Goal: Task Accomplishment & Management: Manage account settings

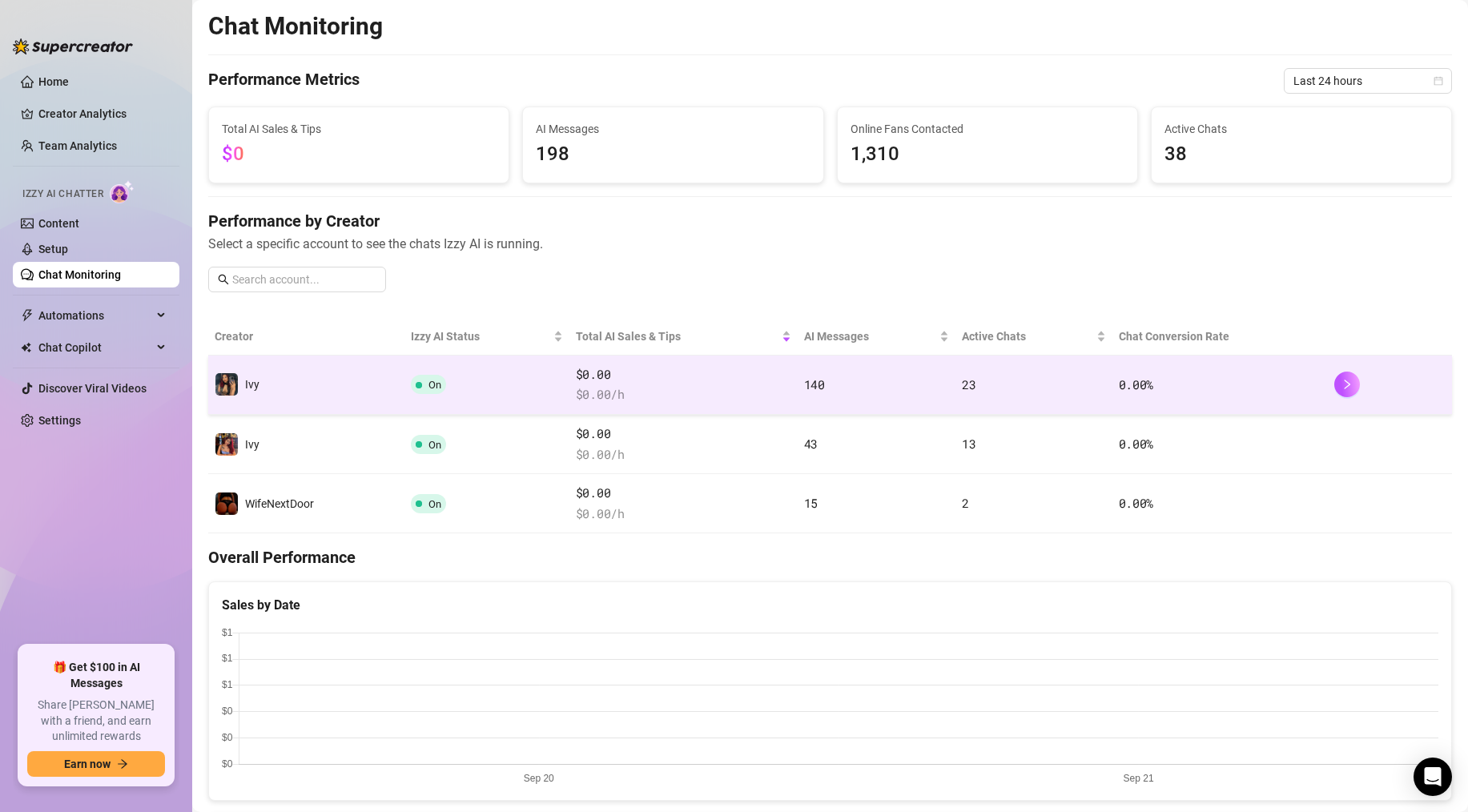
click at [343, 378] on td "Ivy" at bounding box center [306, 385] width 196 height 59
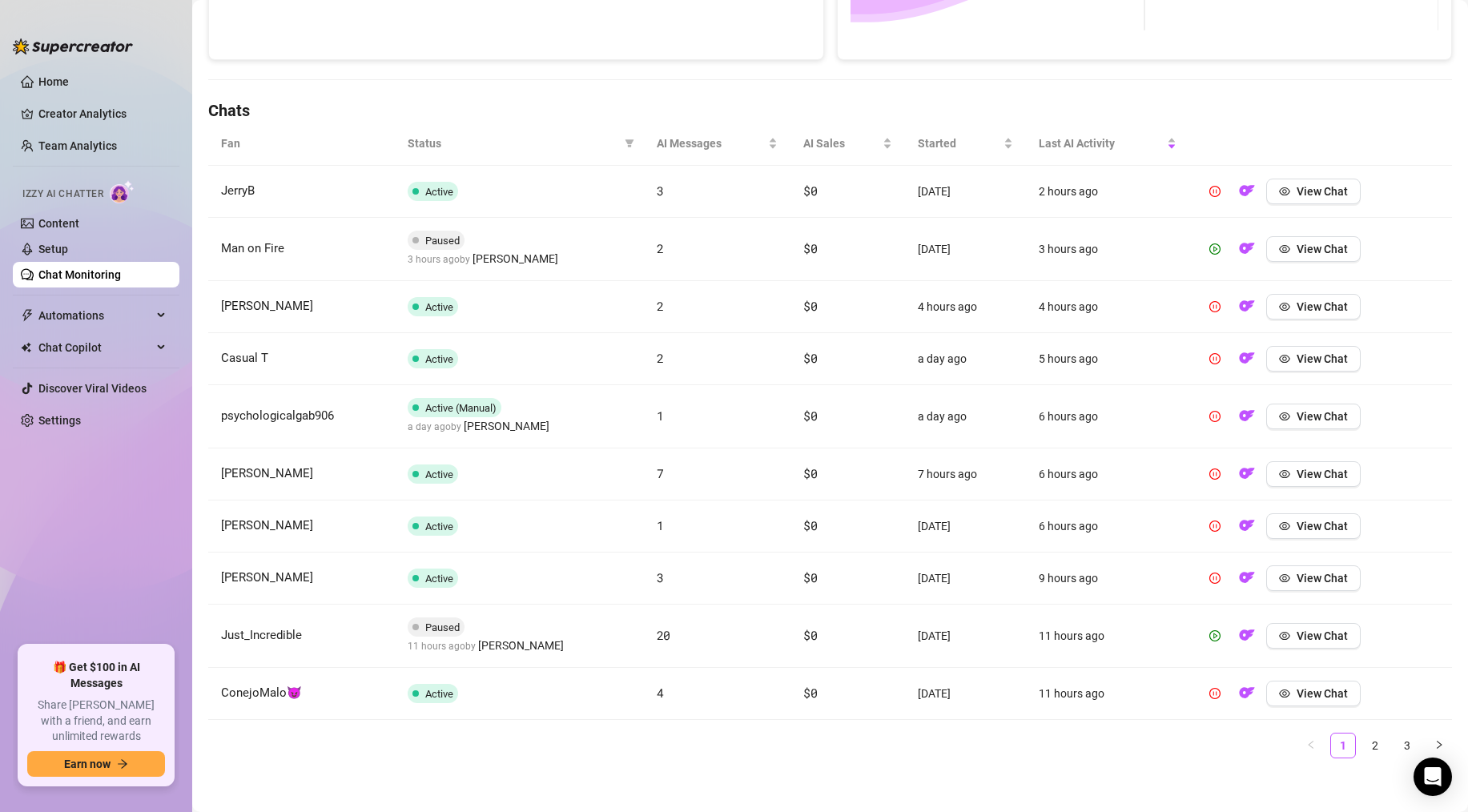
scroll to position [482, 0]
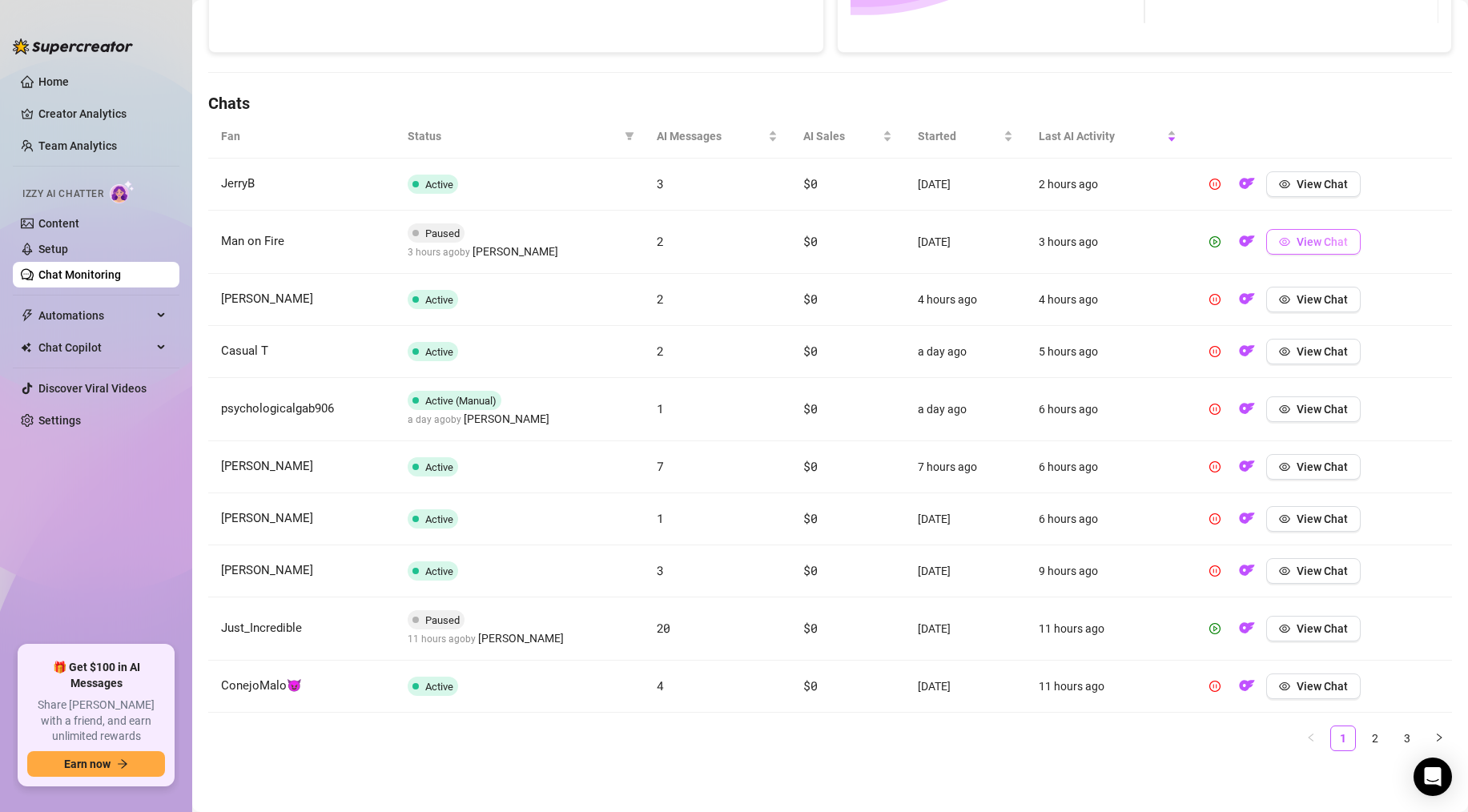
click at [1296, 236] on span "View Chat" at bounding box center [1322, 242] width 52 height 13
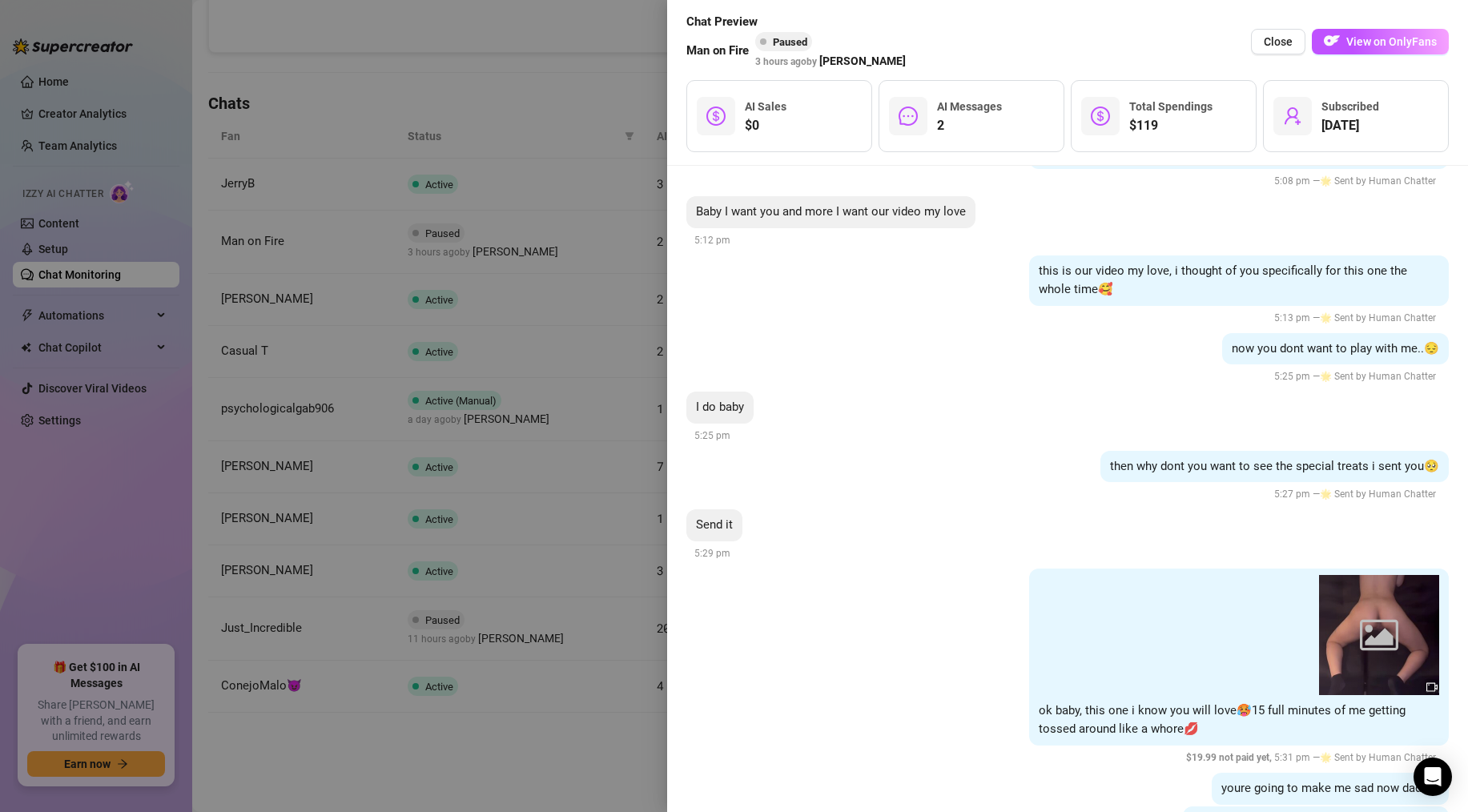
scroll to position [1485, 0]
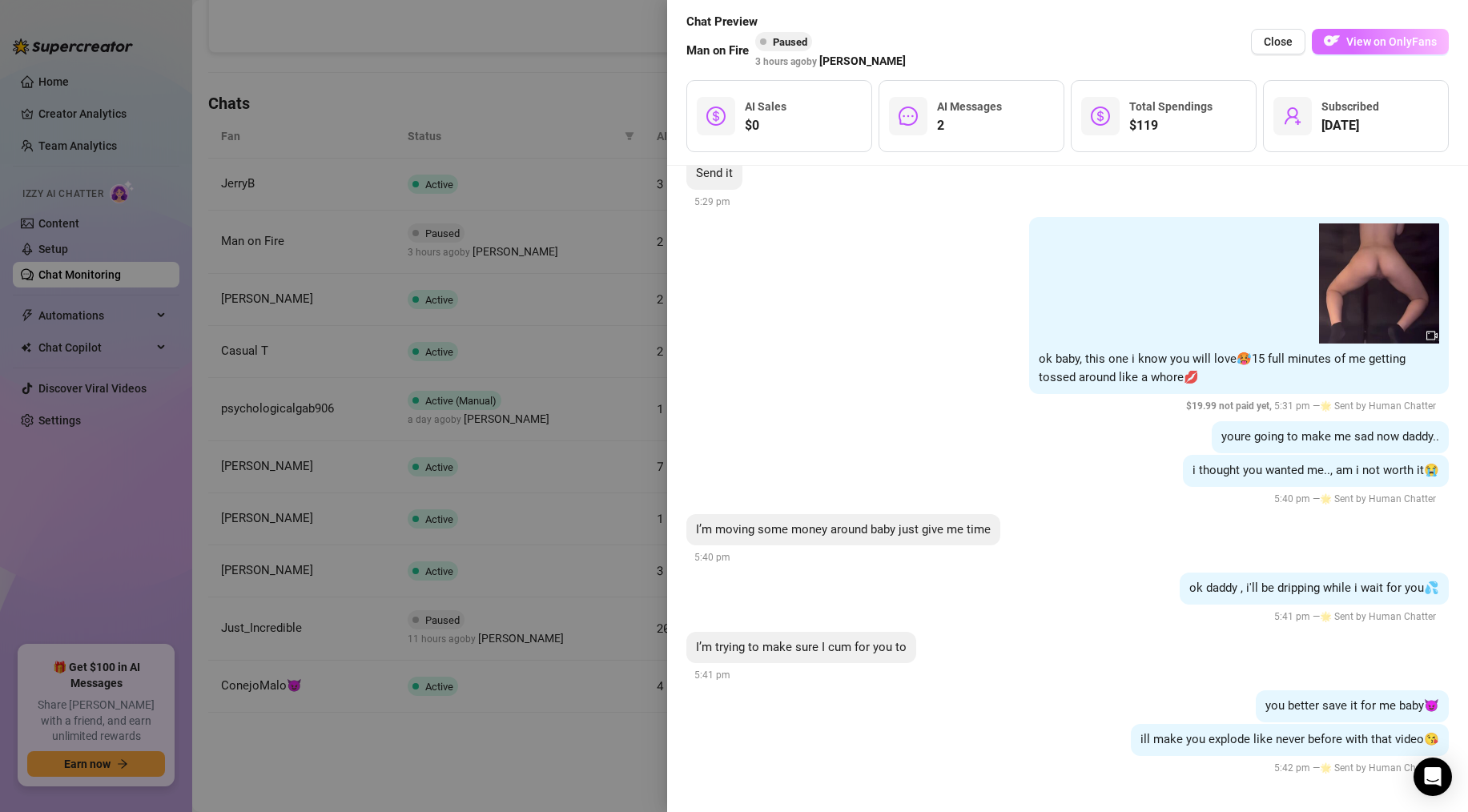
click at [1357, 39] on span "View on OnlyFans" at bounding box center [1391, 41] width 91 height 13
click at [1272, 34] on button "Close" at bounding box center [1278, 42] width 55 height 25
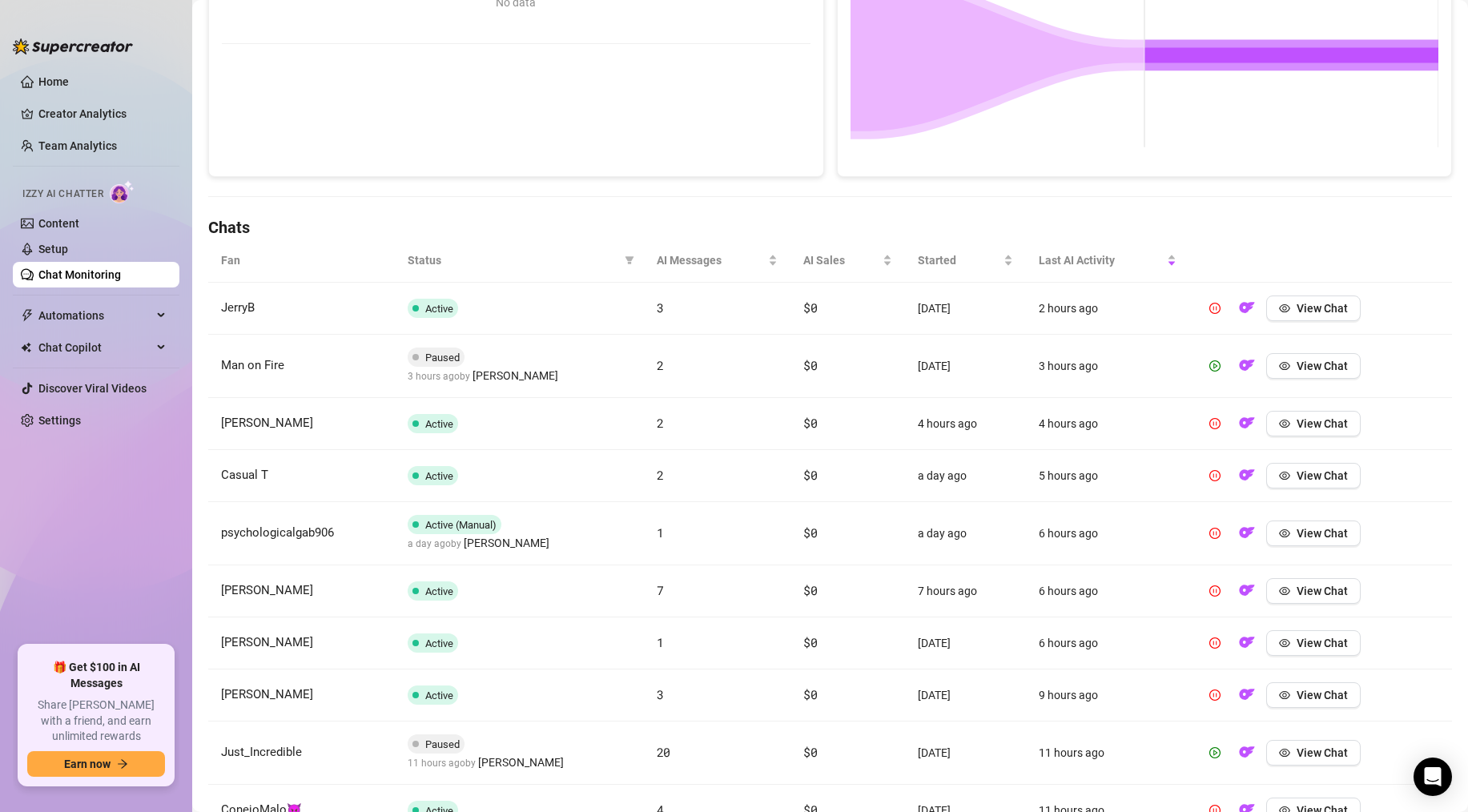
scroll to position [356, 0]
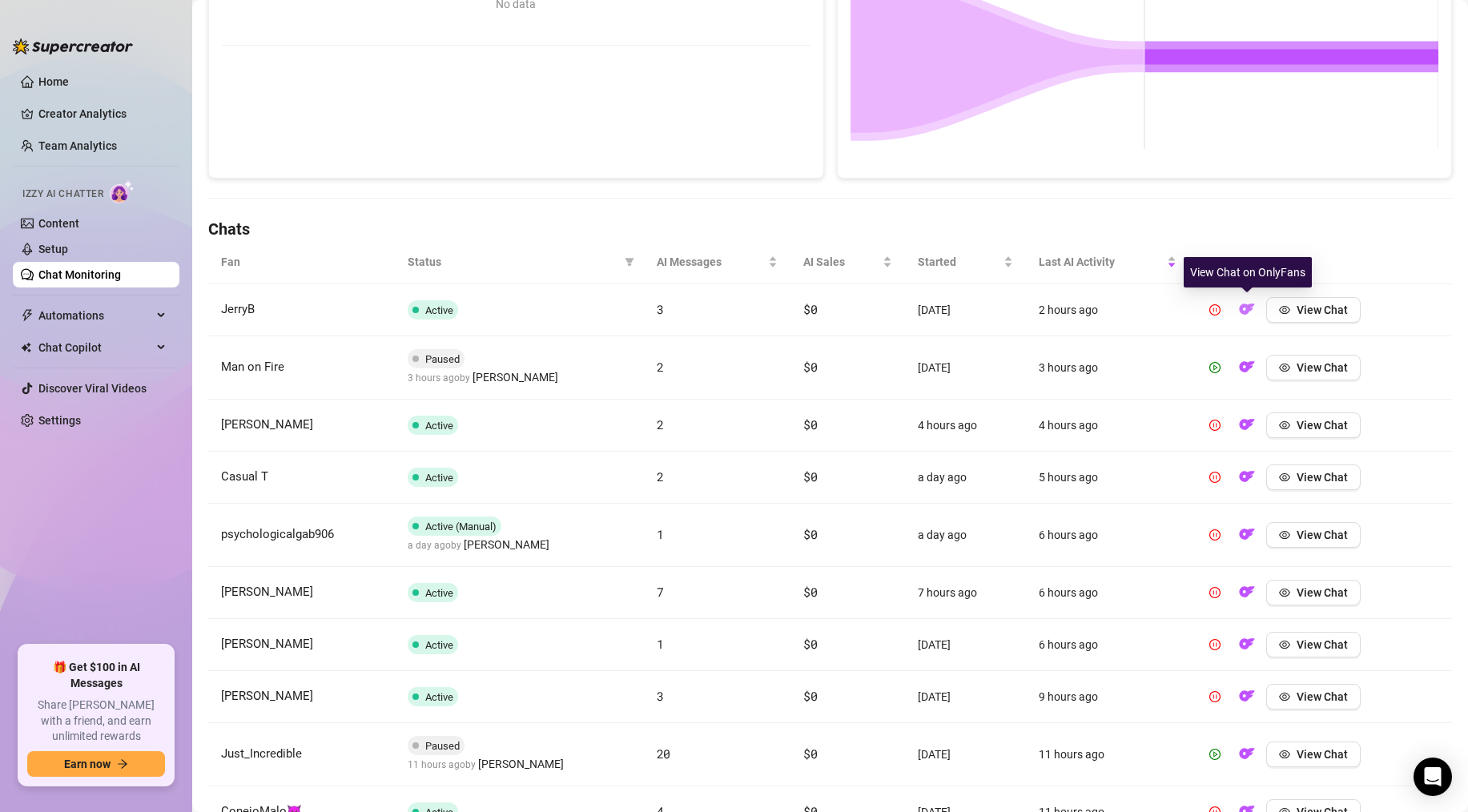
click at [1244, 306] on img "button" at bounding box center [1247, 309] width 16 height 16
click at [1250, 365] on img "button" at bounding box center [1247, 367] width 16 height 16
click at [1252, 476] on img "button" at bounding box center [1247, 477] width 16 height 16
click at [1244, 428] on img "button" at bounding box center [1247, 424] width 16 height 16
click at [1245, 539] on img "button" at bounding box center [1247, 534] width 16 height 16
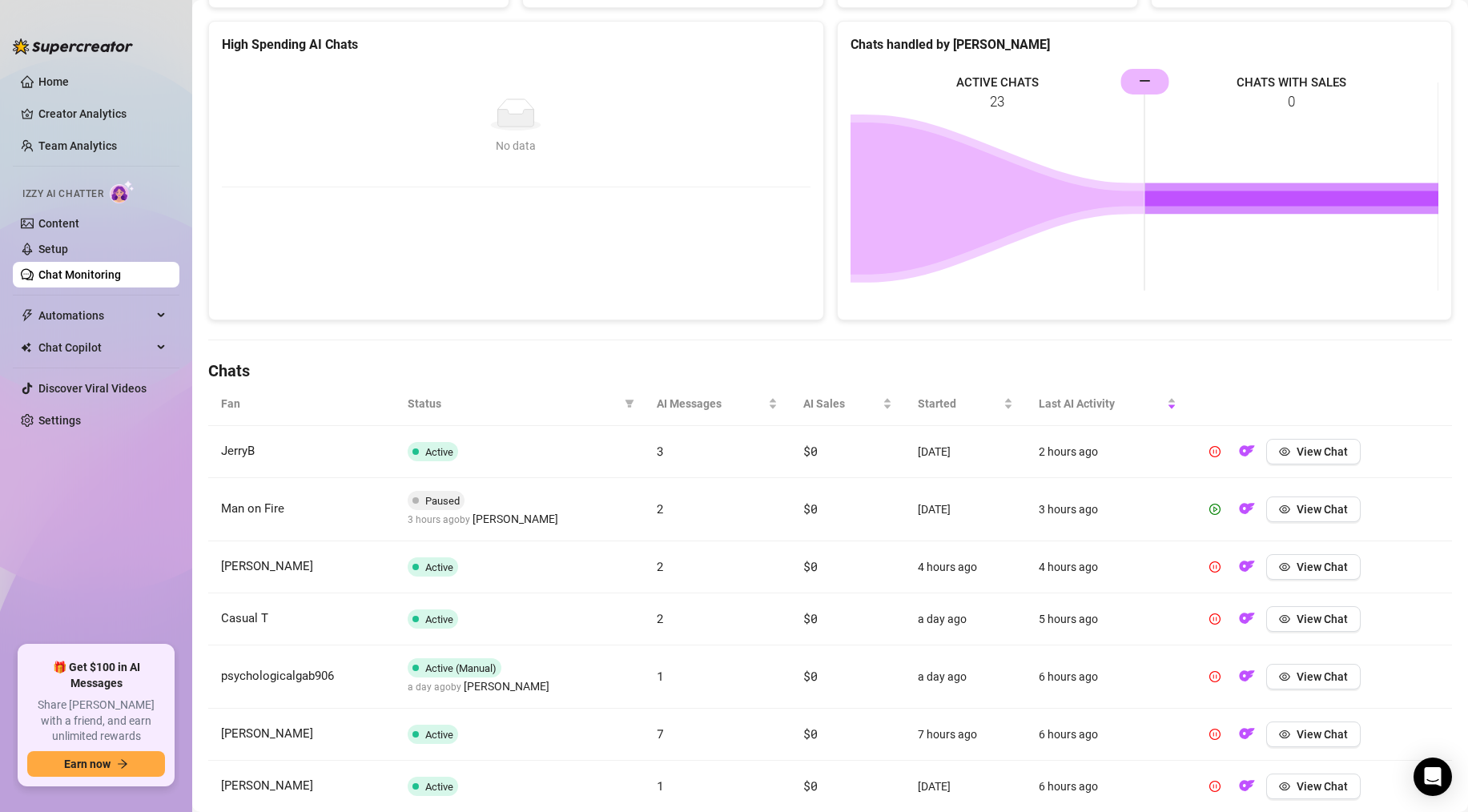
scroll to position [0, 0]
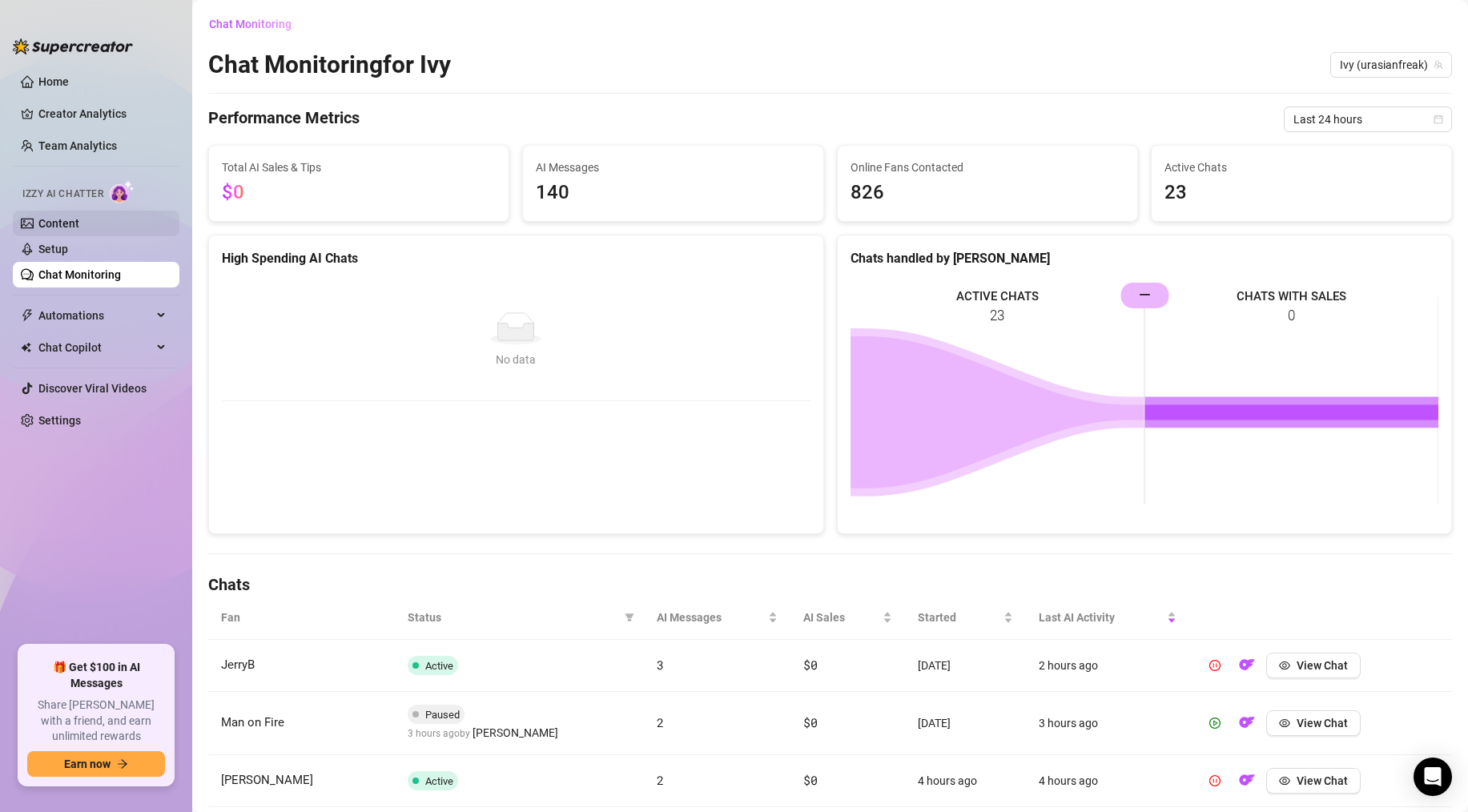
click at [74, 221] on link "Content" at bounding box center [58, 223] width 41 height 13
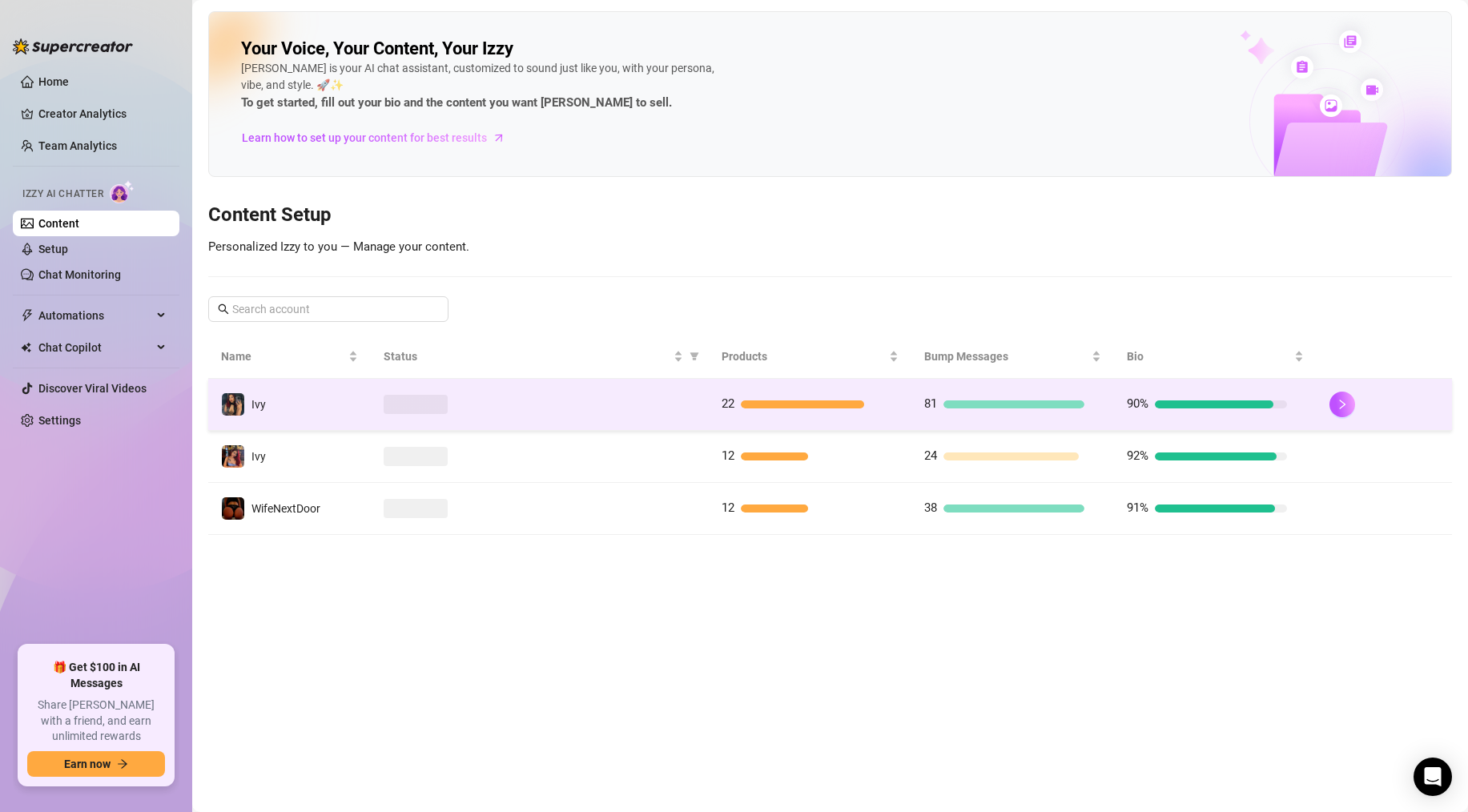
click at [299, 397] on td "Ivy" at bounding box center [290, 405] width 163 height 52
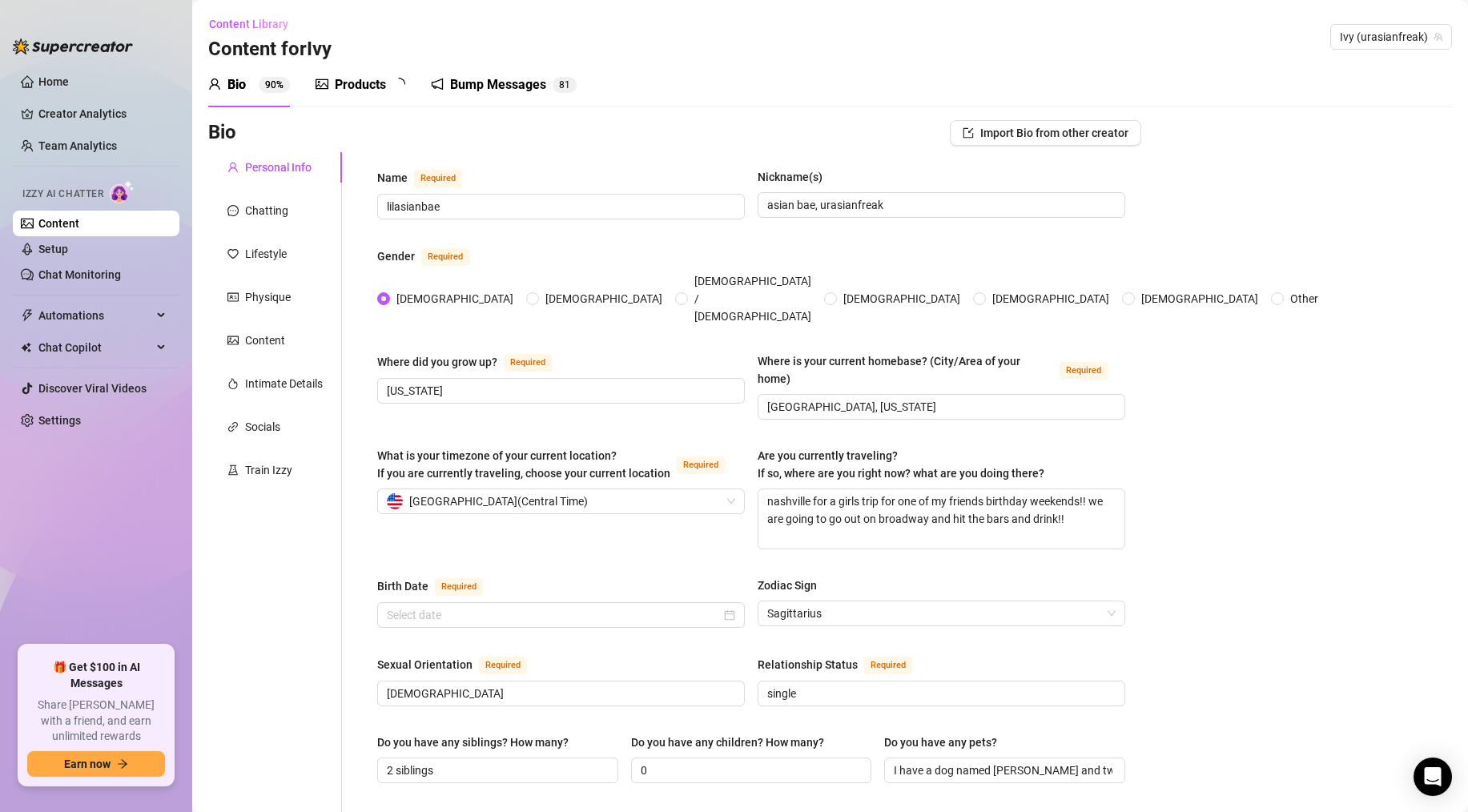
type input "December 17th, 2002"
click at [92, 278] on link "Chat Monitoring" at bounding box center [79, 274] width 83 height 13
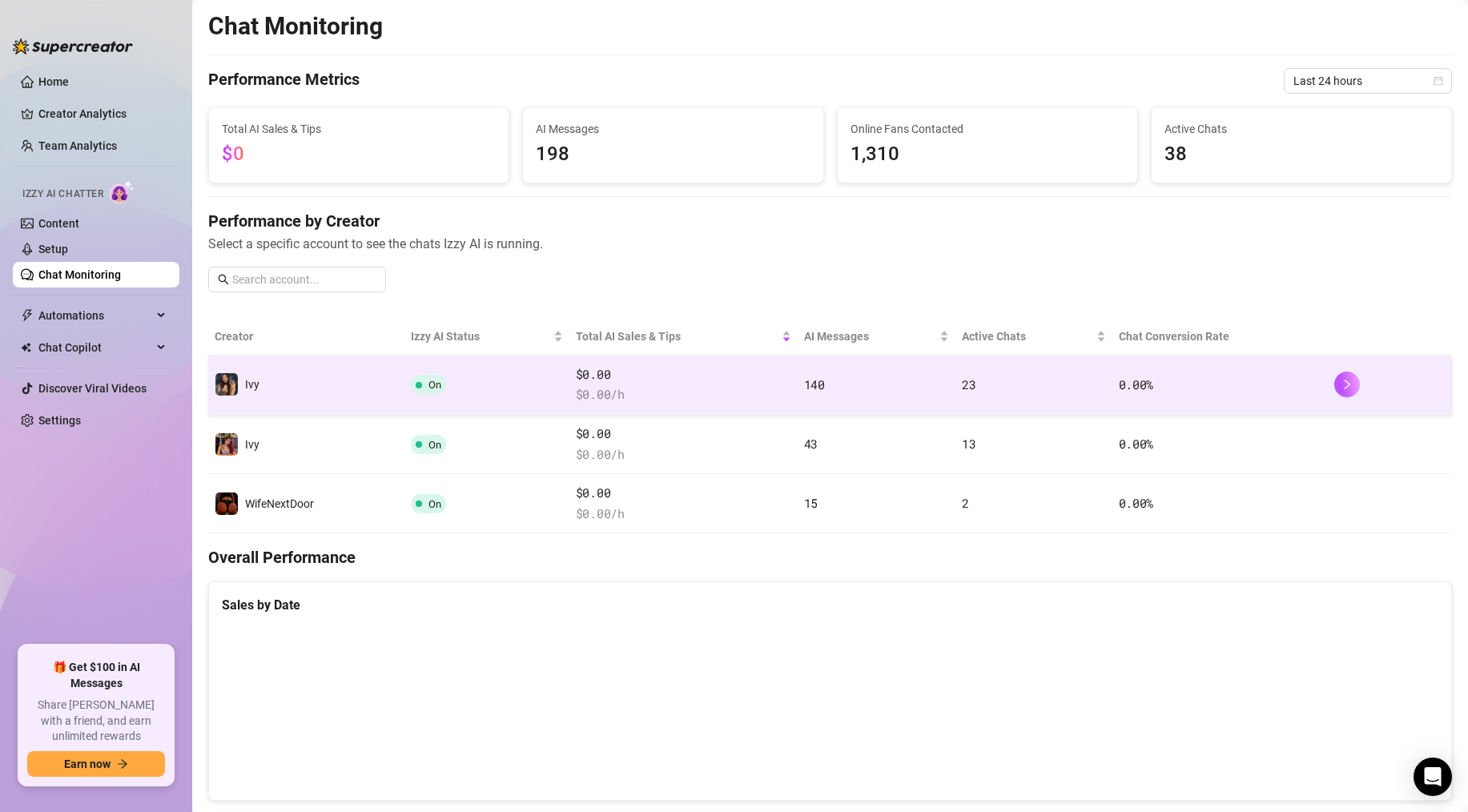
click at [540, 374] on td "On" at bounding box center [486, 385] width 165 height 59
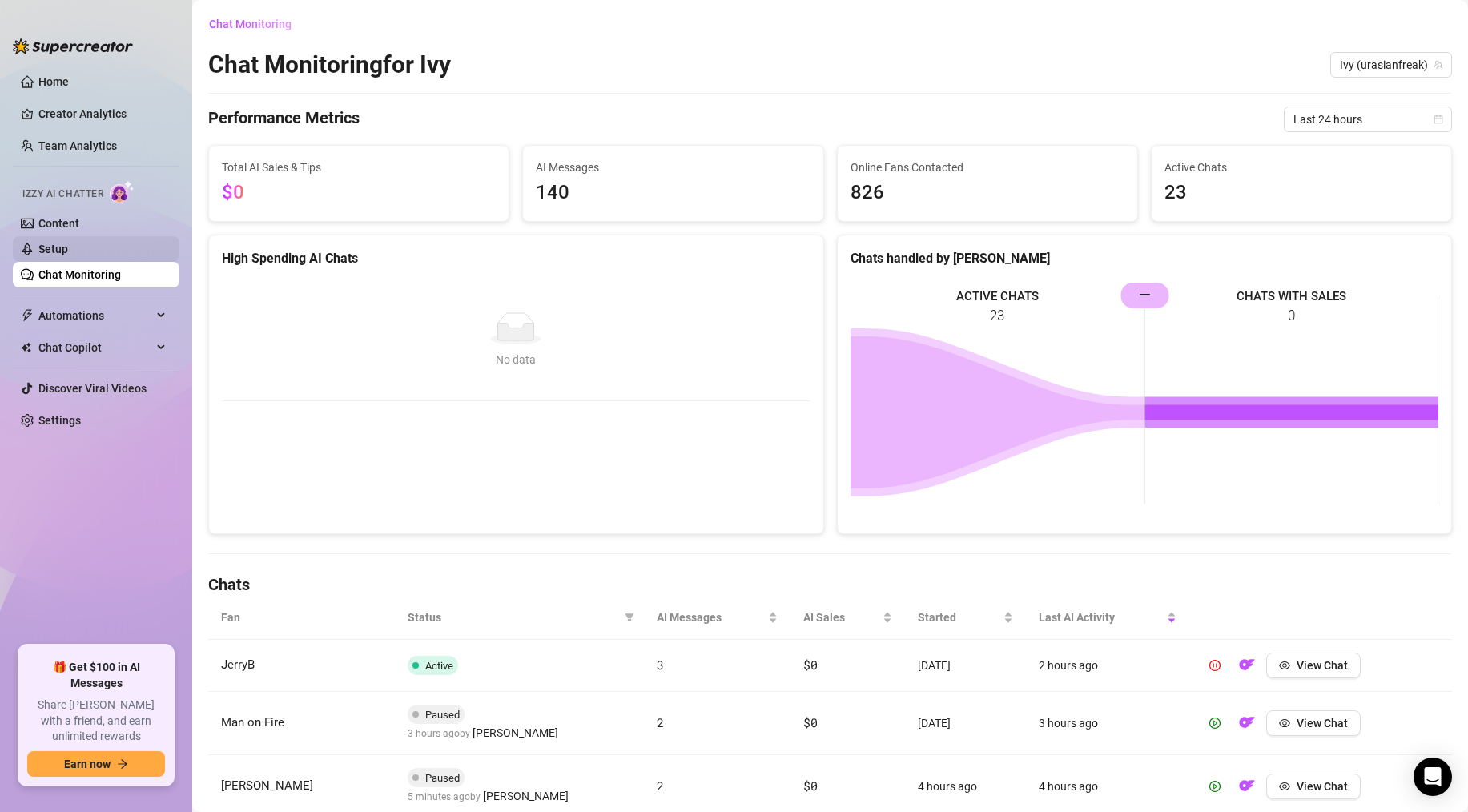
click at [68, 243] on link "Setup" at bounding box center [53, 249] width 29 height 13
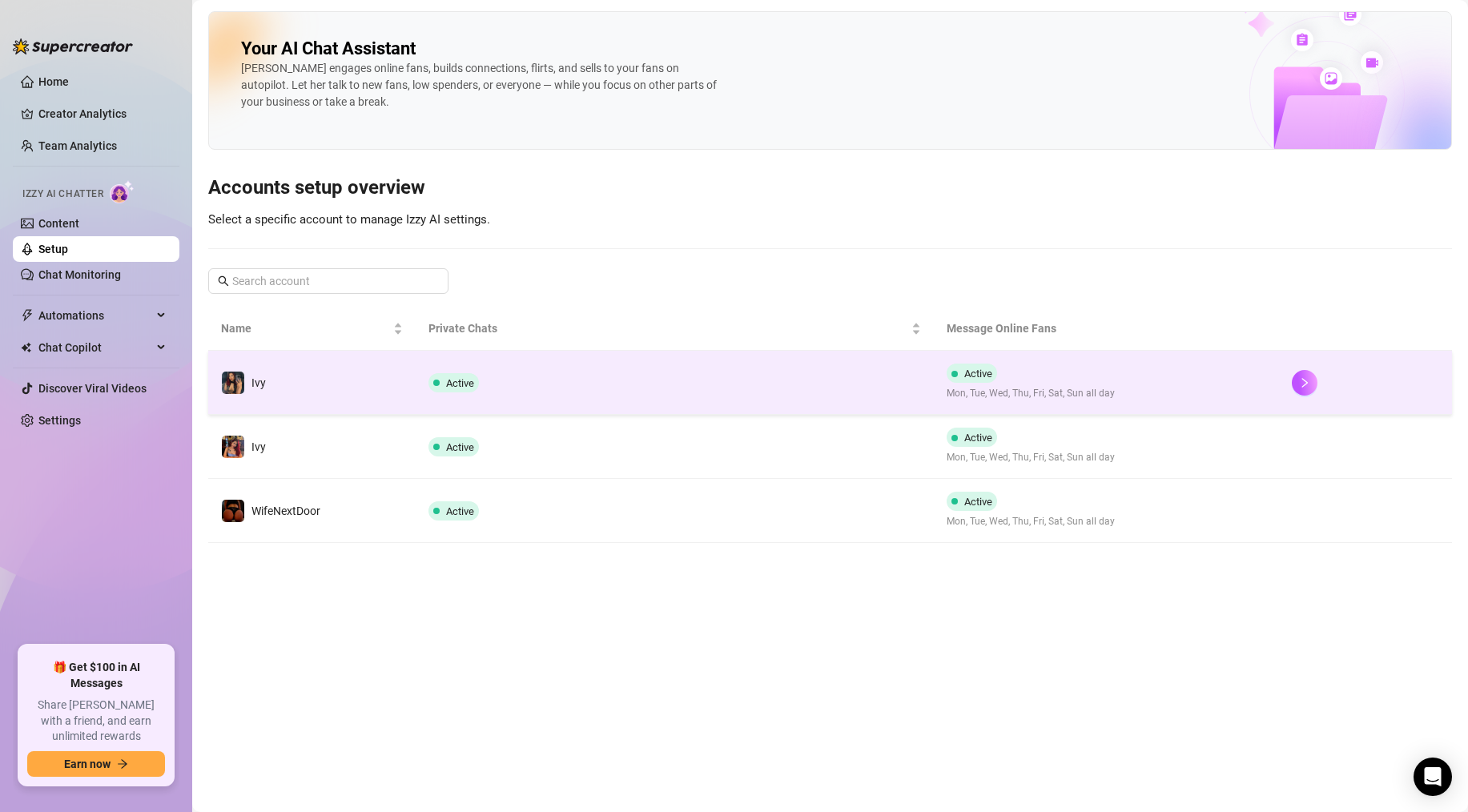
click at [536, 383] on td "Active" at bounding box center [675, 383] width 519 height 64
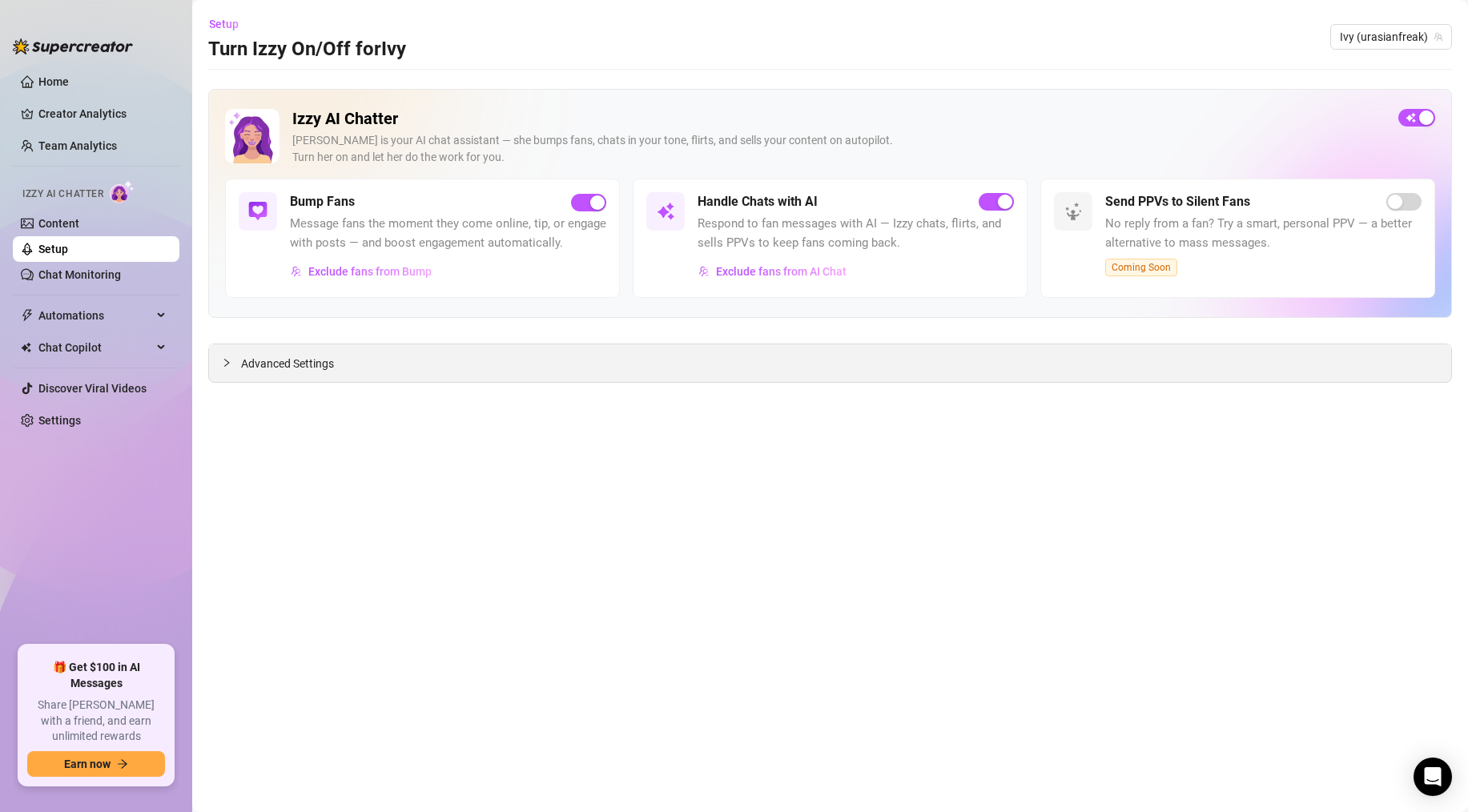
click at [320, 365] on span "Advanced Settings" at bounding box center [287, 364] width 93 height 18
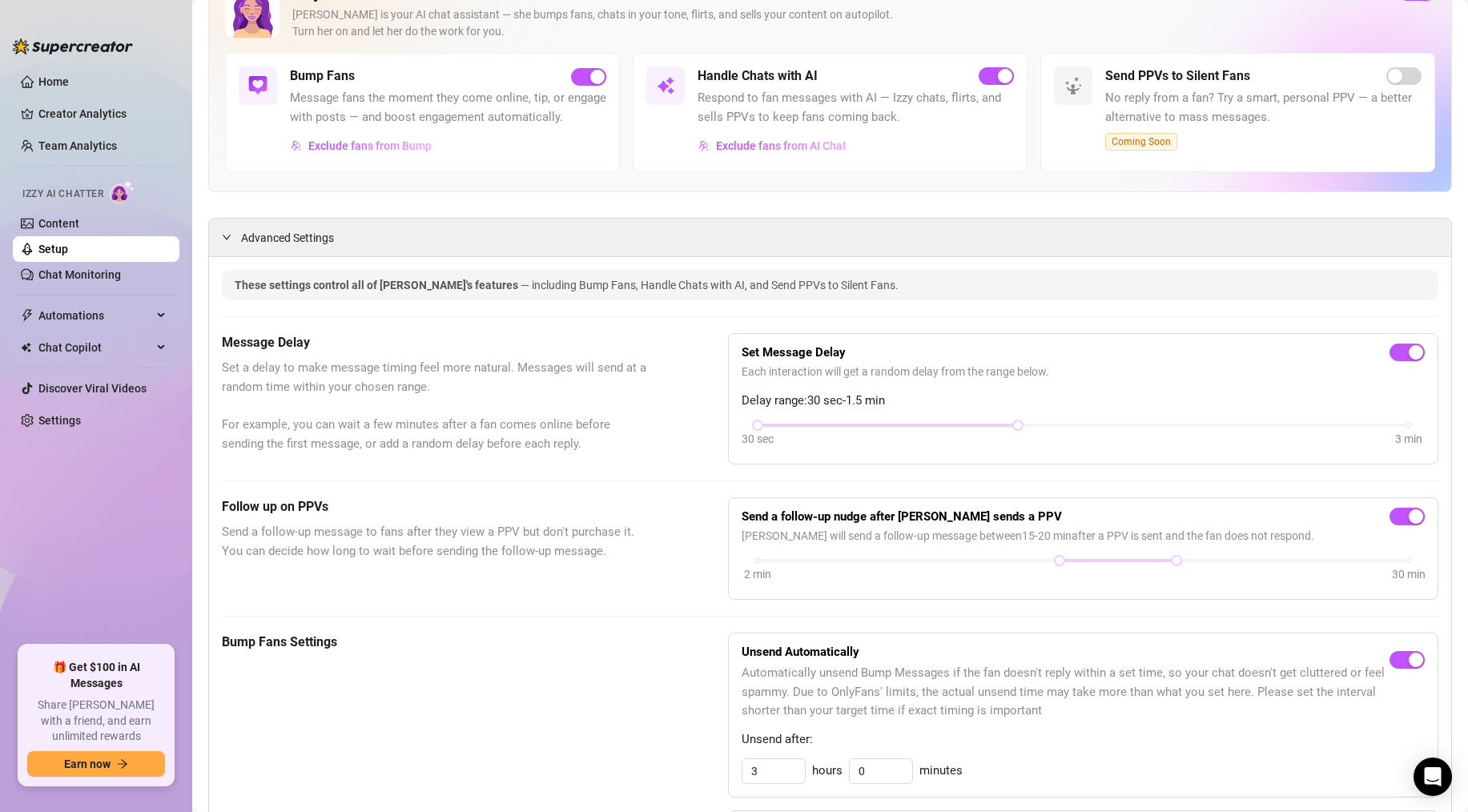
scroll to position [127, 0]
drag, startPoint x: 1021, startPoint y: 427, endPoint x: 771, endPoint y: 415, distance: 250.3
click at [771, 415] on div "Set Message Delay Each interaction will get a random delay from the range below…" at bounding box center [1083, 398] width 683 height 104
drag, startPoint x: 755, startPoint y: 424, endPoint x: 953, endPoint y: 428, distance: 198.0
click at [953, 426] on div "30 sec 3 min" at bounding box center [1083, 422] width 651 height 7
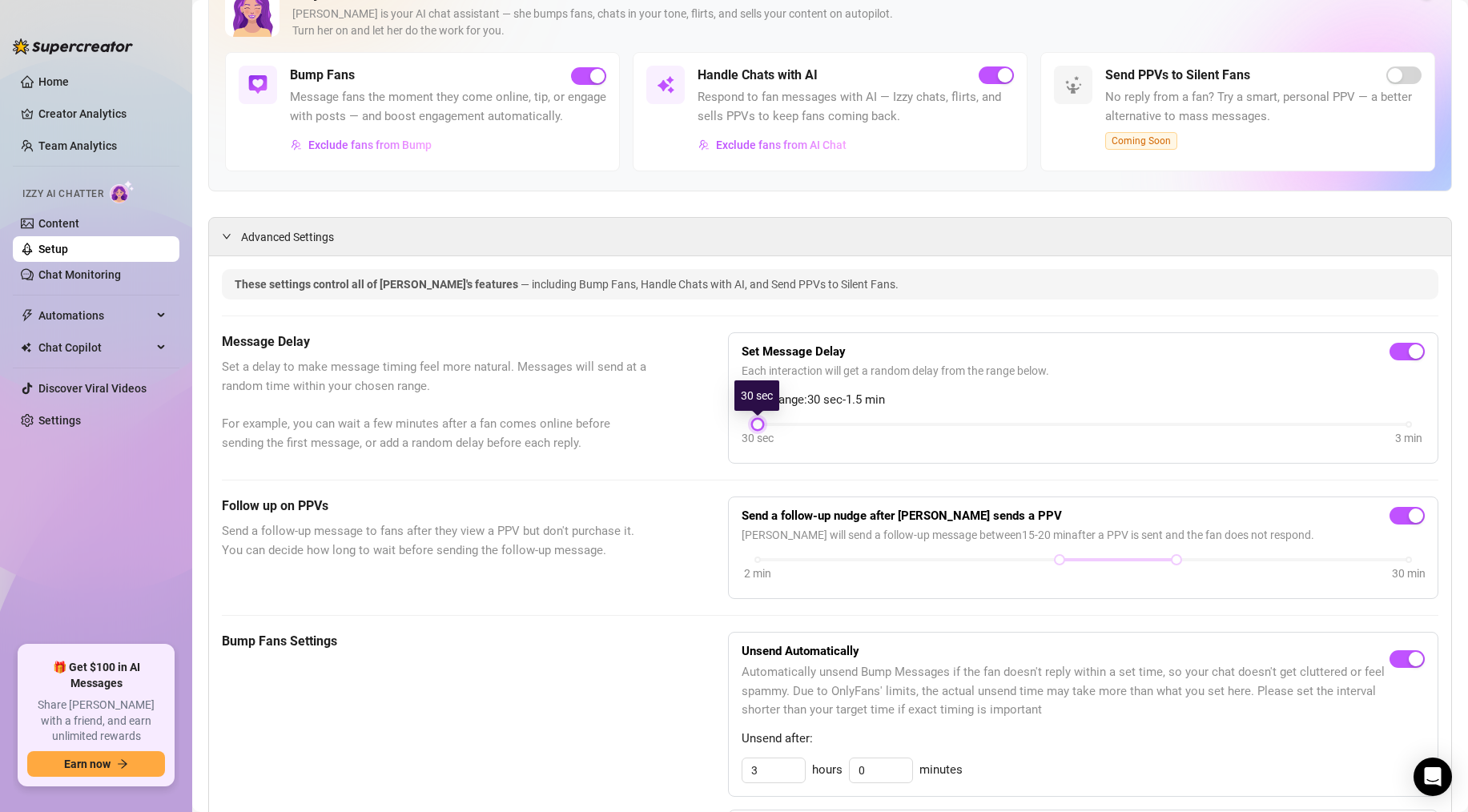
drag, startPoint x: 1019, startPoint y: 426, endPoint x: 809, endPoint y: 410, distance: 210.6
click at [809, 410] on div "Set Message Delay Each interaction will get a random delay from the range below…" at bounding box center [1083, 398] width 683 height 104
drag, startPoint x: 757, startPoint y: 425, endPoint x: 728, endPoint y: 427, distance: 29.1
click at [729, 427] on div "Set Message Delay Each interaction will get a random delay from the range below…" at bounding box center [1083, 398] width 711 height 132
click at [836, 446] on div "30 sec 3 min" at bounding box center [1083, 434] width 683 height 30
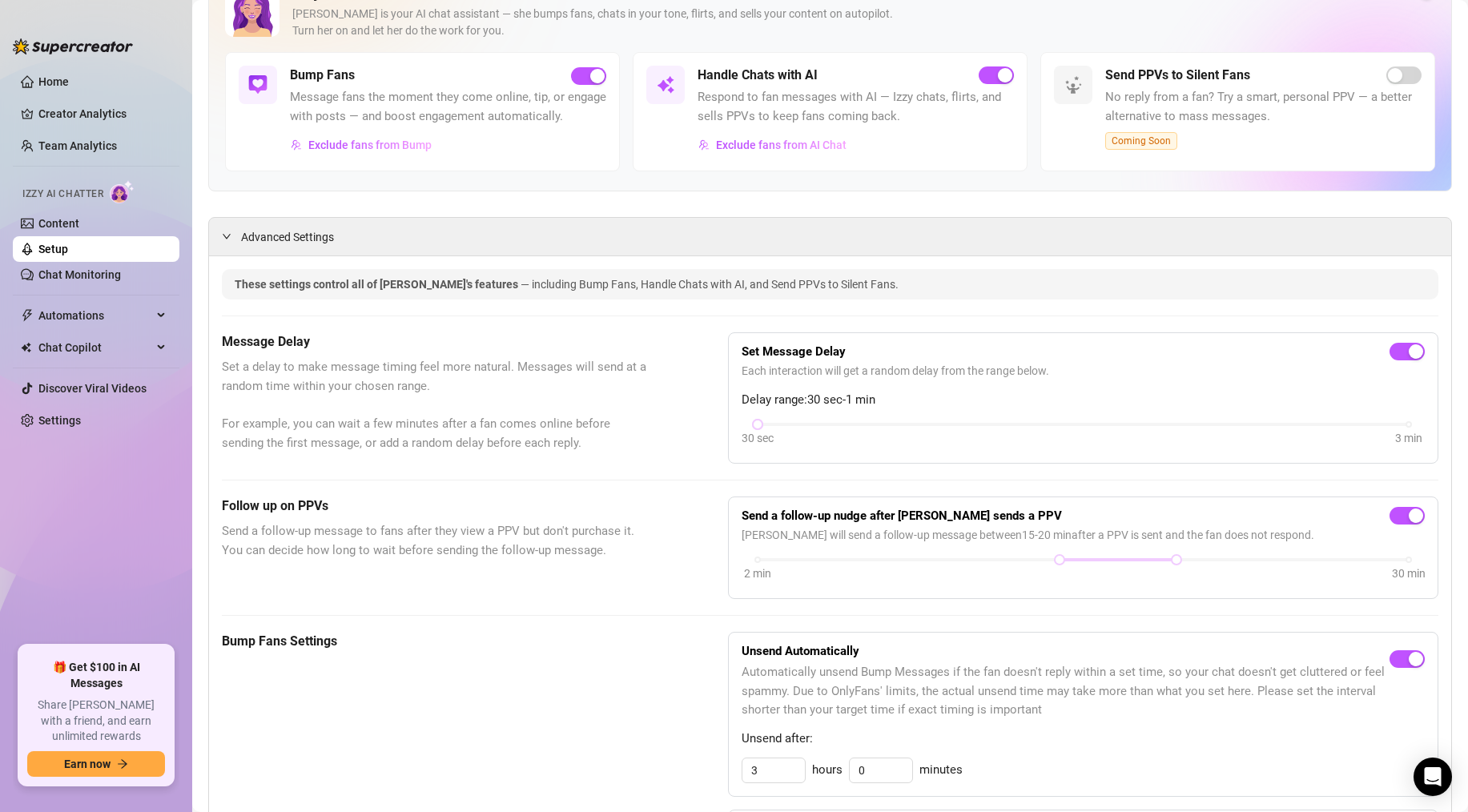
click at [62, 248] on link "Setup" at bounding box center [53, 249] width 29 height 13
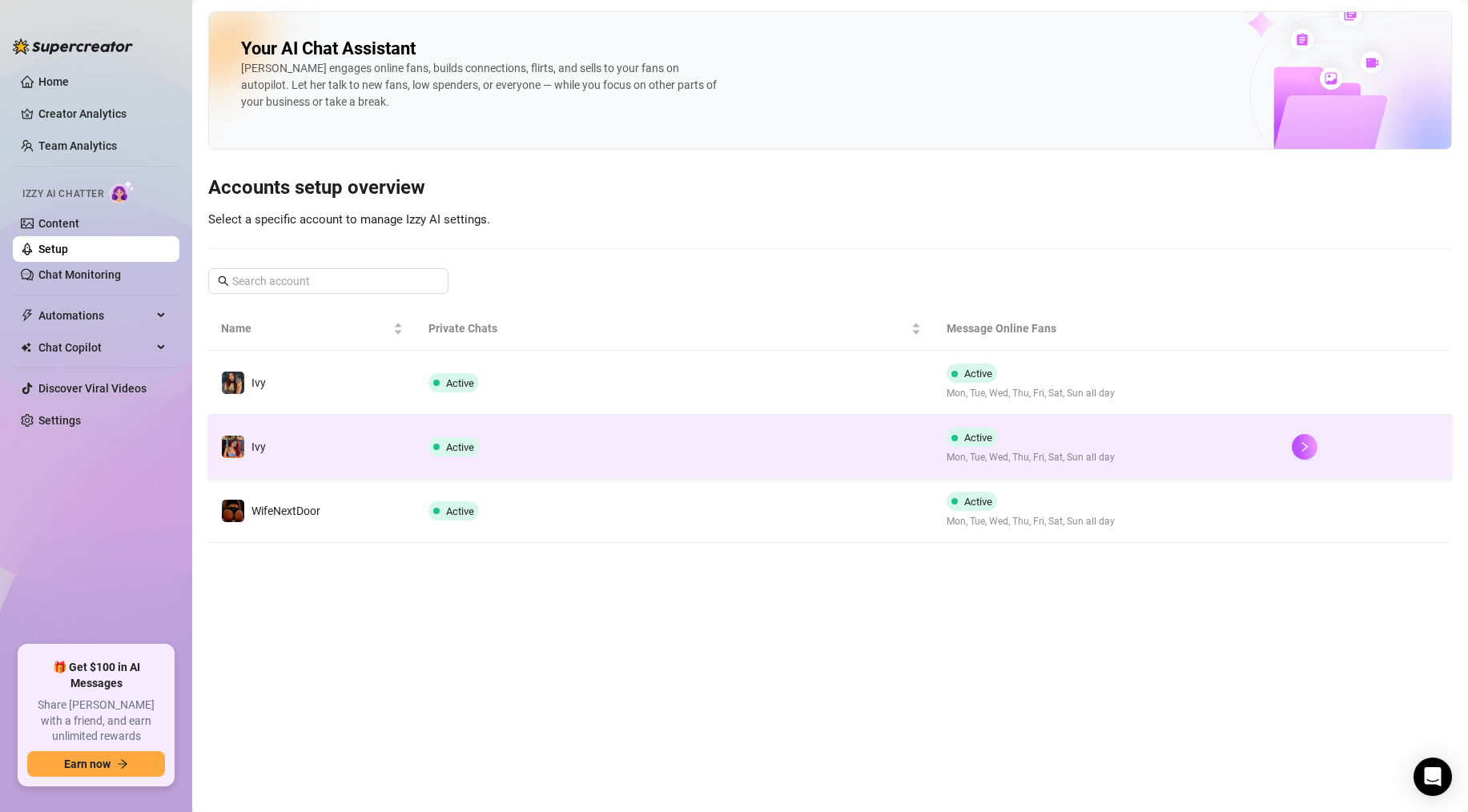
click at [288, 424] on td "Ivy" at bounding box center [312, 447] width 208 height 64
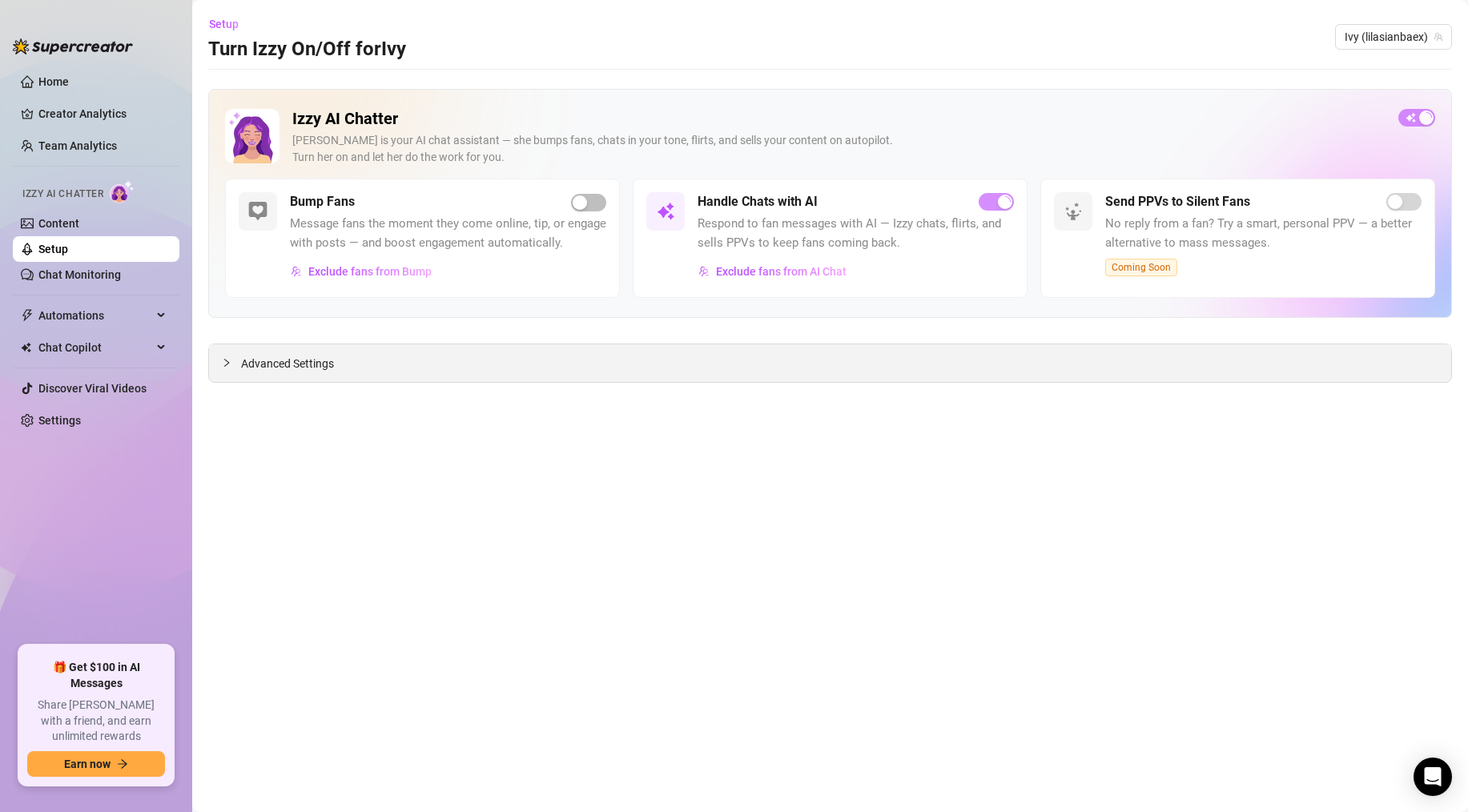
click at [298, 370] on span "Advanced Settings" at bounding box center [287, 364] width 93 height 18
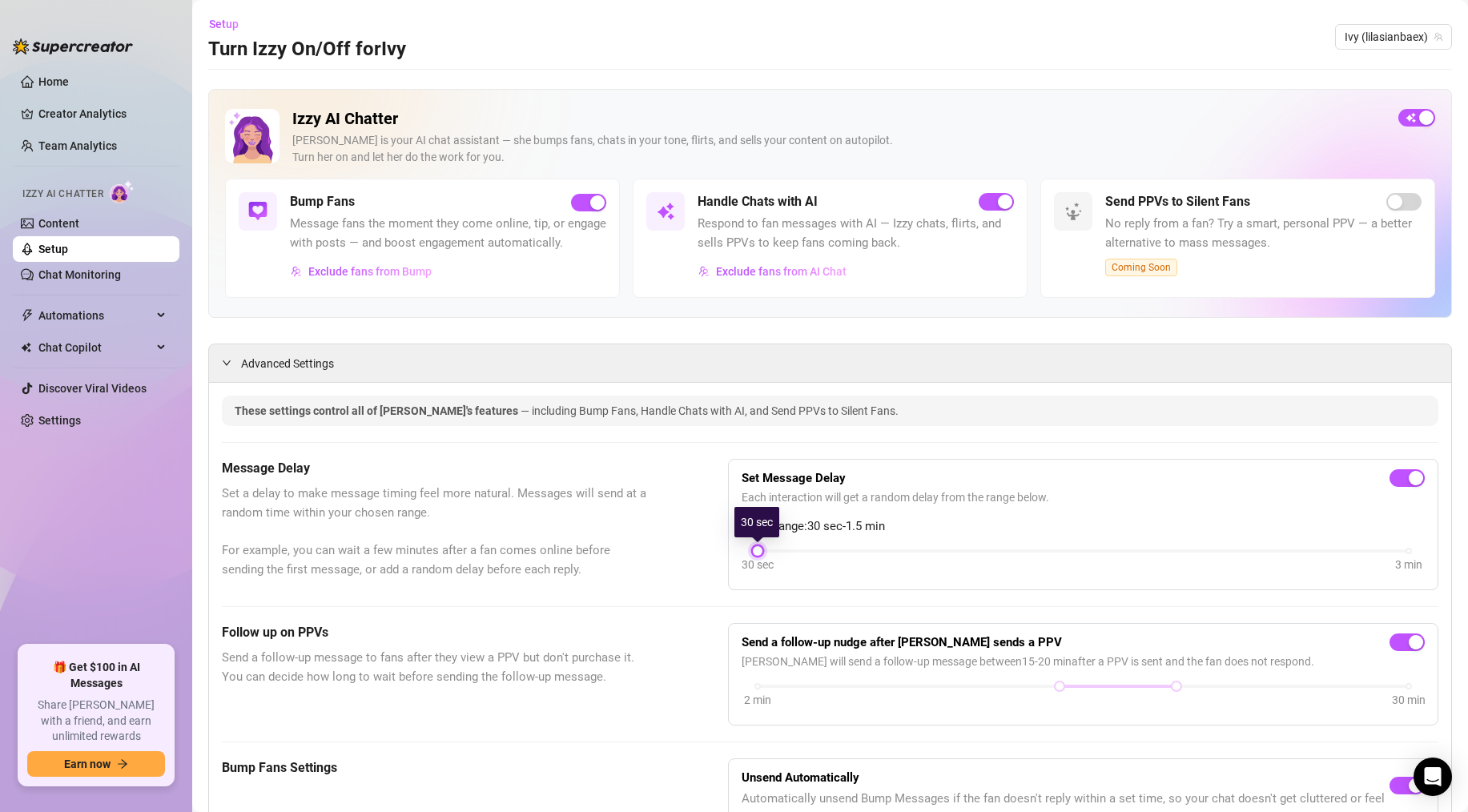
drag, startPoint x: 1022, startPoint y: 552, endPoint x: 696, endPoint y: 590, distance: 328.2
click at [696, 590] on div "Message Delay Set a delay to make message timing feel more natural. Messages wi…" at bounding box center [831, 524] width 1217 height 132
click at [85, 274] on link "Chat Monitoring" at bounding box center [79, 274] width 83 height 13
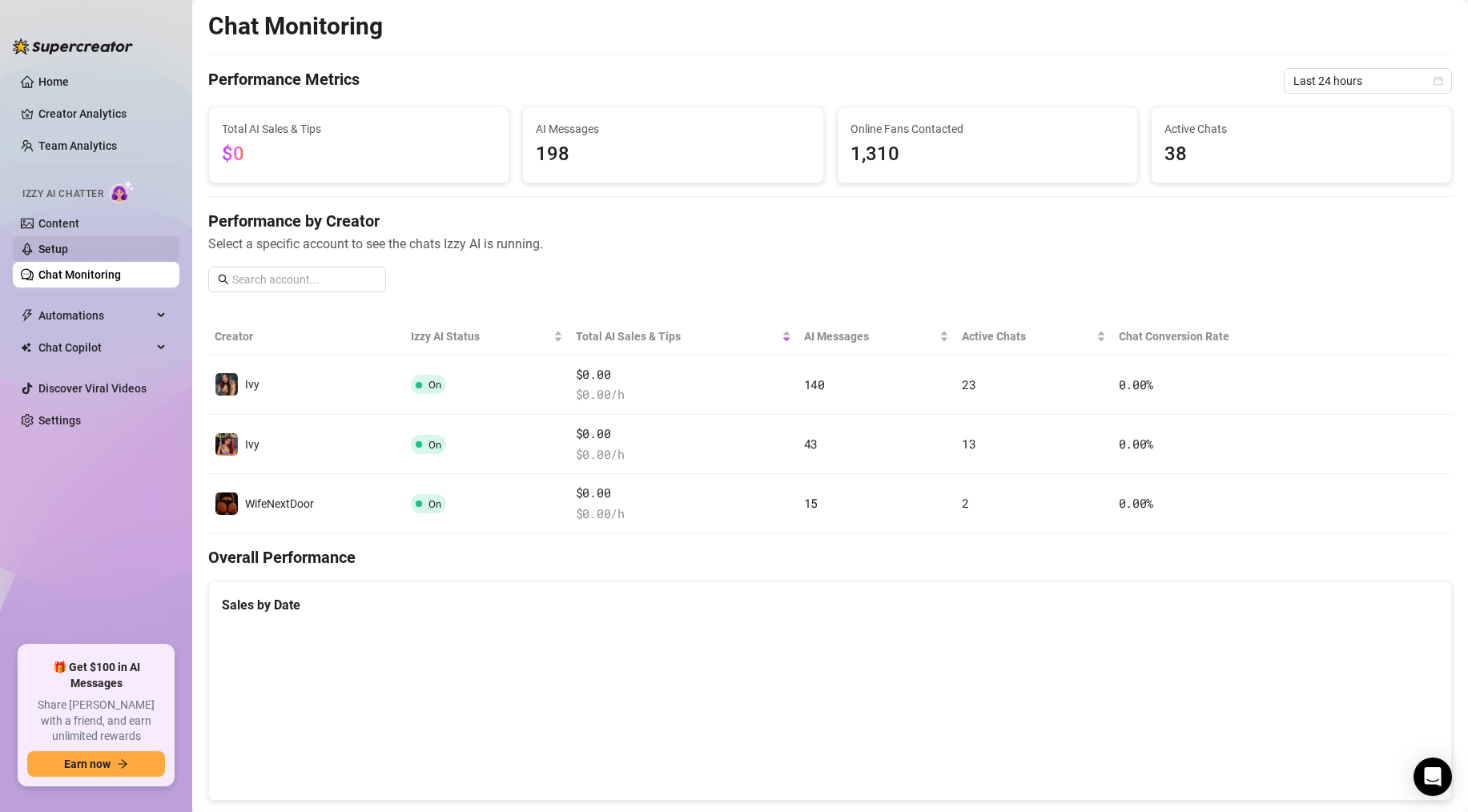
click at [68, 244] on link "Setup" at bounding box center [53, 249] width 29 height 13
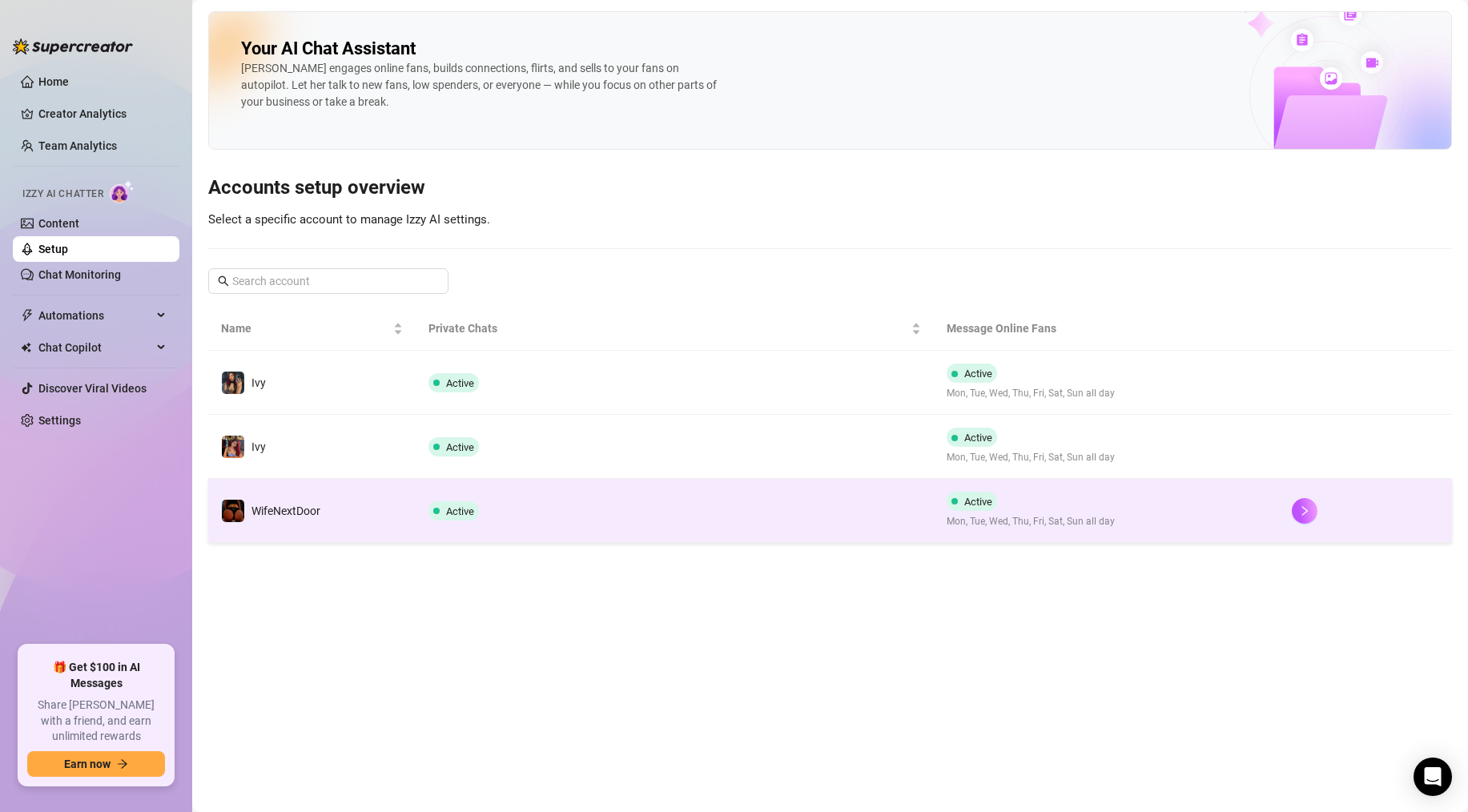
click at [326, 500] on td "WifeNextDoor" at bounding box center [312, 511] width 208 height 64
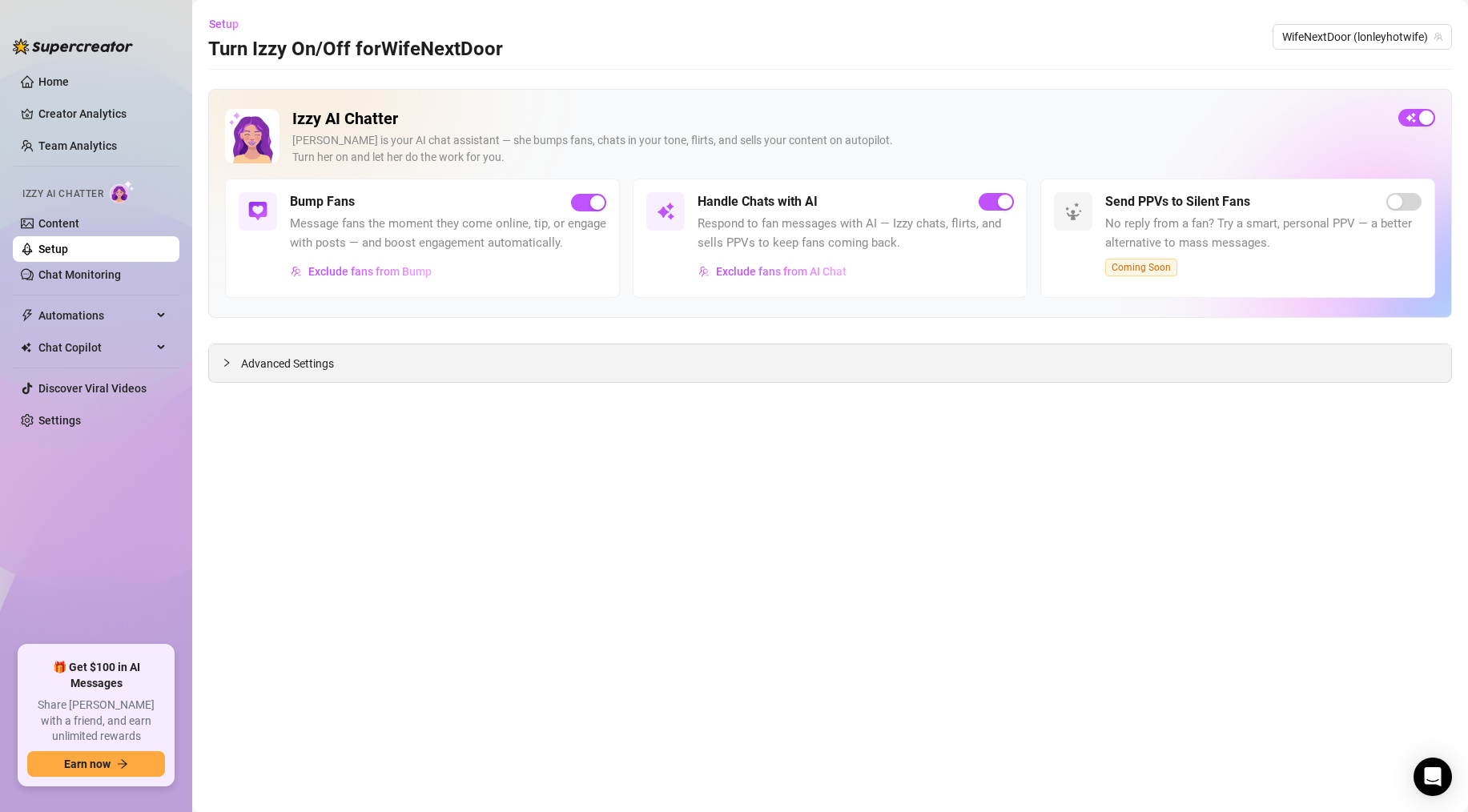
click at [318, 366] on span "Advanced Settings" at bounding box center [287, 364] width 93 height 18
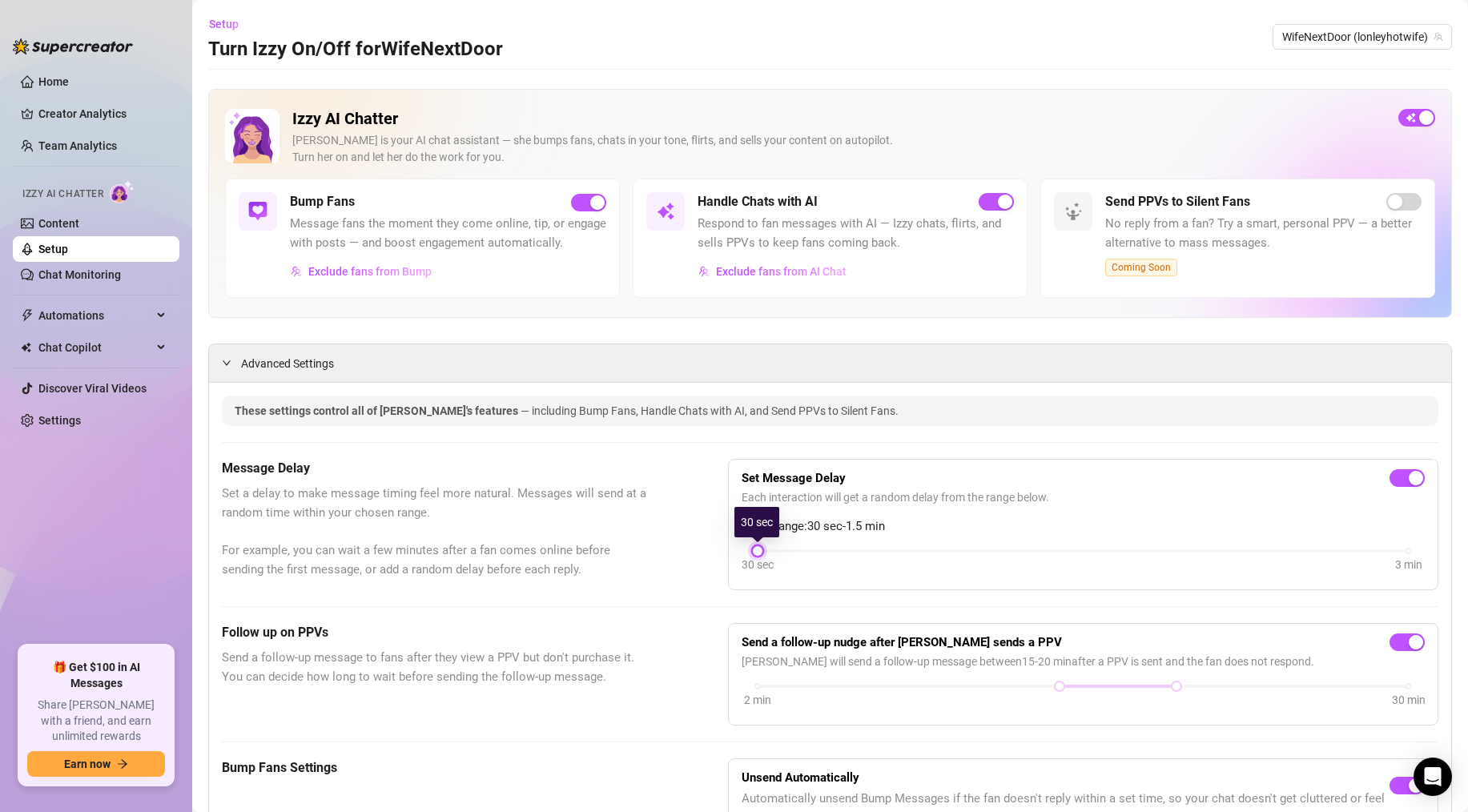
drag, startPoint x: 1019, startPoint y: 549, endPoint x: 701, endPoint y: 549, distance: 318.0
click at [701, 549] on div "Message Delay Set a delay to make message timing feel more natural. Messages wi…" at bounding box center [831, 524] width 1217 height 132
click at [69, 110] on link "Creator Analytics" at bounding box center [101, 114] width 128 height 25
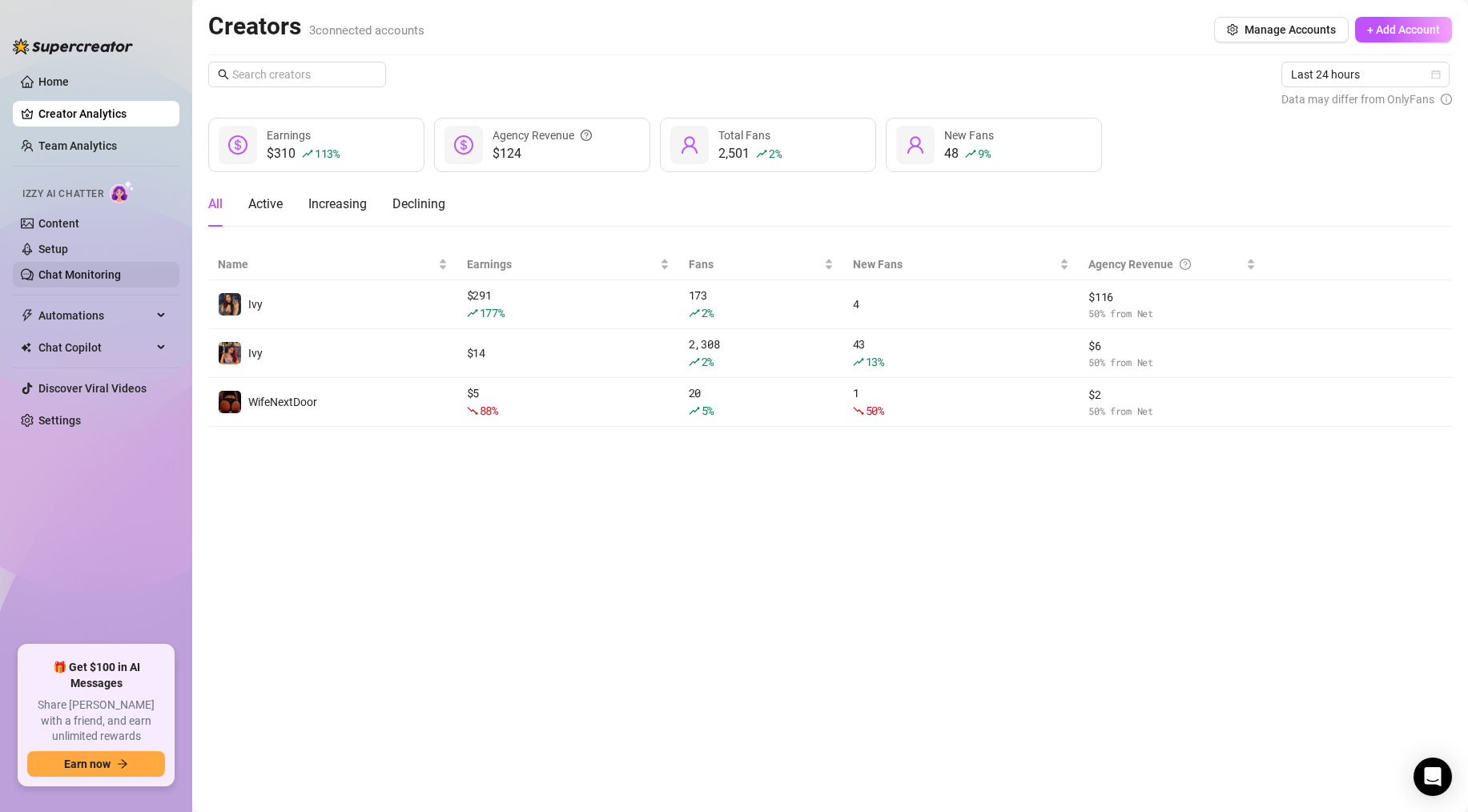
click at [92, 278] on link "Chat Monitoring" at bounding box center [79, 274] width 83 height 13
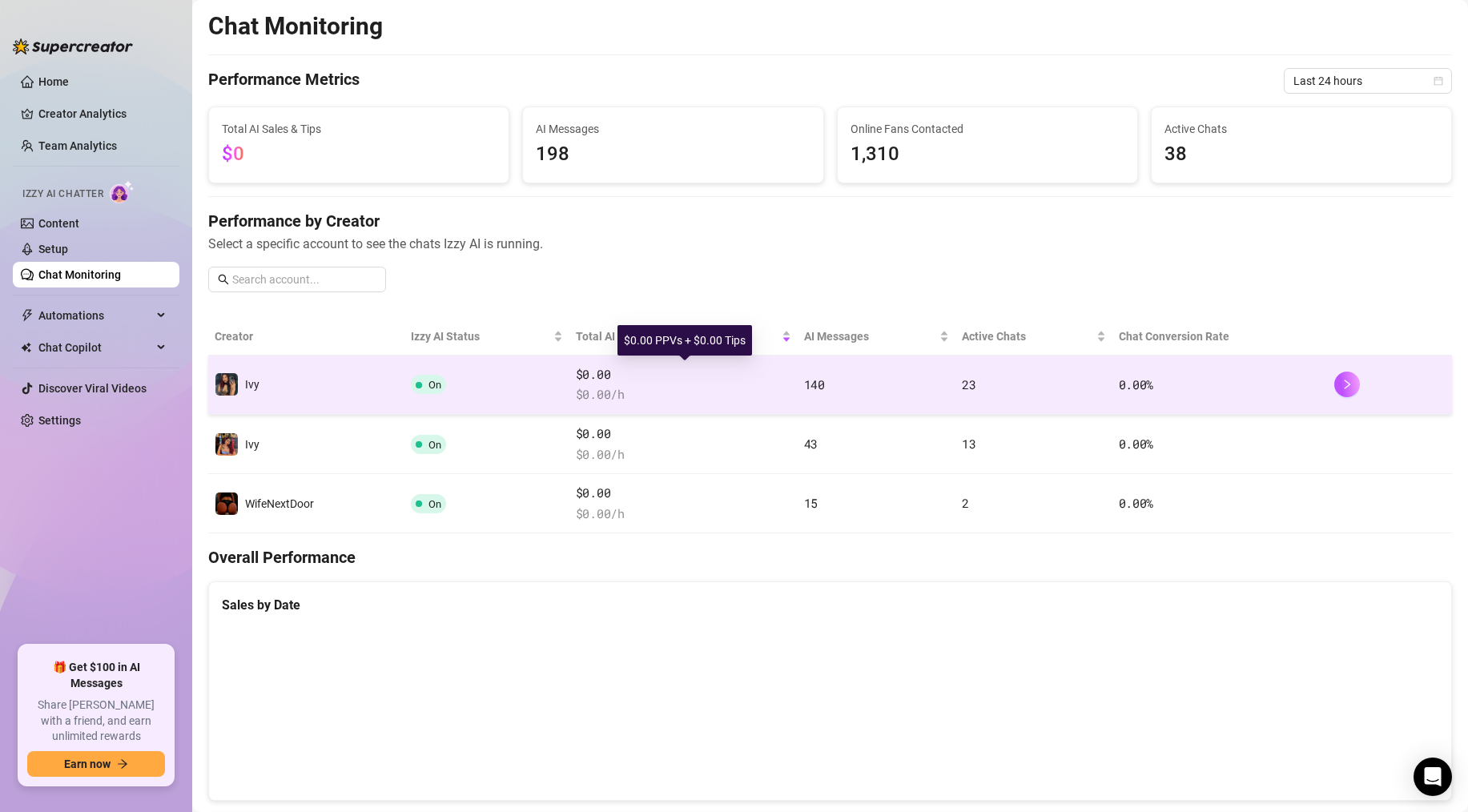
click at [739, 371] on span "$0.00" at bounding box center [683, 375] width 215 height 19
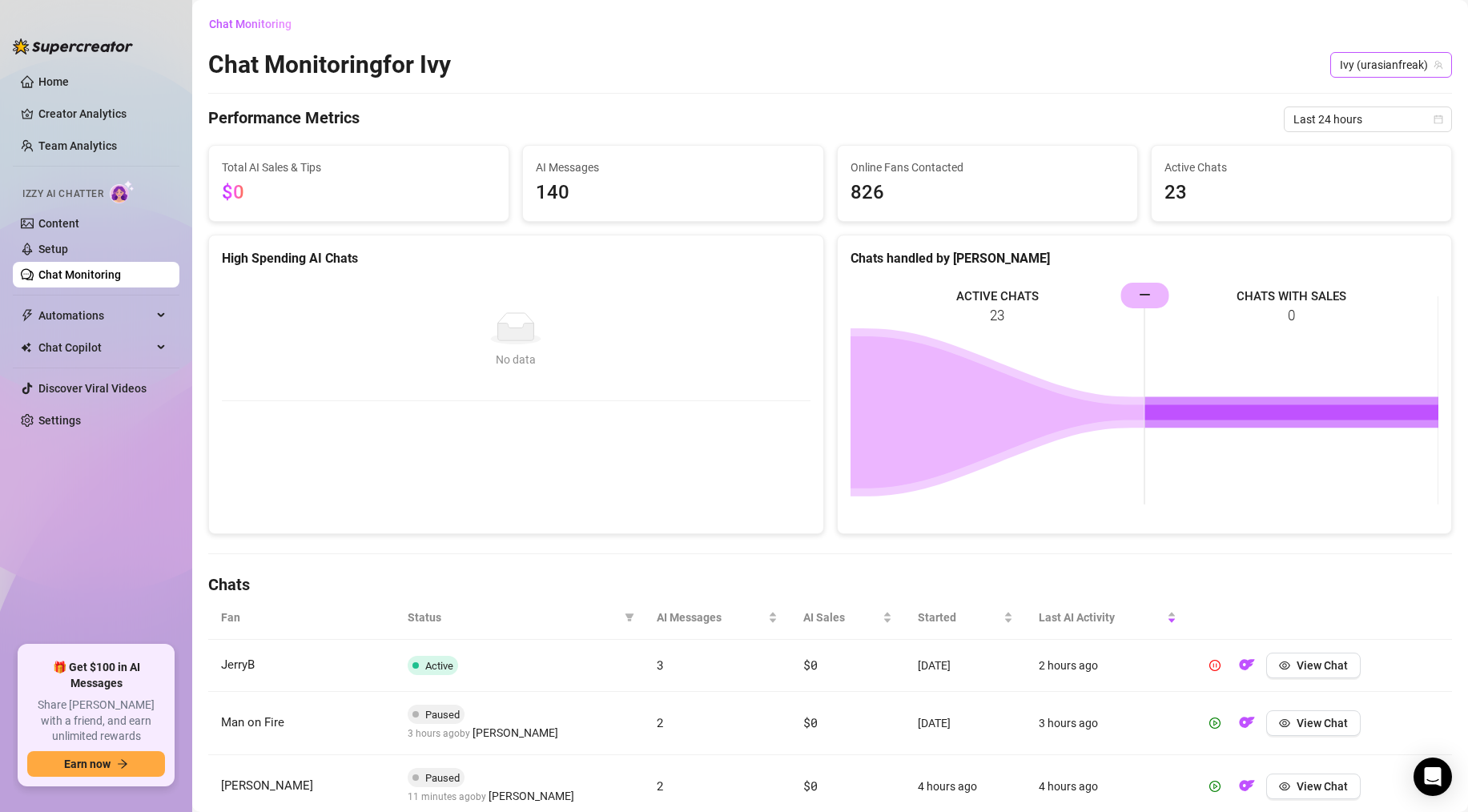
click at [1380, 60] on span "Ivy (urasianfreak)" at bounding box center [1390, 64] width 102 height 24
click at [1331, 118] on span "( lilasianbaex )" at bounding box center [1343, 125] width 66 height 18
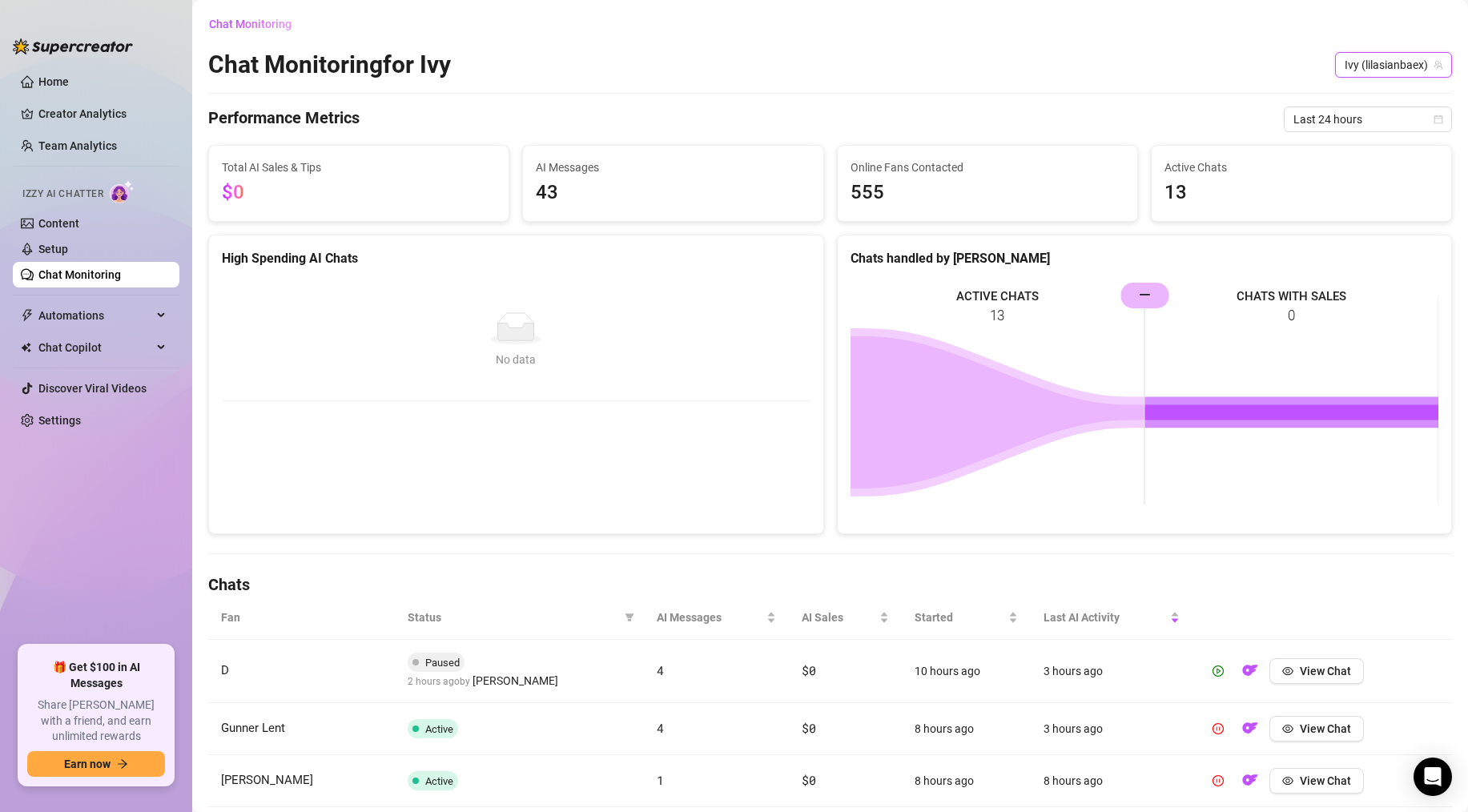
click at [1351, 79] on div "Chat Monitoring for Ivy Ivy (lilasianbaex) Ivy (lilasianbaex)" at bounding box center [831, 64] width 1244 height 30
click at [1356, 72] on span "Ivy (lilasianbaex)" at bounding box center [1393, 64] width 97 height 24
click at [1332, 155] on span "WifeNextDoor" at bounding box center [1324, 153] width 69 height 18
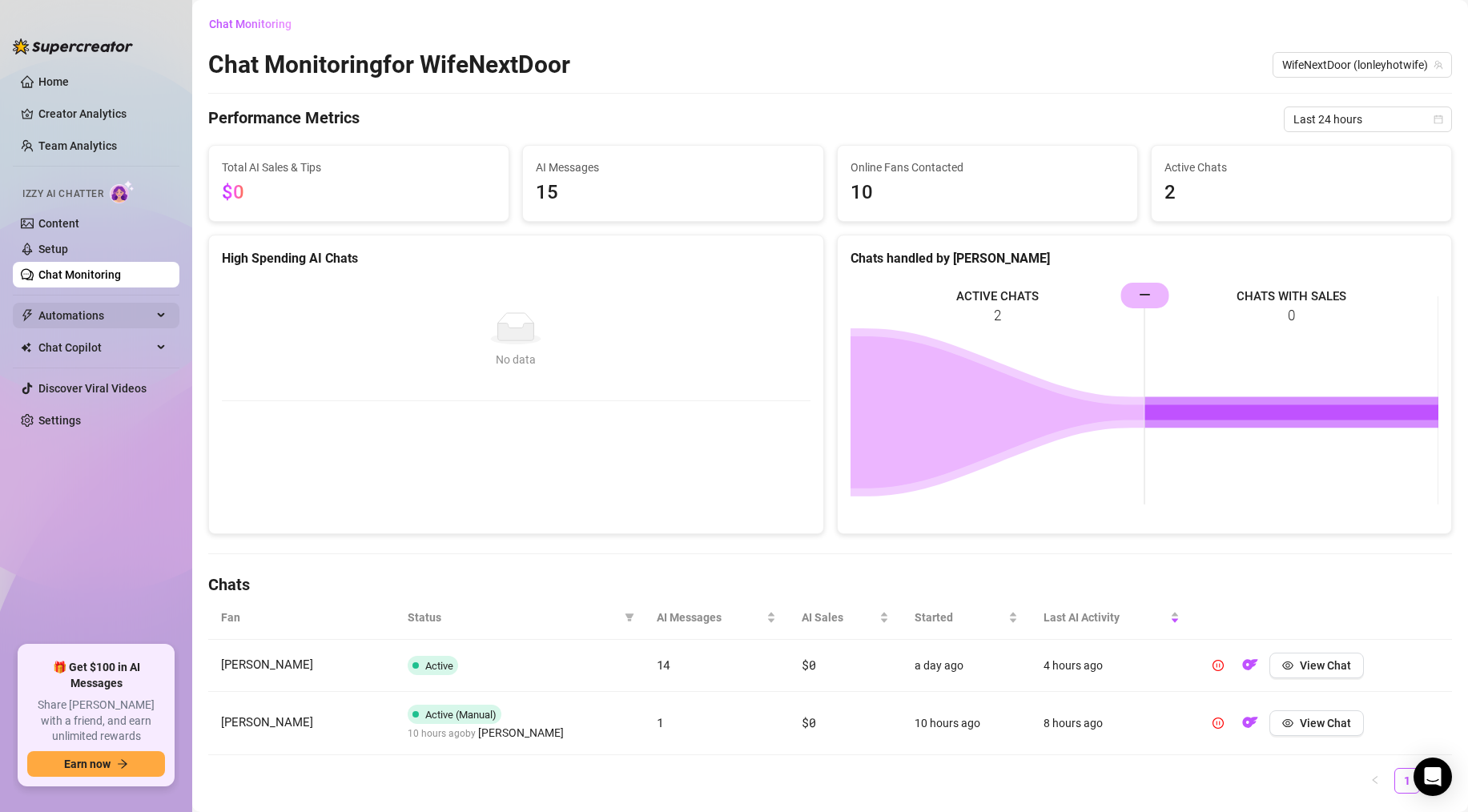
click at [98, 310] on span "Automations" at bounding box center [95, 316] width 114 height 25
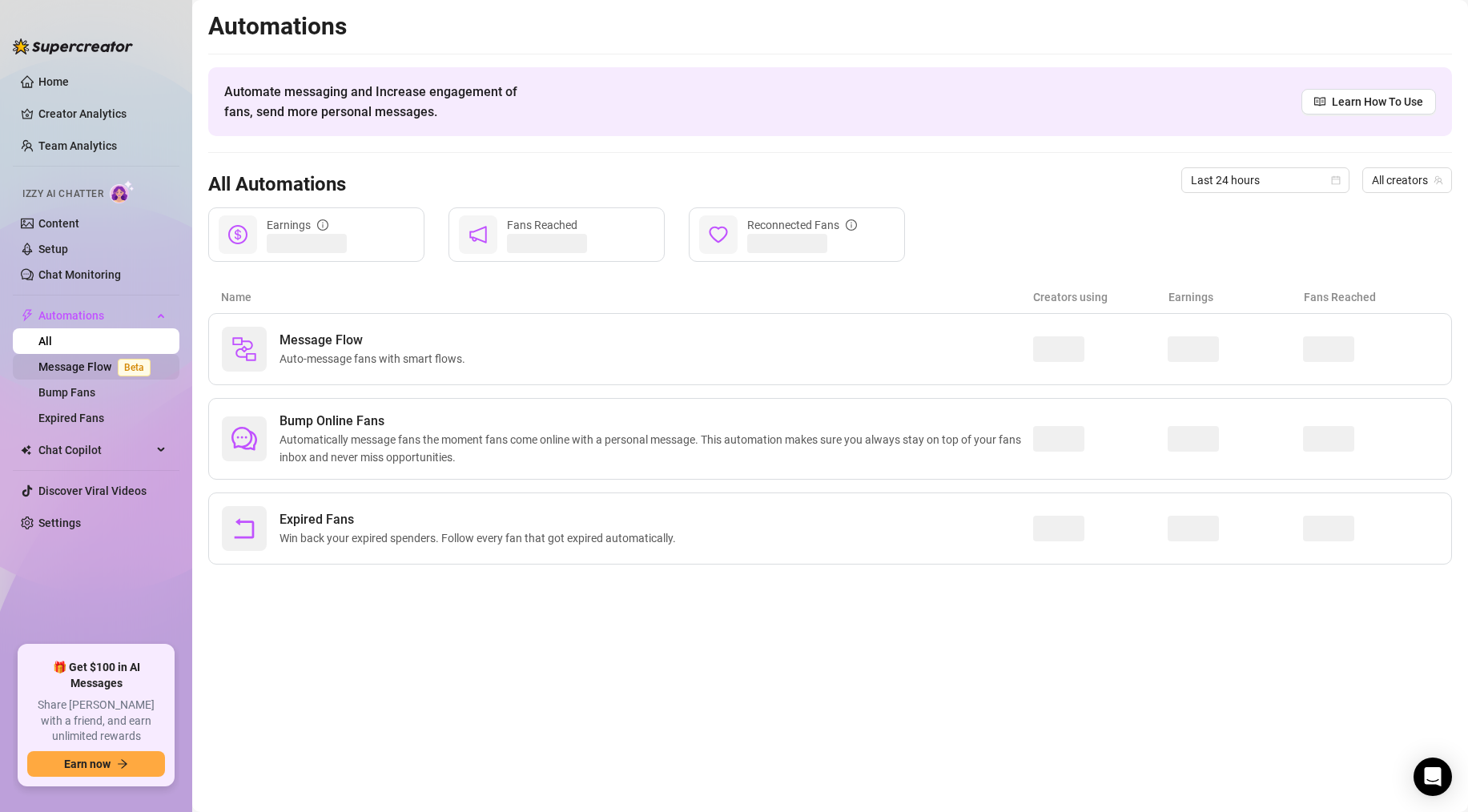
click at [88, 368] on link "Message Flow Beta" at bounding box center [97, 367] width 119 height 13
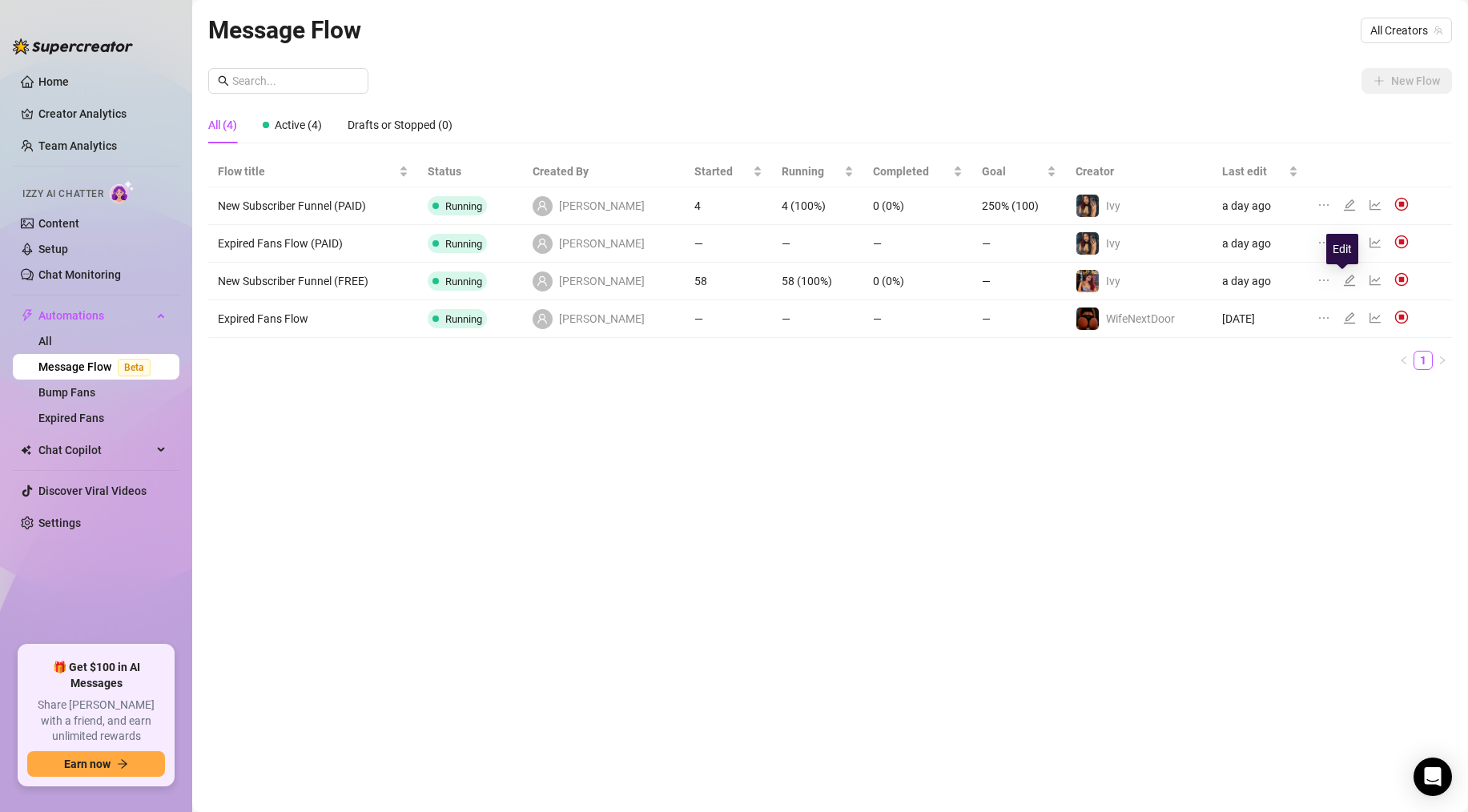
click at [1343, 282] on icon "edit" at bounding box center [1349, 280] width 13 height 13
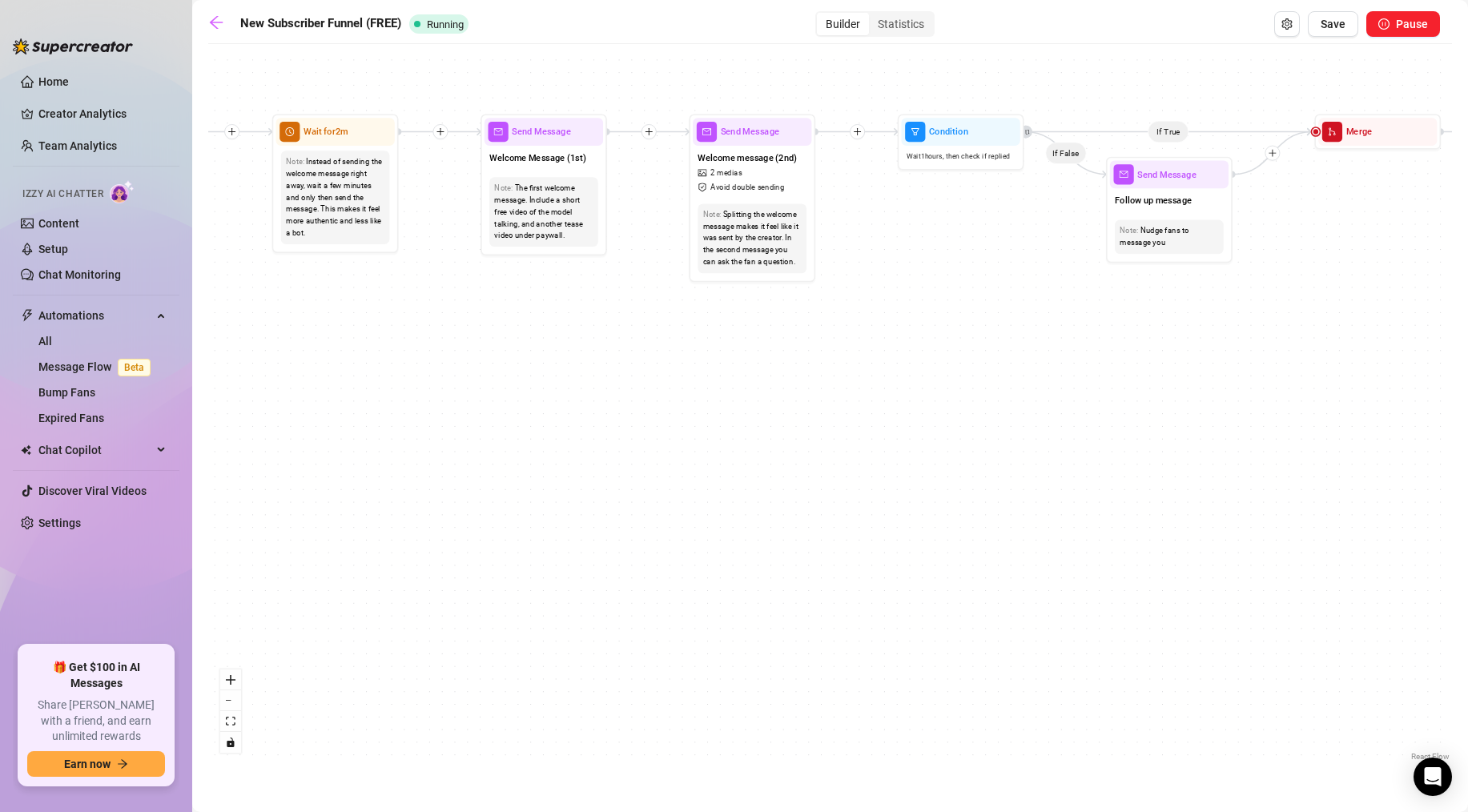
drag, startPoint x: 599, startPoint y: 380, endPoint x: 589, endPoint y: 637, distance: 257.2
click at [594, 636] on div "If True If True If True If False If False If False If True If False Merge Merge…" at bounding box center [831, 407] width 1244 height 713
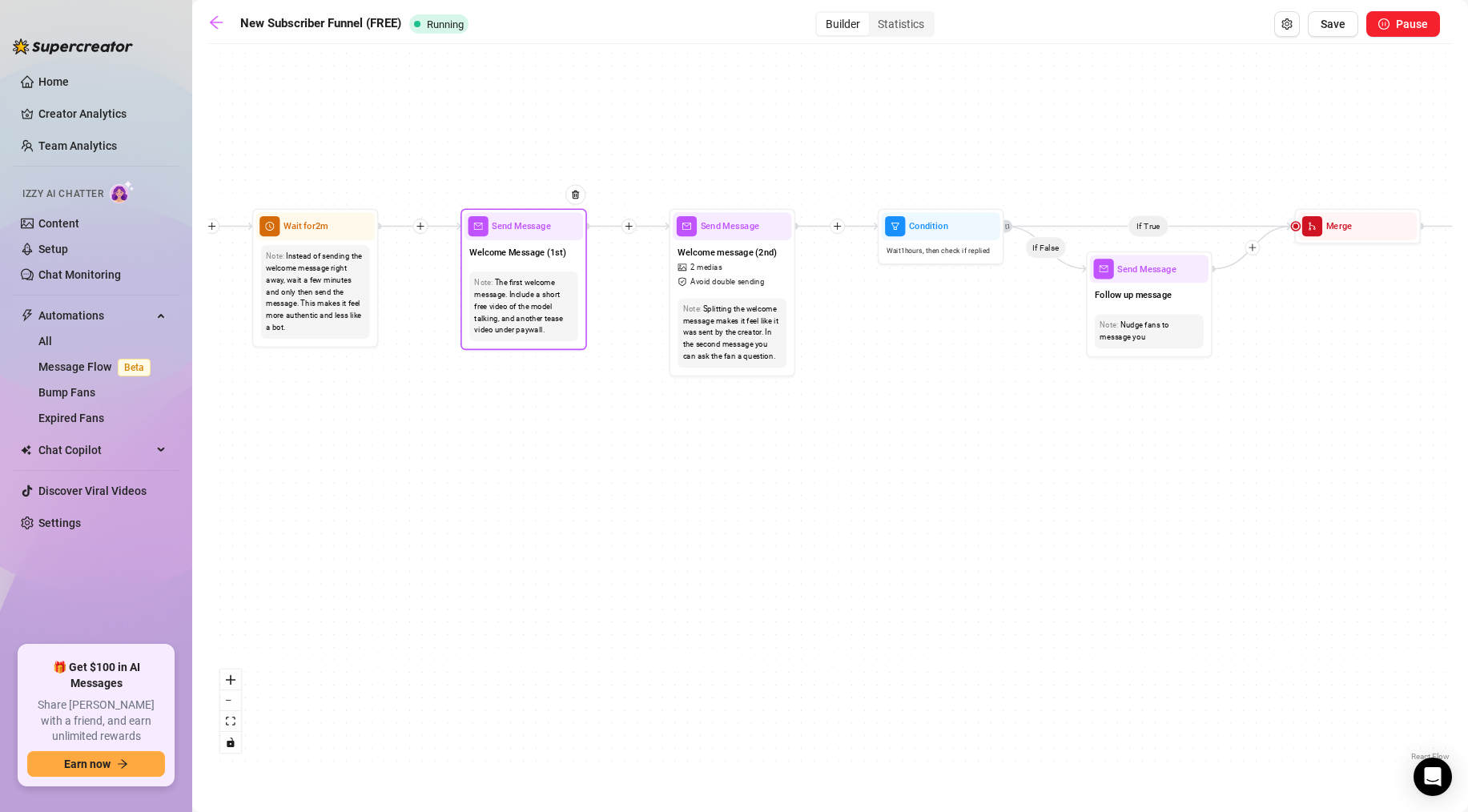
click at [514, 226] on span "Send Message" at bounding box center [521, 226] width 58 height 14
type textarea "thanks for being here baby, dont forget to check out my vip exclusive page wher…"
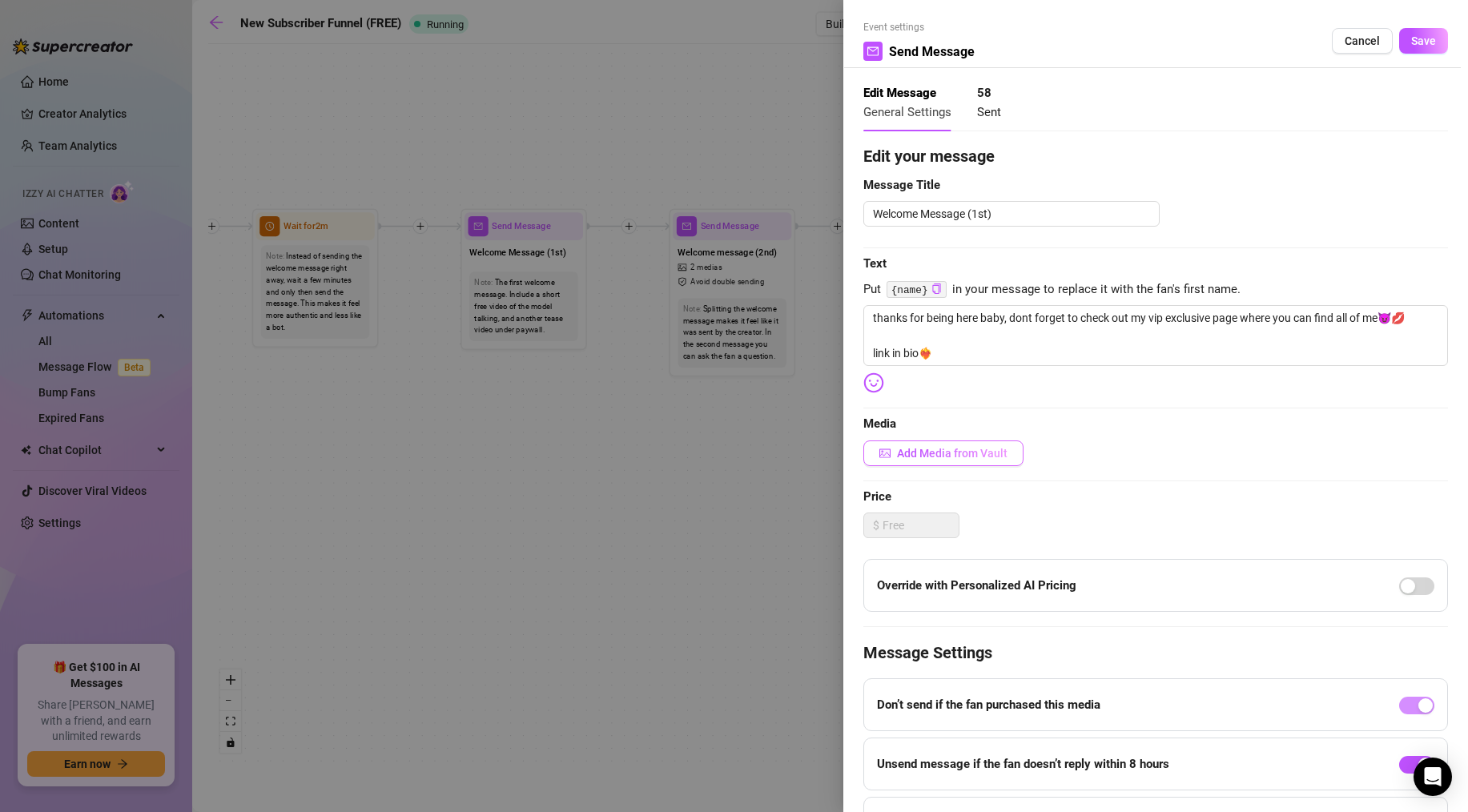
click at [938, 446] on span "Add Media from Vault" at bounding box center [951, 452] width 110 height 13
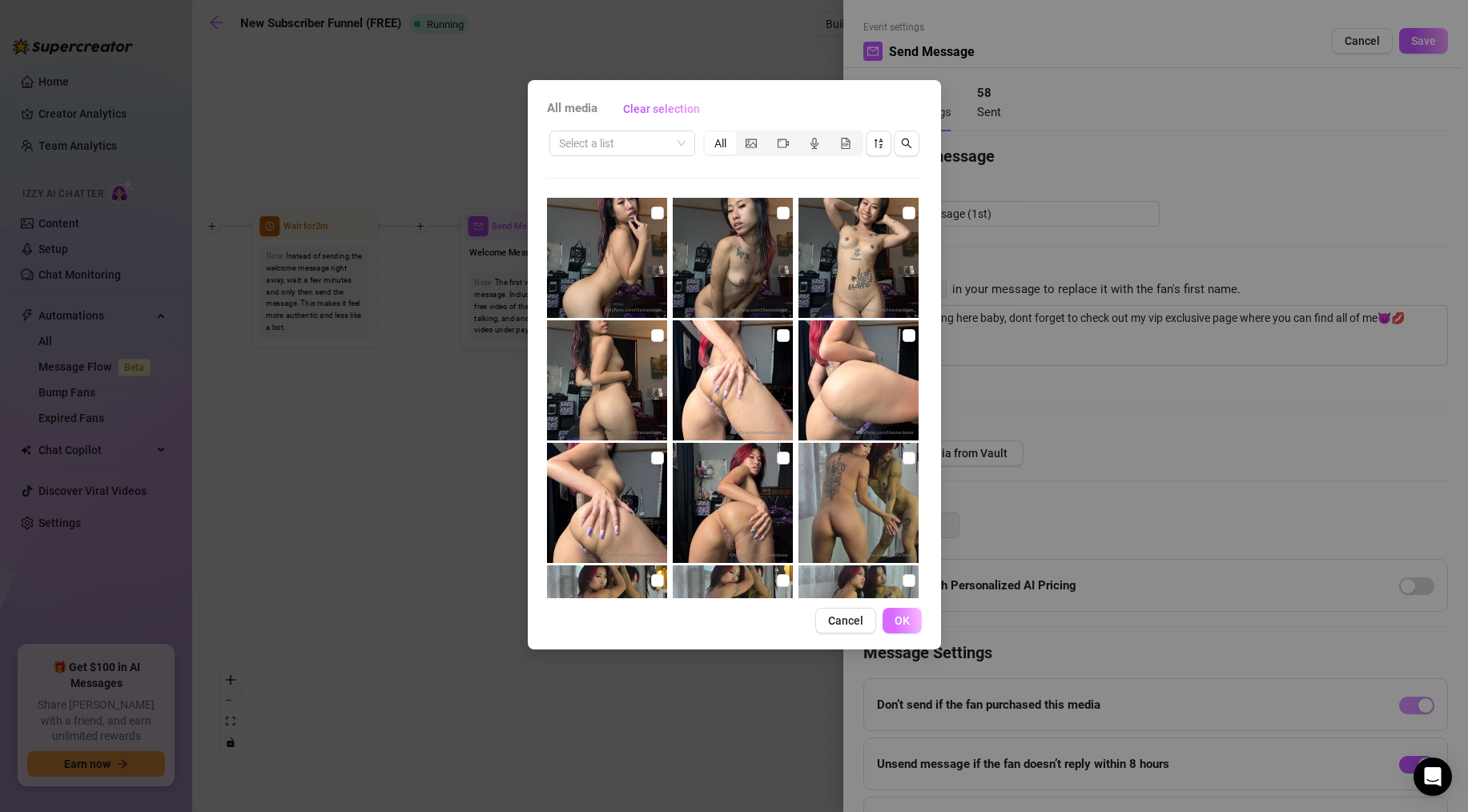
click at [908, 616] on span "OK" at bounding box center [903, 620] width 16 height 13
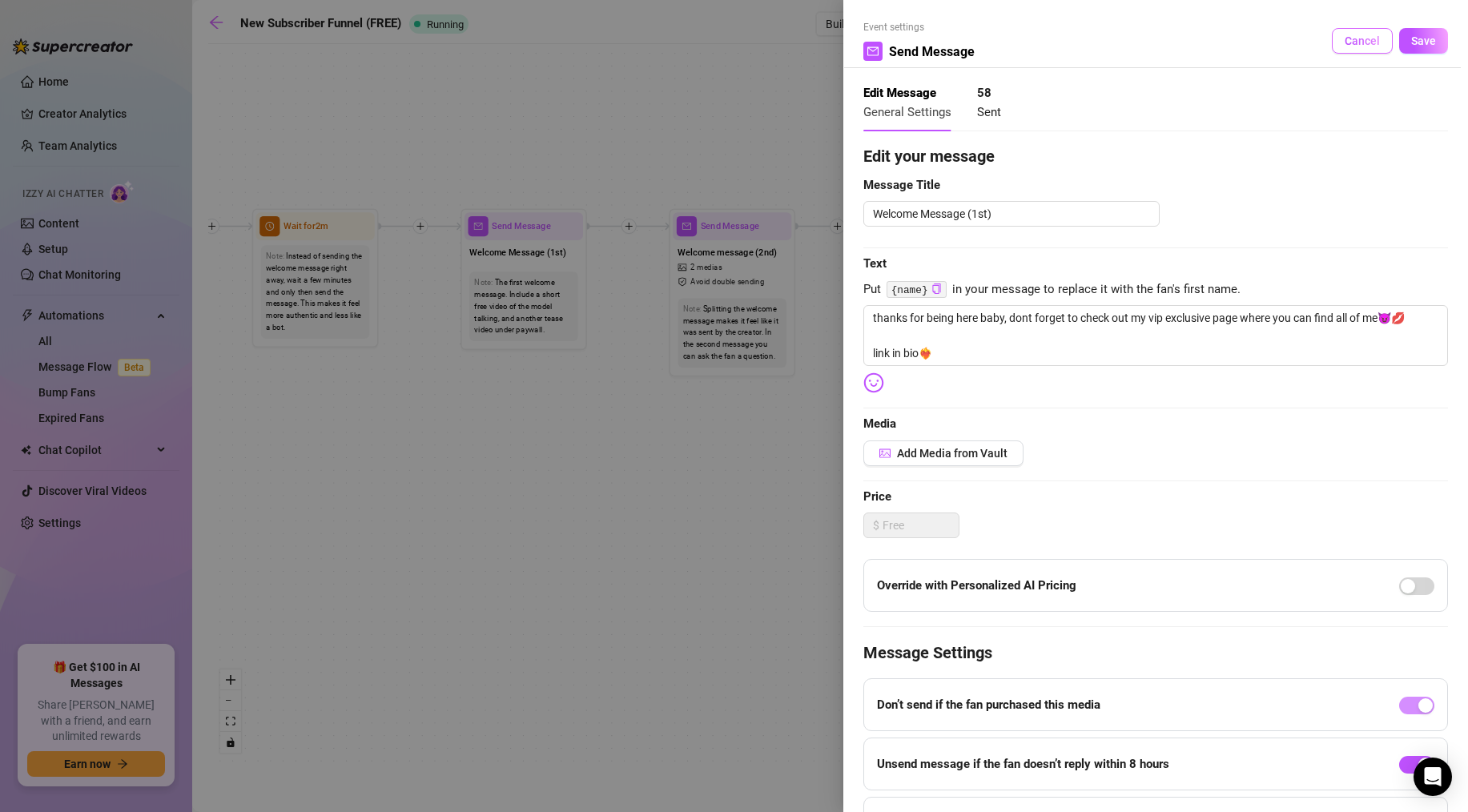
click at [1335, 43] on button "Cancel" at bounding box center [1362, 41] width 60 height 25
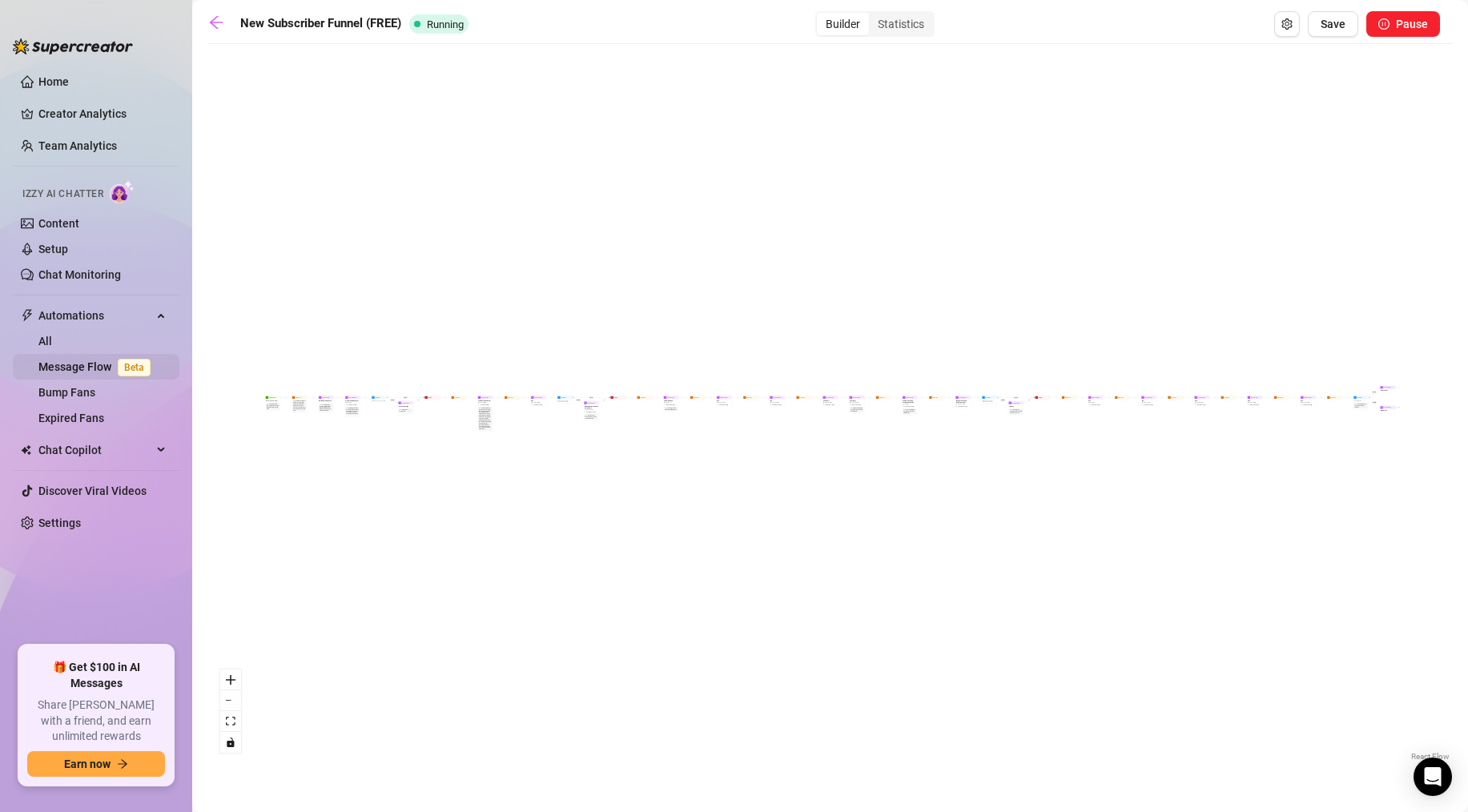
click at [123, 364] on span "Beta" at bounding box center [135, 367] width 33 height 18
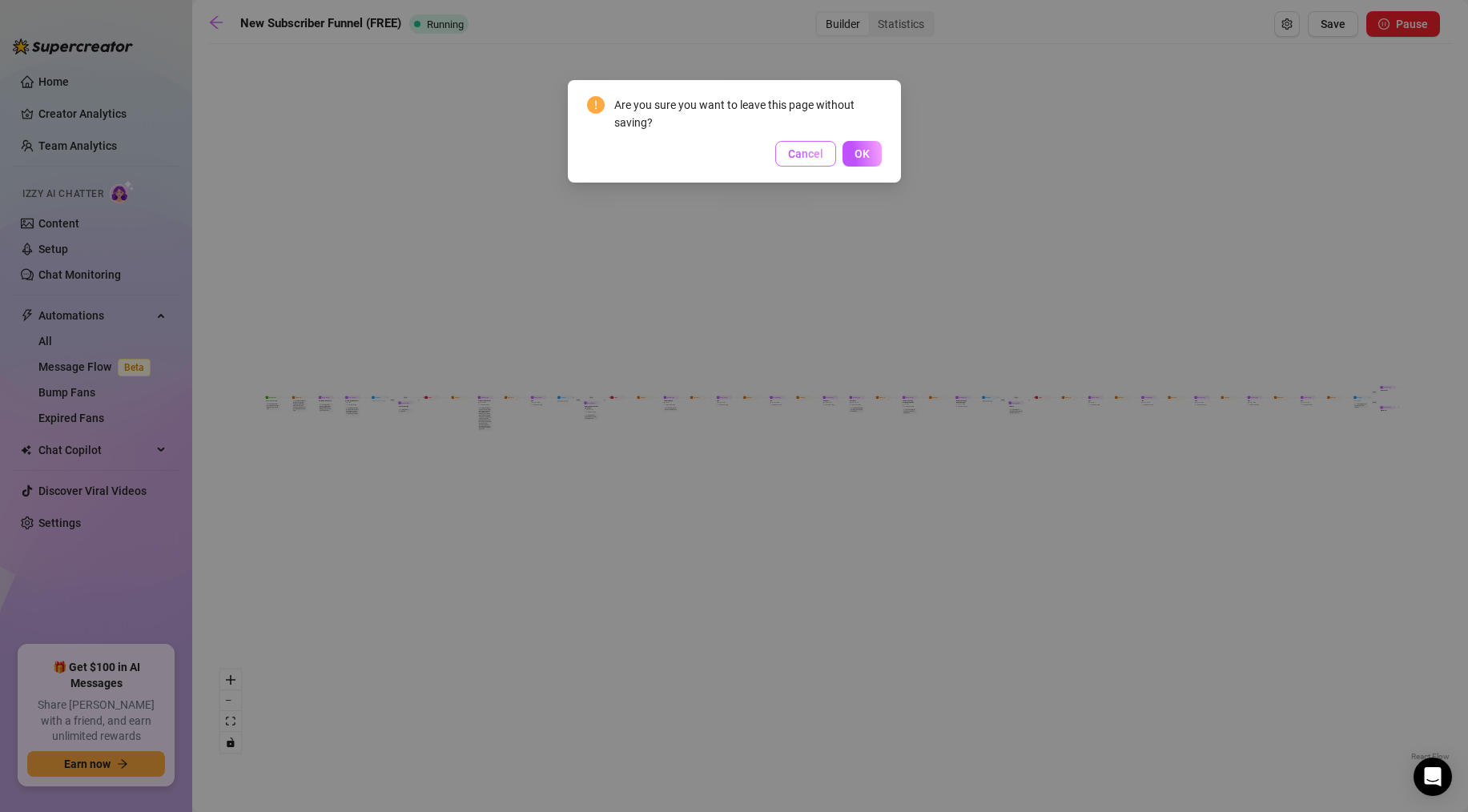
click at [800, 159] on span "Cancel" at bounding box center [805, 153] width 35 height 13
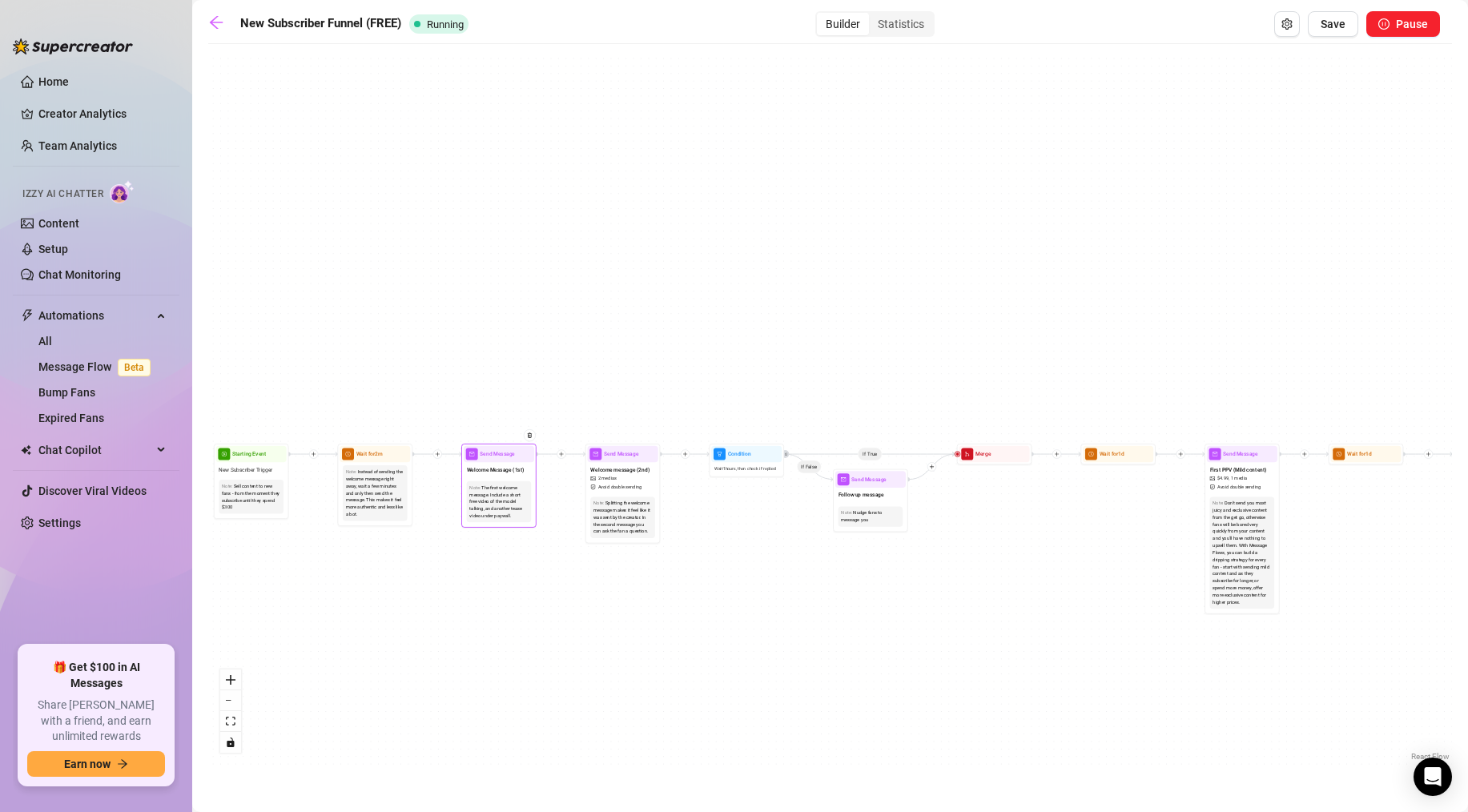
click at [507, 470] on span "Welcome Message (1st)" at bounding box center [495, 469] width 58 height 8
type textarea "thanks for being here baby, dont forget to check out my vip exclusive page wher…"
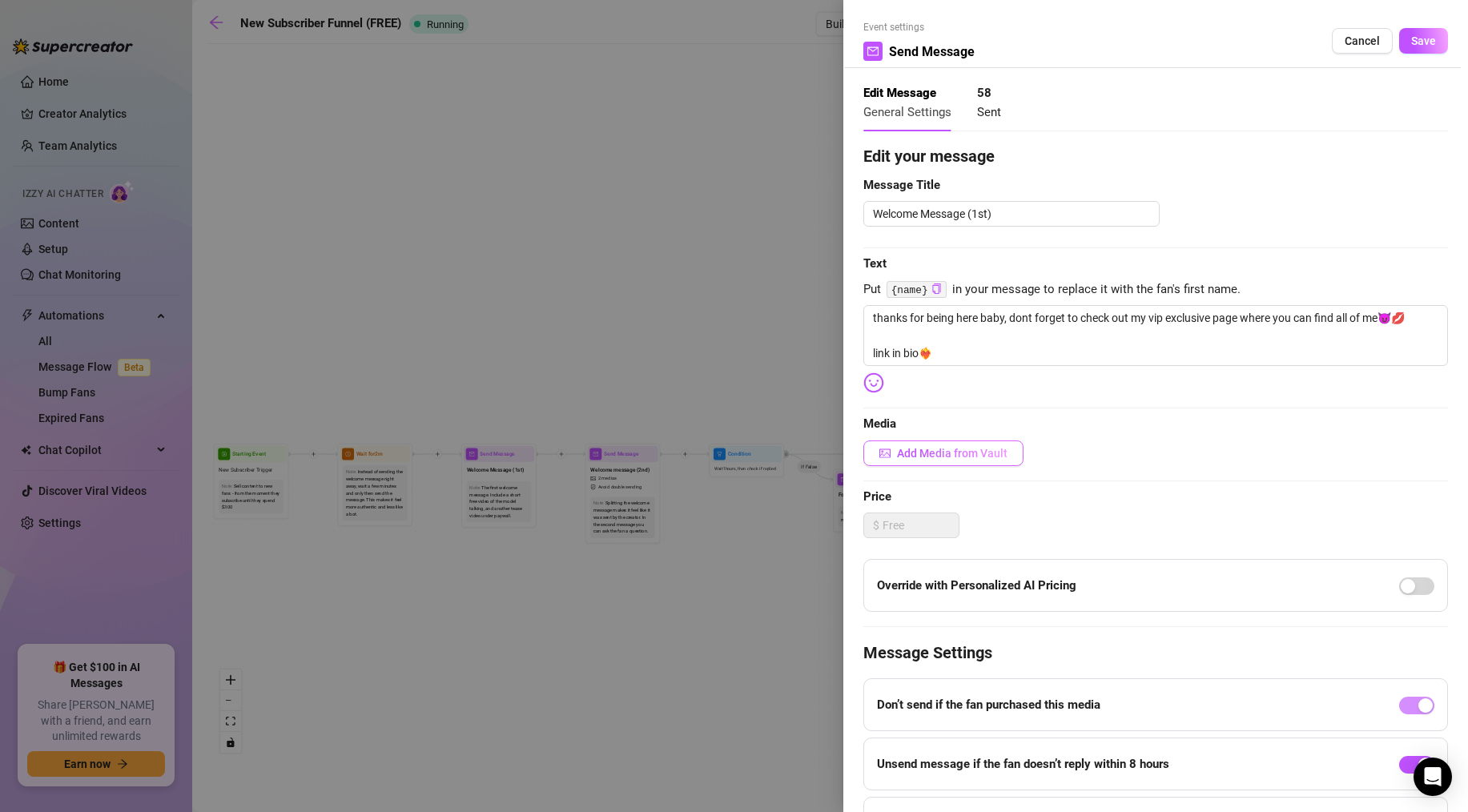
click at [900, 463] on button "Add Media from Vault" at bounding box center [944, 453] width 160 height 25
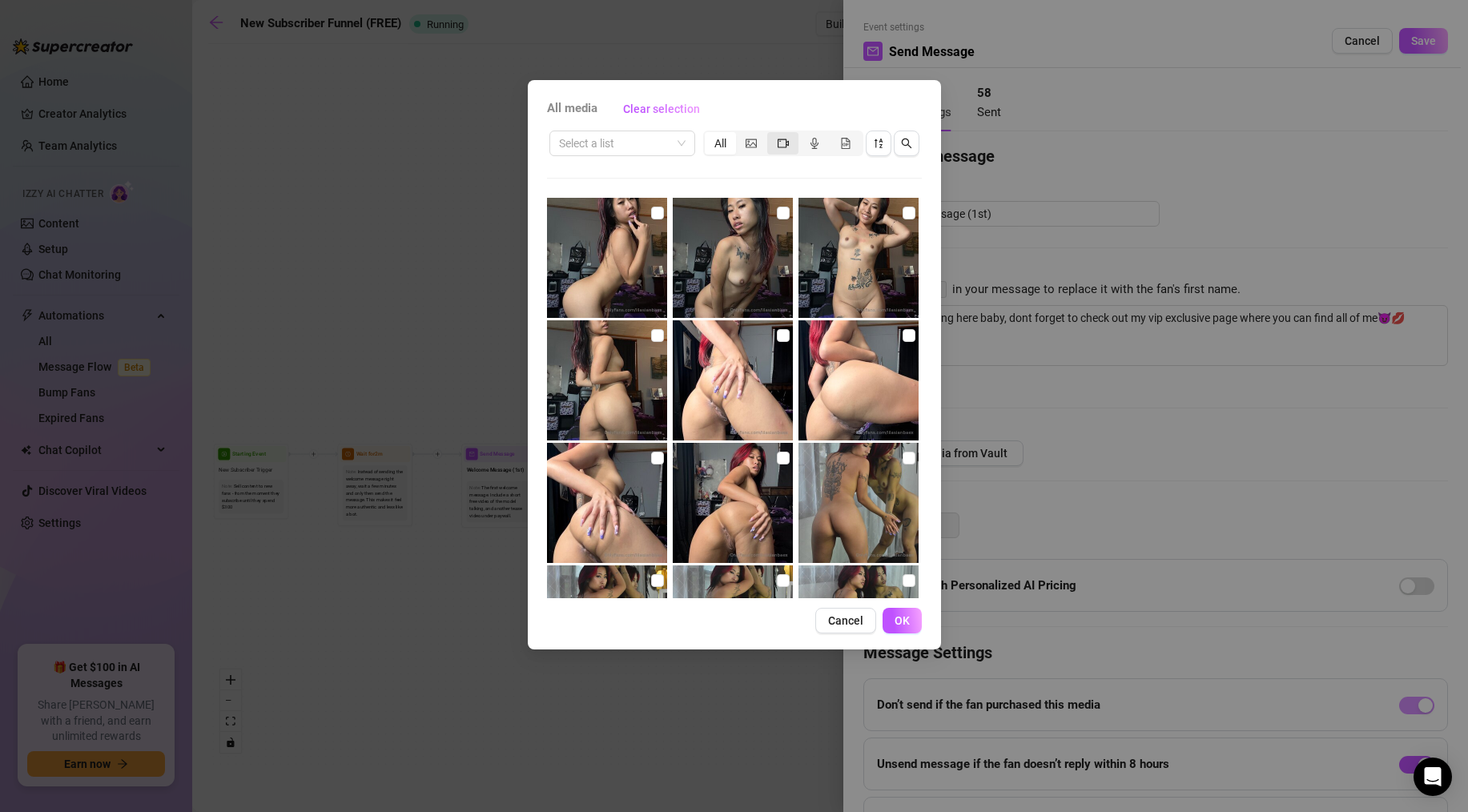
click at [778, 149] on span "segmented control" at bounding box center [784, 142] width 12 height 13
click at [771, 135] on input "segmented control" at bounding box center [771, 135] width 0 height 0
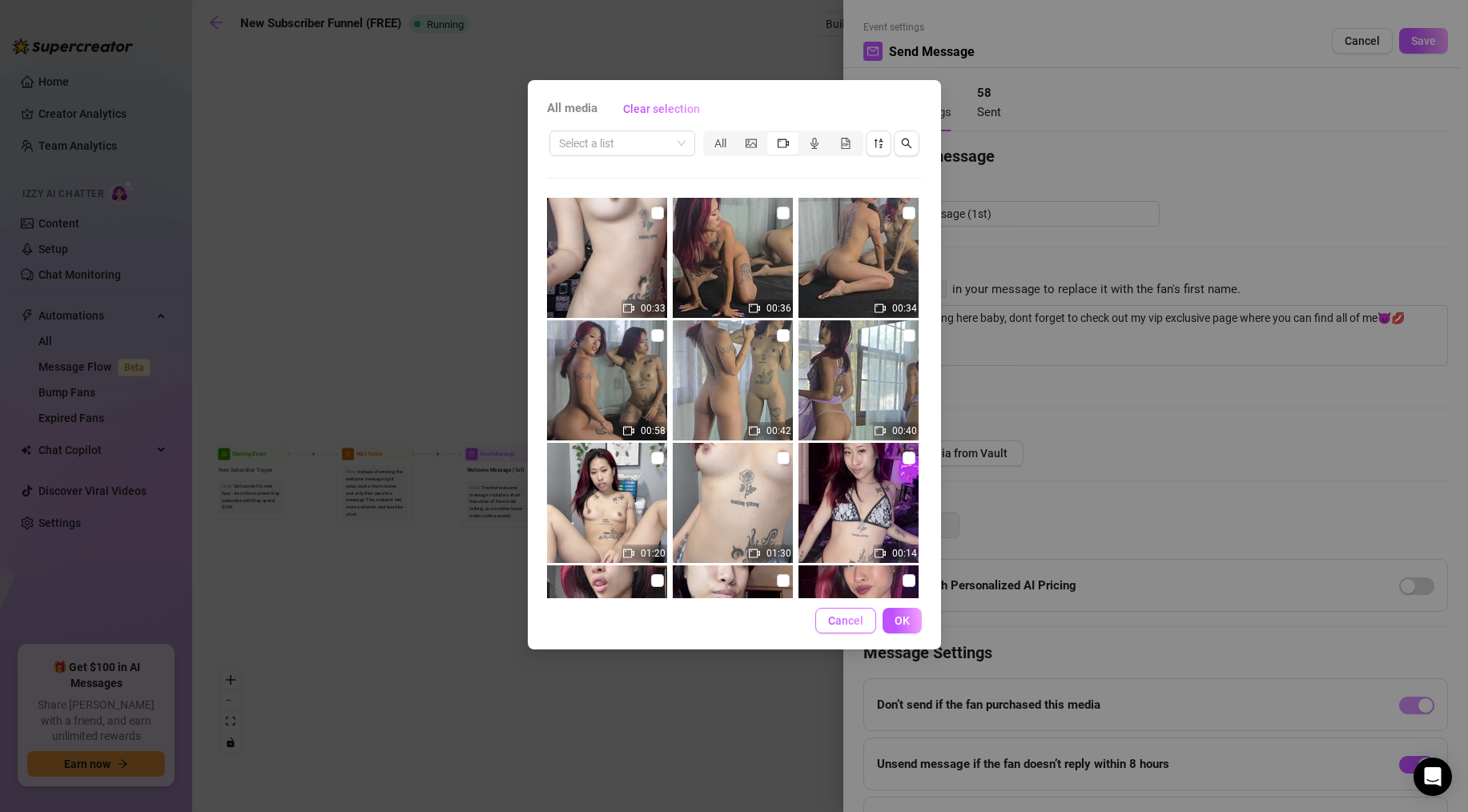
click at [841, 631] on button "Cancel" at bounding box center [845, 621] width 60 height 25
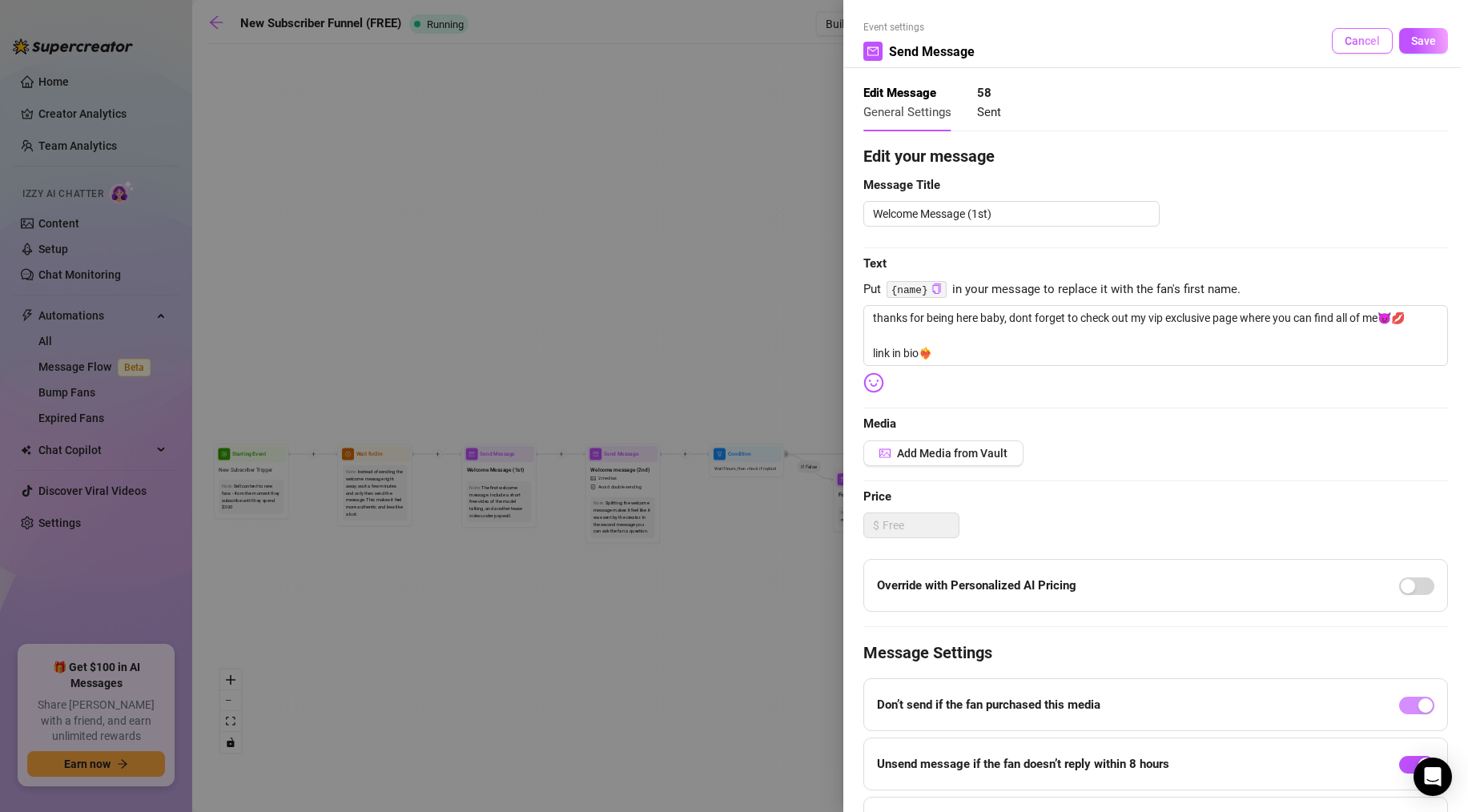
click at [1360, 36] on span "Cancel" at bounding box center [1362, 40] width 35 height 13
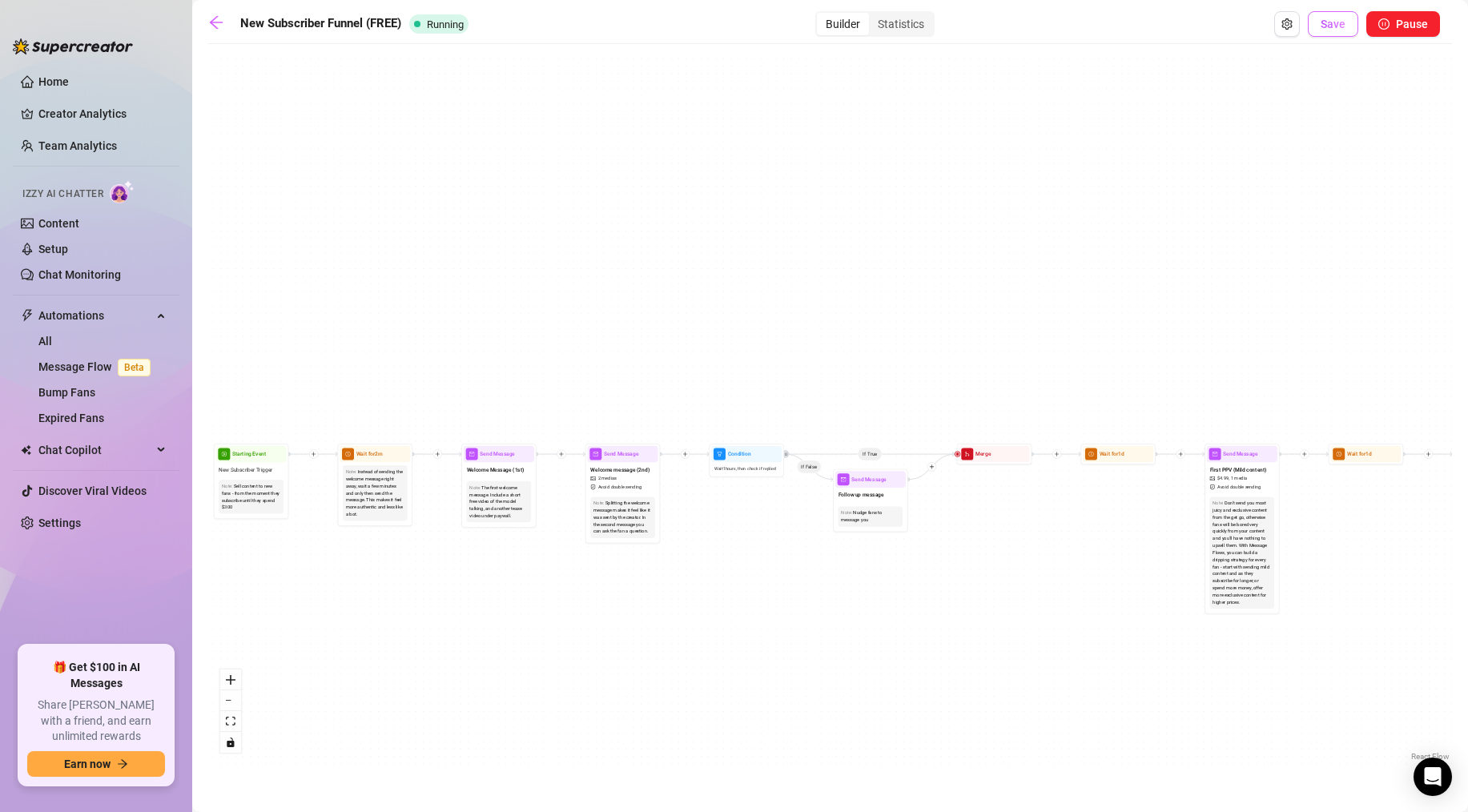
click at [1339, 27] on span "Save" at bounding box center [1333, 23] width 24 height 13
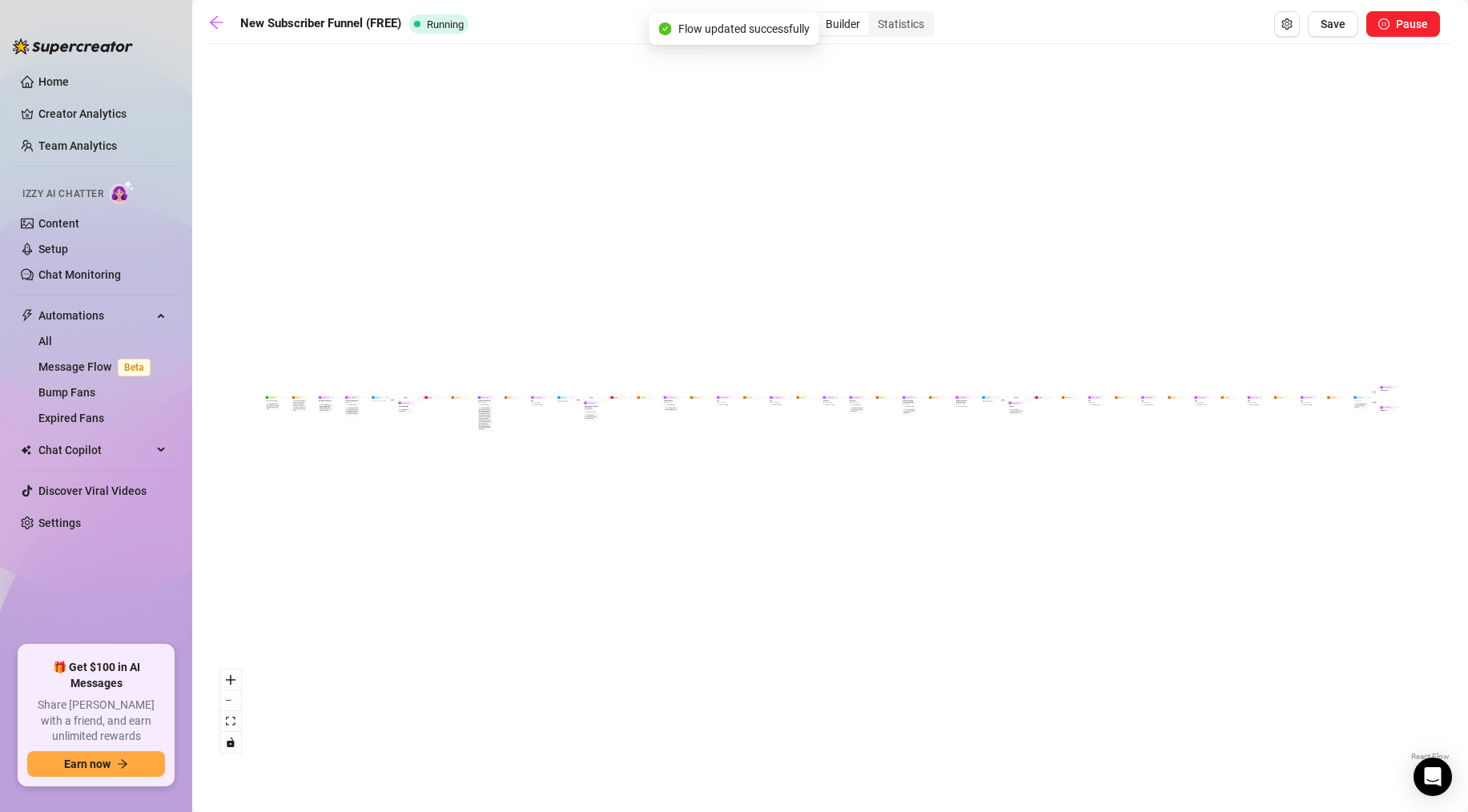
click at [234, 21] on div "New Subscriber Funnel (FREE) Running Builder Statistics Save Pause" at bounding box center [824, 24] width 1231 height 25
click at [220, 21] on icon "arrow-left" at bounding box center [216, 22] width 16 height 16
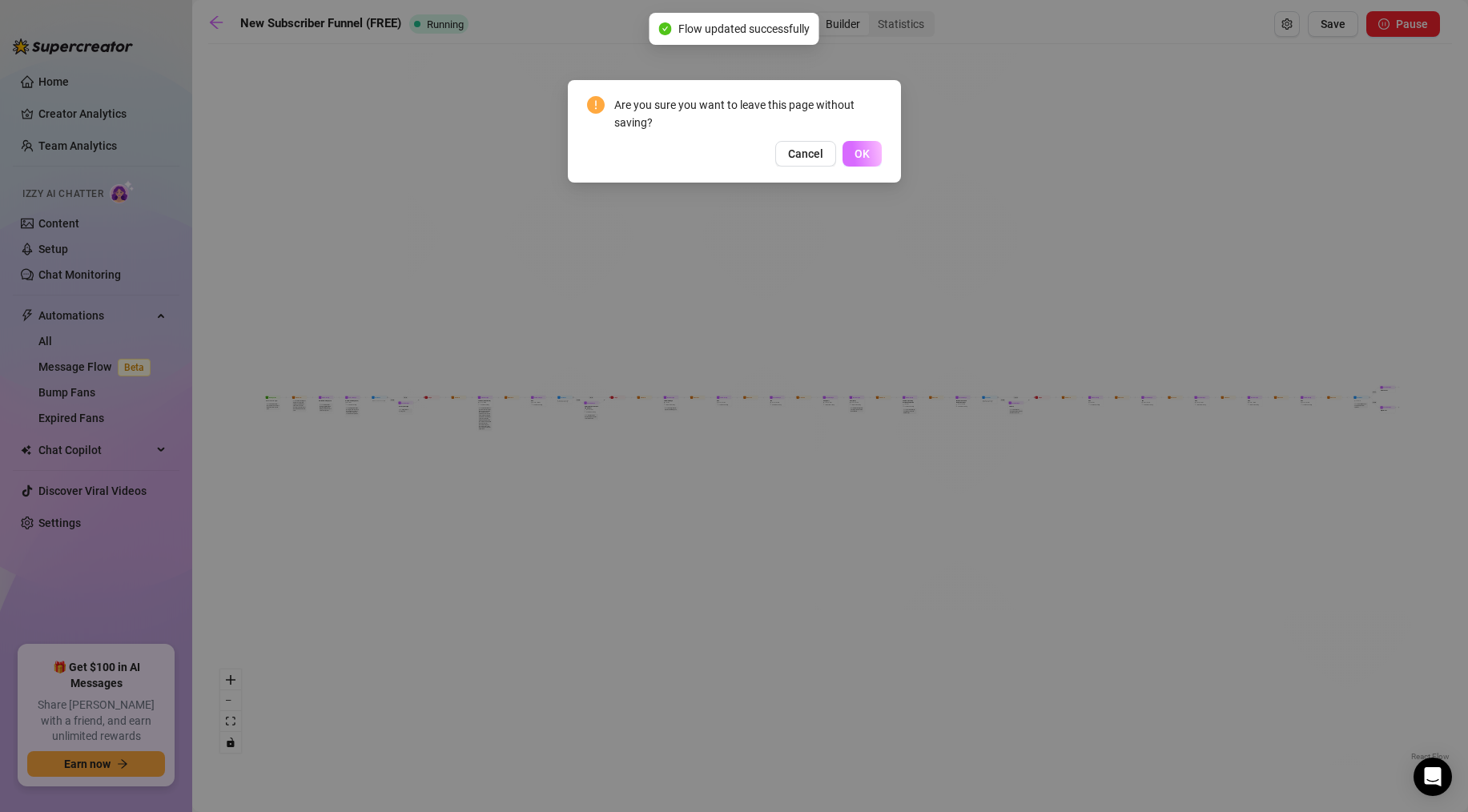
click at [849, 164] on button "OK" at bounding box center [862, 154] width 39 height 25
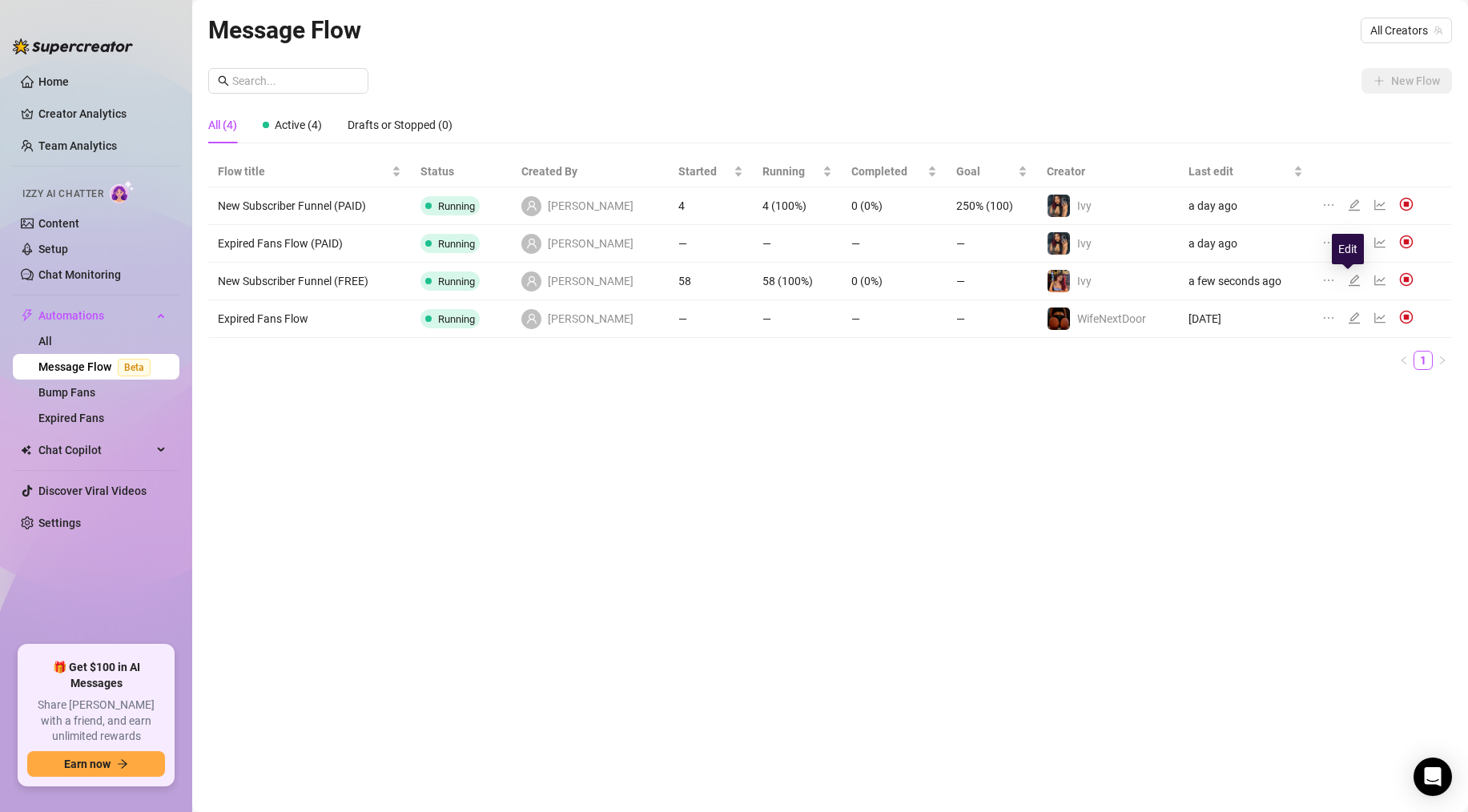
click at [1348, 280] on icon "edit" at bounding box center [1354, 281] width 12 height 12
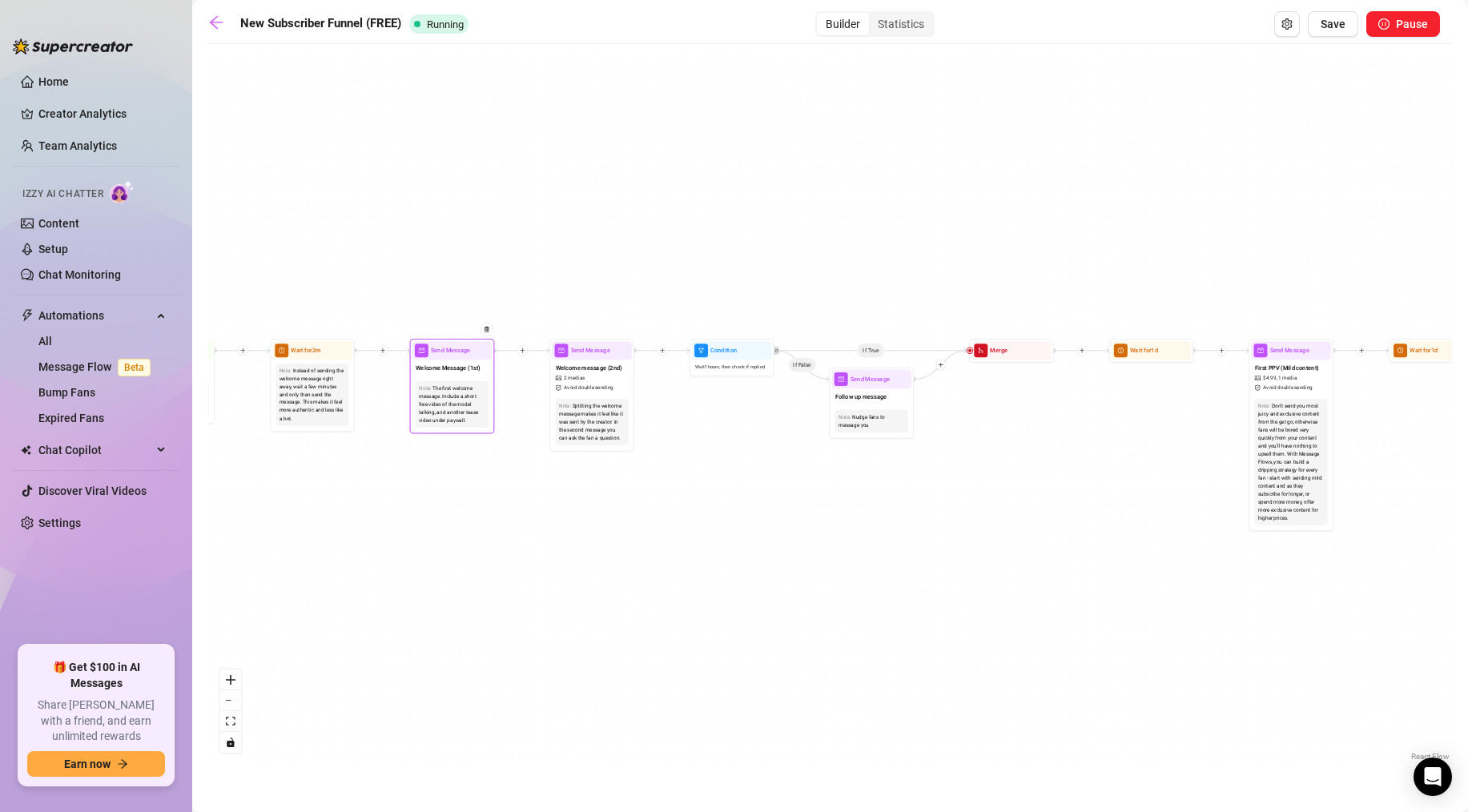
click at [471, 357] on div "Send Message" at bounding box center [451, 350] width 79 height 19
type textarea "thanks for being here baby, dont forget to check out my vip exclusive page wher…"
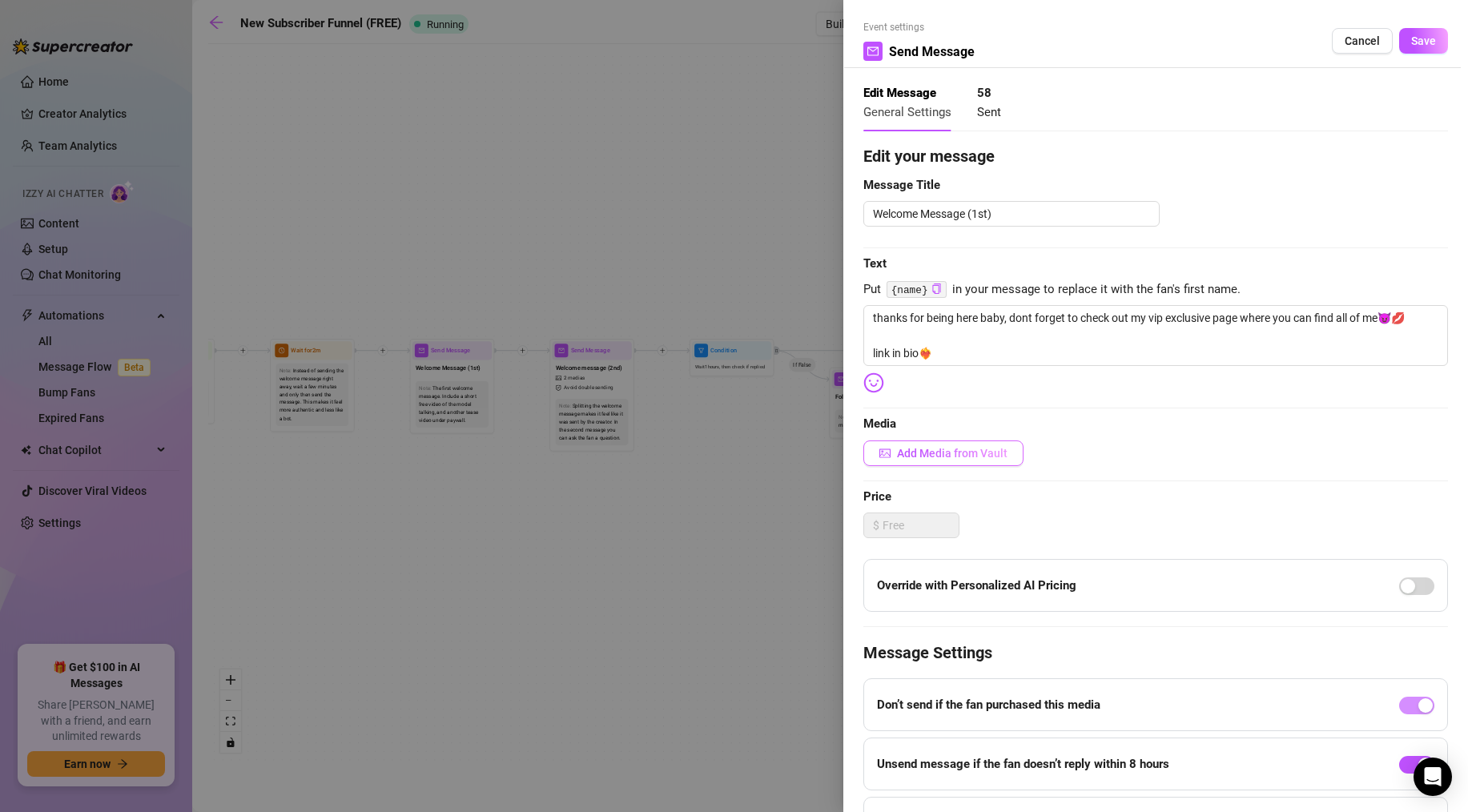
click at [918, 445] on button "Add Media from Vault" at bounding box center [944, 453] width 160 height 25
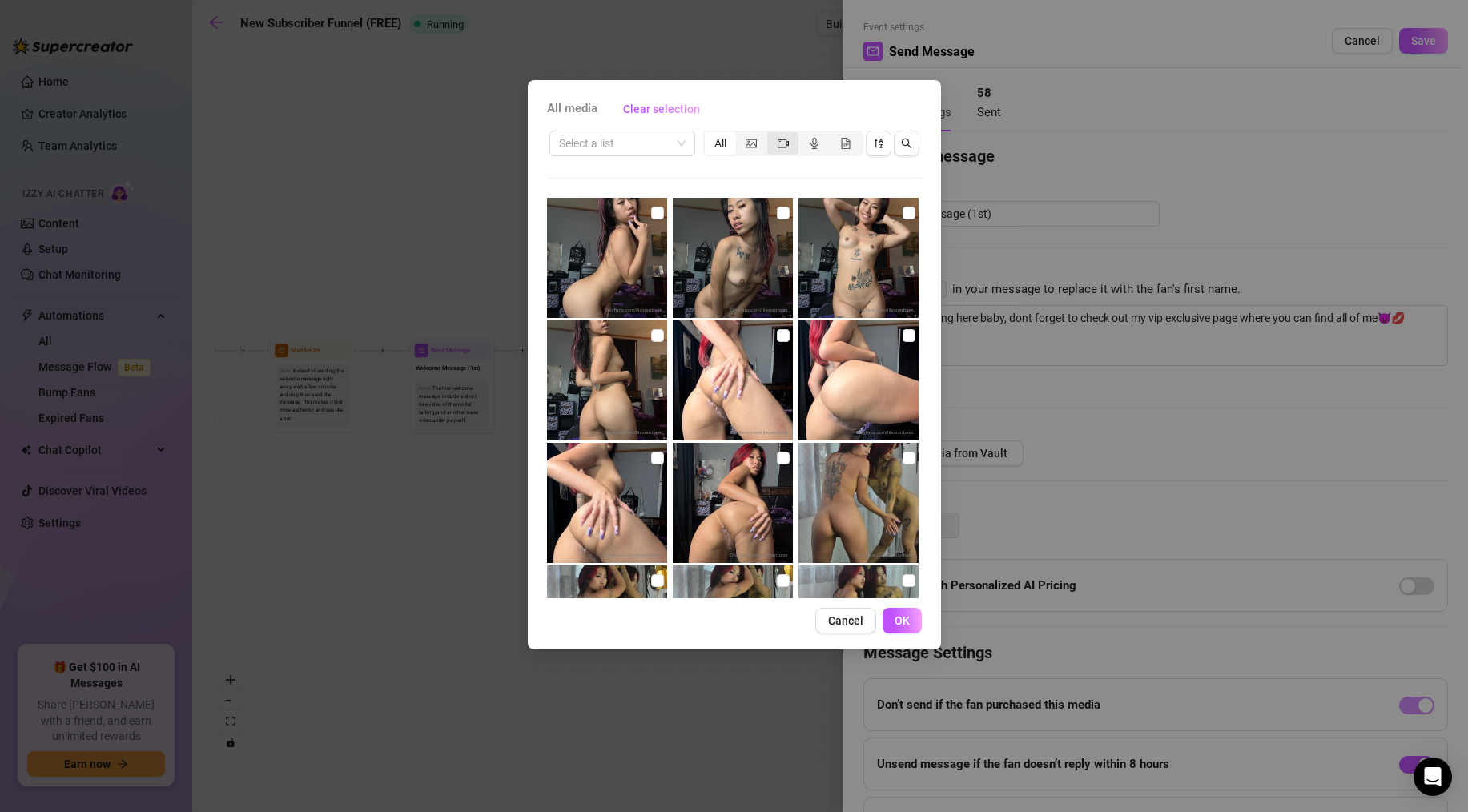
click at [770, 141] on div "segmented control" at bounding box center [783, 143] width 31 height 22
click at [771, 135] on input "segmented control" at bounding box center [771, 135] width 0 height 0
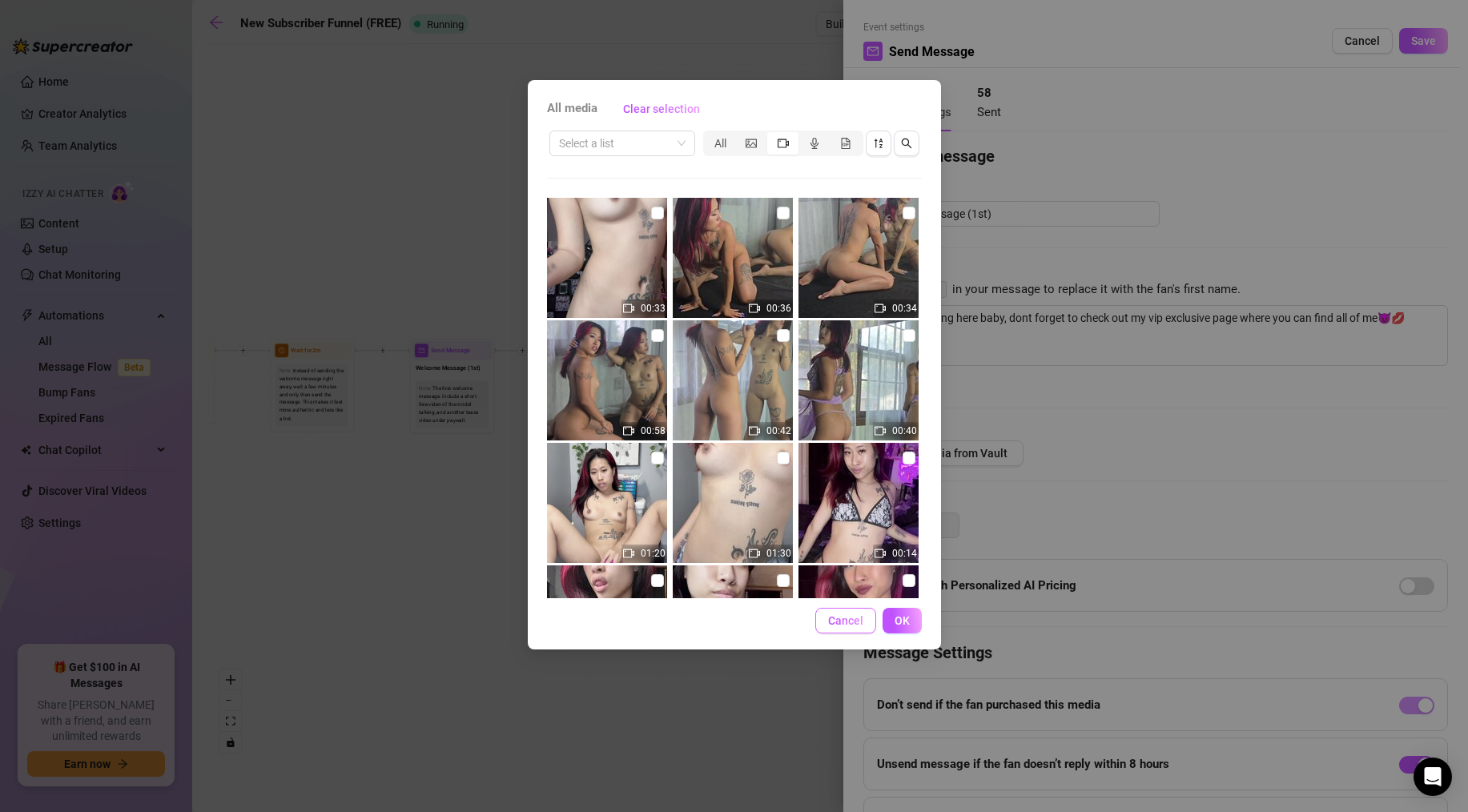
click at [850, 620] on span "Cancel" at bounding box center [845, 620] width 35 height 13
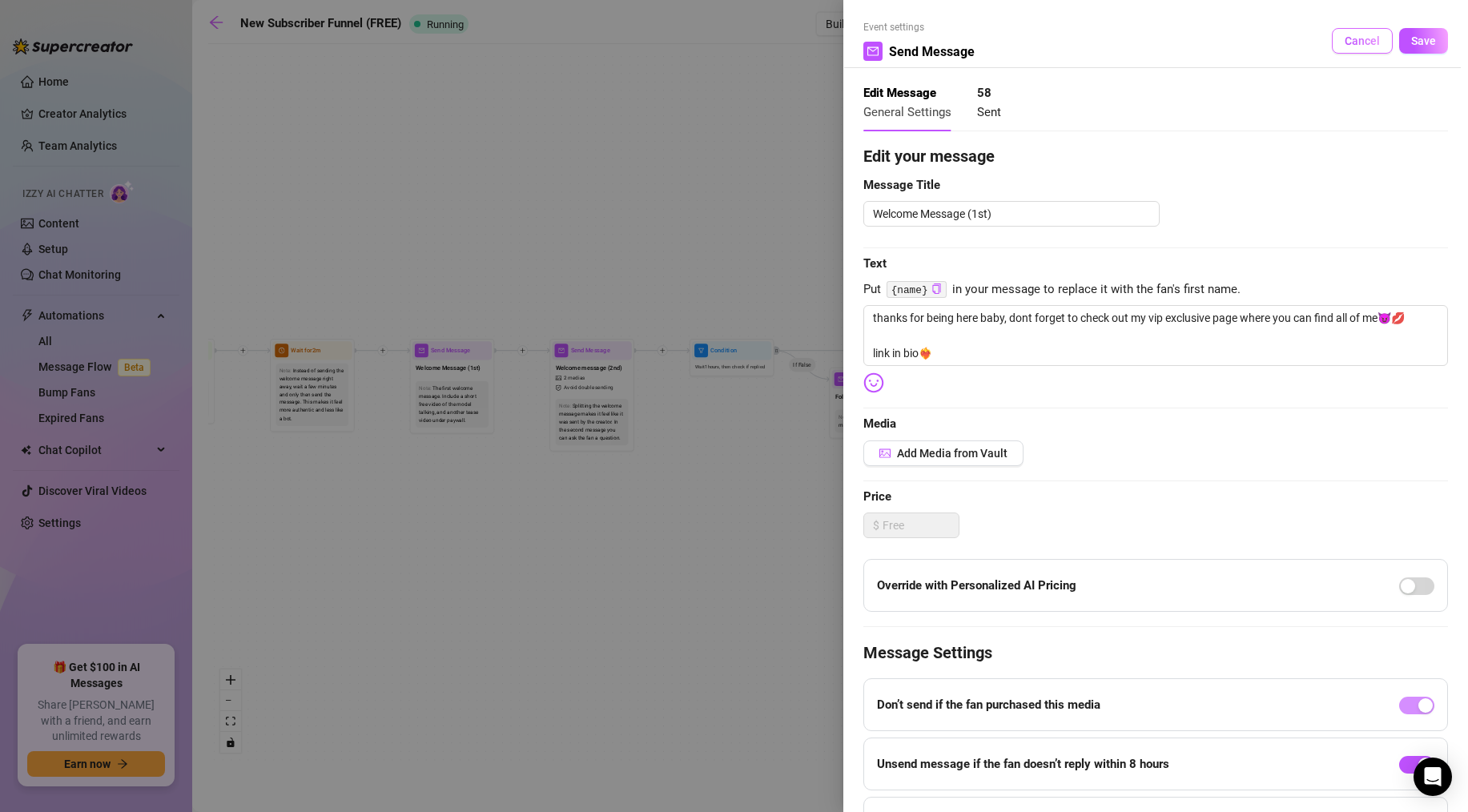
click at [1349, 36] on span "Cancel" at bounding box center [1362, 40] width 35 height 13
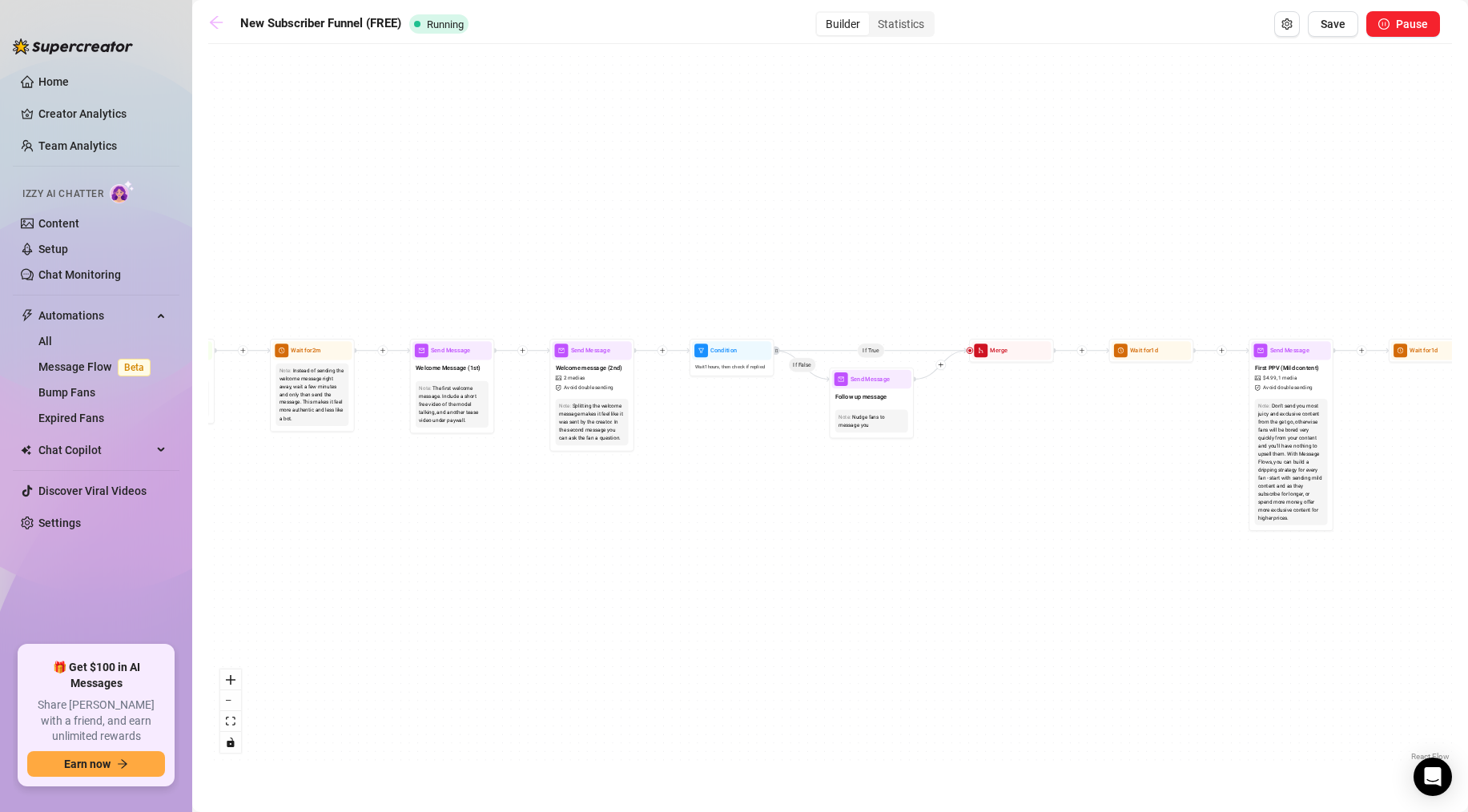
click at [209, 21] on icon "arrow-left" at bounding box center [216, 22] width 16 height 16
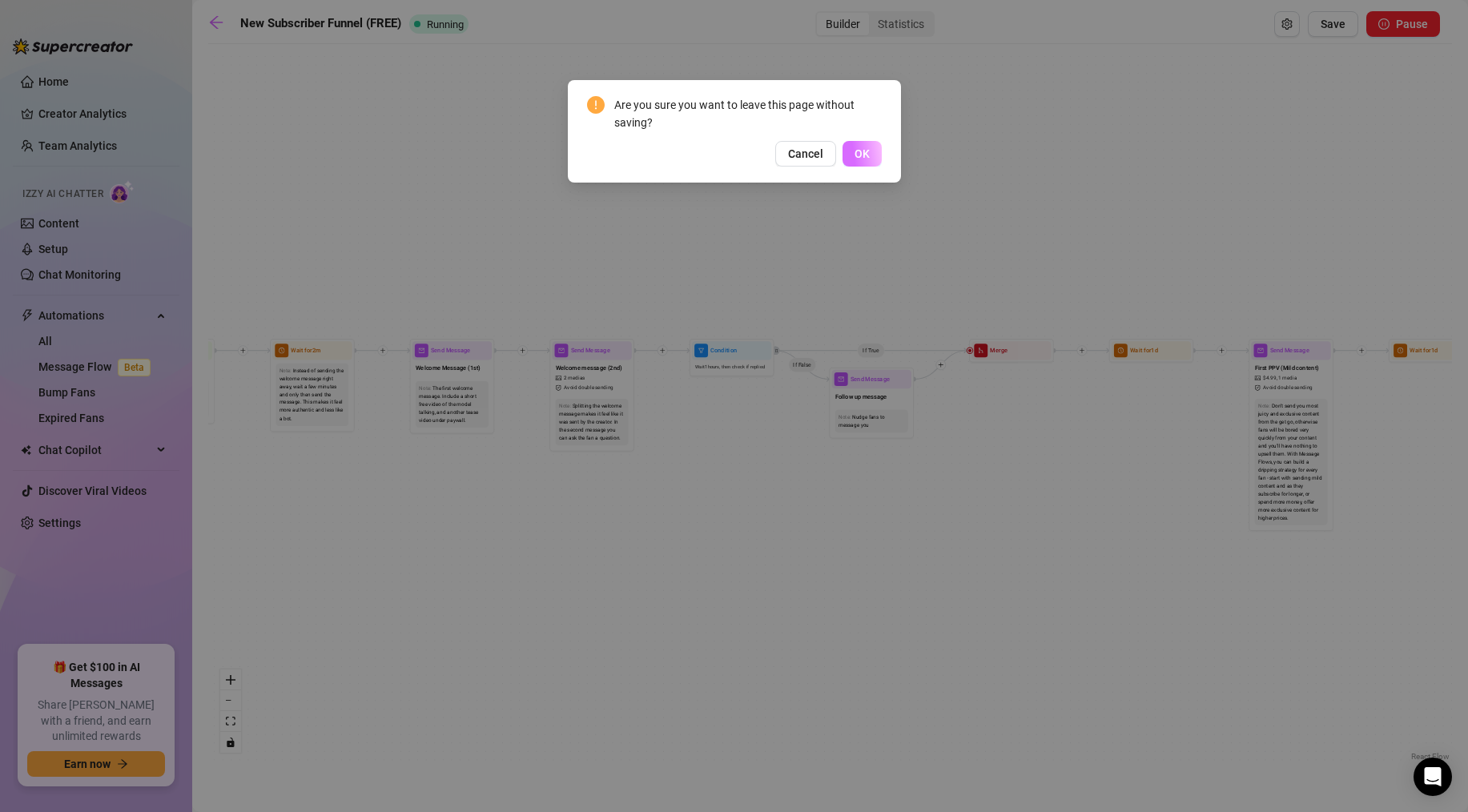
click at [869, 163] on button "OK" at bounding box center [862, 154] width 39 height 25
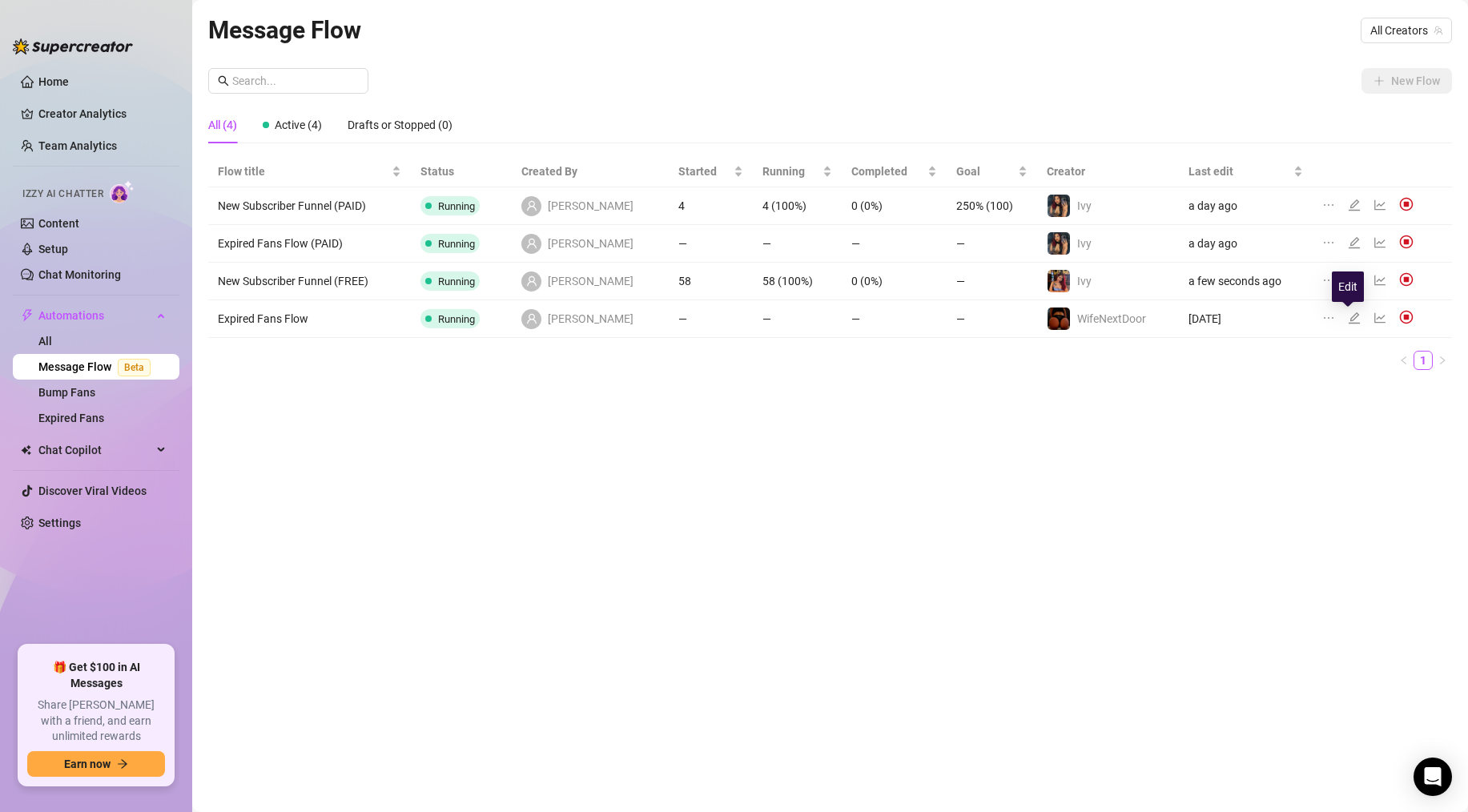
click at [1348, 313] on icon "edit" at bounding box center [1354, 318] width 13 height 13
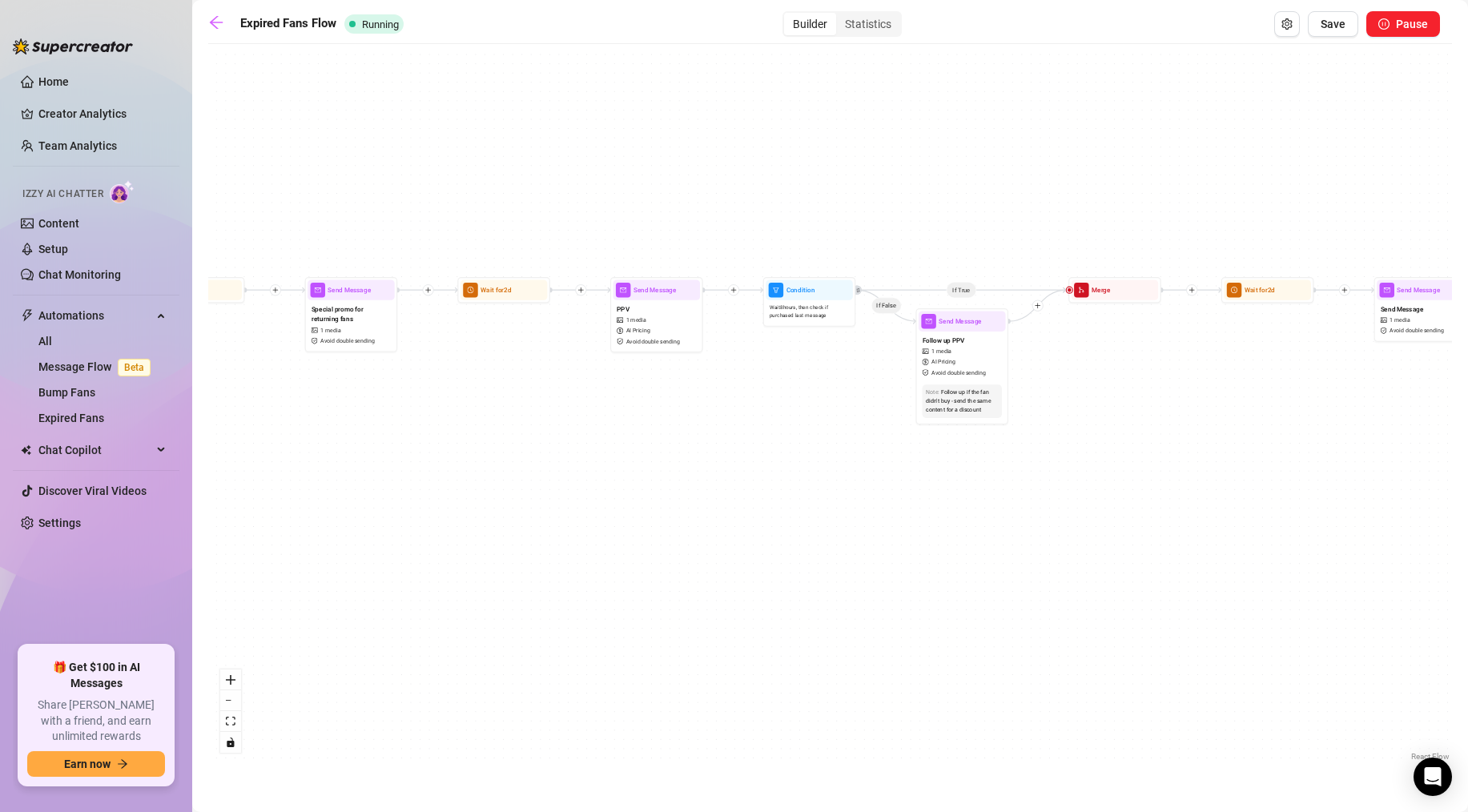
drag, startPoint x: 815, startPoint y: 511, endPoint x: 506, endPoint y: 464, distance: 312.6
click at [506, 464] on div "If True If False Send Message Send Message 1 media Avoid double sending Wait fo…" at bounding box center [831, 407] width 1244 height 713
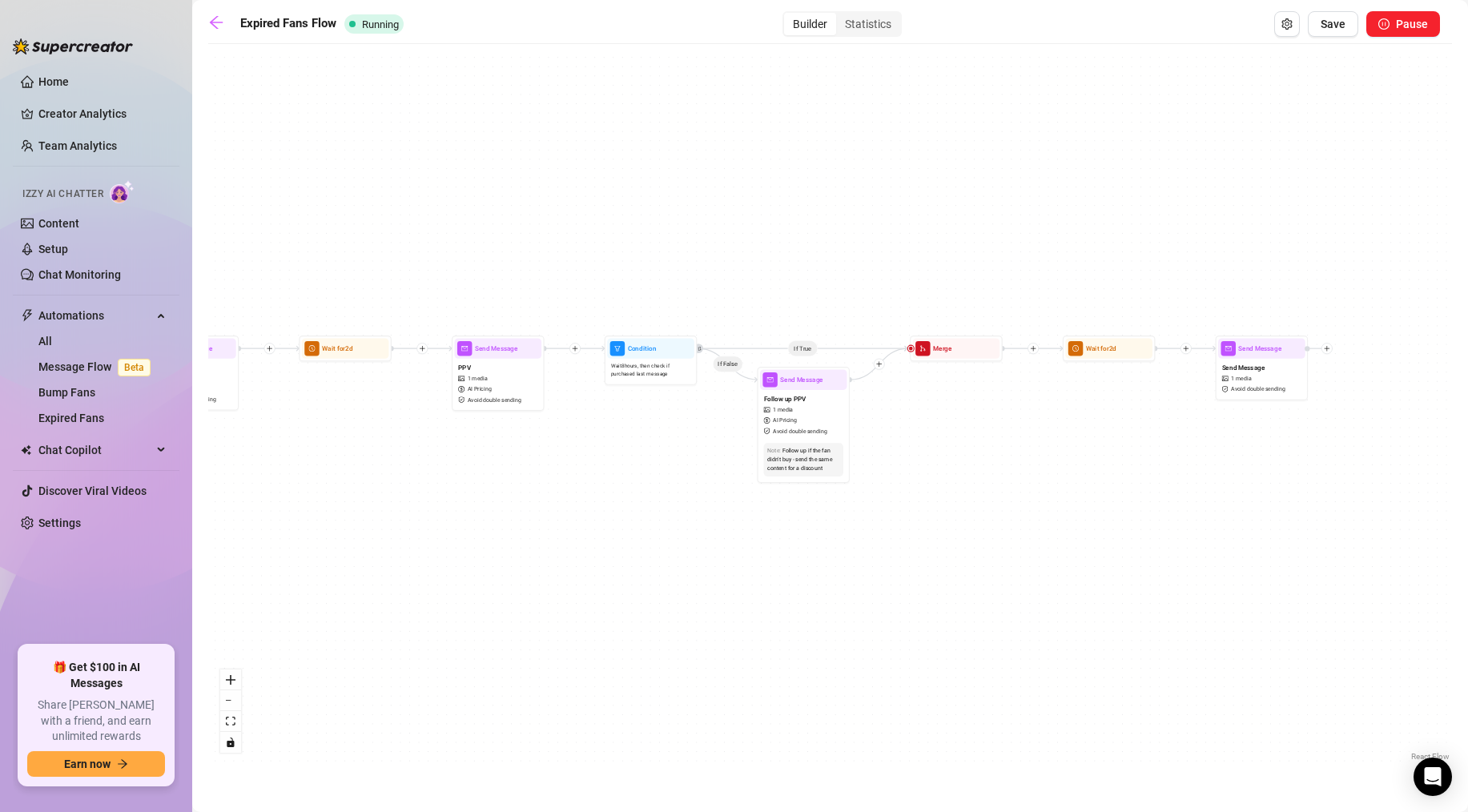
drag, startPoint x: 729, startPoint y: 459, endPoint x: 578, endPoint y: 519, distance: 162.5
click at [578, 519] on div "If True If False Send Message Send Message 1 media Avoid double sending Wait fo…" at bounding box center [831, 407] width 1244 height 713
click at [811, 384] on span "Send Message" at bounding box center [801, 379] width 43 height 11
type textarea "still dripping and thinking about how good that shower session felt… 💦🔥 i don’t…"
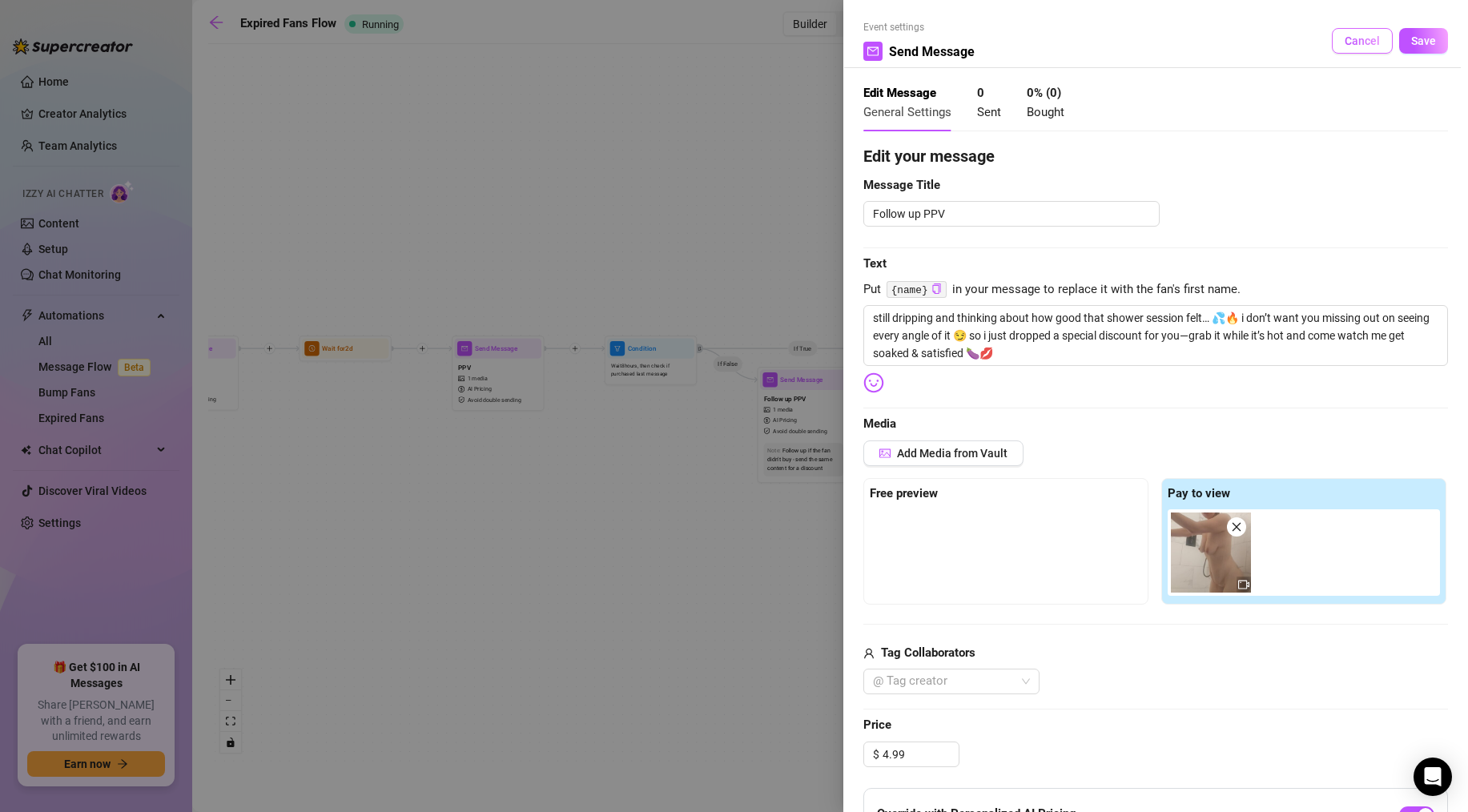
click at [1365, 40] on span "Cancel" at bounding box center [1362, 40] width 35 height 13
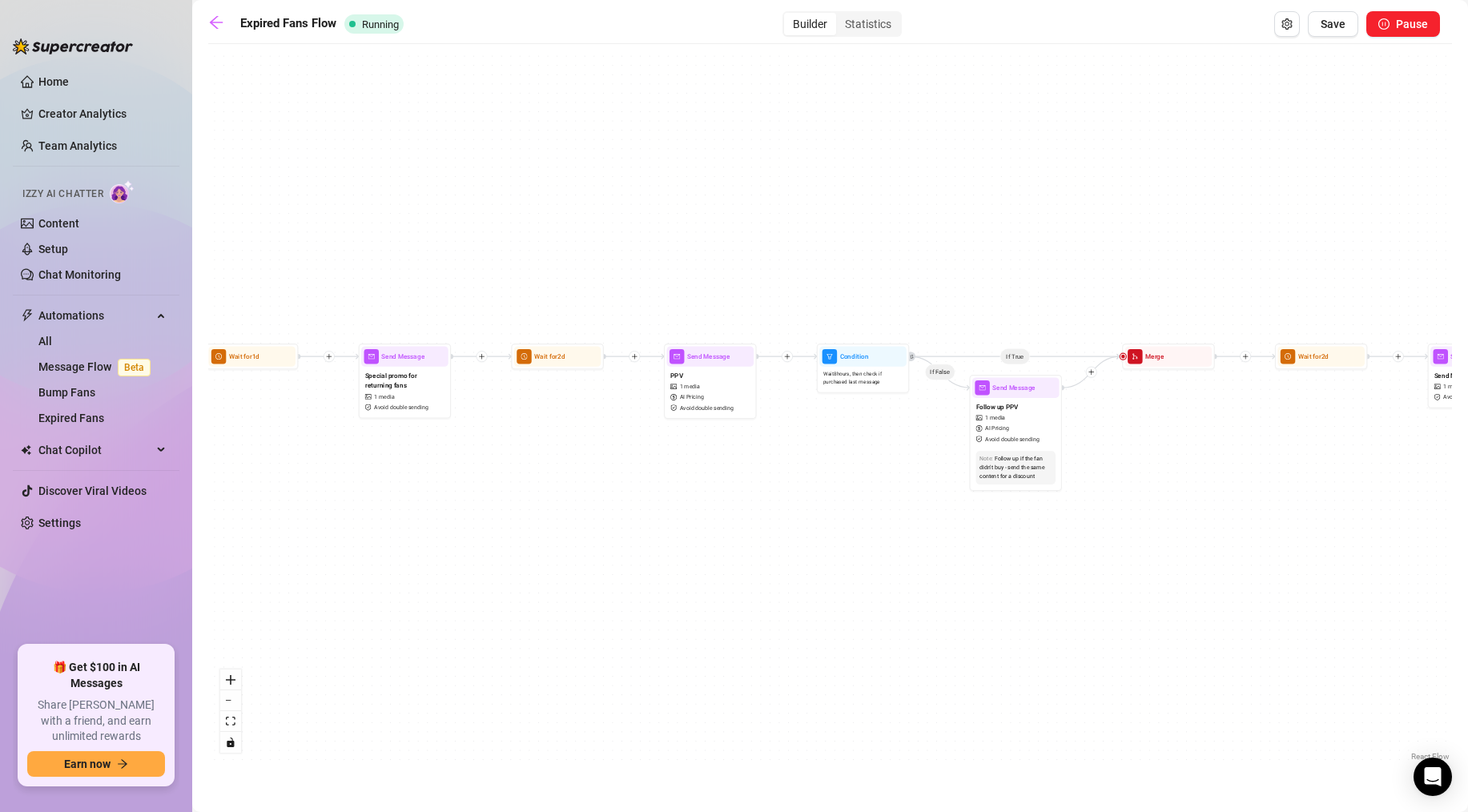
drag, startPoint x: 1028, startPoint y: 158, endPoint x: 1256, endPoint y: 166, distance: 228.1
click at [1274, 168] on div "If True If False Send Message Send Message 1 media Avoid double sending Wait fo…" at bounding box center [831, 407] width 1244 height 713
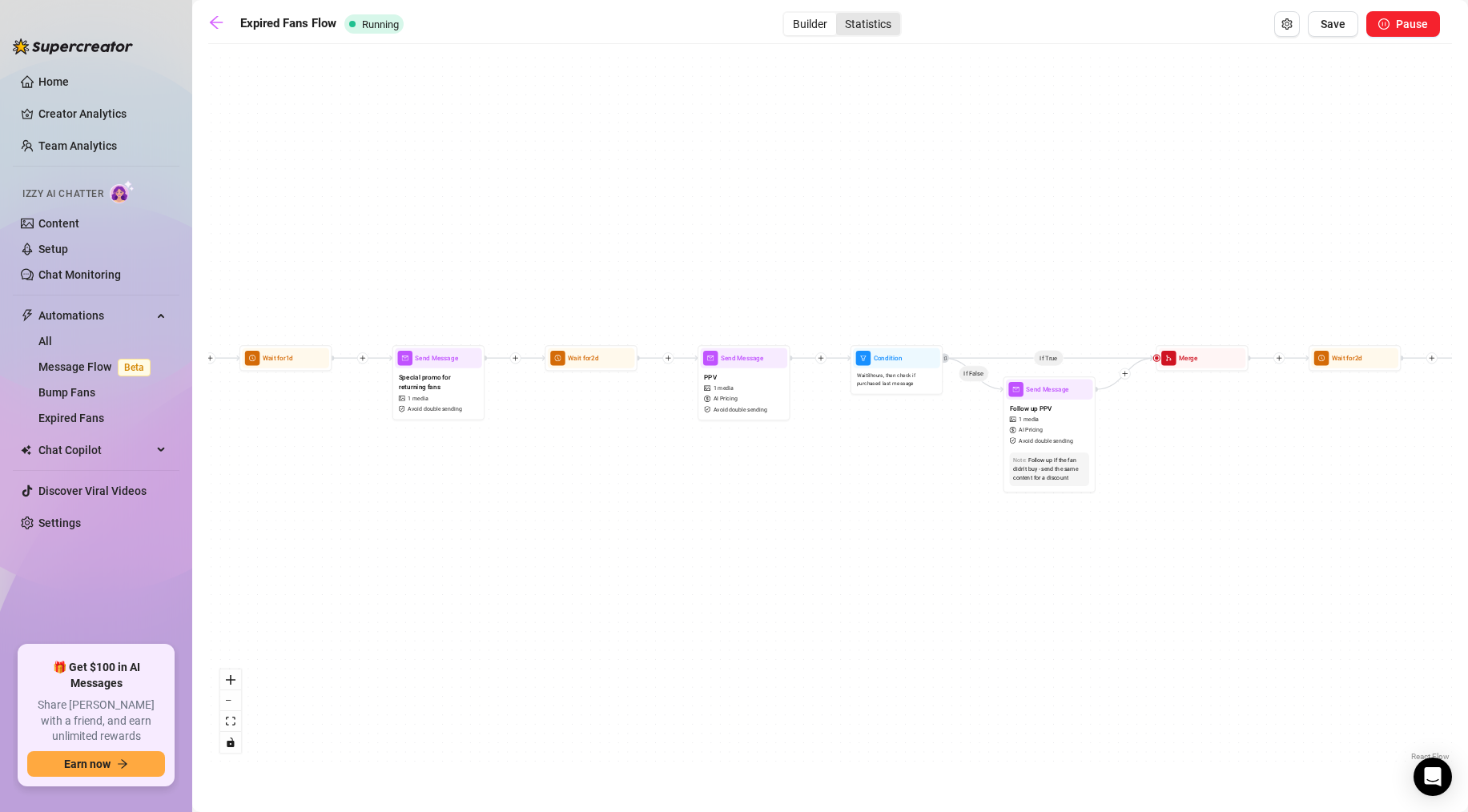
click at [856, 16] on div "Statistics" at bounding box center [869, 23] width 64 height 22
click at [840, 16] on input "Statistics" at bounding box center [840, 16] width 0 height 0
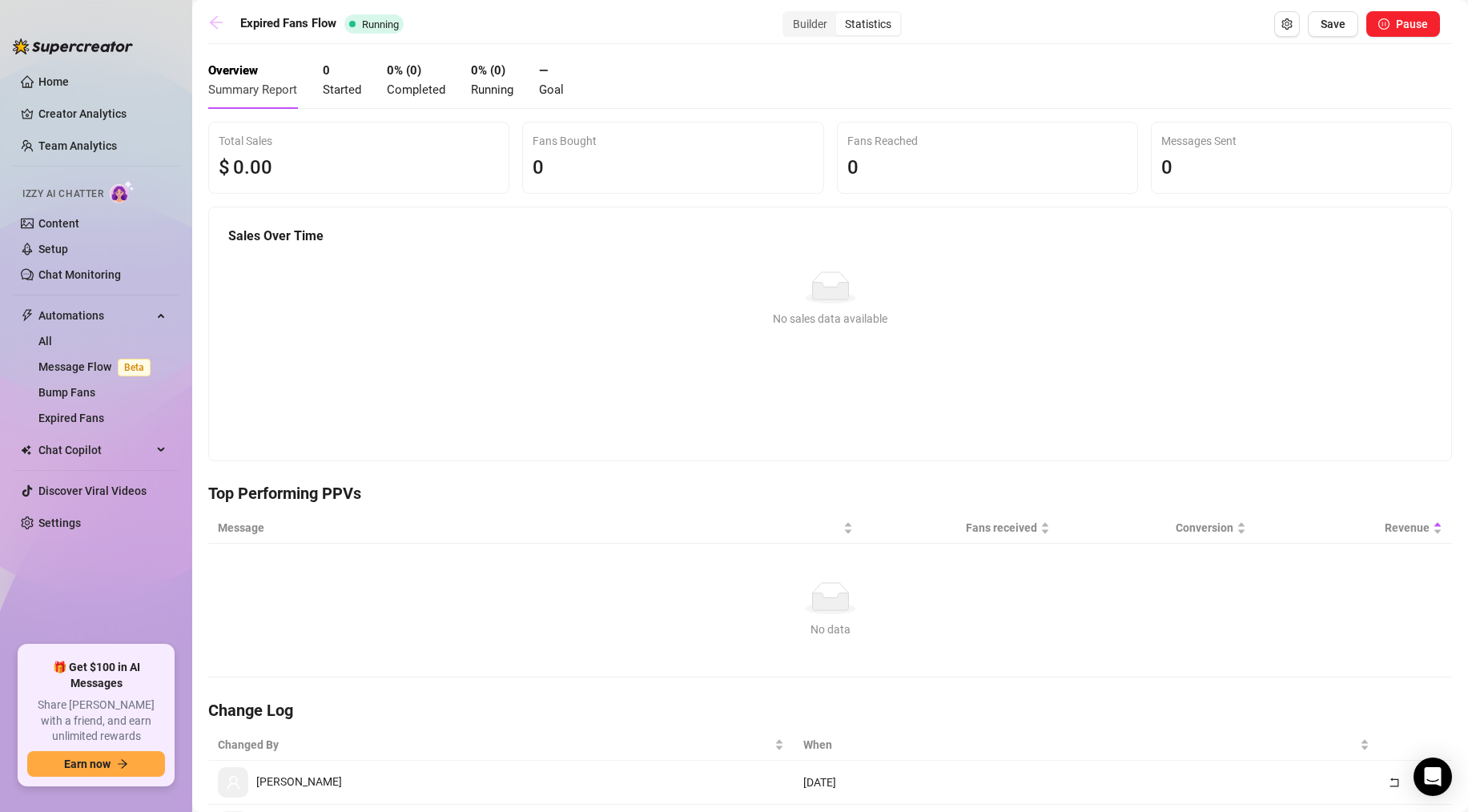
click at [218, 22] on icon "arrow-left" at bounding box center [215, 21] width 13 height 13
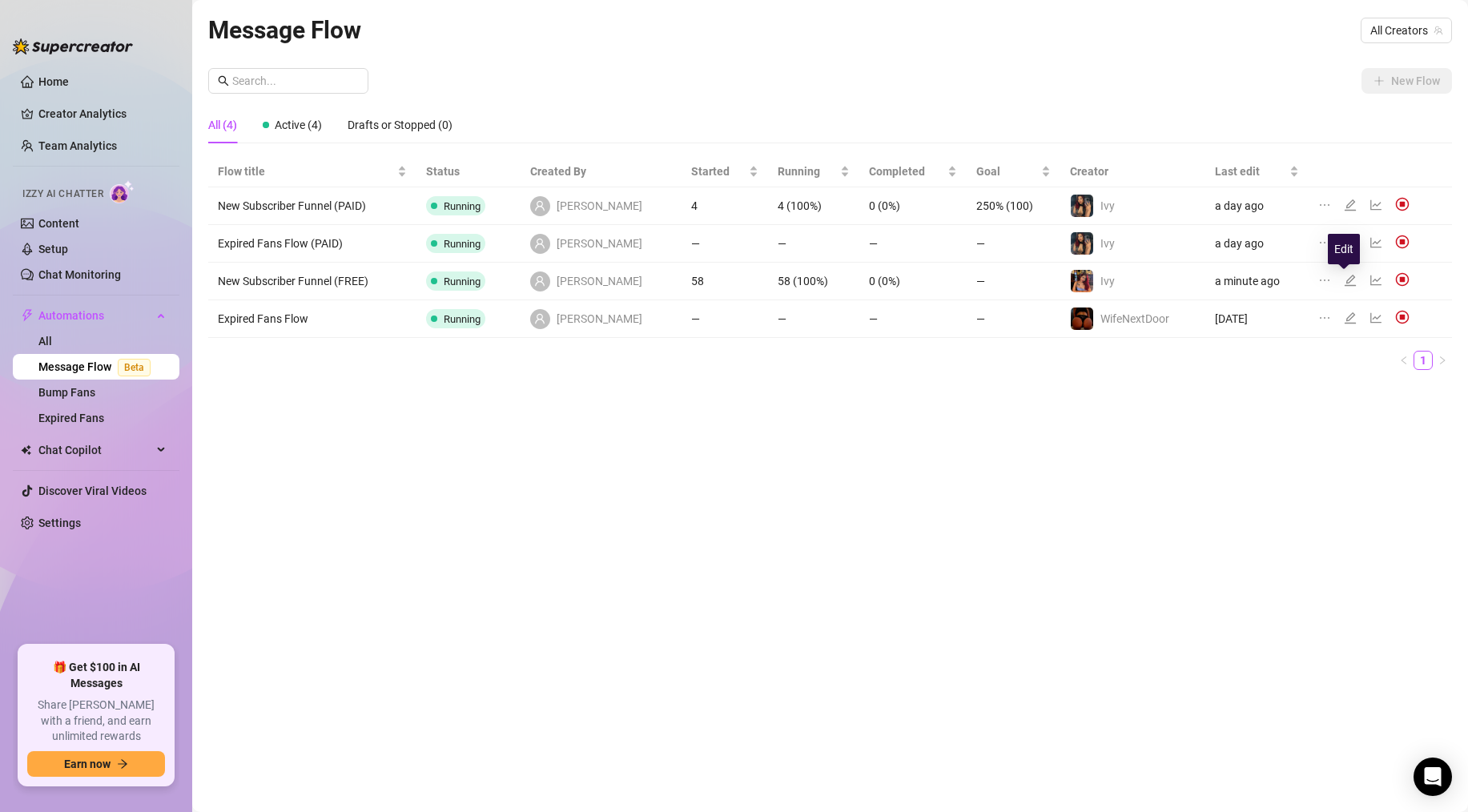
click at [1343, 284] on icon "edit" at bounding box center [1349, 280] width 13 height 13
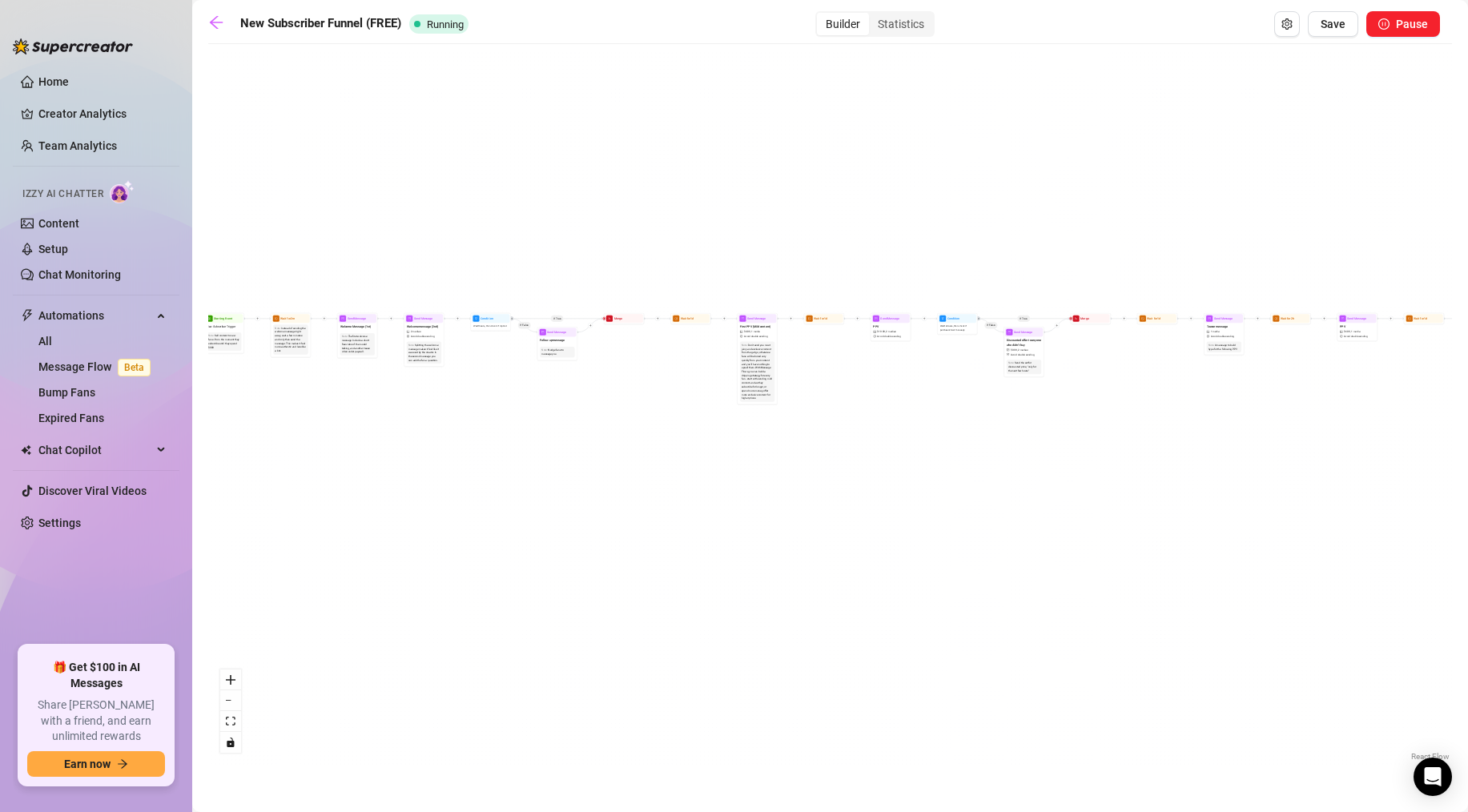
drag, startPoint x: 390, startPoint y: 456, endPoint x: 538, endPoint y: 473, distance: 149.0
click at [536, 473] on div "If True If True If True If False If False If False If True If False Merge Merge…" at bounding box center [831, 407] width 1244 height 713
click at [366, 326] on span "Welcome Message (1st)" at bounding box center [364, 328] width 31 height 5
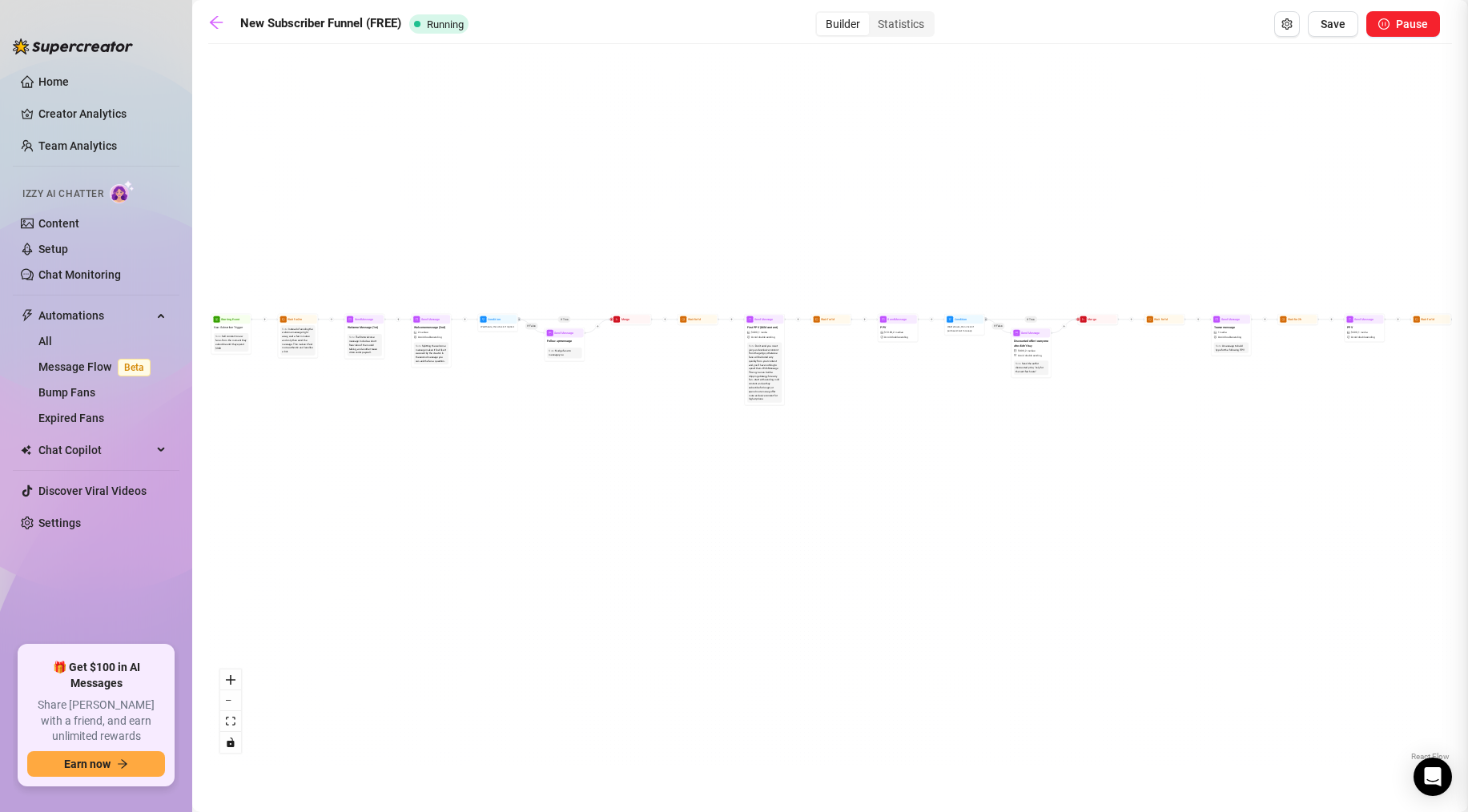
type textarea "thanks for being here baby, dont forget to check out my vip exclusive page wher…"
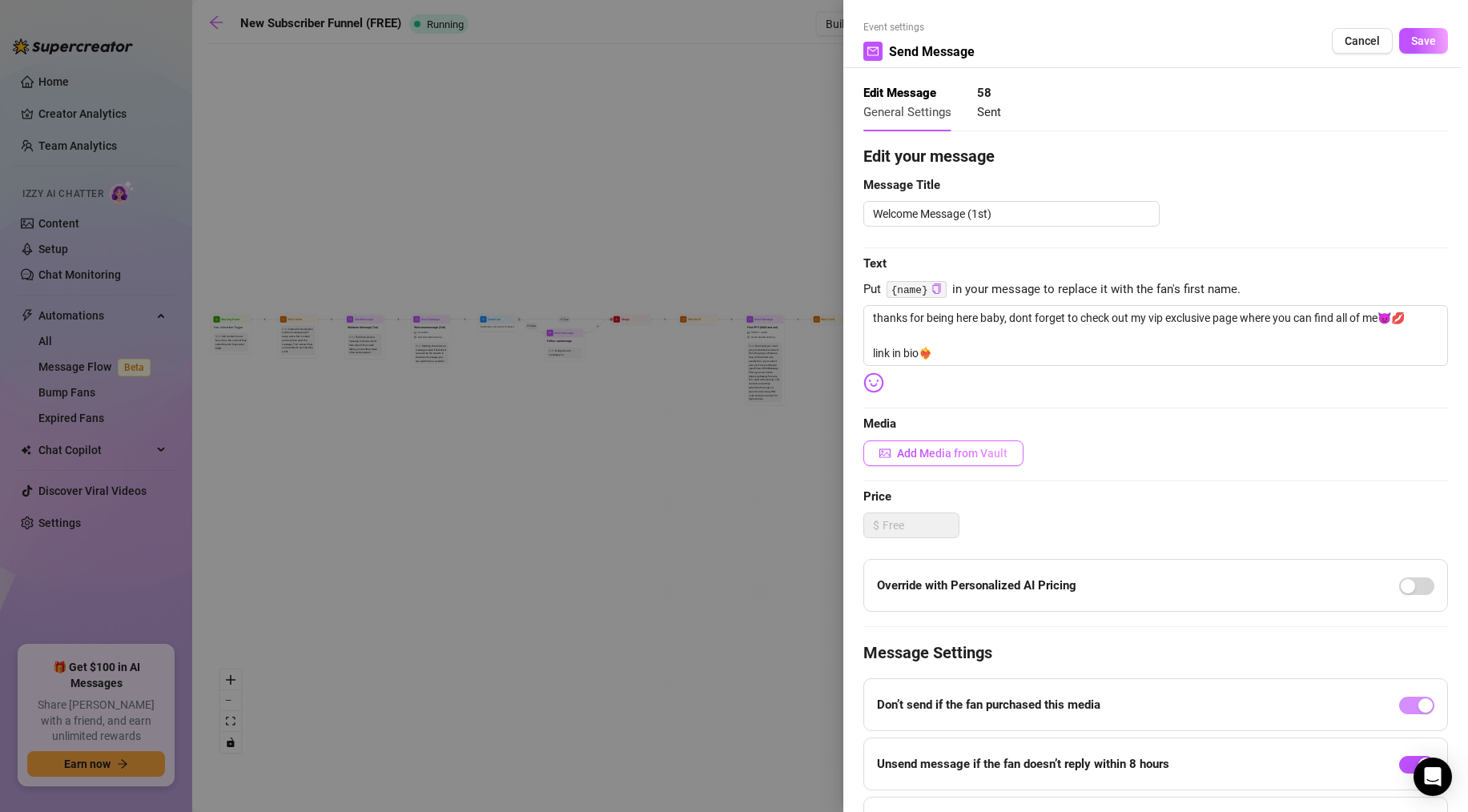
click at [929, 452] on span "Add Media from Vault" at bounding box center [951, 452] width 110 height 13
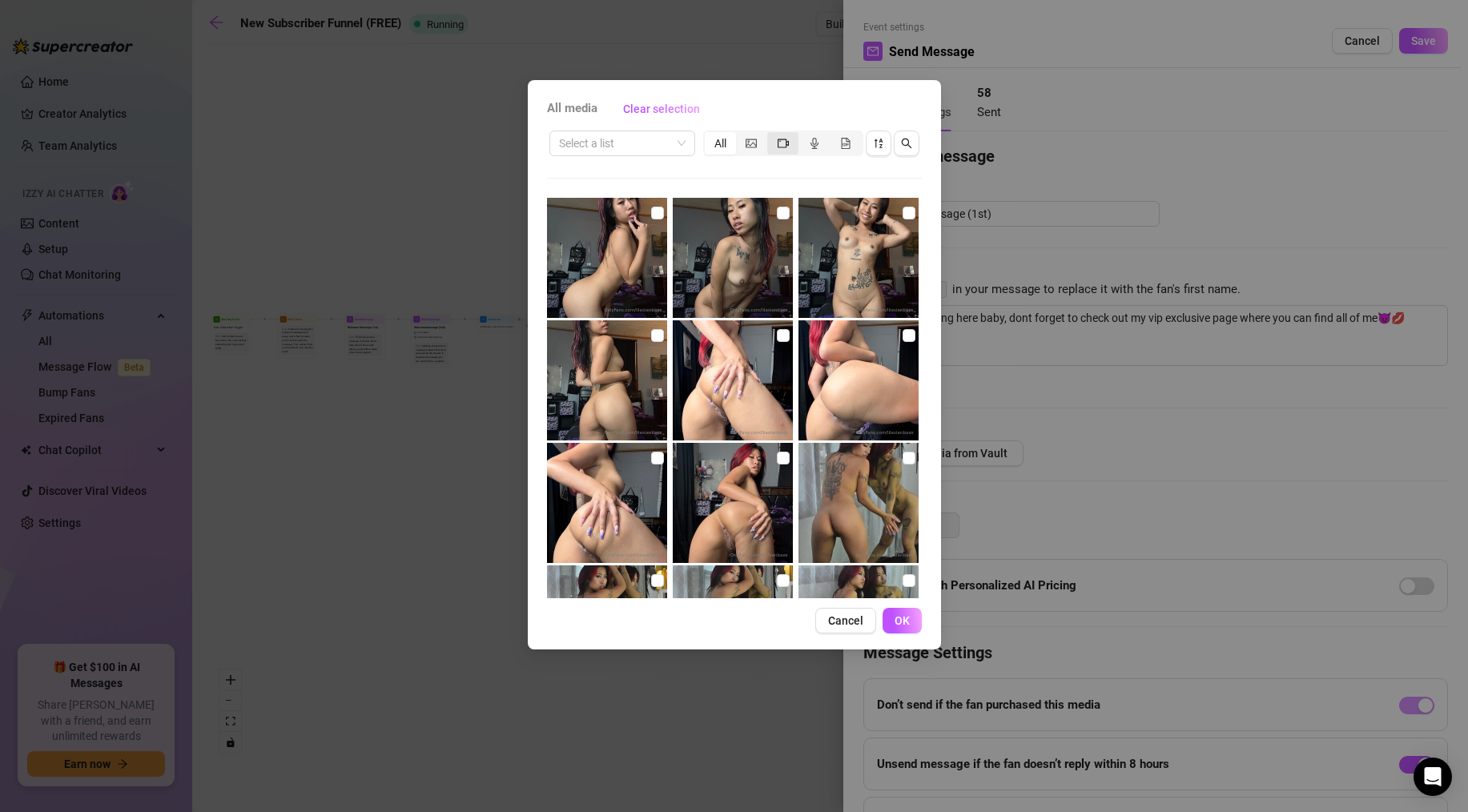
click at [770, 145] on div "segmented control" at bounding box center [783, 143] width 31 height 22
click at [771, 135] on input "segmented control" at bounding box center [771, 135] width 0 height 0
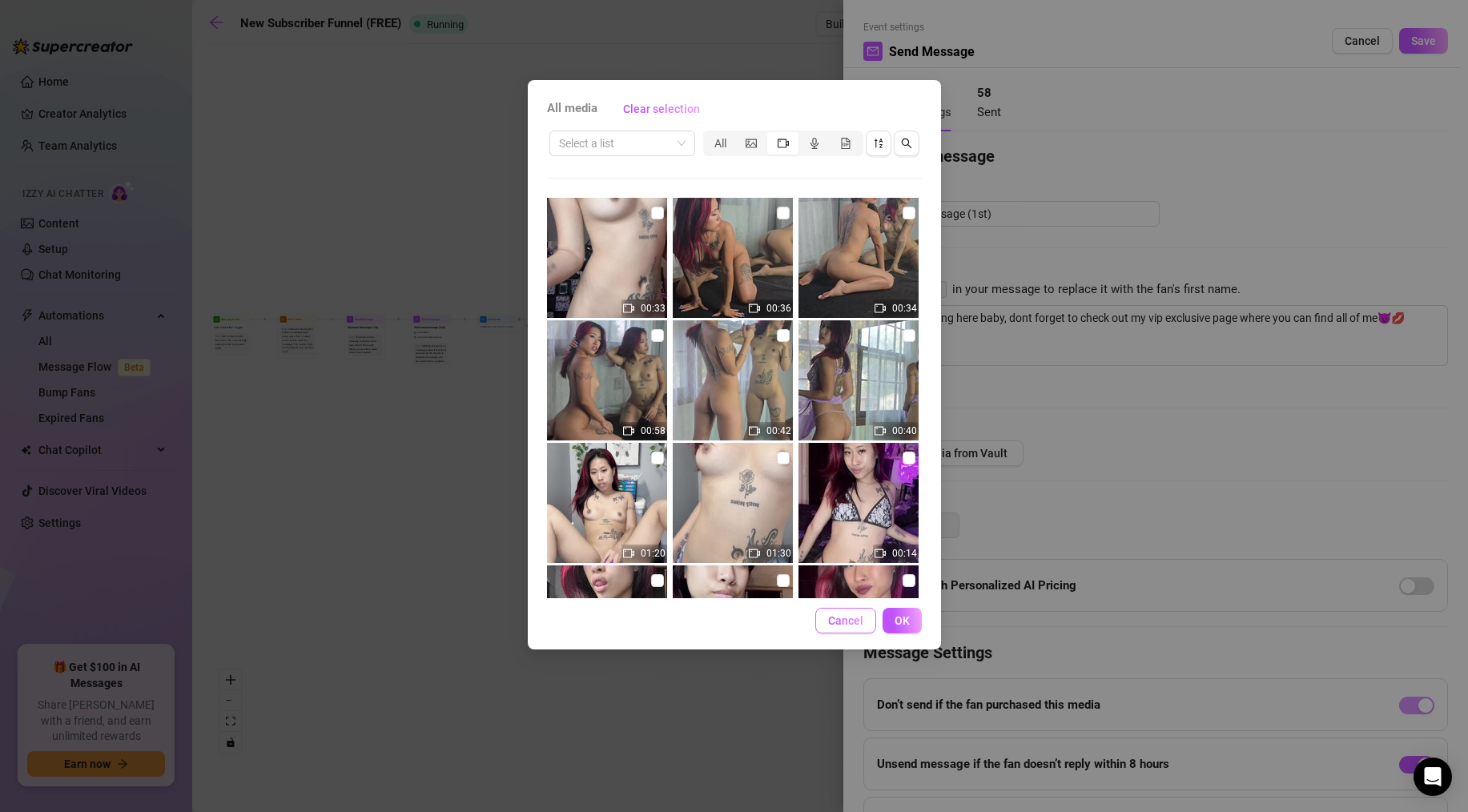
click at [842, 626] on span "Cancel" at bounding box center [845, 620] width 35 height 13
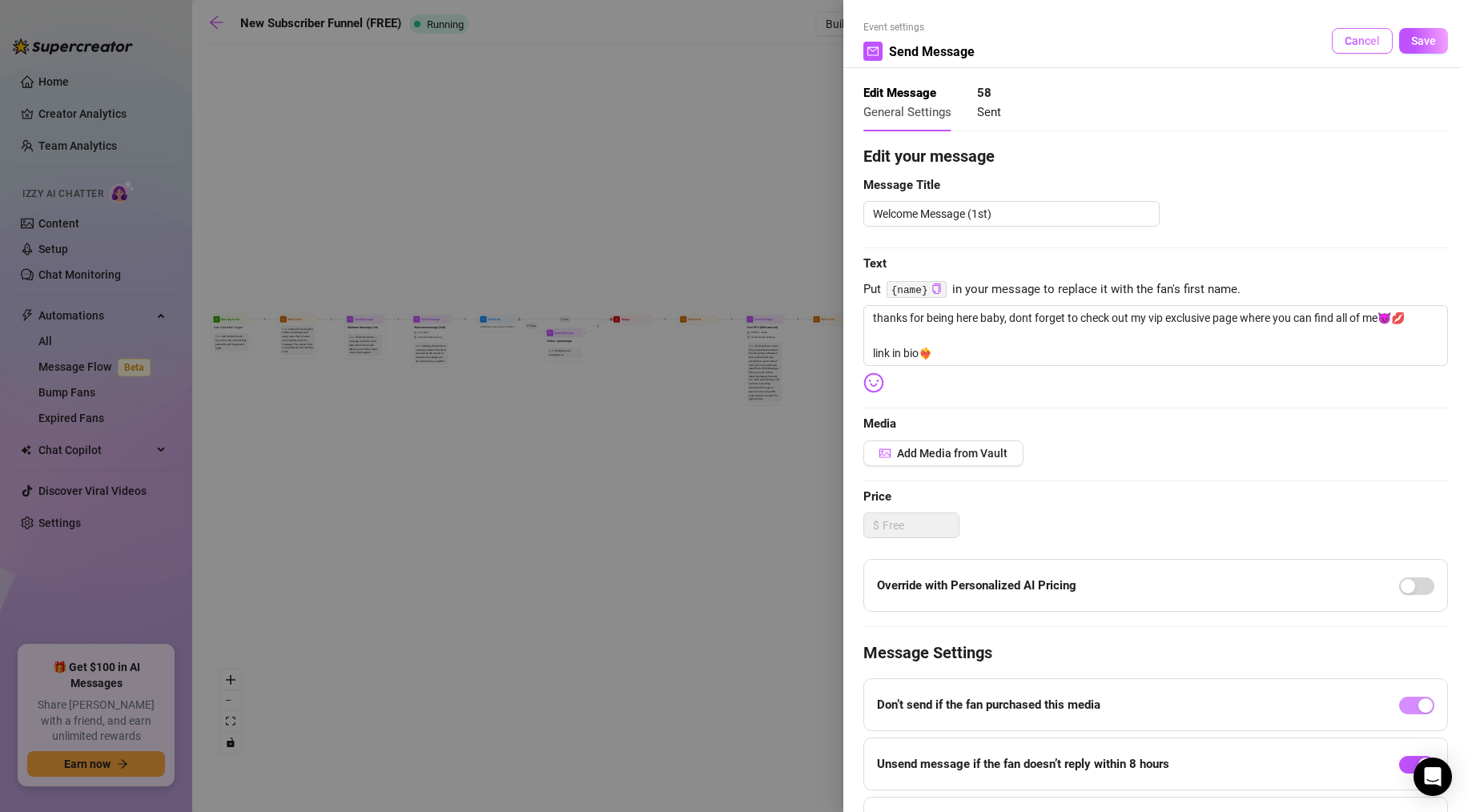
click at [1370, 48] on button "Cancel" at bounding box center [1362, 41] width 60 height 25
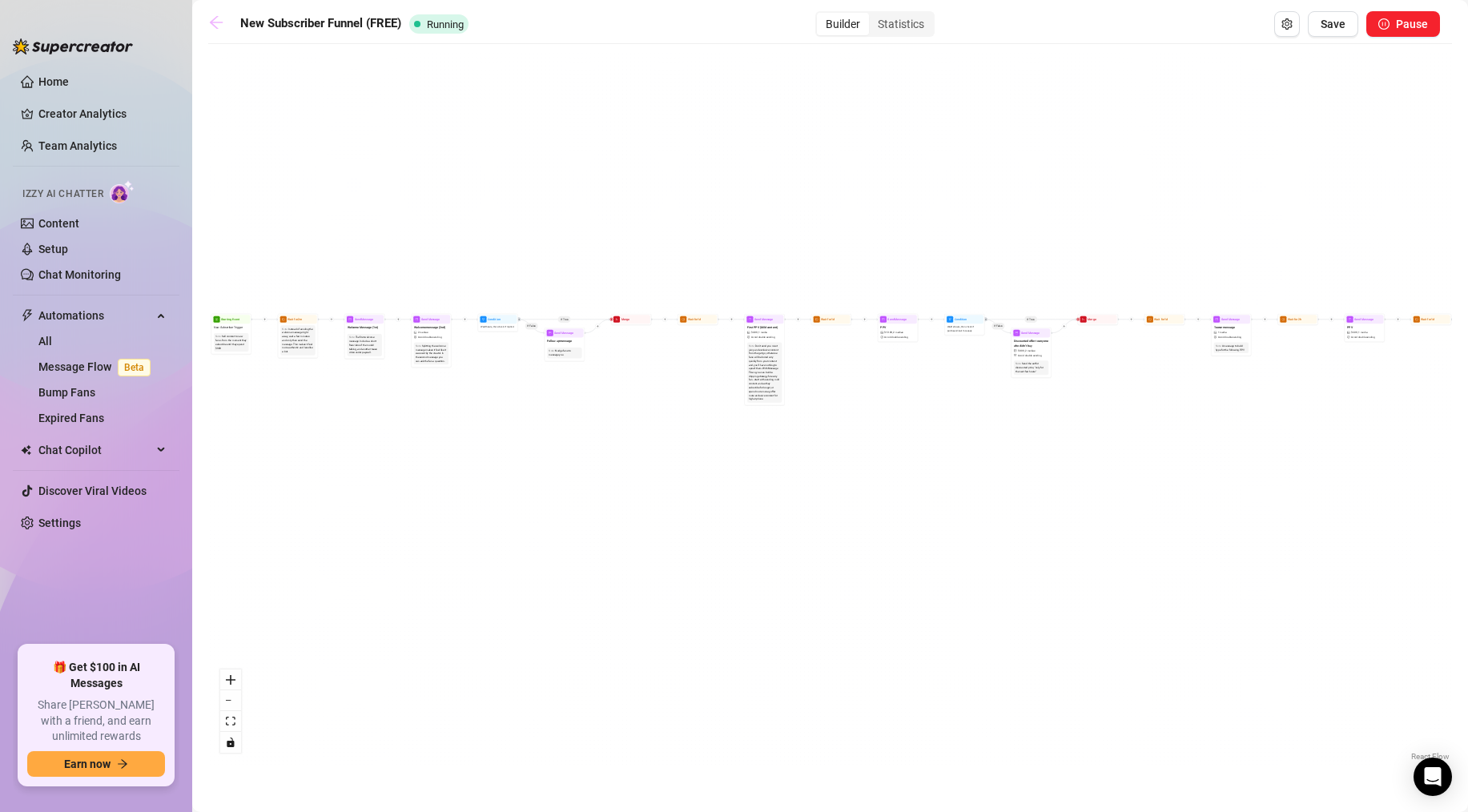
click at [212, 22] on icon "arrow-left" at bounding box center [215, 21] width 13 height 13
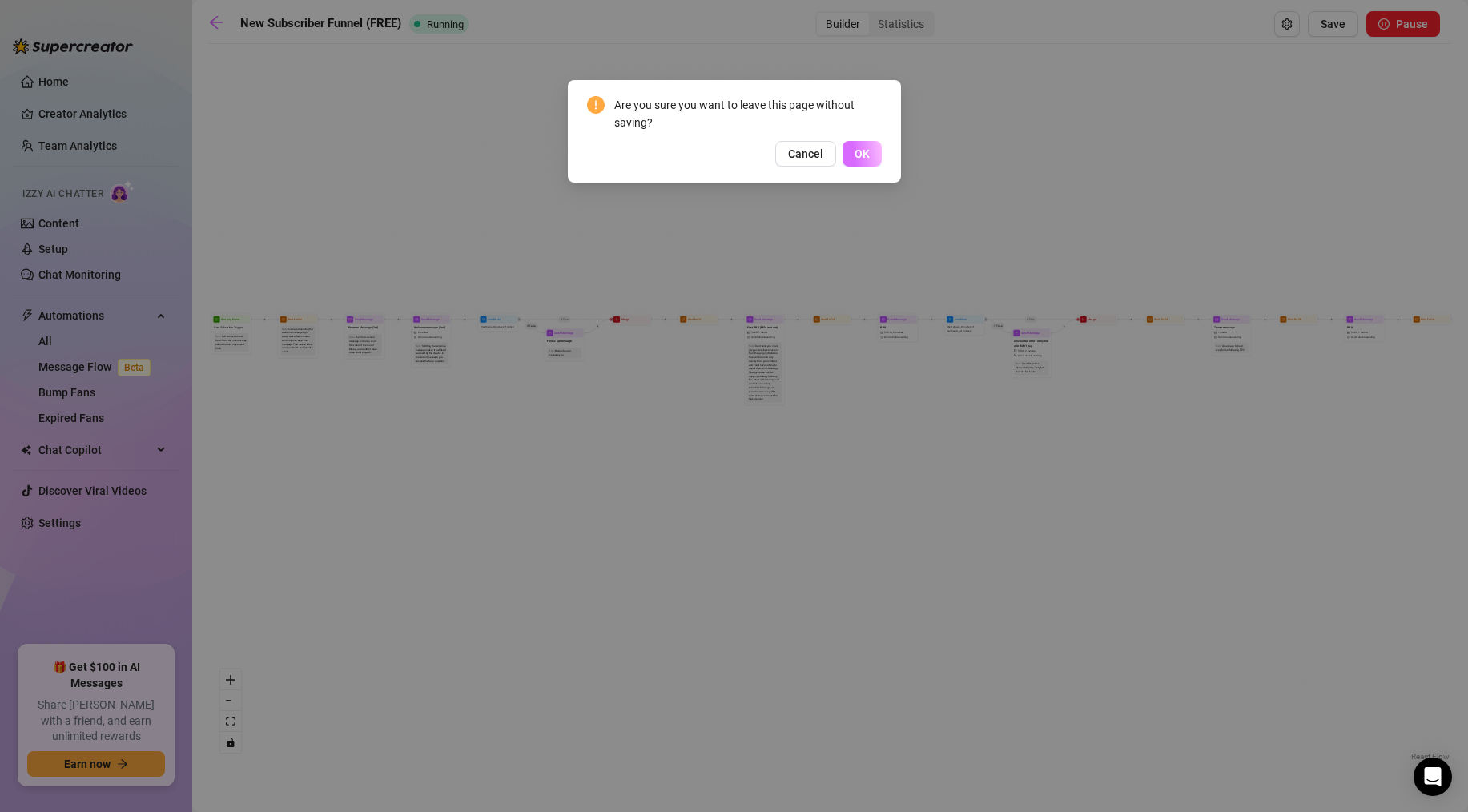
click at [874, 156] on button "OK" at bounding box center [862, 154] width 39 height 25
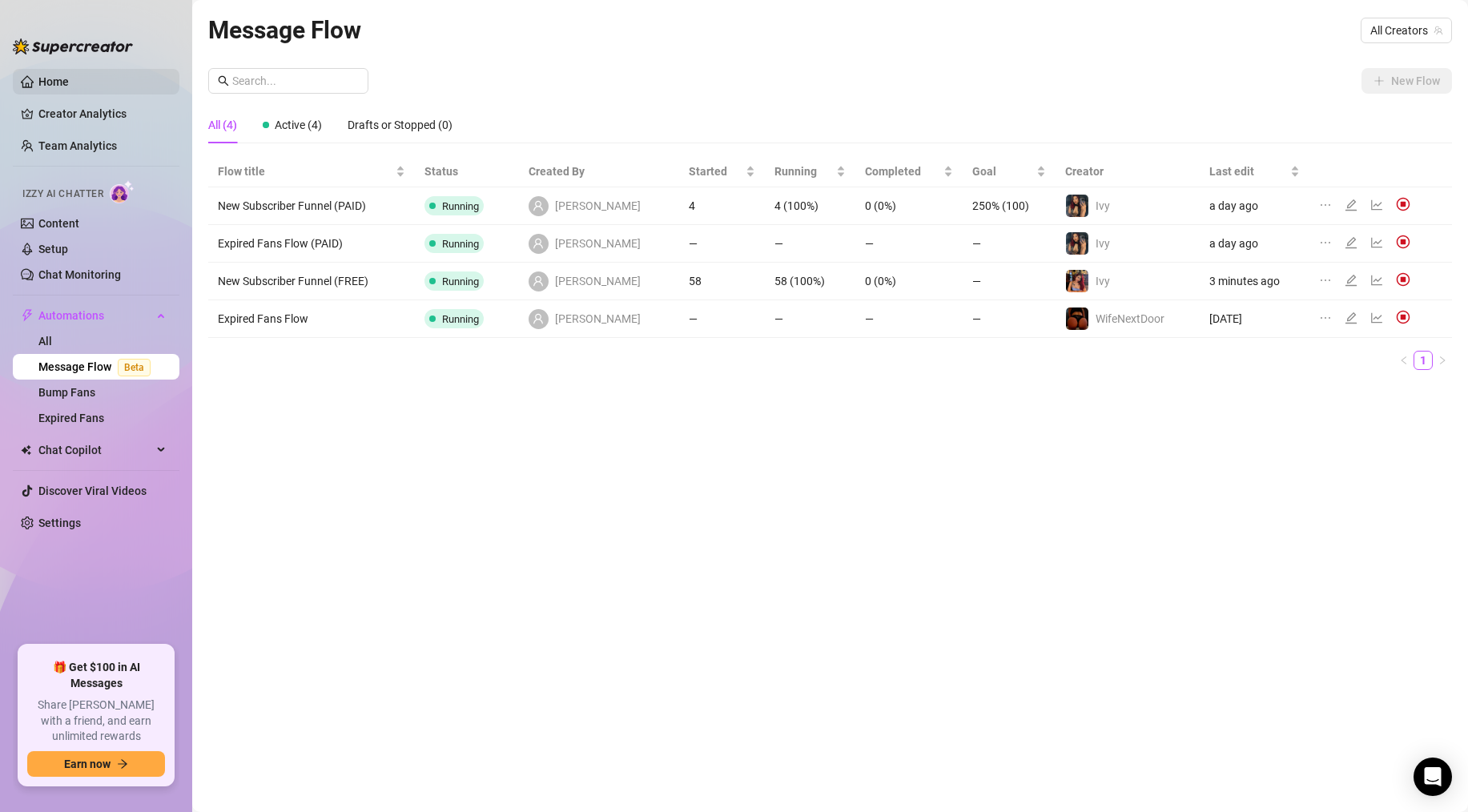
click at [57, 79] on link "Home" at bounding box center [53, 81] width 30 height 13
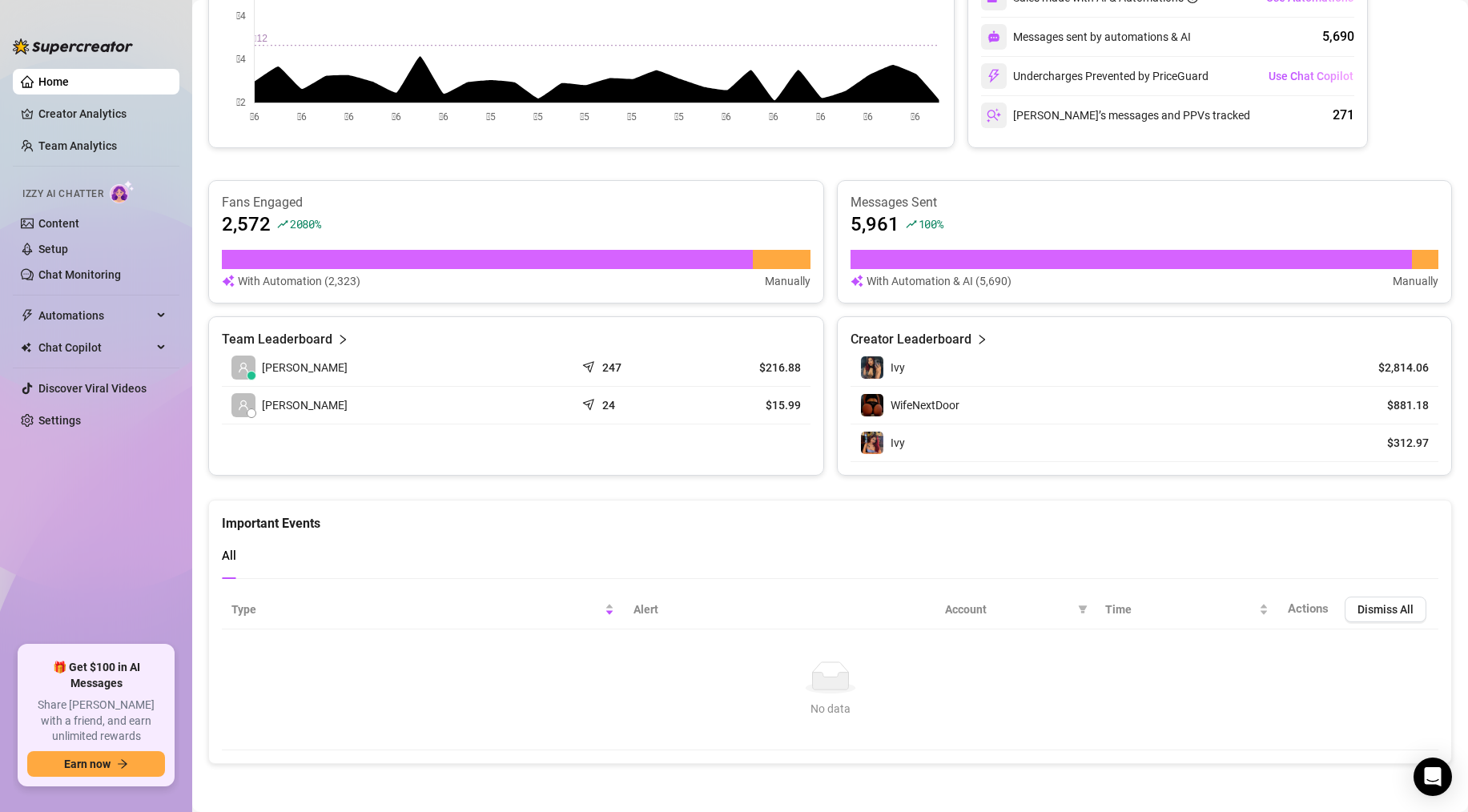
scroll to position [380, 0]
click at [83, 273] on link "Chat Monitoring" at bounding box center [79, 274] width 83 height 13
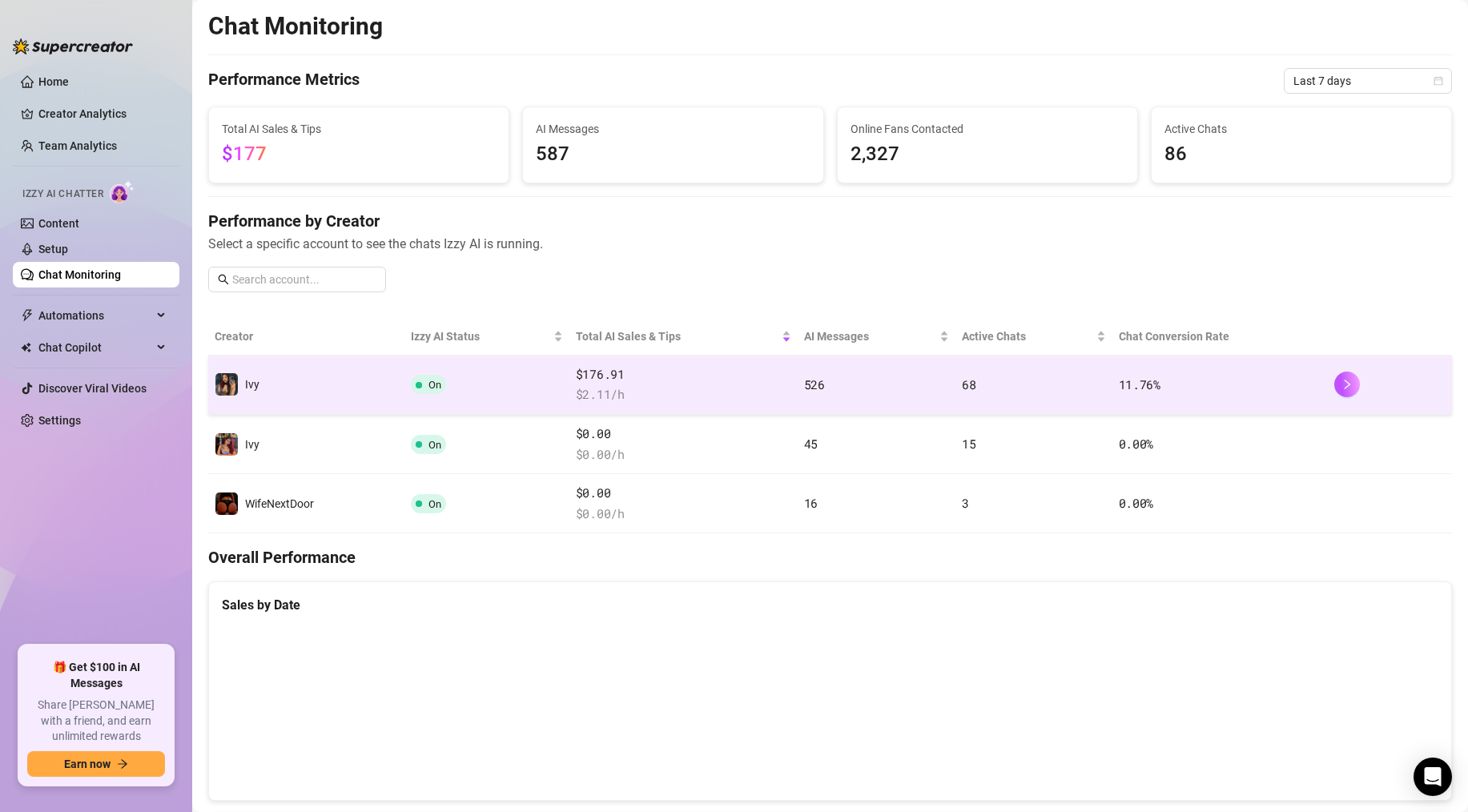
click at [567, 383] on td "On" at bounding box center [486, 385] width 165 height 59
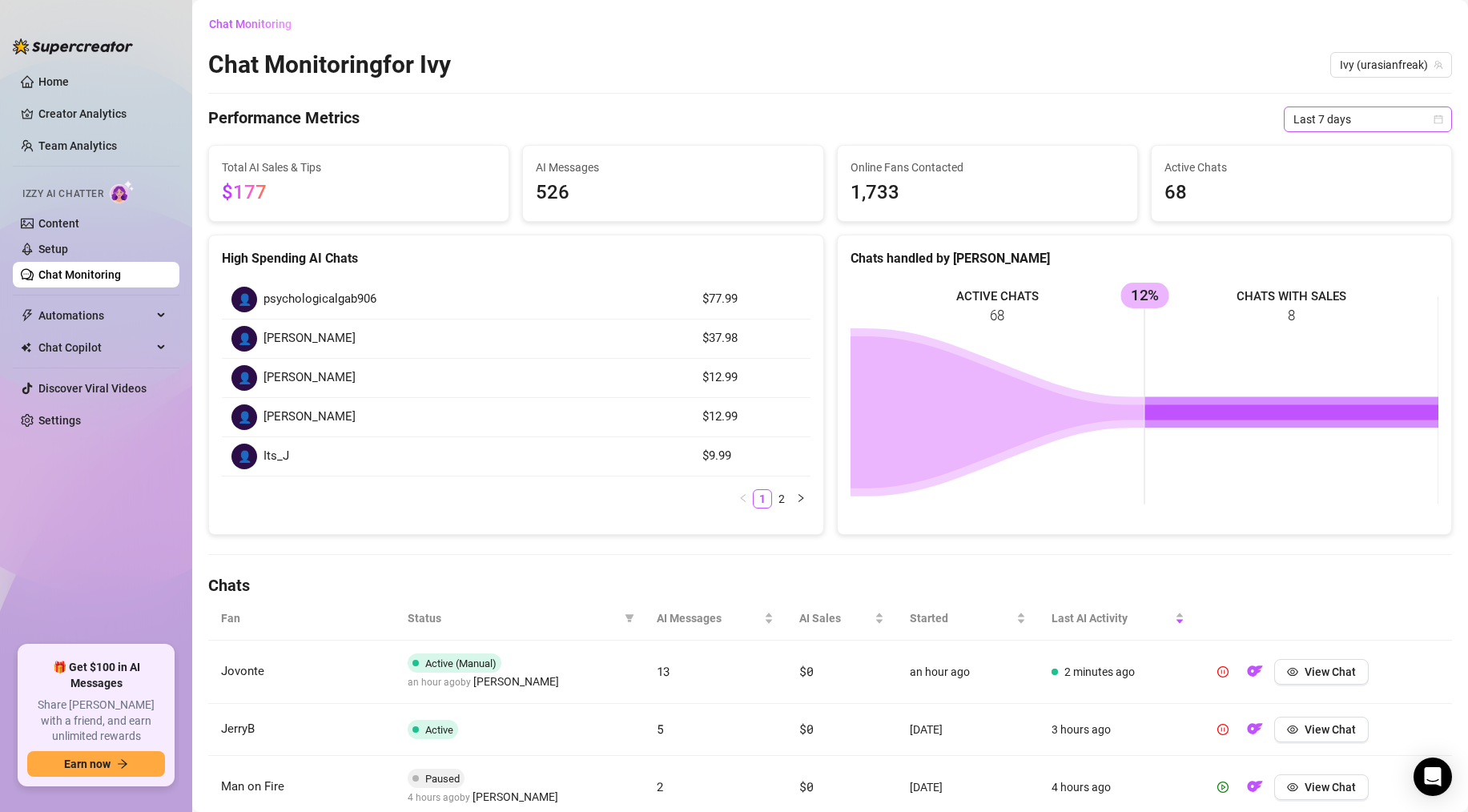
click at [1343, 120] on span "Last 7 days" at bounding box center [1368, 119] width 149 height 24
click at [1340, 150] on div "Last 24 hours" at bounding box center [1368, 151] width 142 height 18
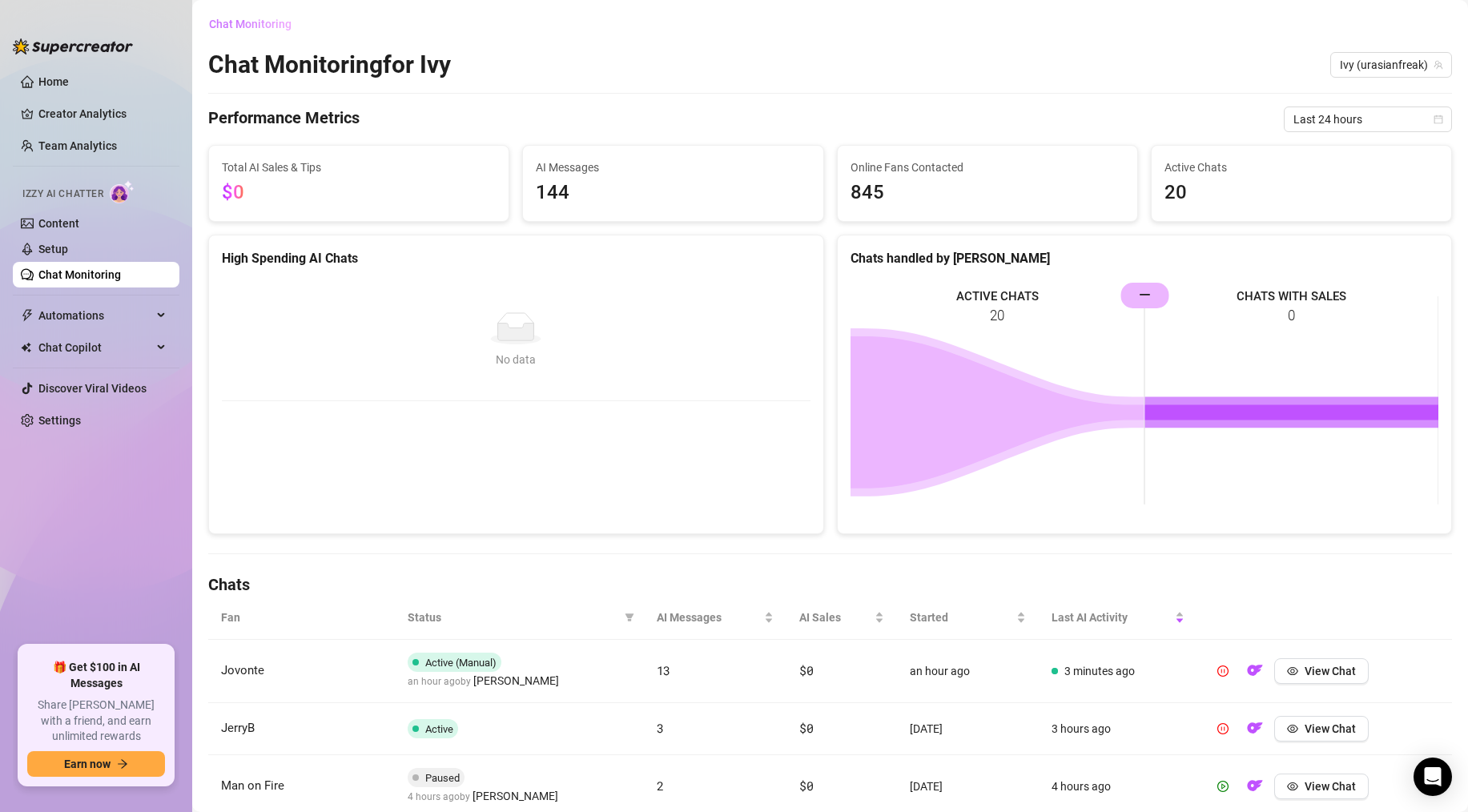
click at [236, 28] on span "Chat Monitoring" at bounding box center [250, 23] width 83 height 13
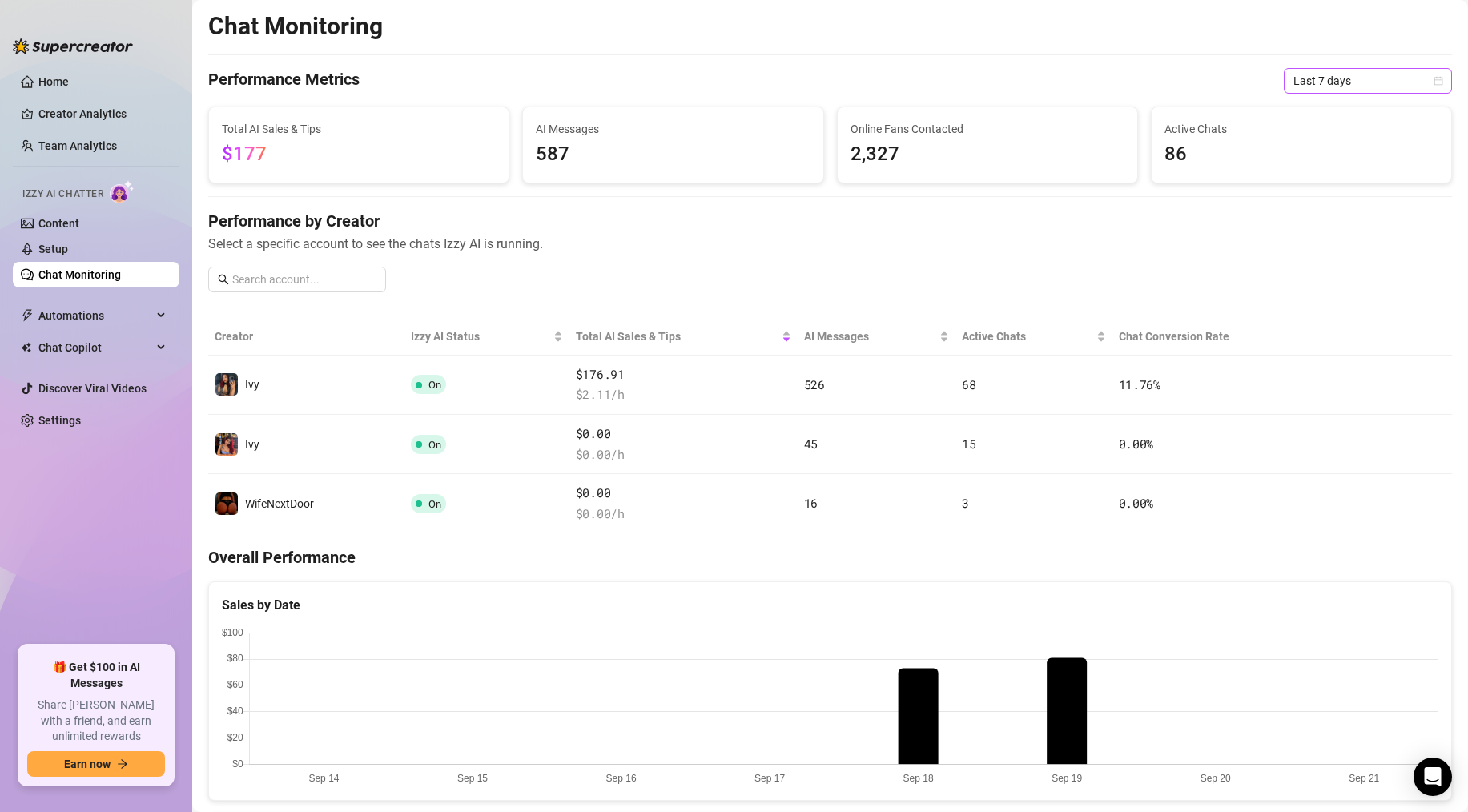
click at [1314, 73] on span "Last 7 days" at bounding box center [1368, 81] width 149 height 24
click at [1320, 118] on div "Last 24 hours" at bounding box center [1368, 113] width 142 height 18
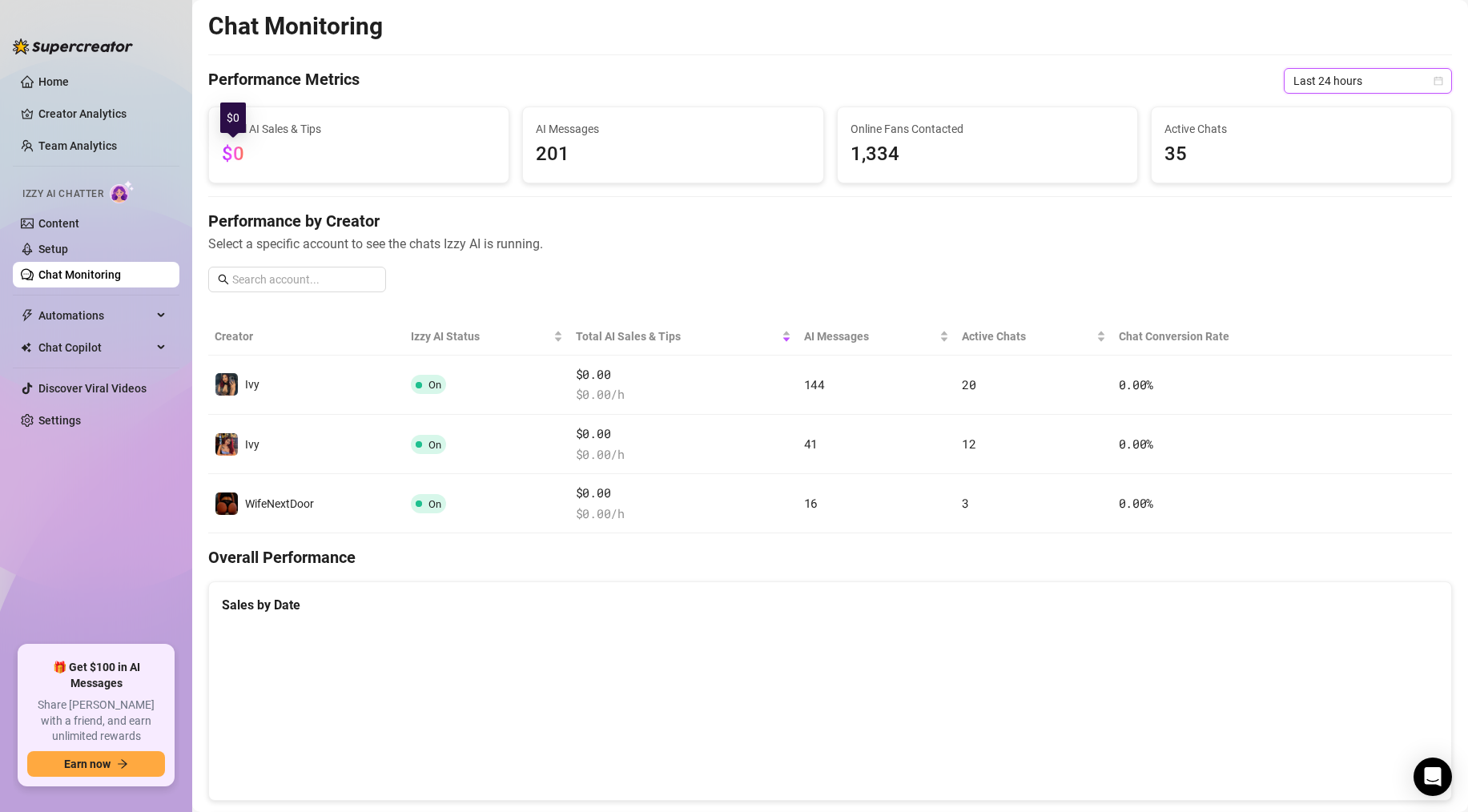
click at [231, 158] on span "$0" at bounding box center [233, 153] width 22 height 22
click at [227, 144] on span "$0" at bounding box center [233, 153] width 22 height 22
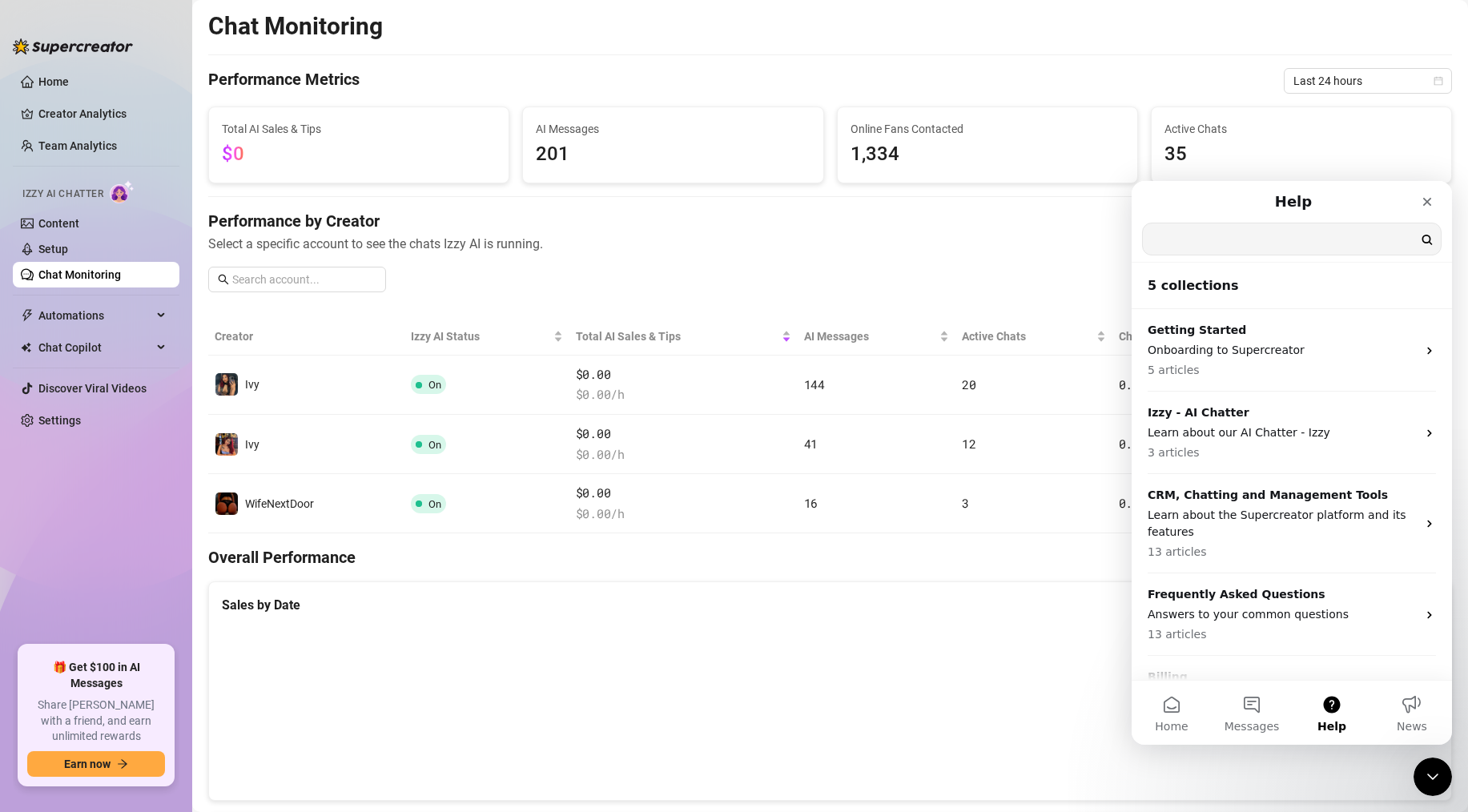
click at [1195, 247] on input "Search for help" at bounding box center [1292, 239] width 298 height 31
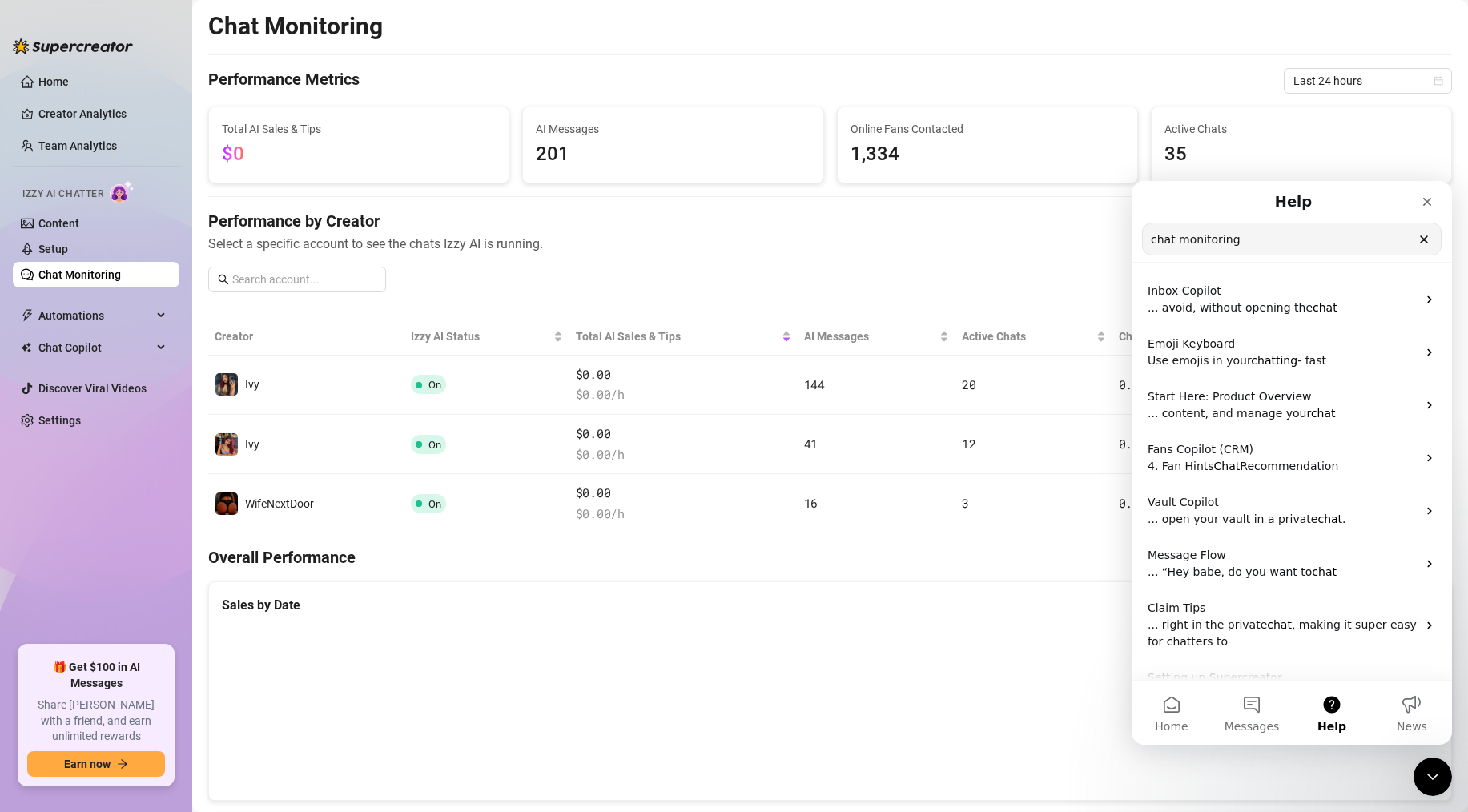
type input "chat monitoring"
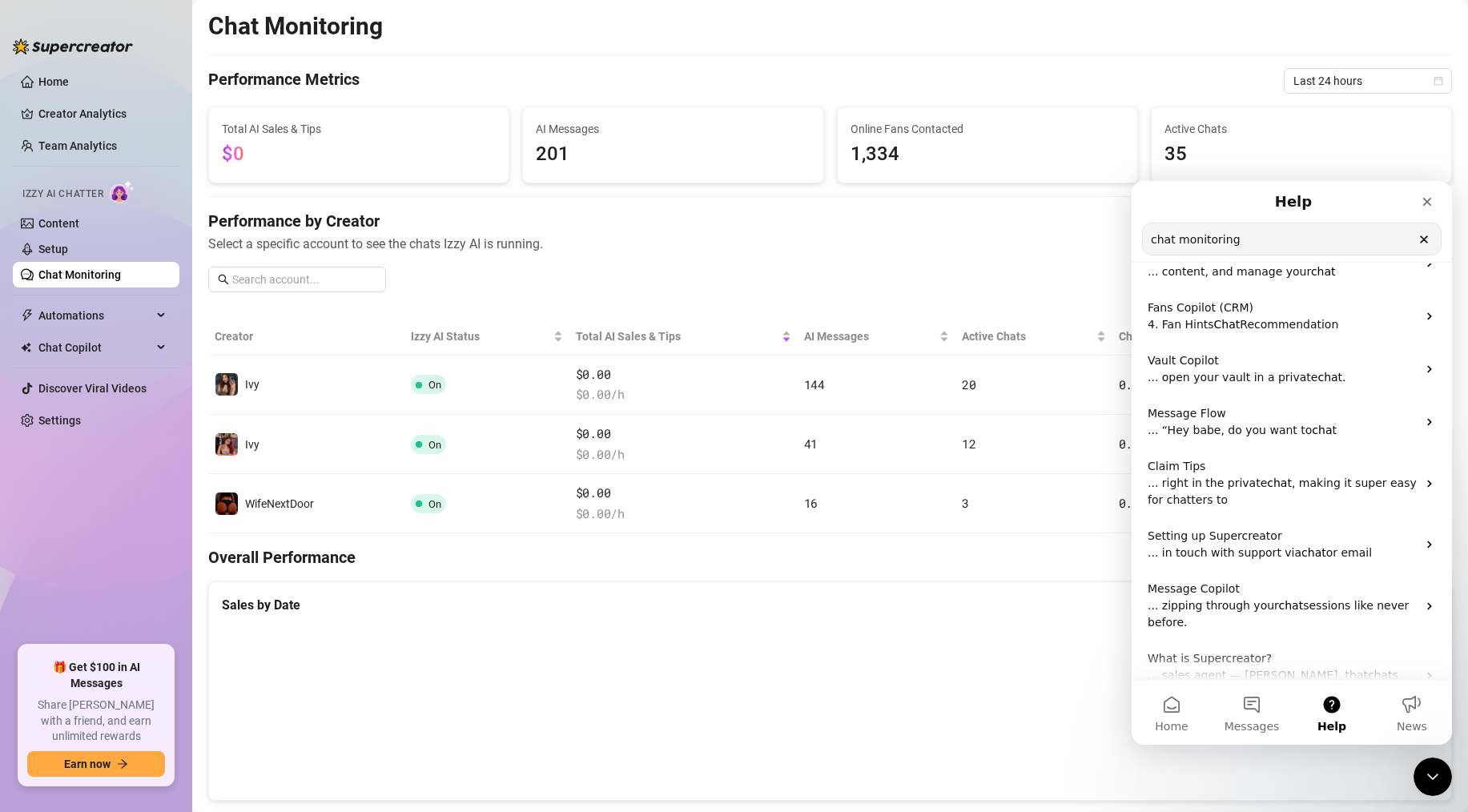
scroll to position [173, 0]
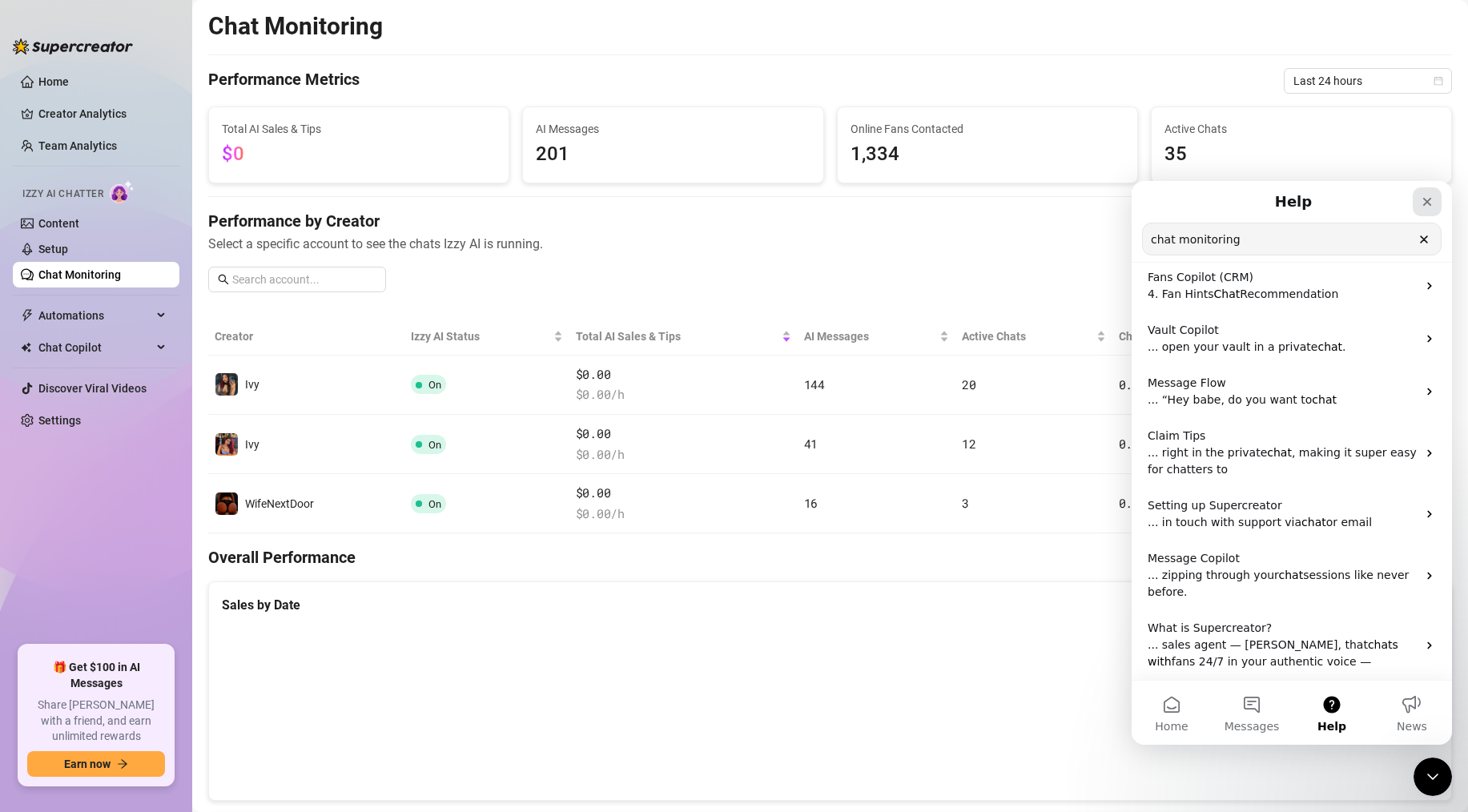
click at [1429, 211] on div "Close" at bounding box center [1427, 202] width 29 height 29
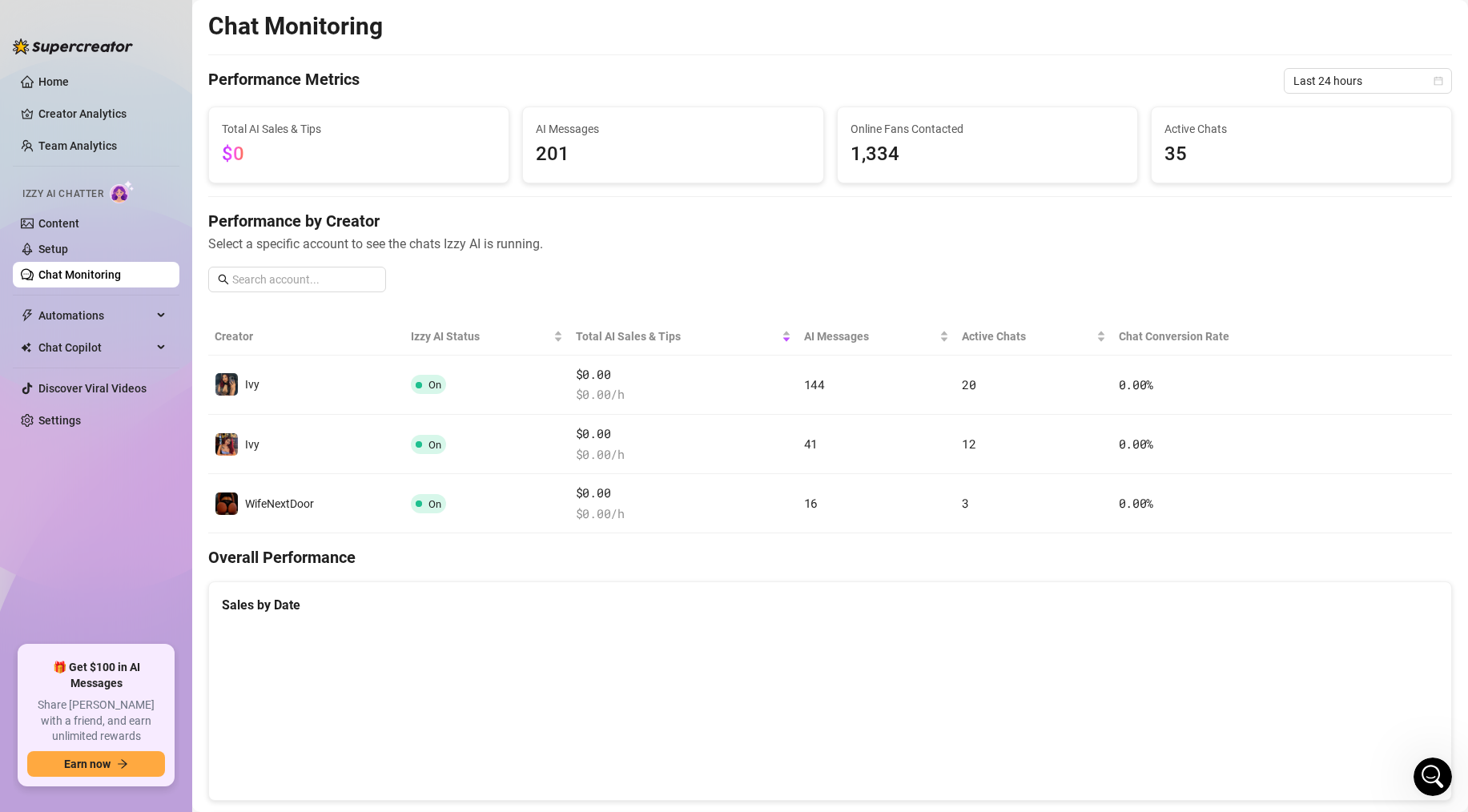
scroll to position [0, 0]
click at [97, 276] on link "Chat Monitoring" at bounding box center [79, 274] width 83 height 13
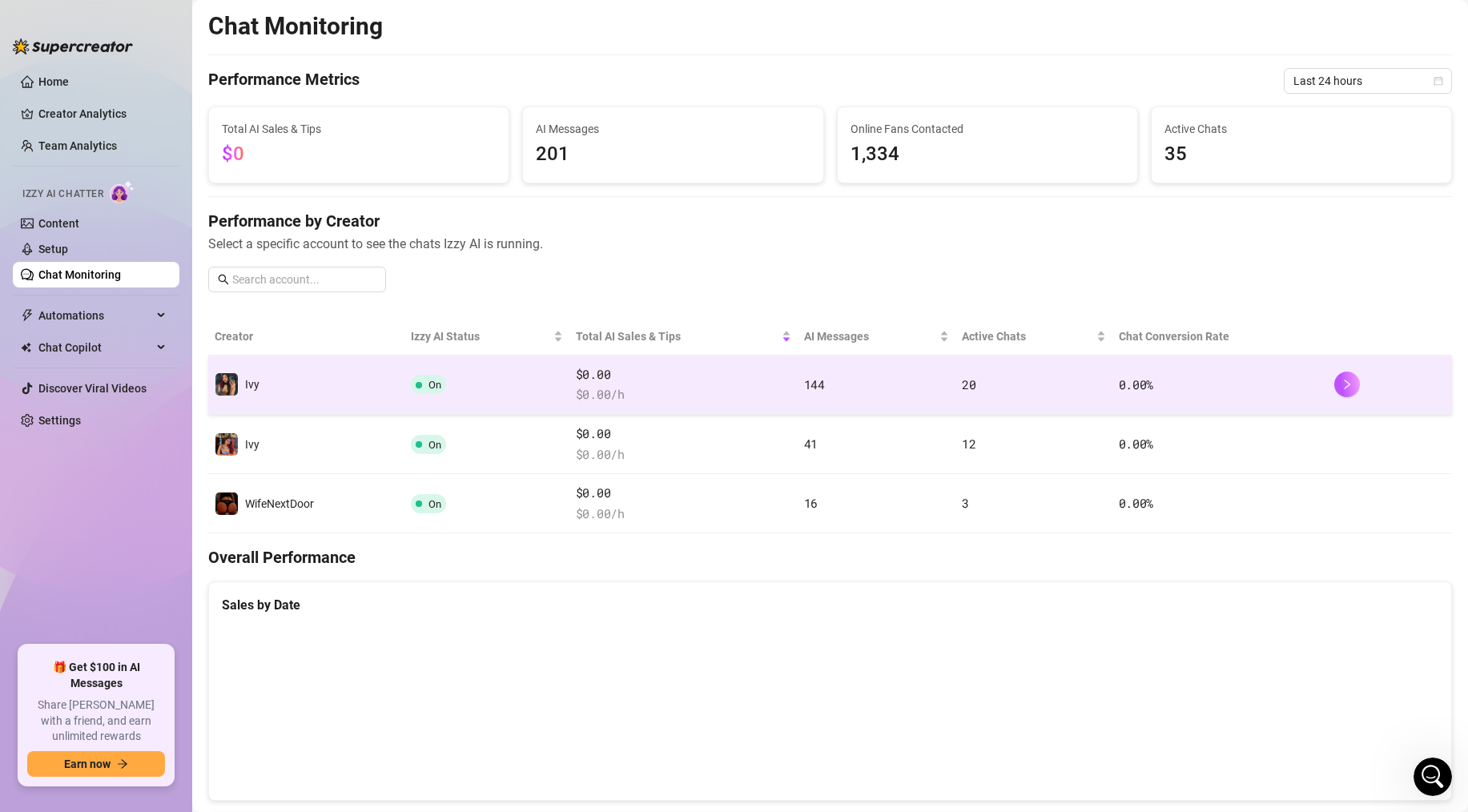
click at [1036, 397] on td "20" at bounding box center [1033, 385] width 157 height 59
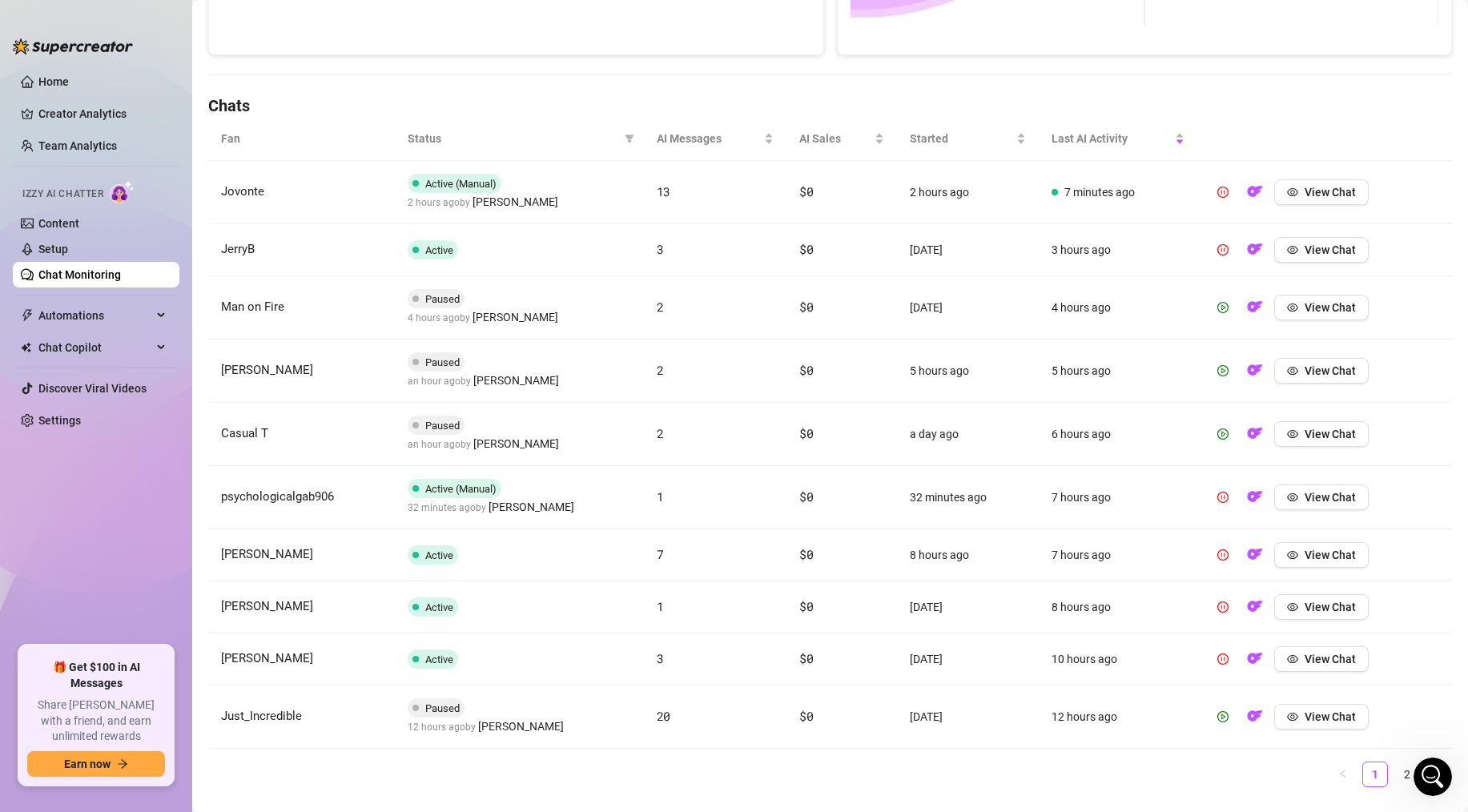
scroll to position [499, 0]
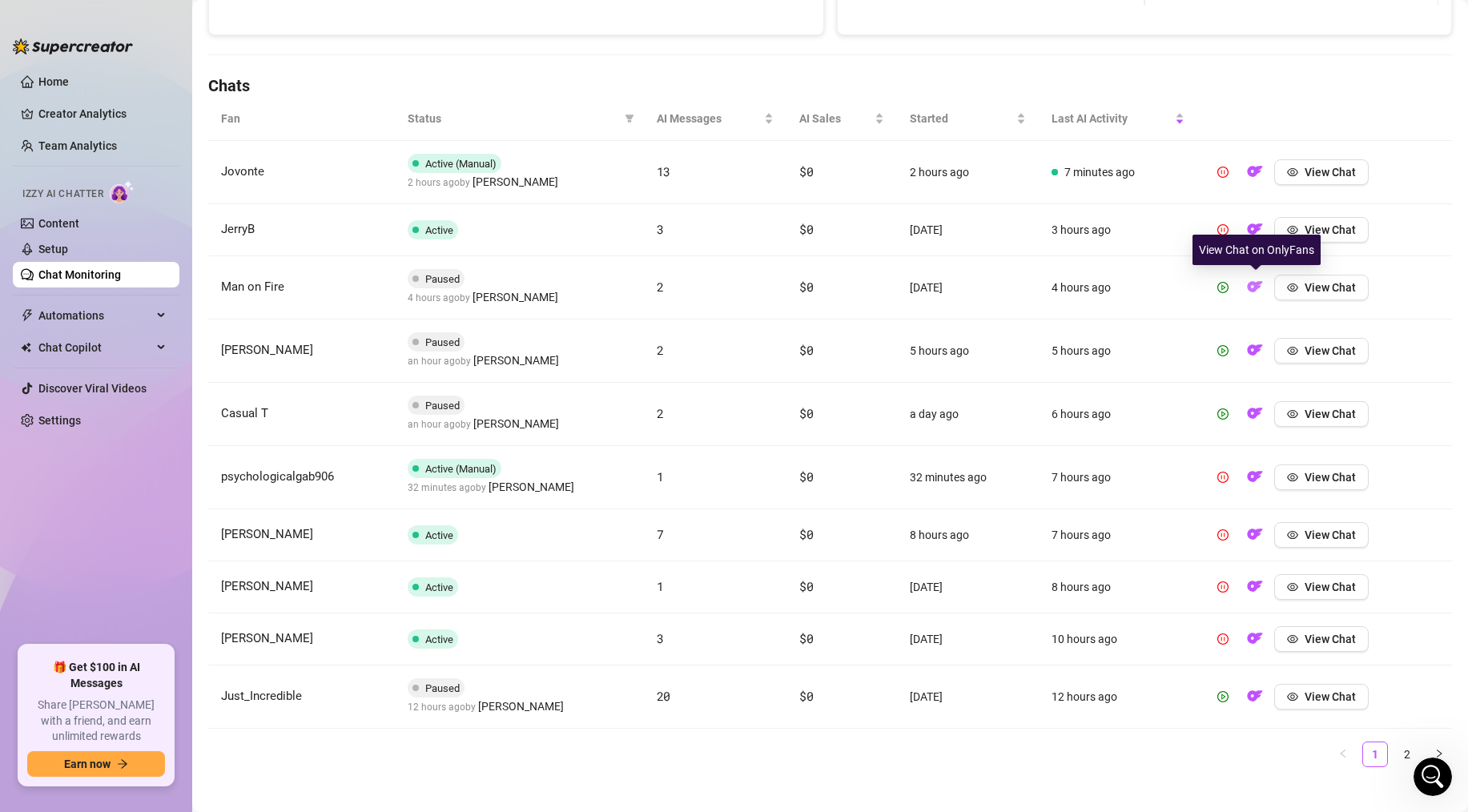
click at [1258, 283] on img "button" at bounding box center [1255, 287] width 16 height 16
click at [1328, 352] on span "View Chat" at bounding box center [1330, 350] width 52 height 13
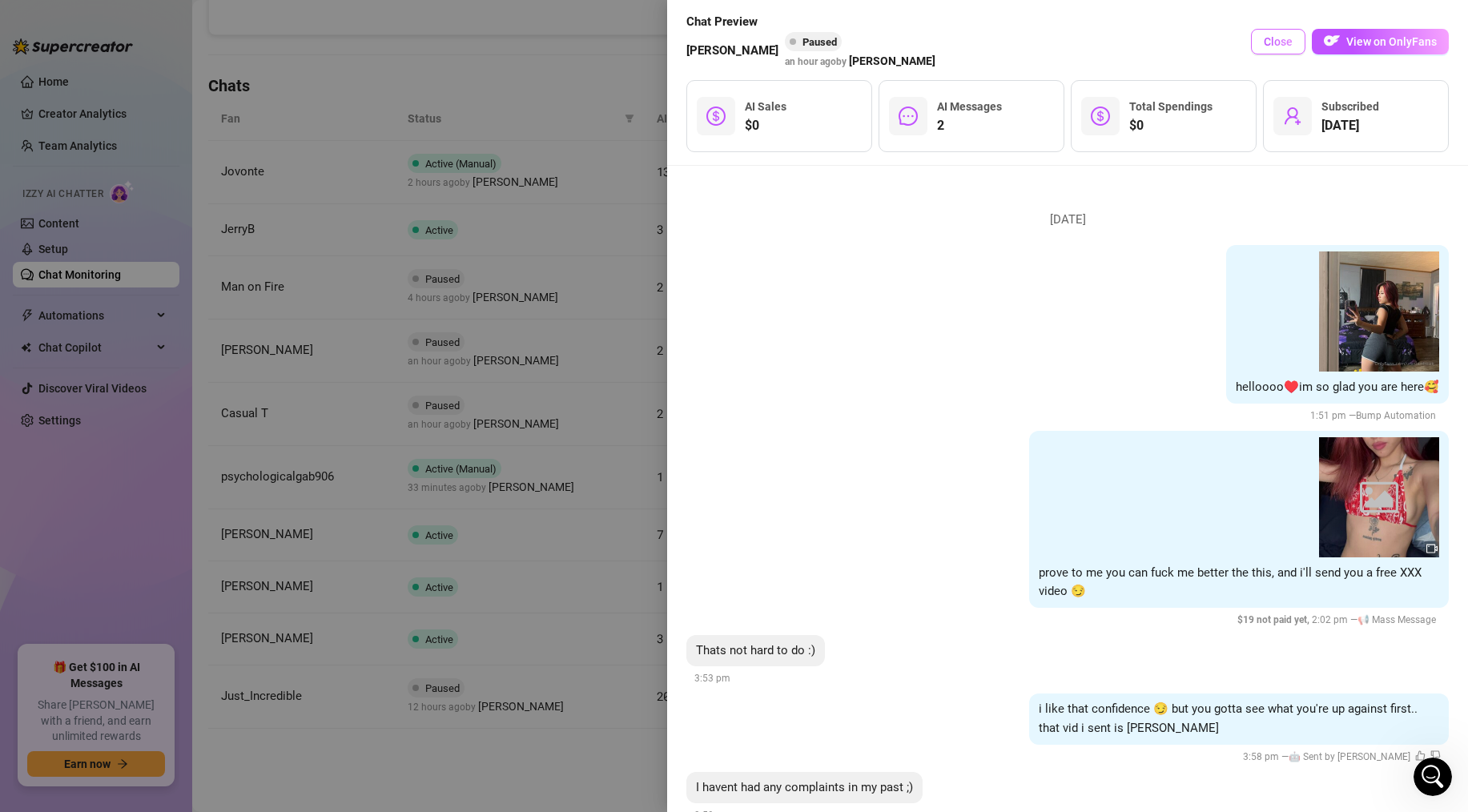
click at [1283, 47] on span "Close" at bounding box center [1278, 41] width 29 height 13
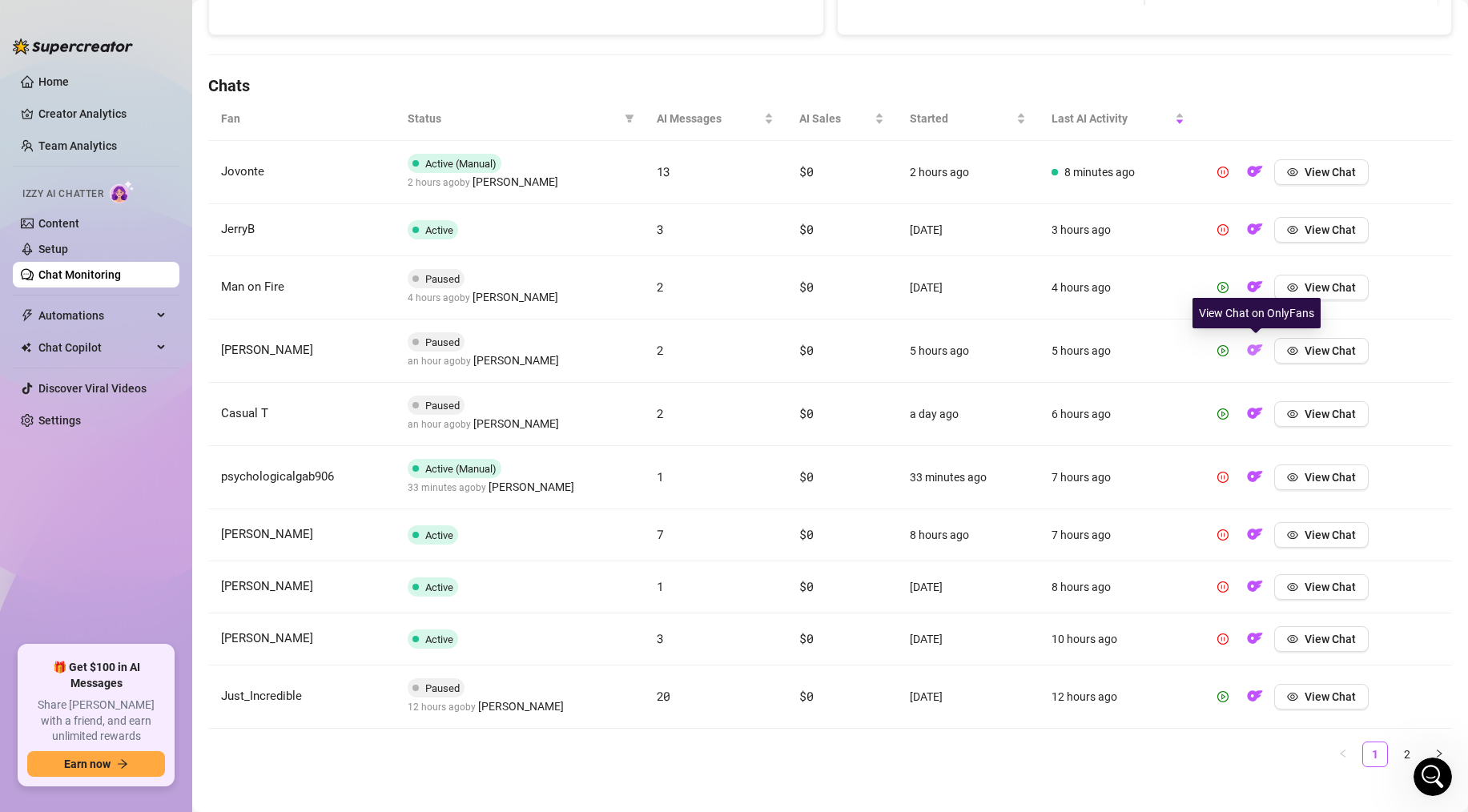
click at [1256, 354] on img "button" at bounding box center [1255, 350] width 16 height 16
click at [1254, 408] on img "button" at bounding box center [1255, 413] width 16 height 16
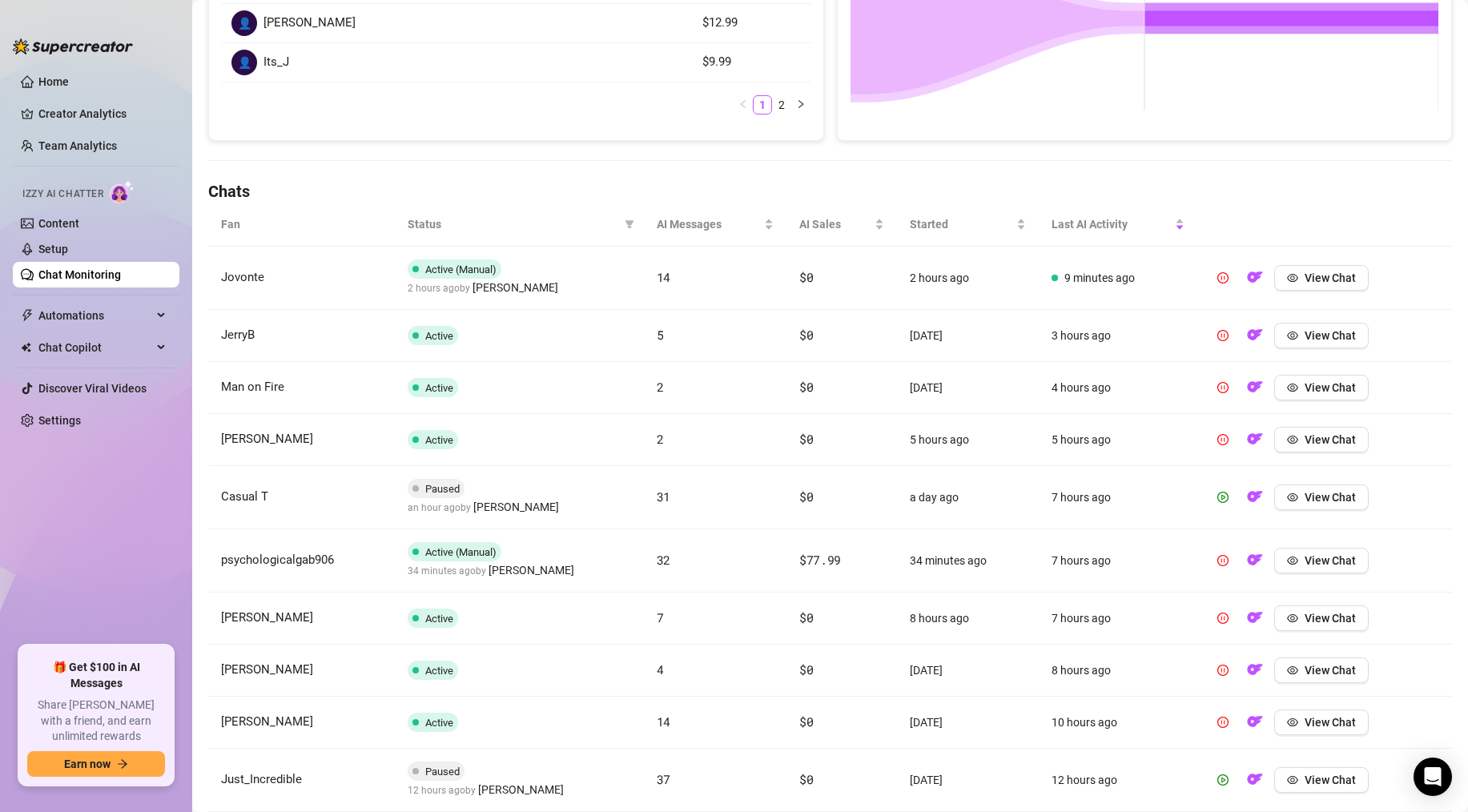
scroll to position [396, 0]
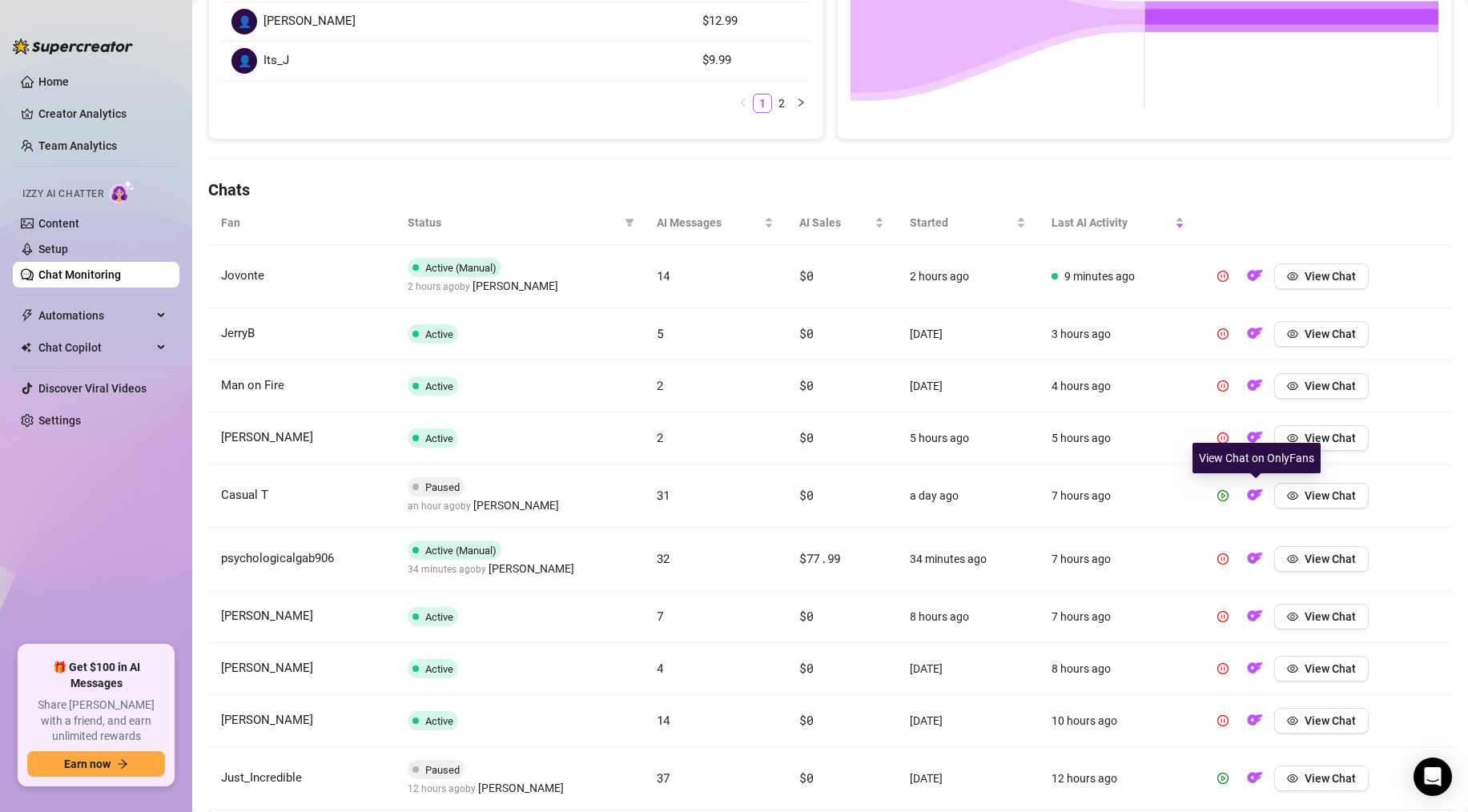
click at [1240, 472] on div "View Chat on OnlyFans" at bounding box center [1256, 457] width 128 height 30
click at [1254, 488] on img "button" at bounding box center [1255, 494] width 16 height 16
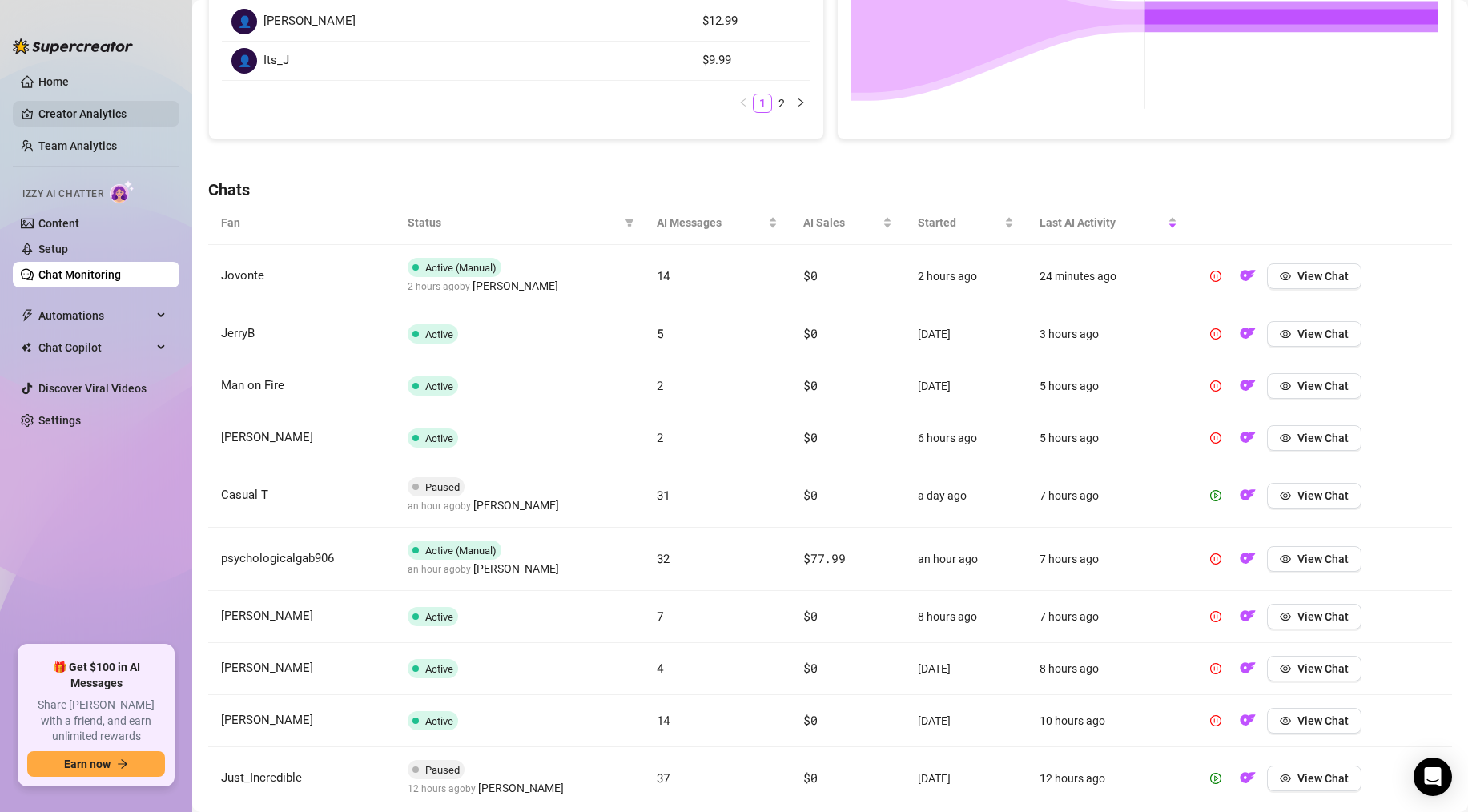
click at [52, 105] on link "Creator Analytics" at bounding box center [101, 114] width 128 height 25
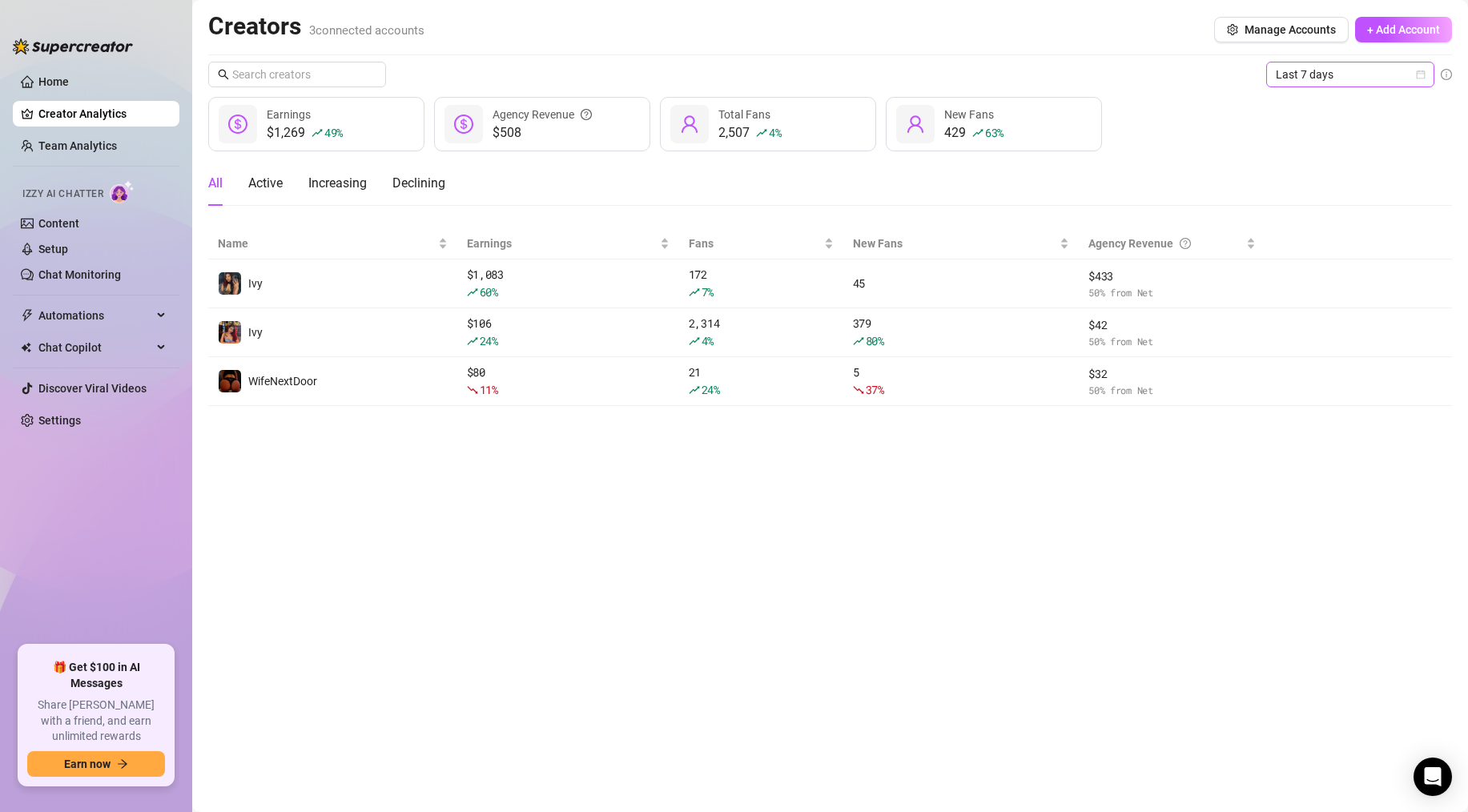
click at [1358, 75] on span "Last 7 days" at bounding box center [1350, 74] width 149 height 24
click at [1334, 110] on div "Last 24 hours" at bounding box center [1350, 106] width 142 height 18
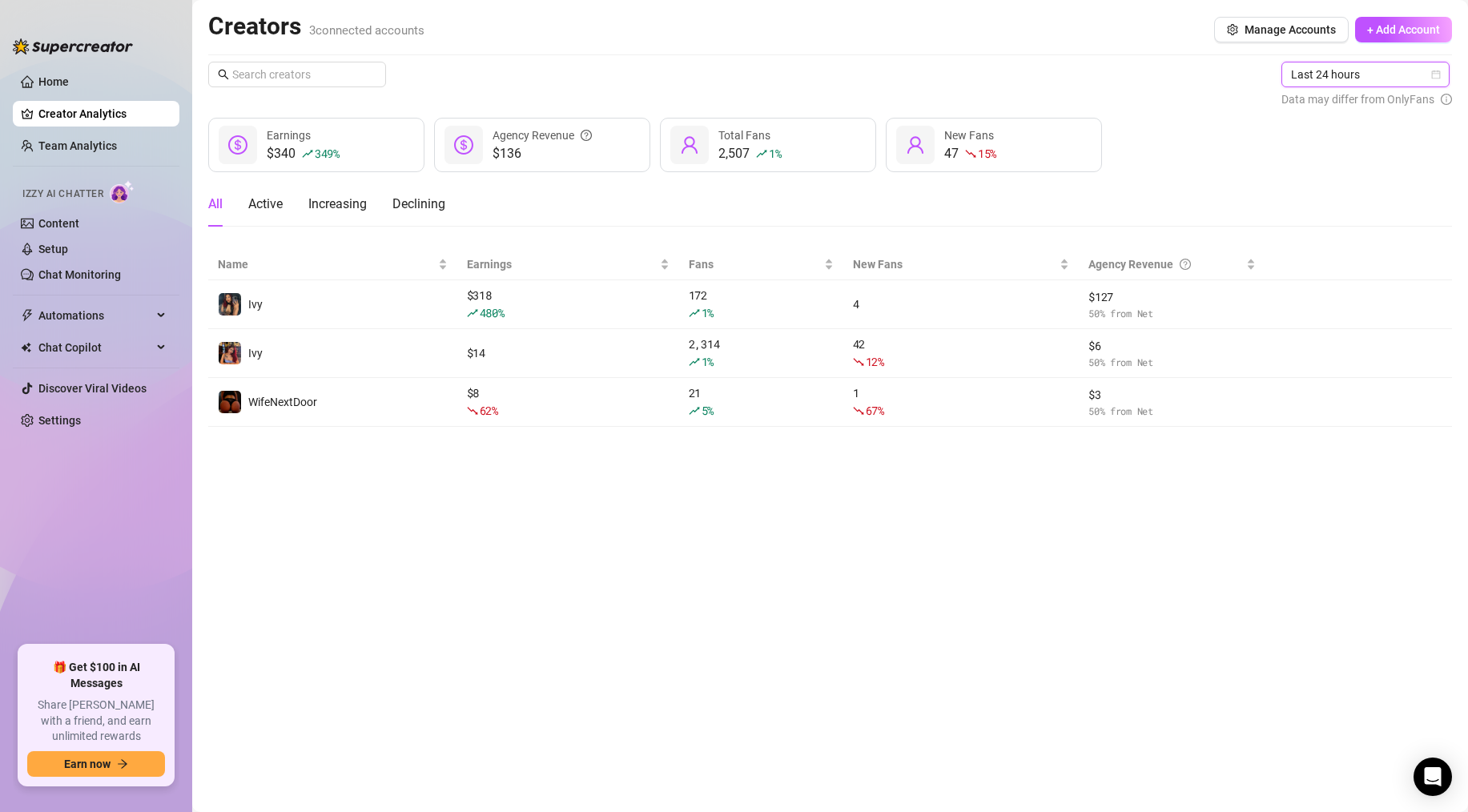
click at [1382, 84] on span "Last 24 hours" at bounding box center [1365, 74] width 149 height 24
click at [1310, 166] on div "Last 30 days" at bounding box center [1367, 158] width 142 height 18
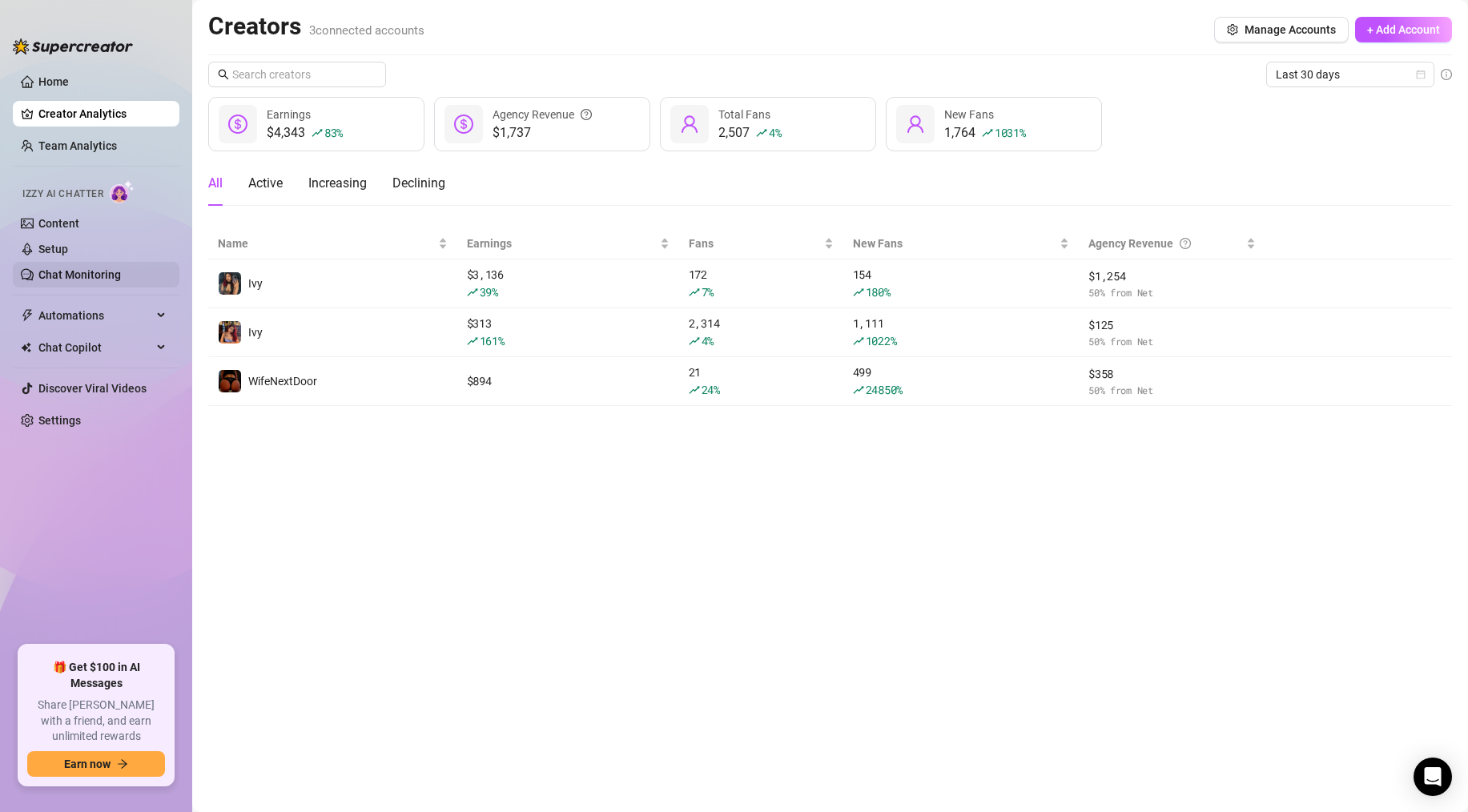
click at [83, 268] on link "Chat Monitoring" at bounding box center [79, 274] width 83 height 13
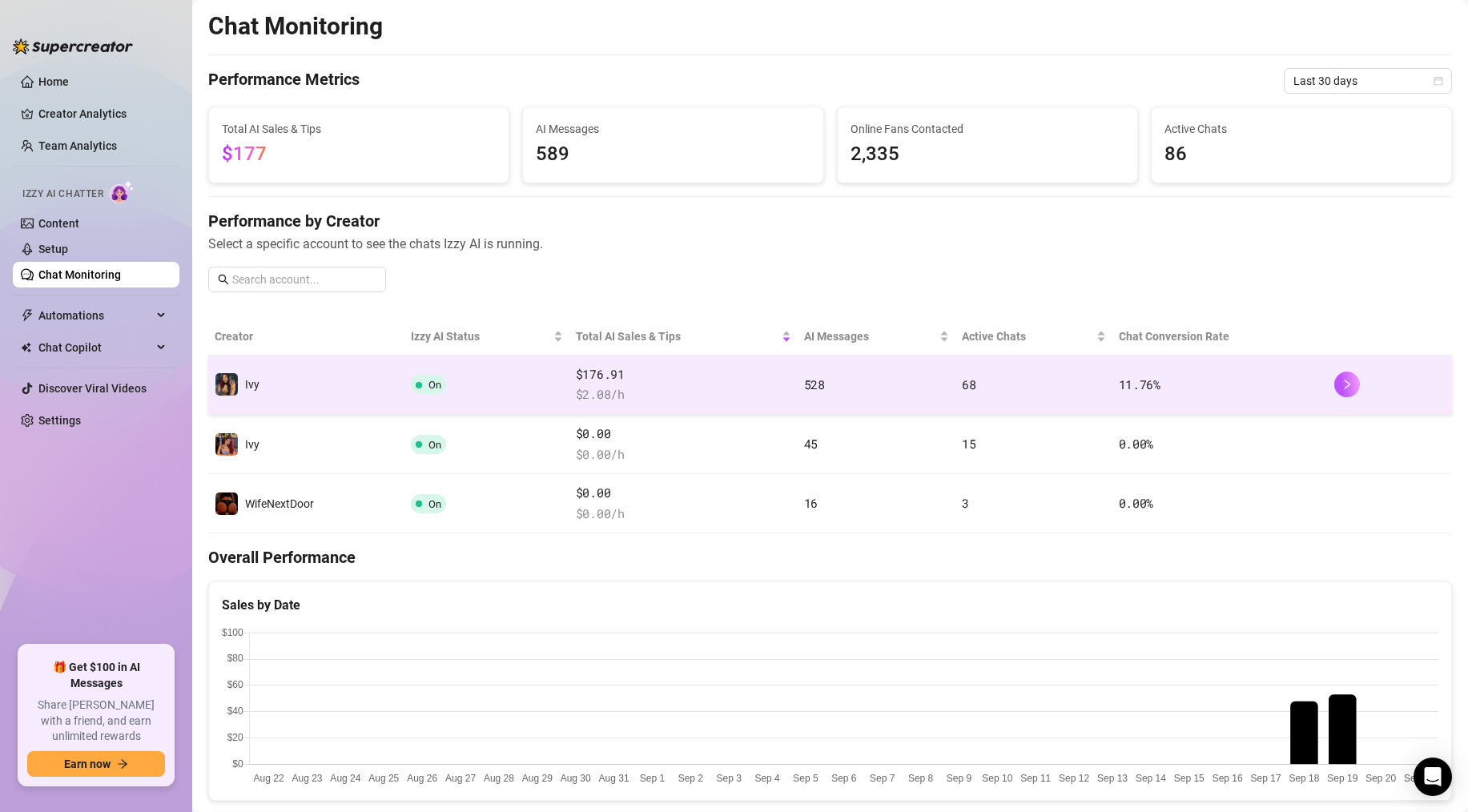
click at [368, 401] on td "Ivy" at bounding box center [306, 385] width 196 height 59
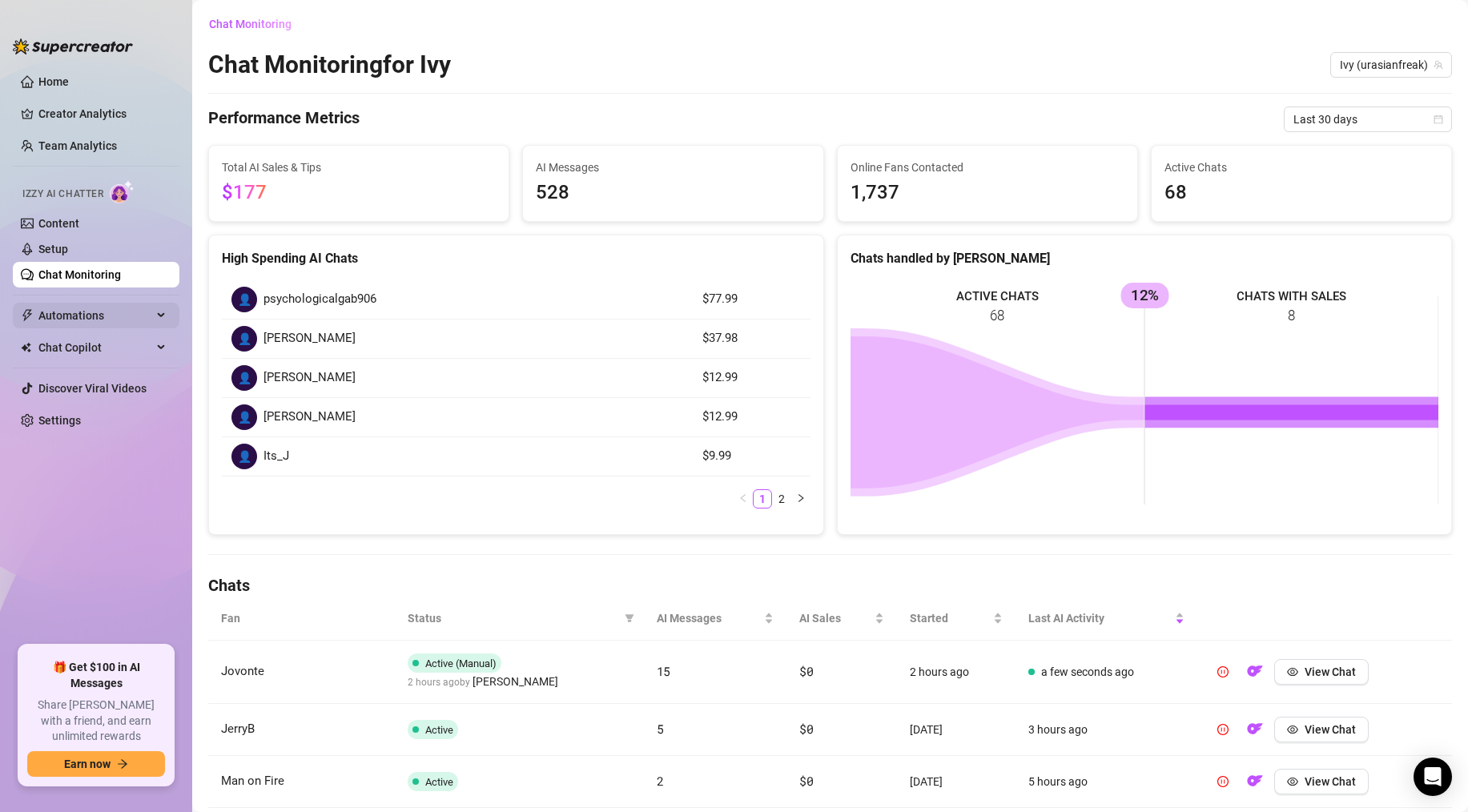
click at [122, 314] on span "Automations" at bounding box center [95, 316] width 114 height 25
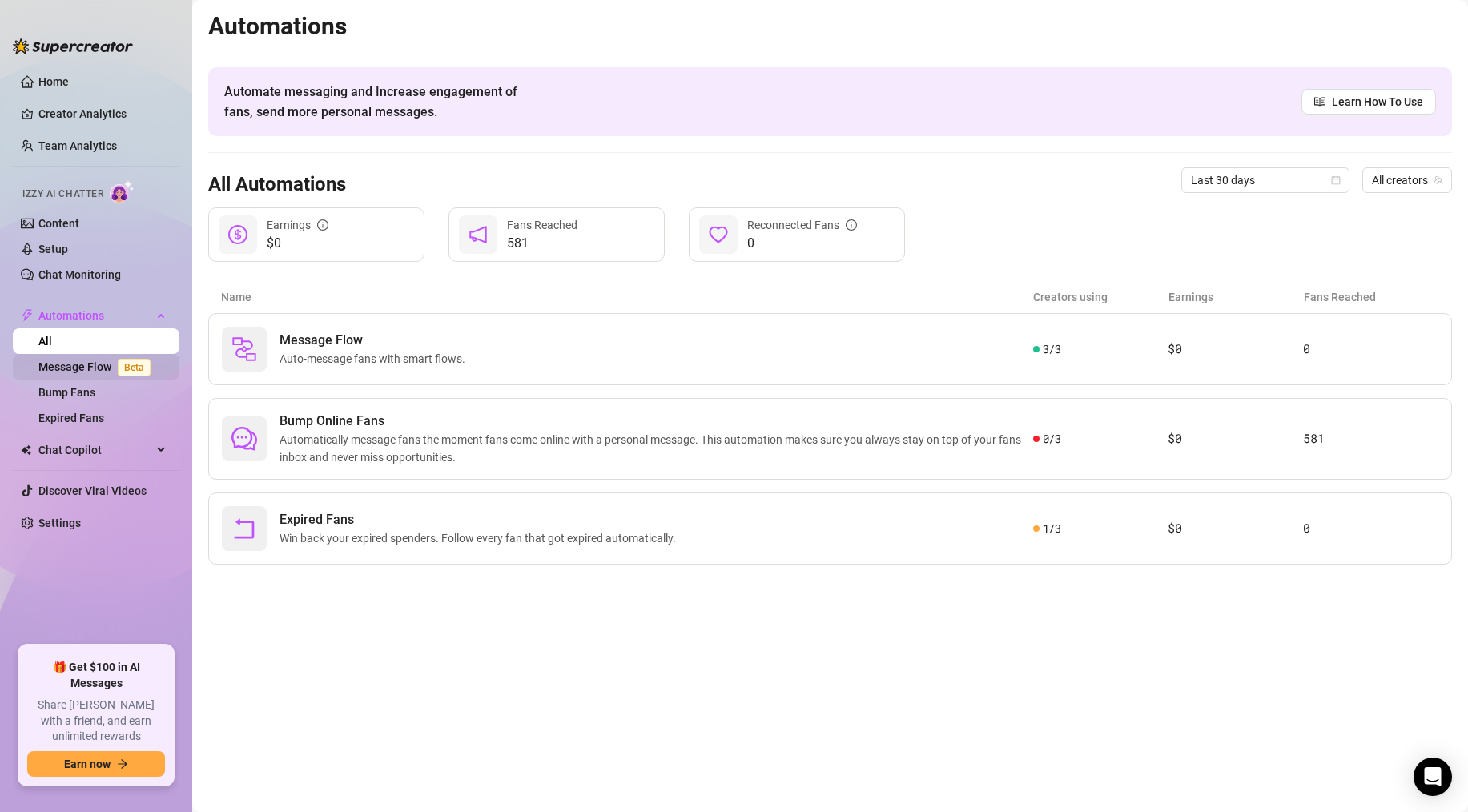
click at [127, 361] on span "Beta" at bounding box center [135, 367] width 33 height 18
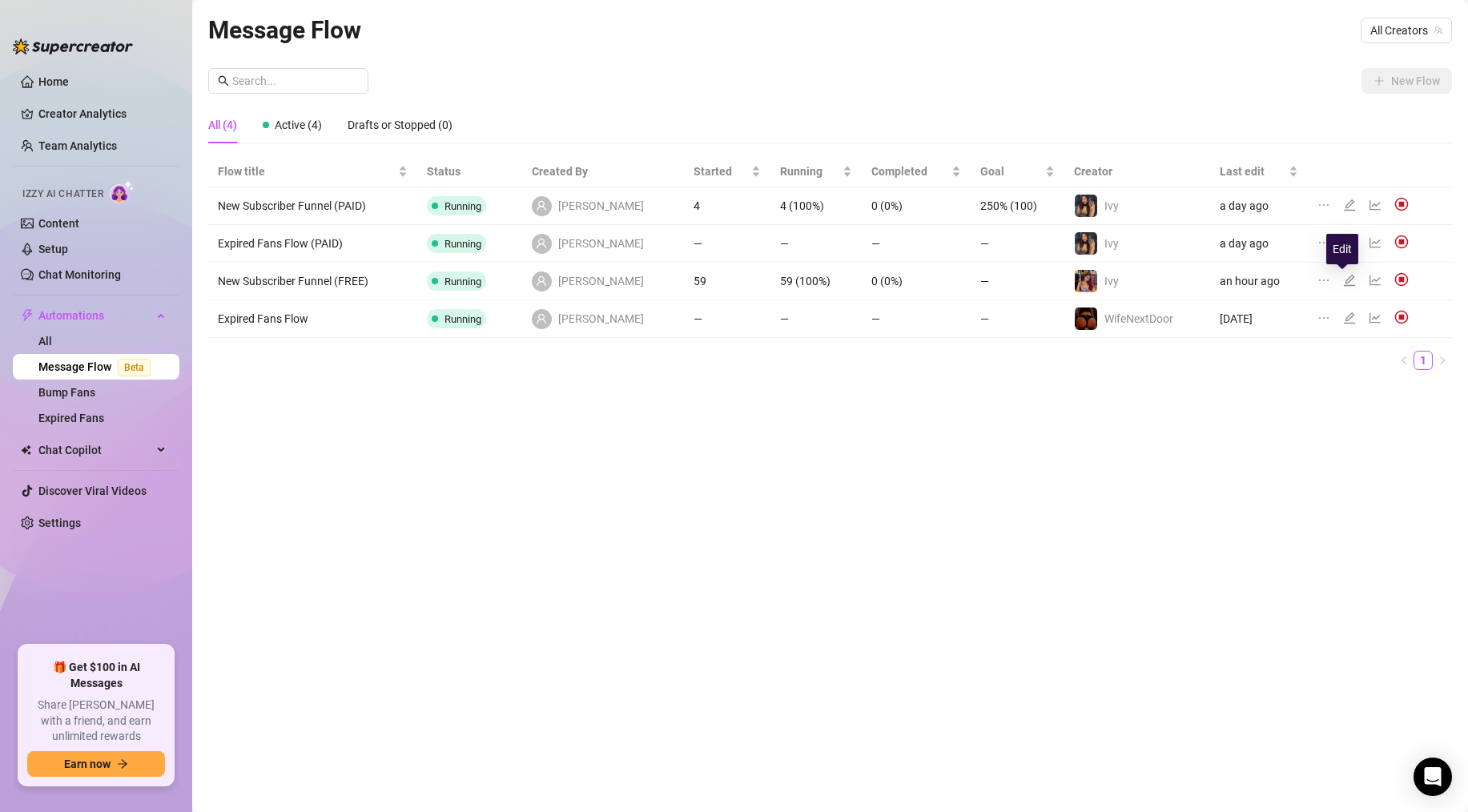
click at [1347, 281] on icon "edit" at bounding box center [1349, 280] width 13 height 13
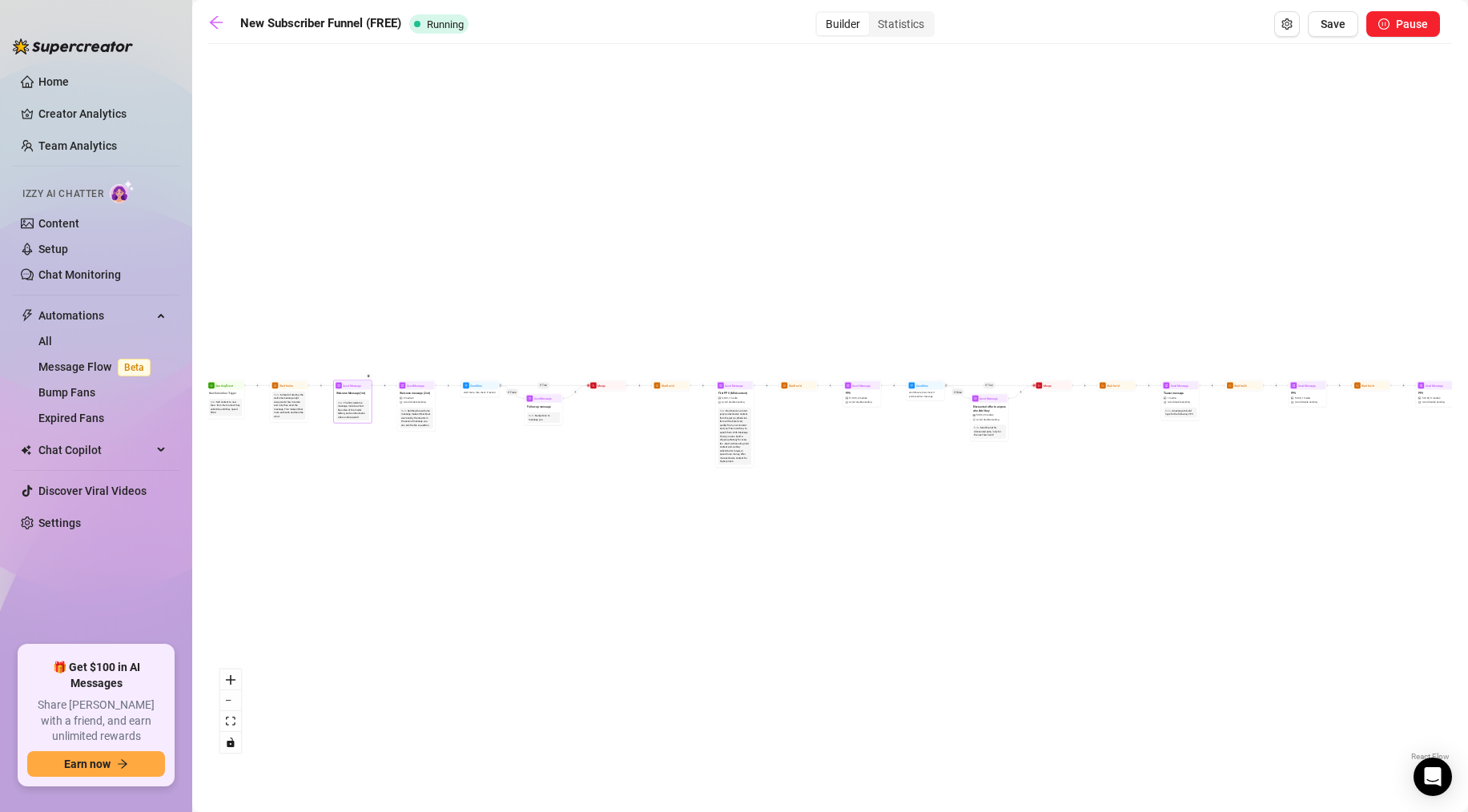
click at [349, 405] on div "The first welcome message. Include a short free video of the model talking, and…" at bounding box center [353, 410] width 30 height 19
click at [349, 392] on span "Welcome Message (1st)" at bounding box center [351, 394] width 29 height 4
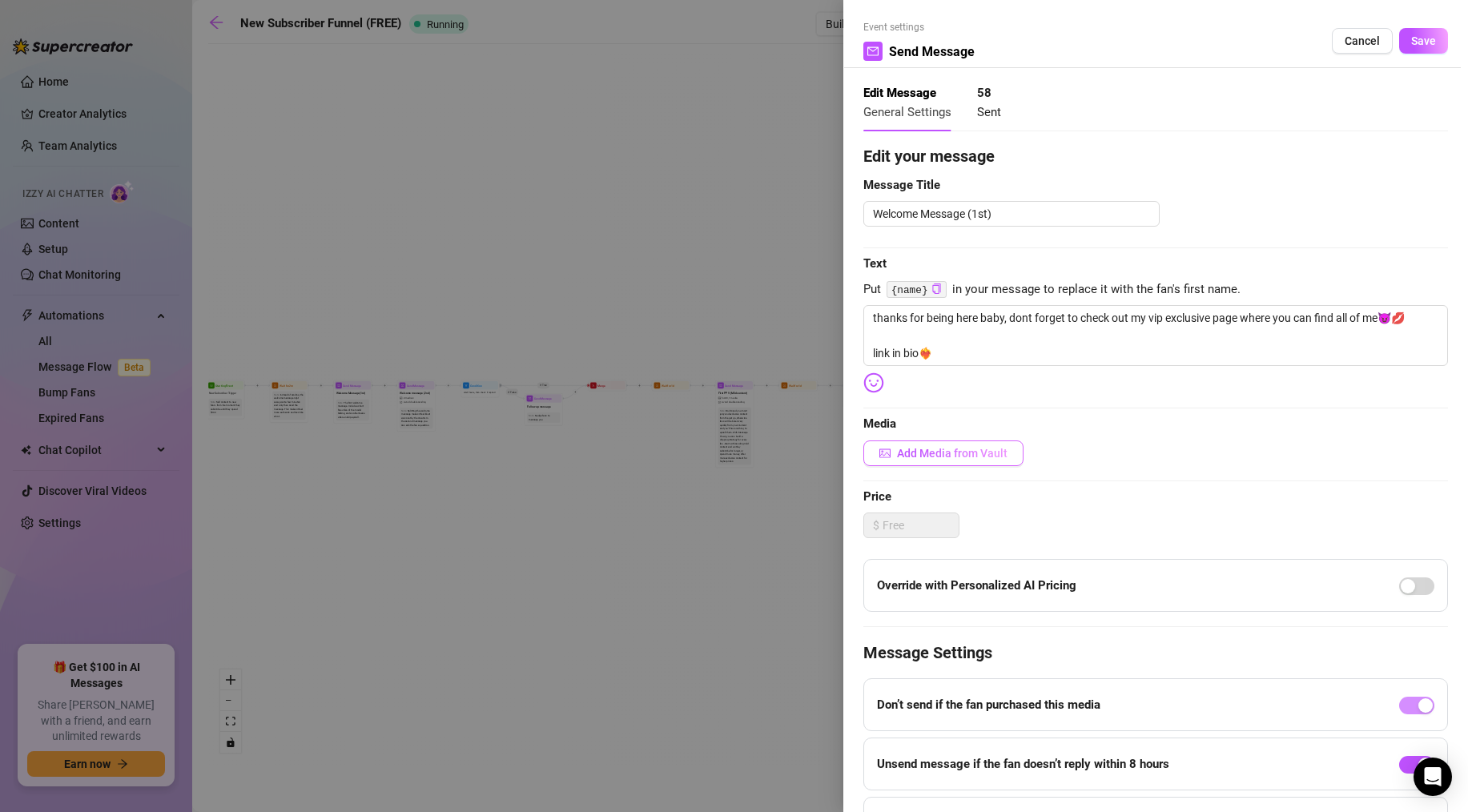
click at [939, 452] on span "Add Media from Vault" at bounding box center [951, 452] width 110 height 13
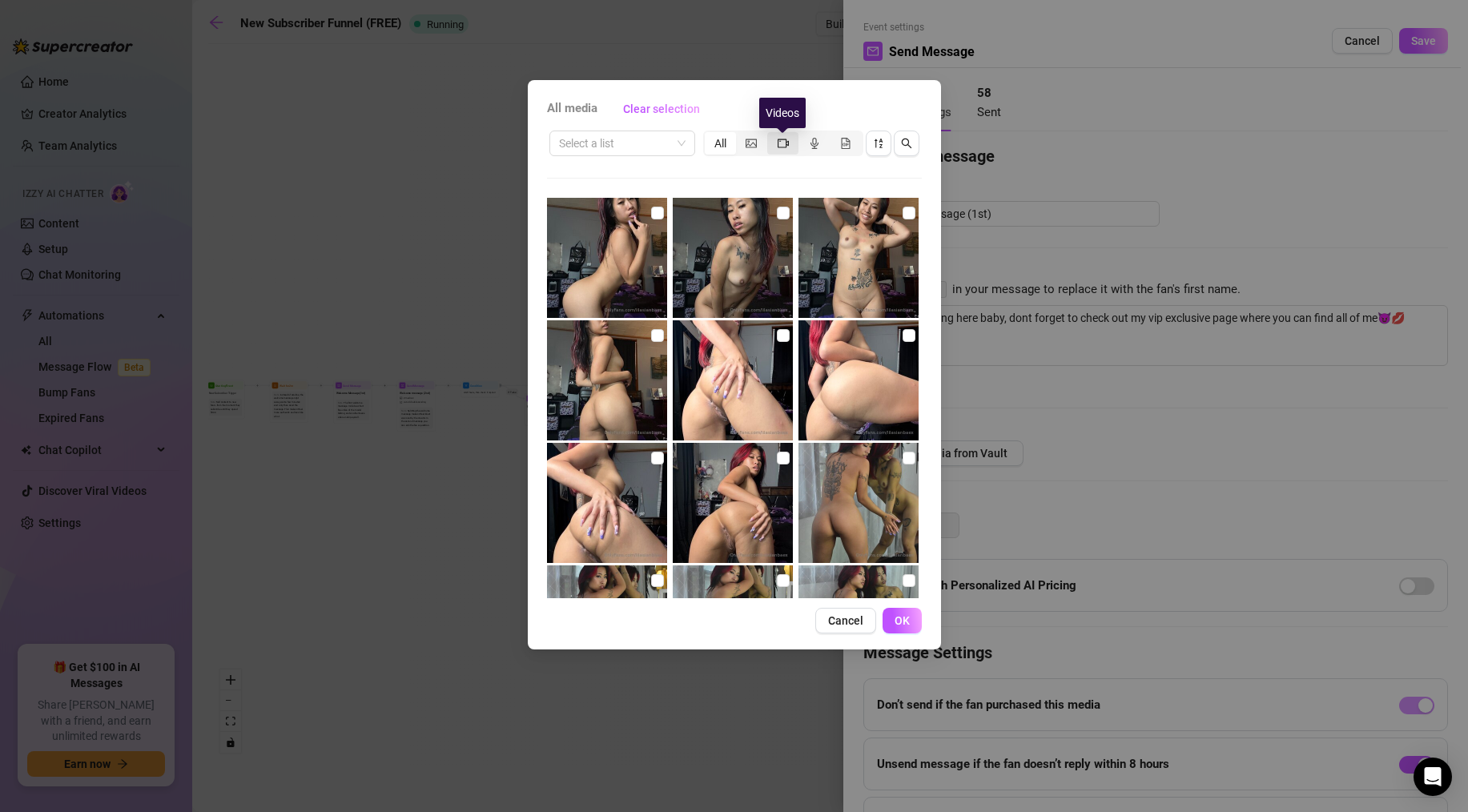
click at [778, 144] on icon "video-camera" at bounding box center [784, 142] width 12 height 9
click at [771, 135] on input "segmented control" at bounding box center [771, 135] width 0 height 0
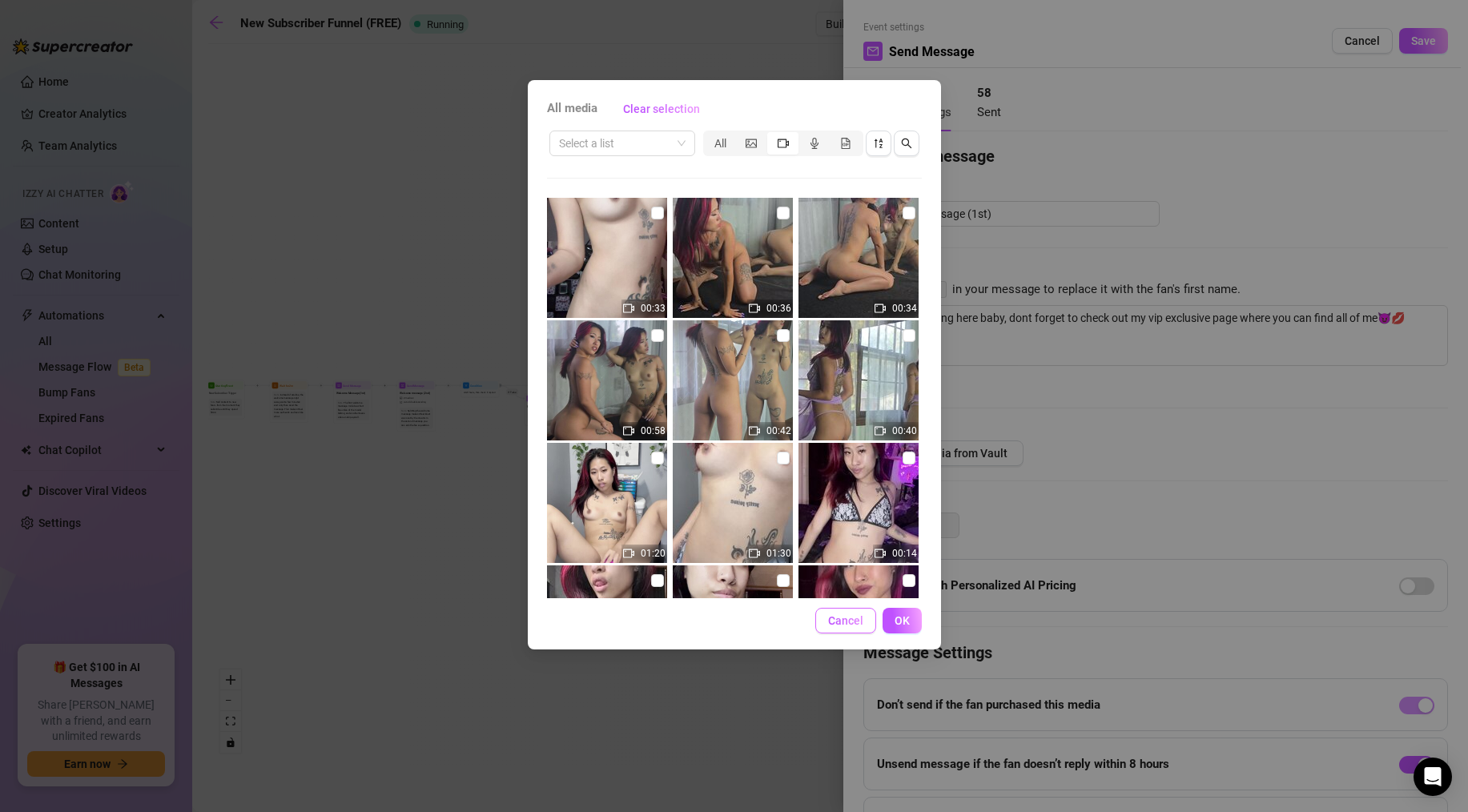
click at [870, 623] on button "Cancel" at bounding box center [845, 621] width 60 height 25
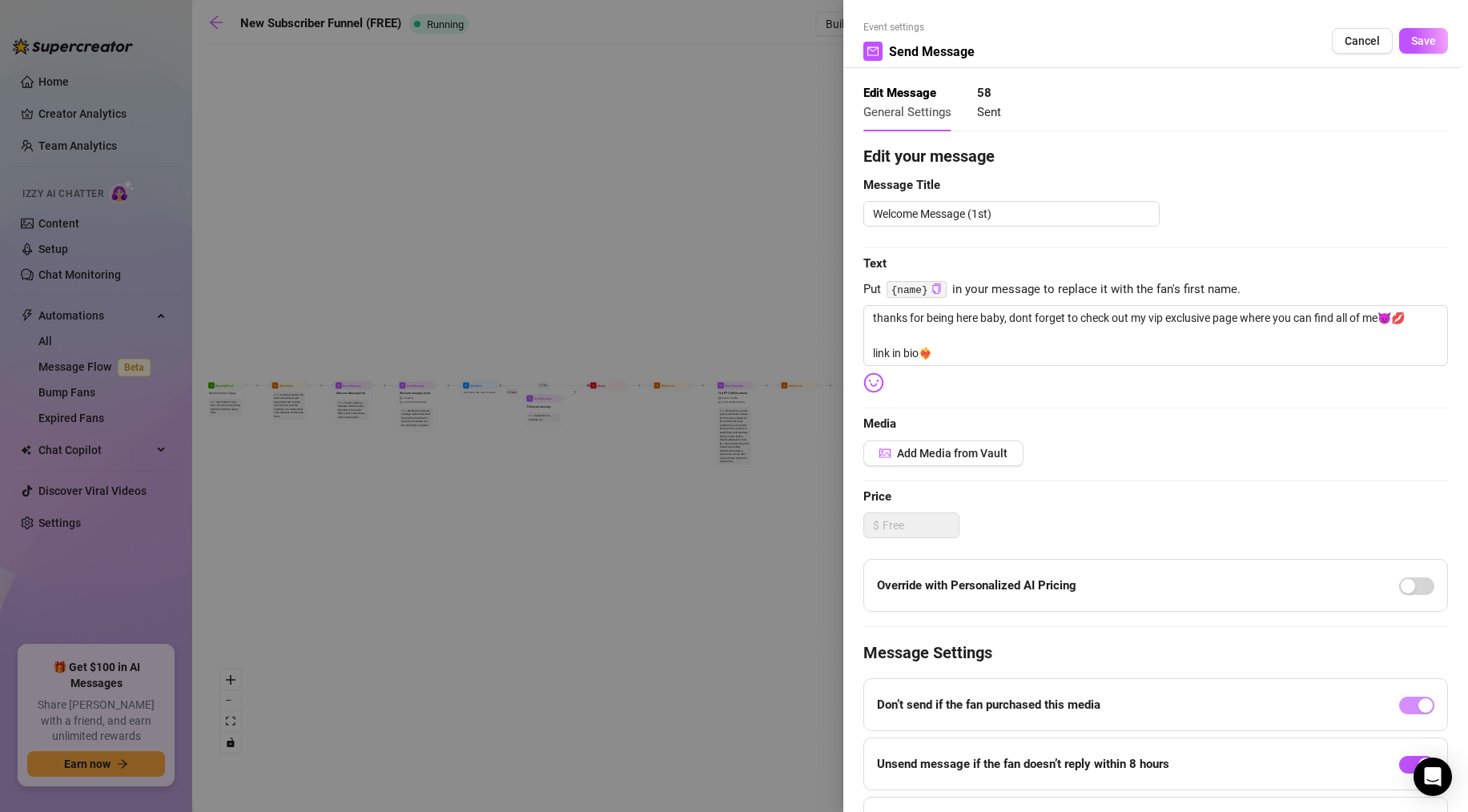
click at [454, 286] on div at bounding box center [734, 406] width 1468 height 812
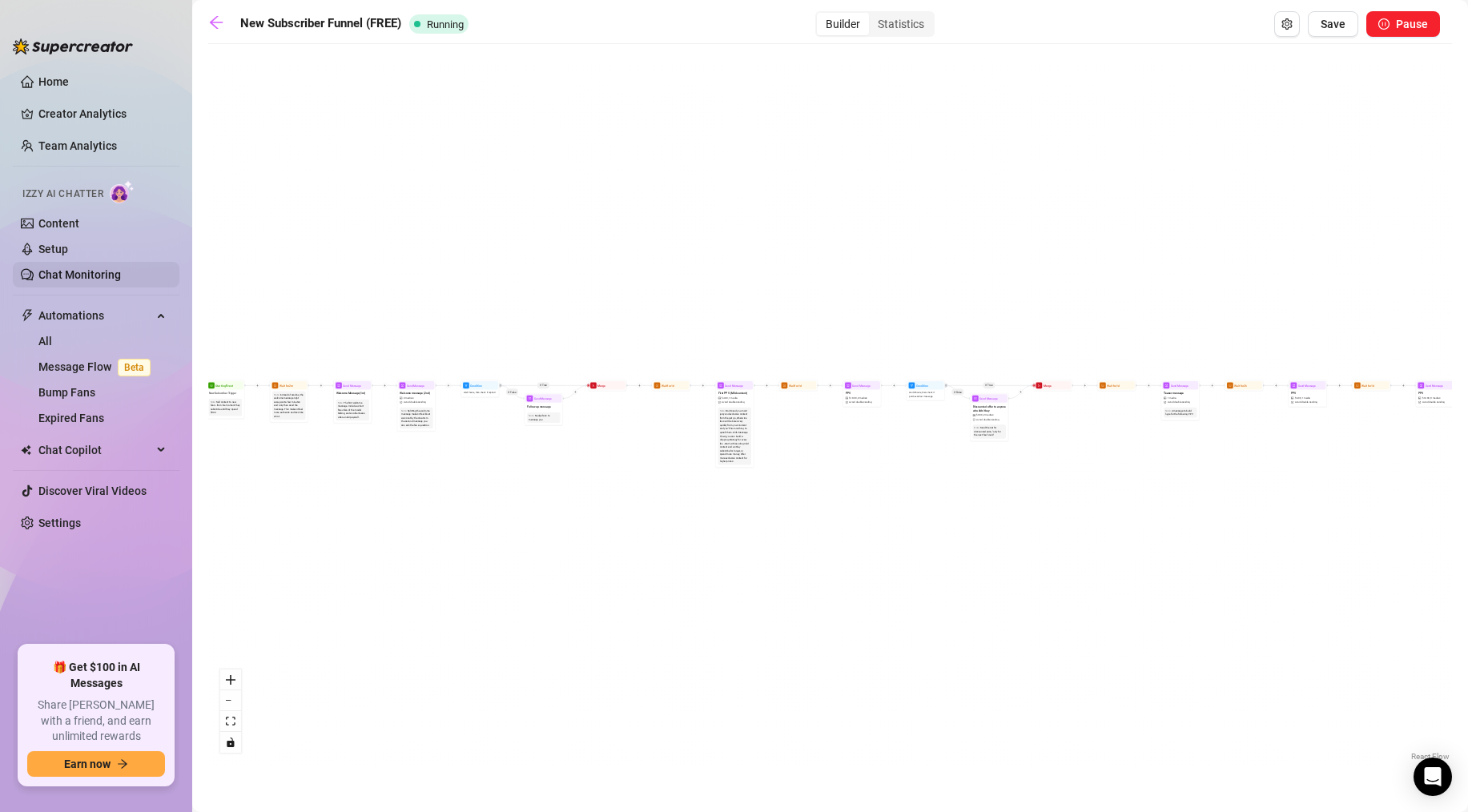
click at [106, 271] on link "Chat Monitoring" at bounding box center [79, 274] width 83 height 13
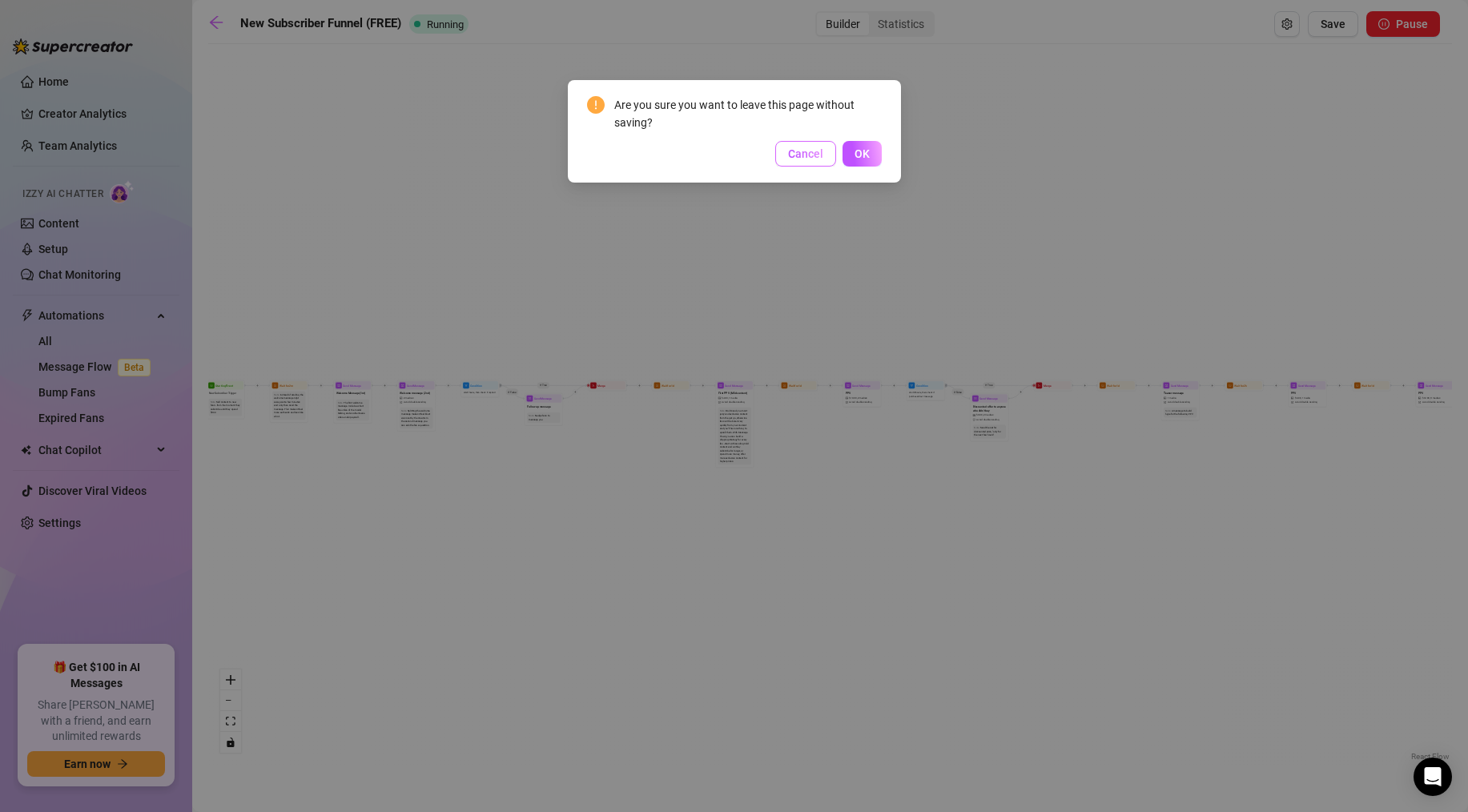
click at [824, 164] on button "Cancel" at bounding box center [805, 154] width 60 height 25
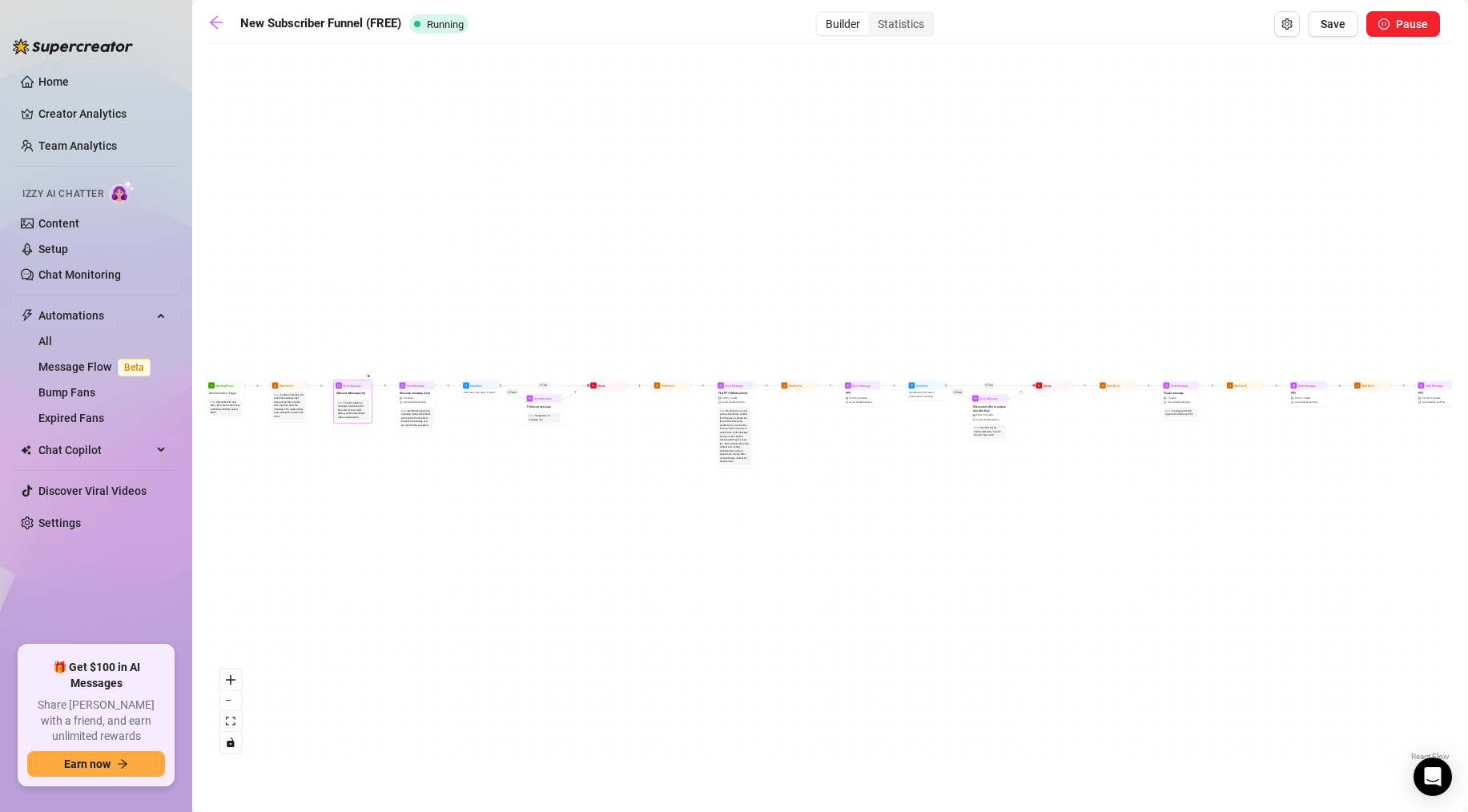
click at [364, 402] on div "The first welcome message. Include a short free video of the model talking, and…" at bounding box center [353, 410] width 30 height 19
click at [357, 387] on span "Send Message" at bounding box center [352, 385] width 18 height 4
type textarea "thanks for being here baby, dont forget to check out my vip exclusive page wher…"
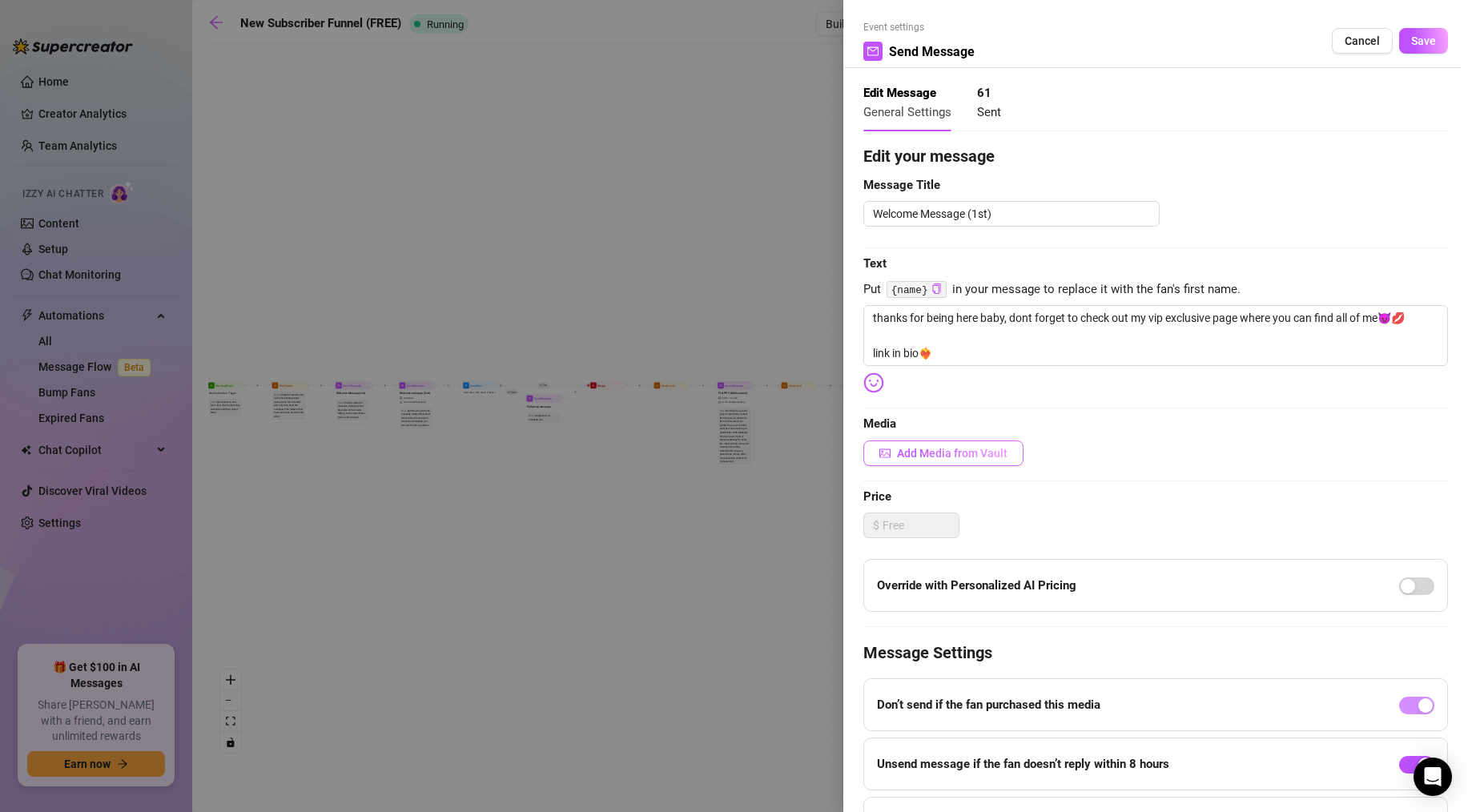
click at [925, 446] on span "Add Media from Vault" at bounding box center [951, 452] width 110 height 13
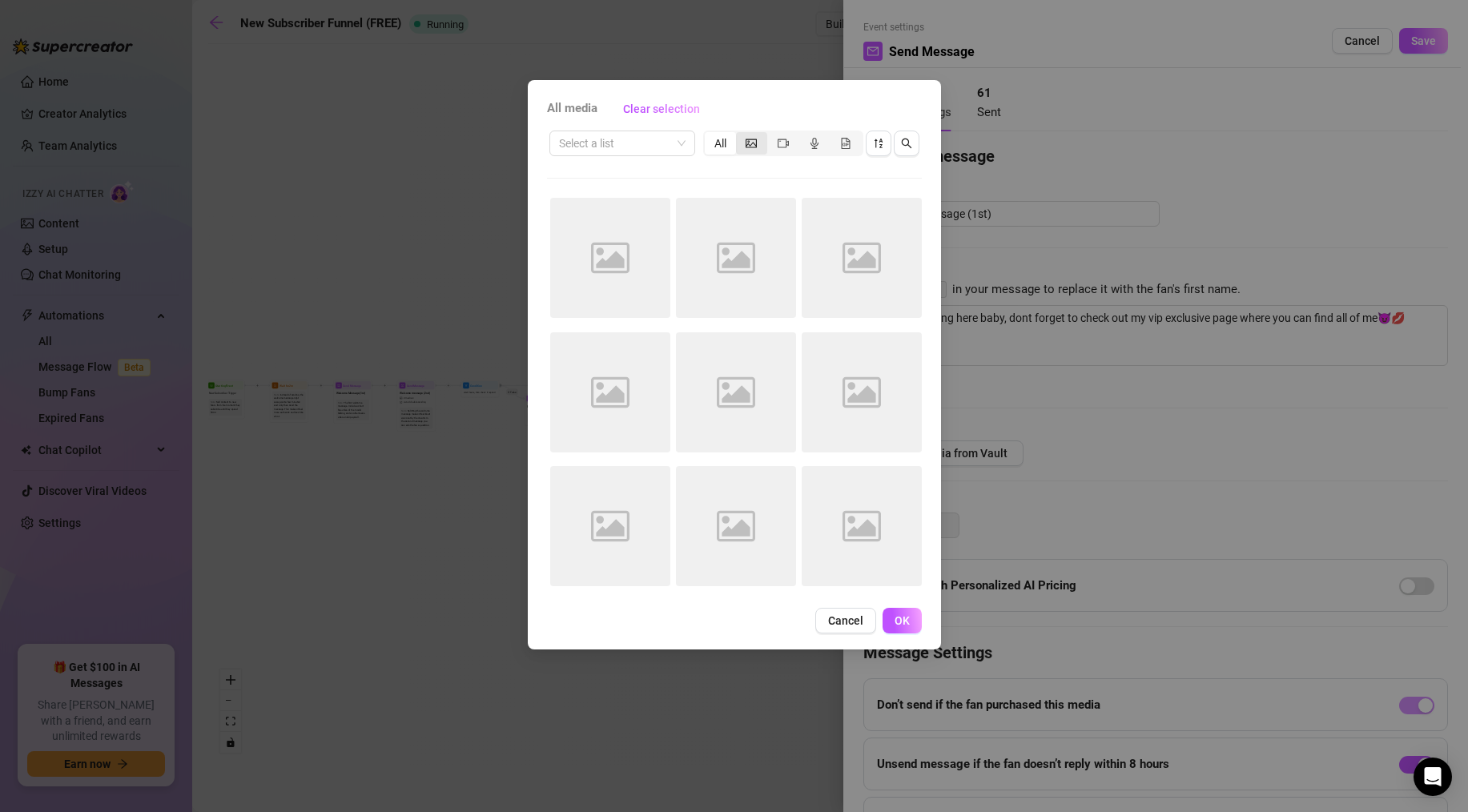
click at [765, 146] on div "segmented control" at bounding box center [752, 143] width 31 height 22
click at [740, 135] on input "segmented control" at bounding box center [740, 135] width 0 height 0
click at [780, 145] on icon "video-camera" at bounding box center [784, 143] width 12 height 12
click at [771, 135] on input "segmented control" at bounding box center [771, 135] width 0 height 0
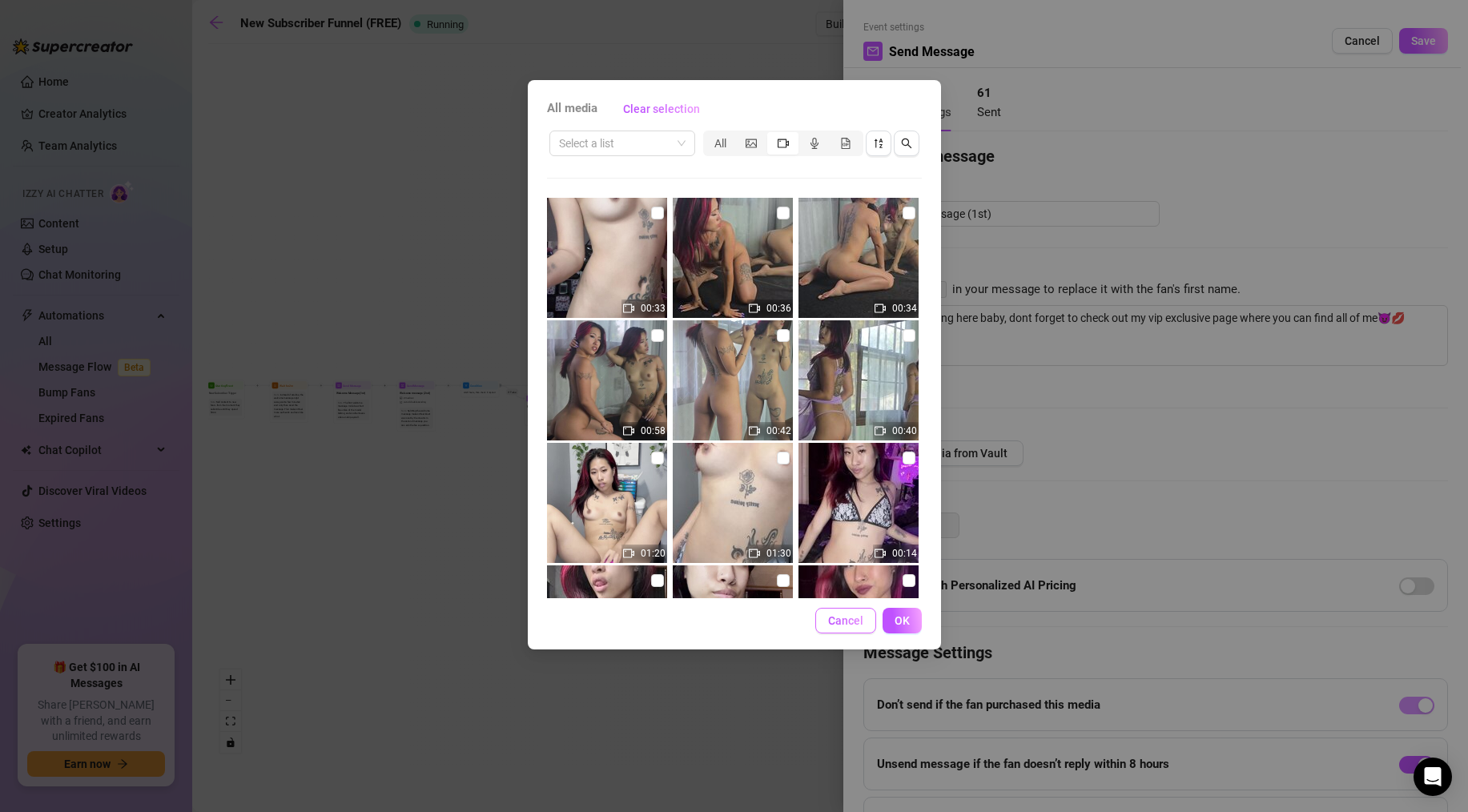
click at [837, 618] on span "Cancel" at bounding box center [845, 620] width 35 height 13
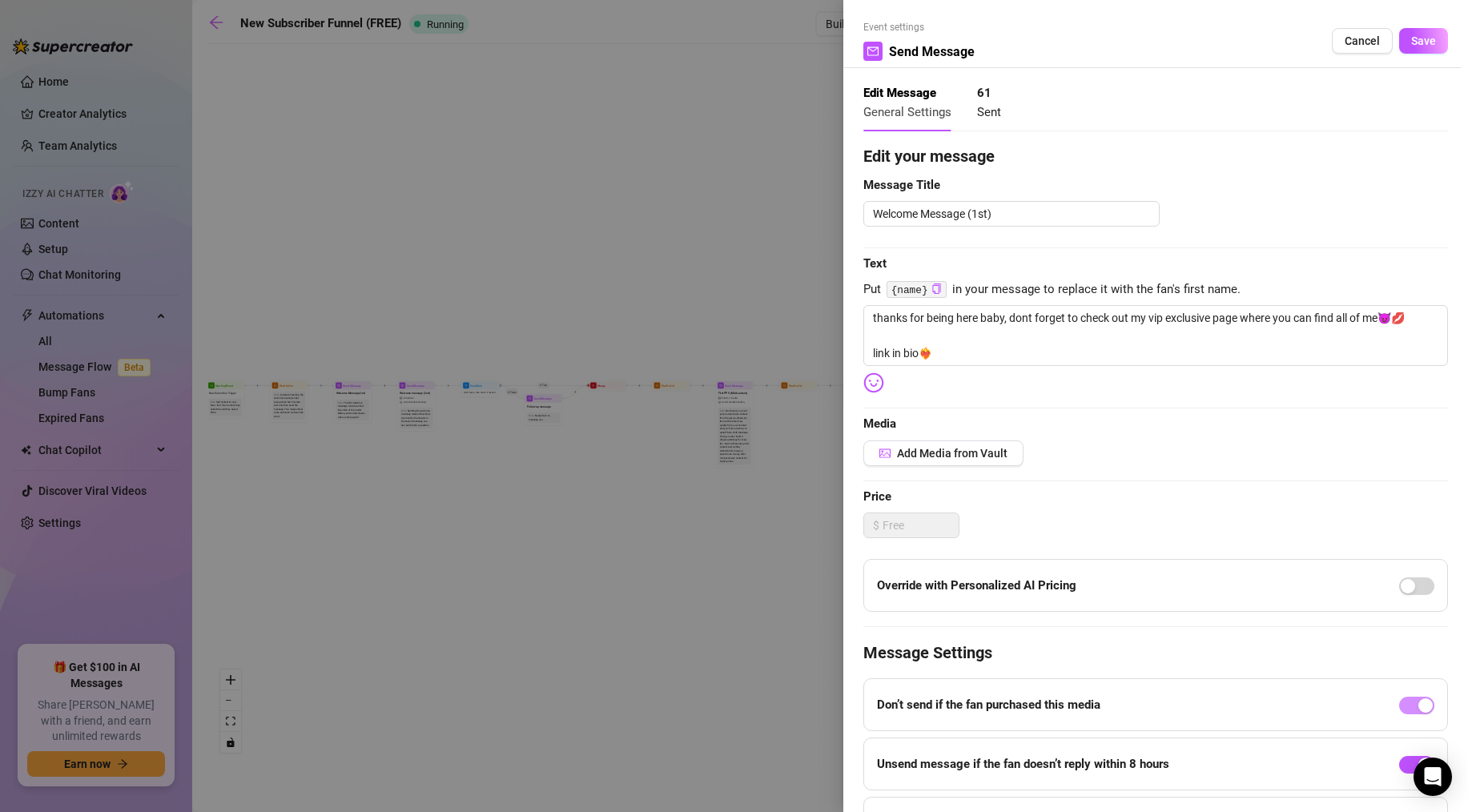
click at [749, 196] on div at bounding box center [734, 406] width 1468 height 812
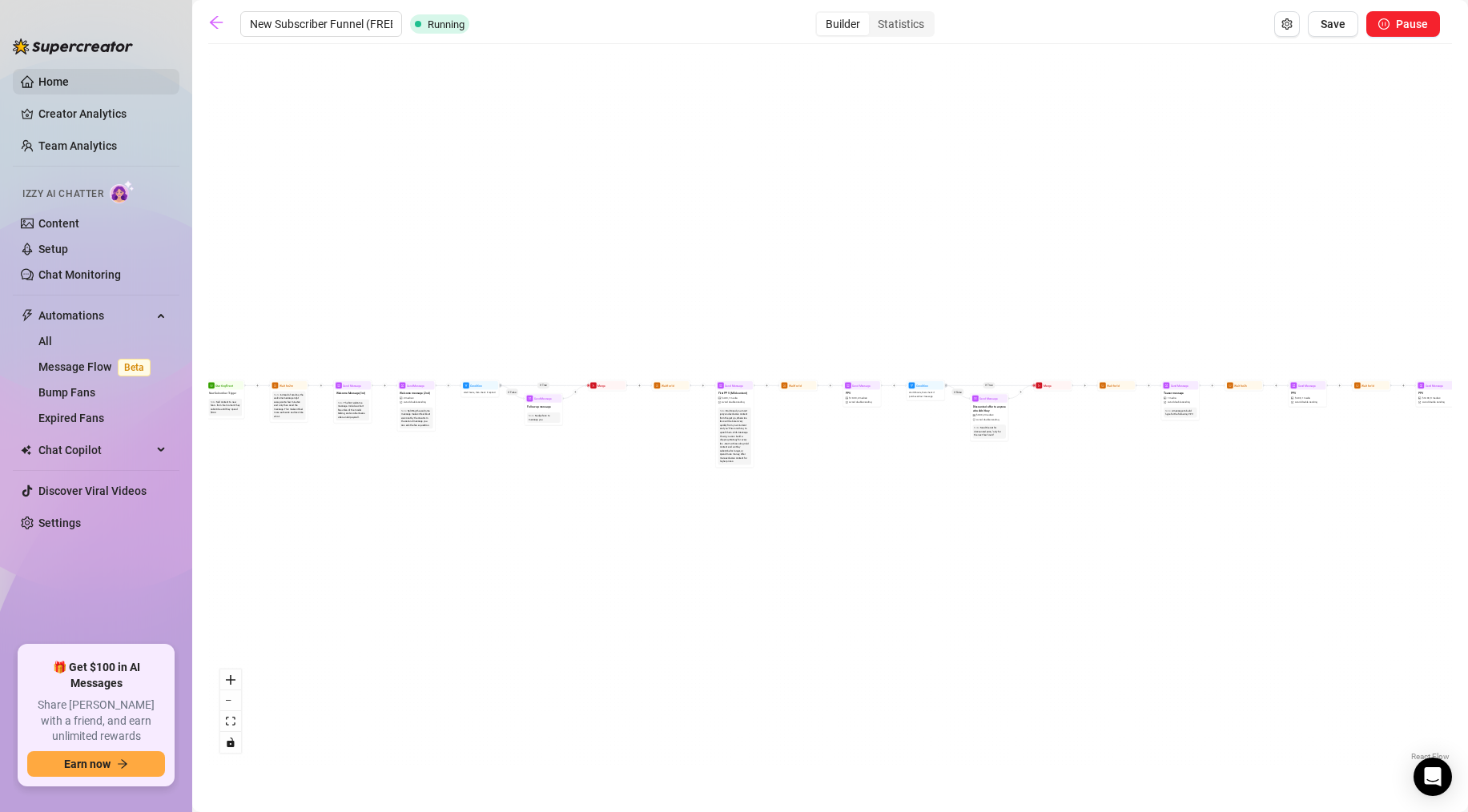
click at [65, 77] on link "Home" at bounding box center [53, 81] width 30 height 13
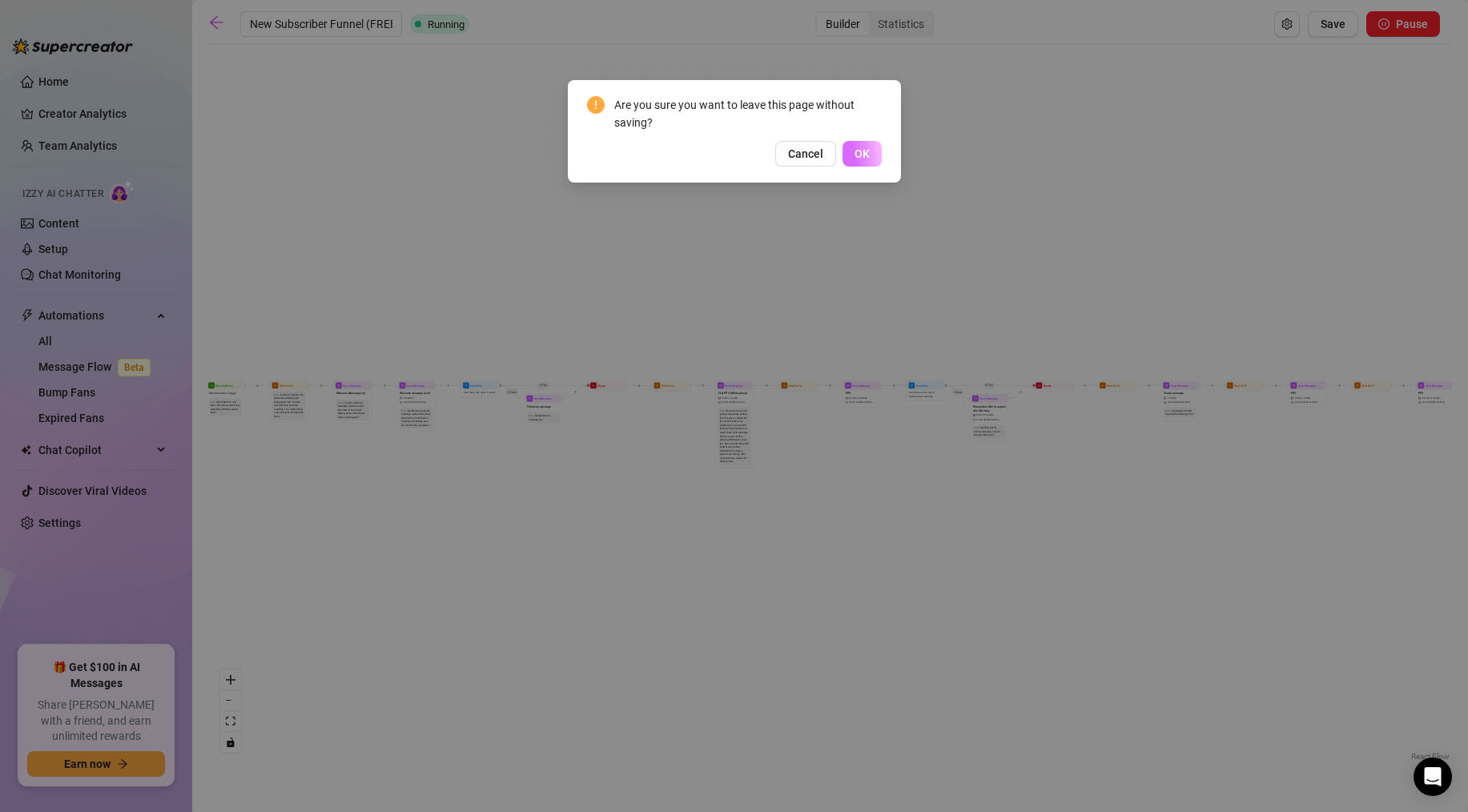
click at [866, 150] on span "OK" at bounding box center [863, 153] width 16 height 13
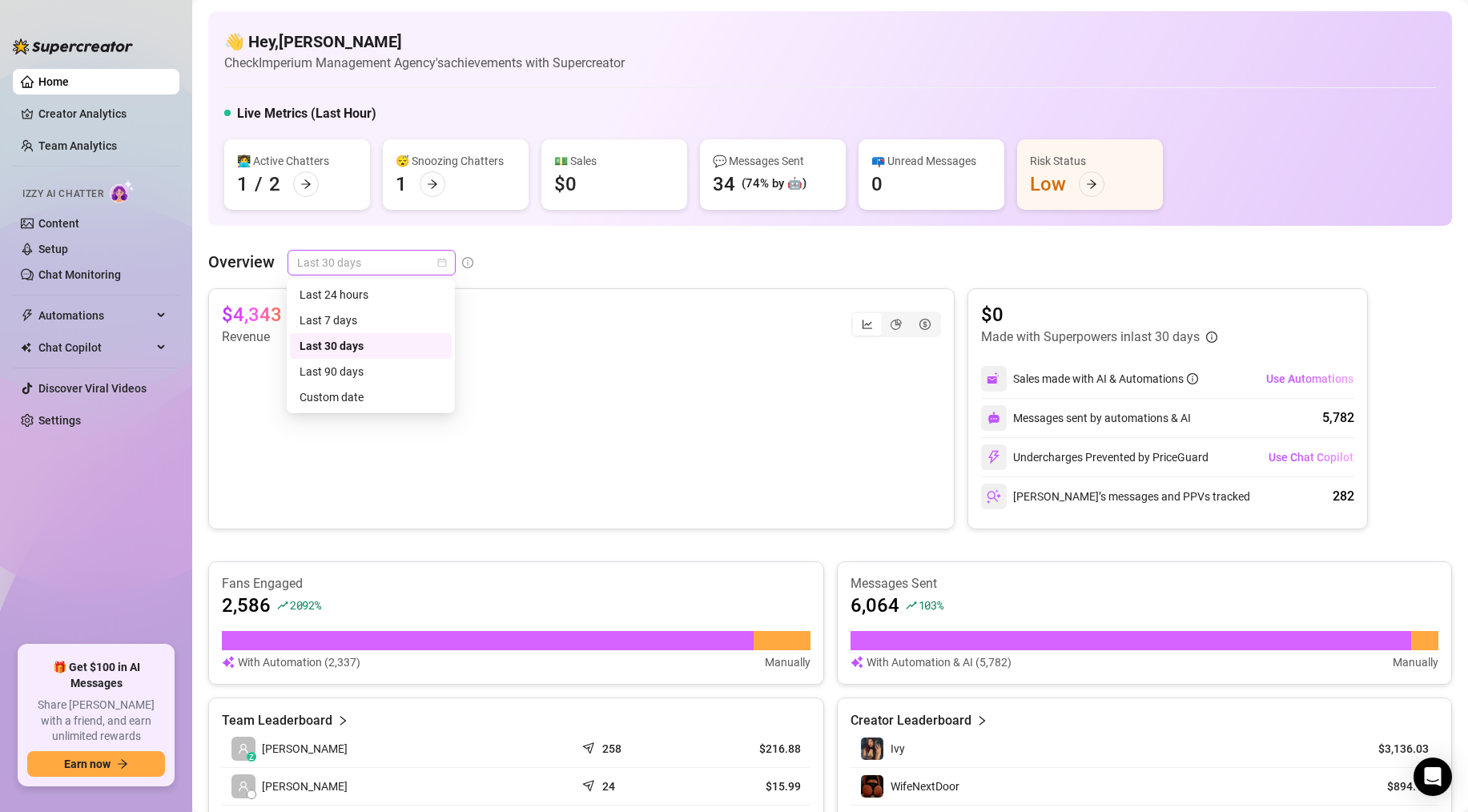
click at [427, 267] on span "Last 30 days" at bounding box center [371, 262] width 149 height 24
click at [352, 366] on div "Last 90 days" at bounding box center [370, 371] width 142 height 18
click at [420, 258] on span "Last 90 days" at bounding box center [371, 262] width 149 height 24
click at [355, 340] on div "Last 30 days" at bounding box center [370, 346] width 142 height 18
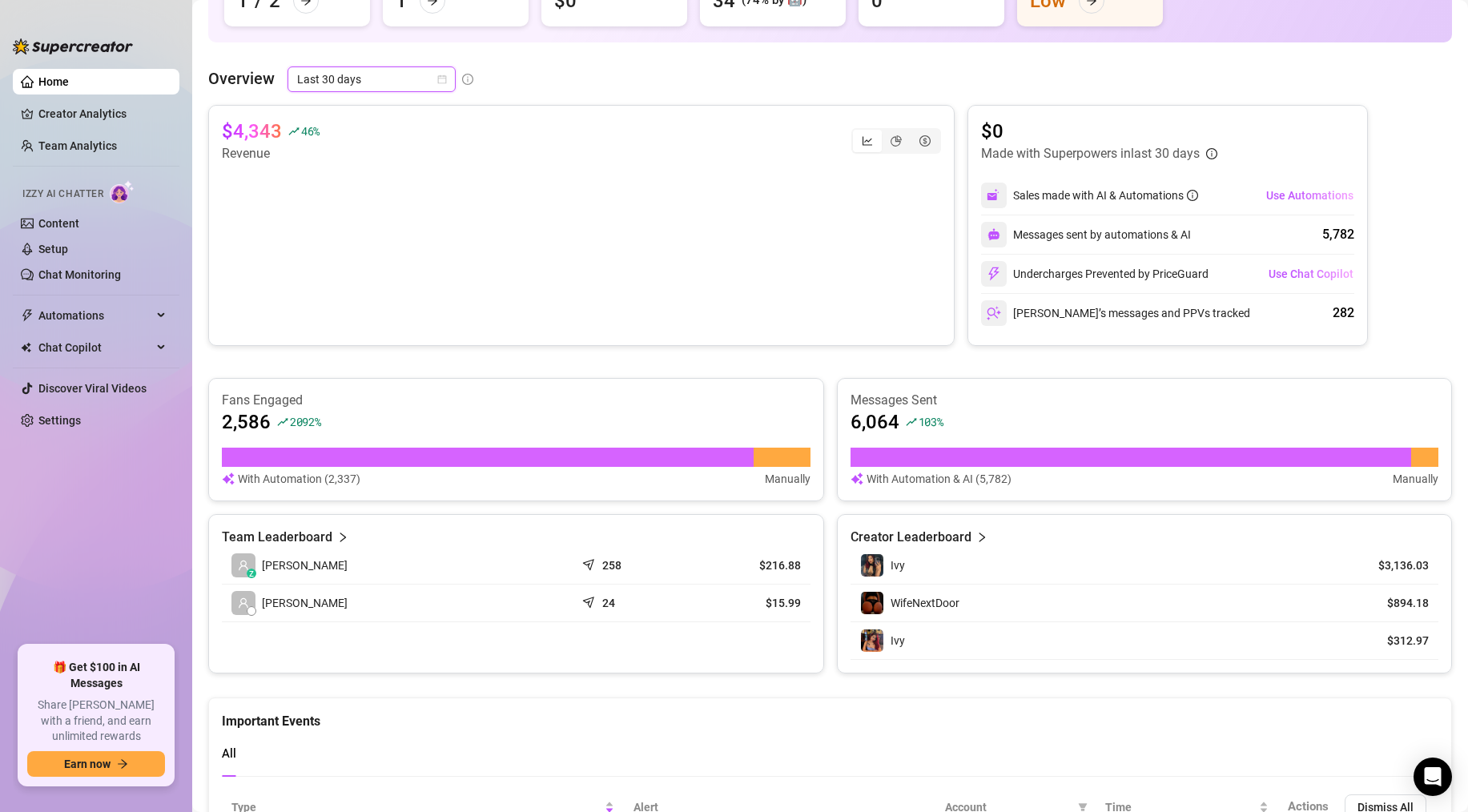
scroll to position [116, 0]
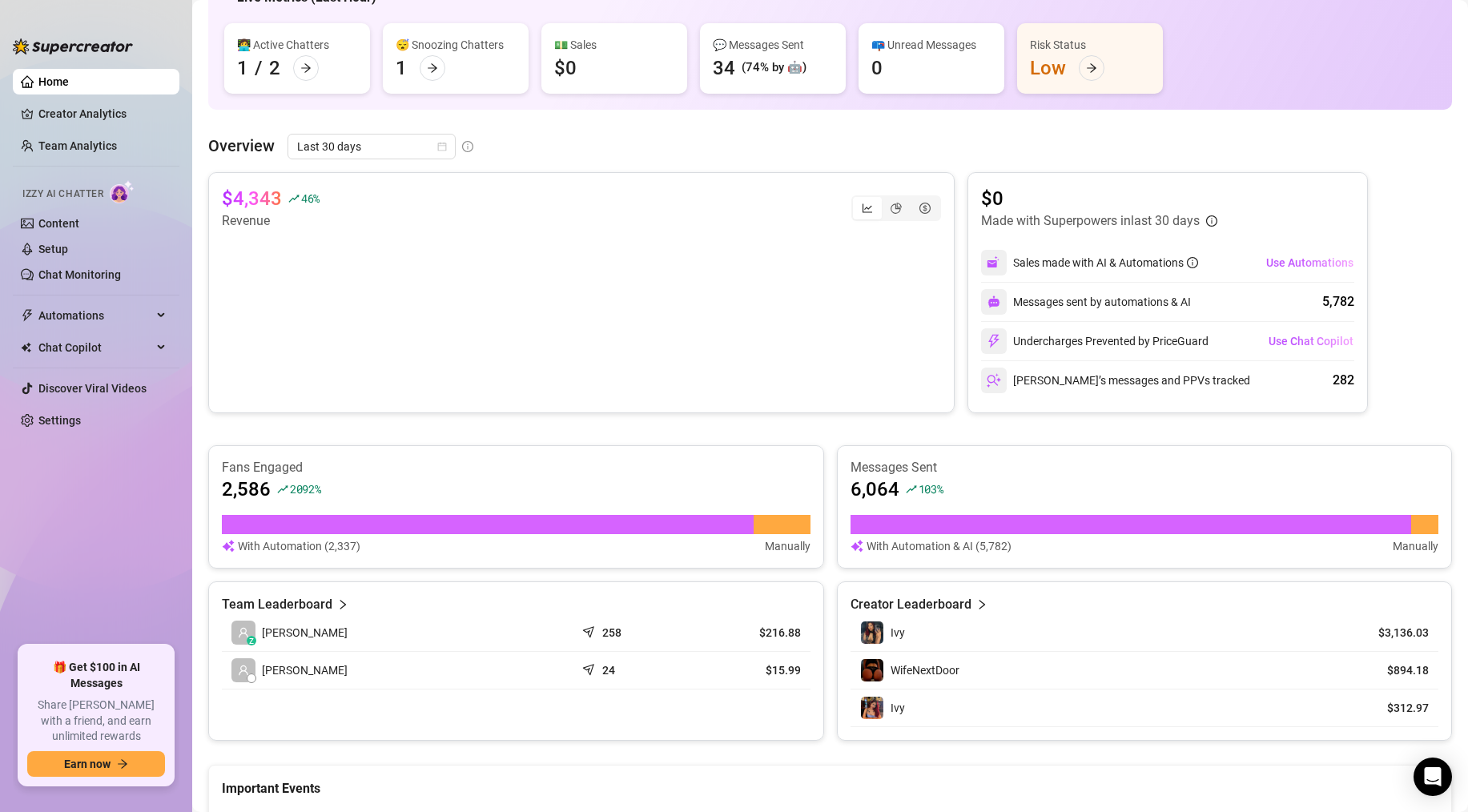
click at [406, 129] on div "👋 Hey, Caleb Craig Check Imperium Management Agency's achievements with Supercr…" at bounding box center [831, 461] width 1244 height 1134
click at [399, 140] on span "Last 30 days" at bounding box center [371, 146] width 149 height 24
click at [366, 249] on div "Last 90 days" at bounding box center [370, 255] width 142 height 18
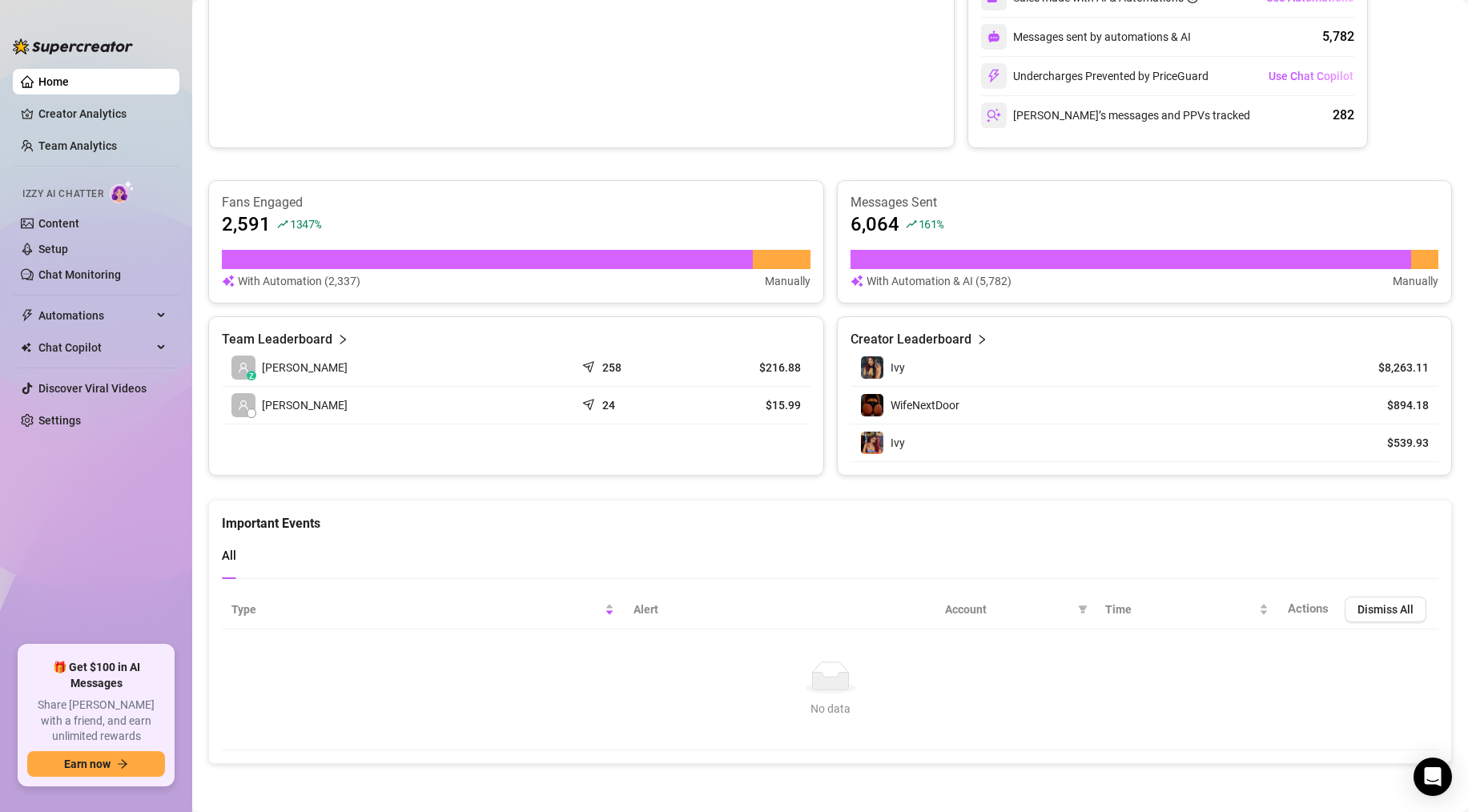
scroll to position [0, 0]
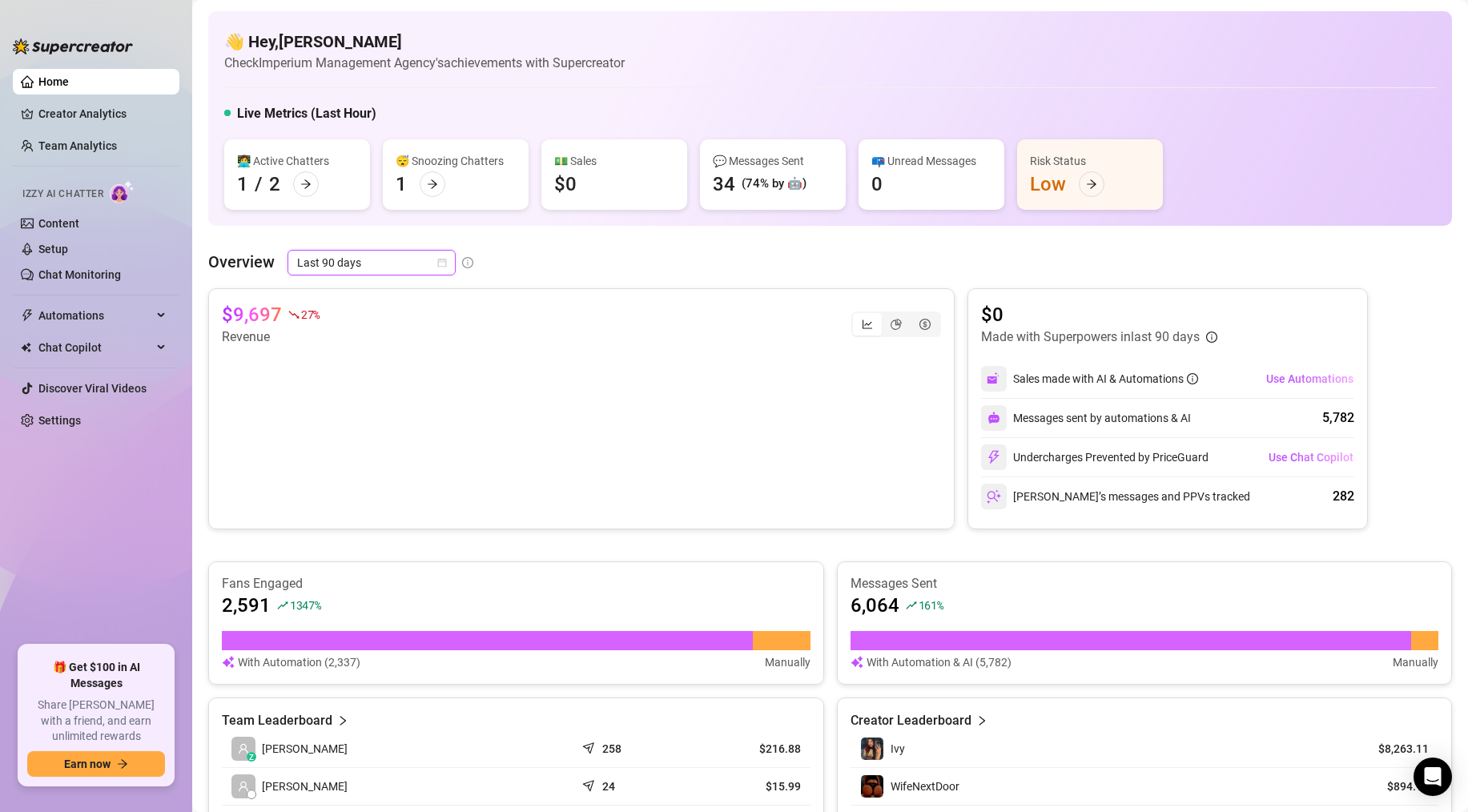
click at [424, 267] on span "Last 90 days" at bounding box center [371, 262] width 149 height 24
click at [366, 298] on div "Last 24 hours" at bounding box center [370, 294] width 142 height 18
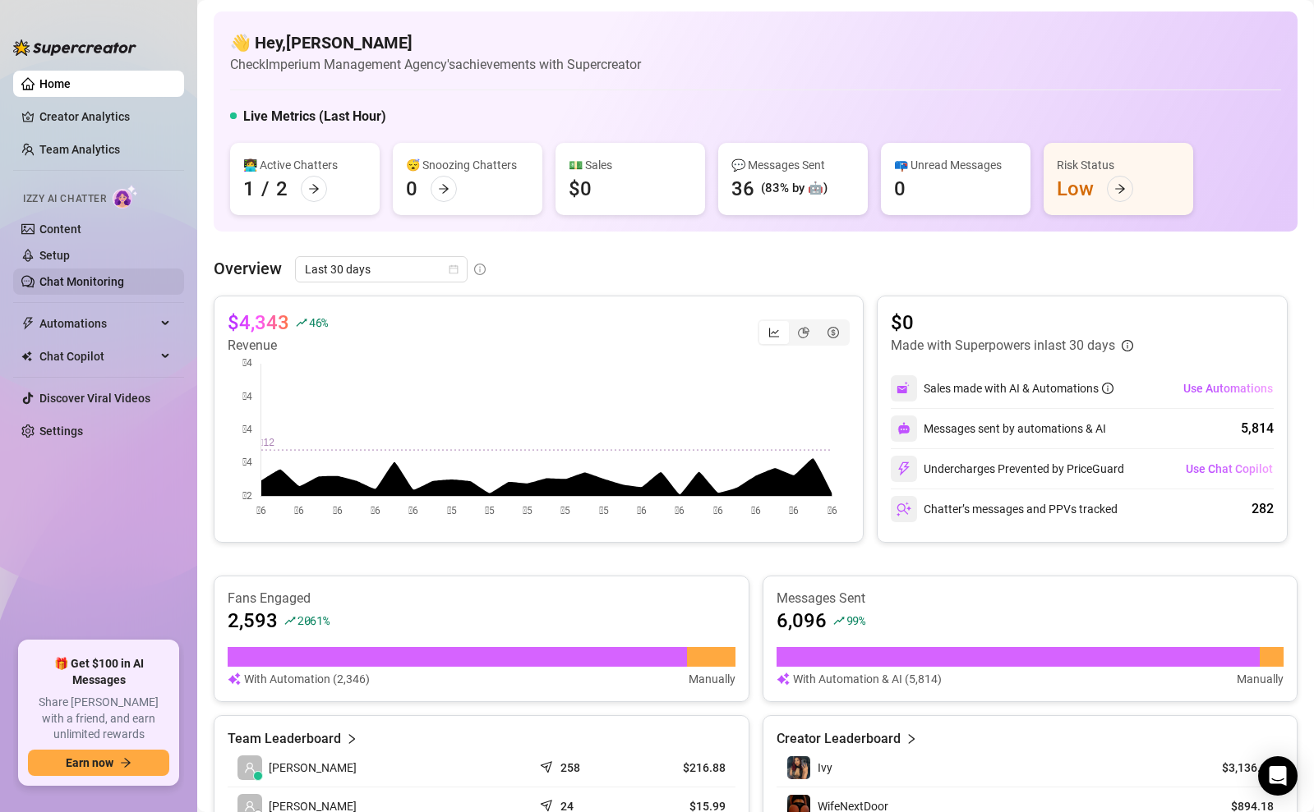
click at [66, 281] on link "Chat Monitoring" at bounding box center [81, 281] width 85 height 13
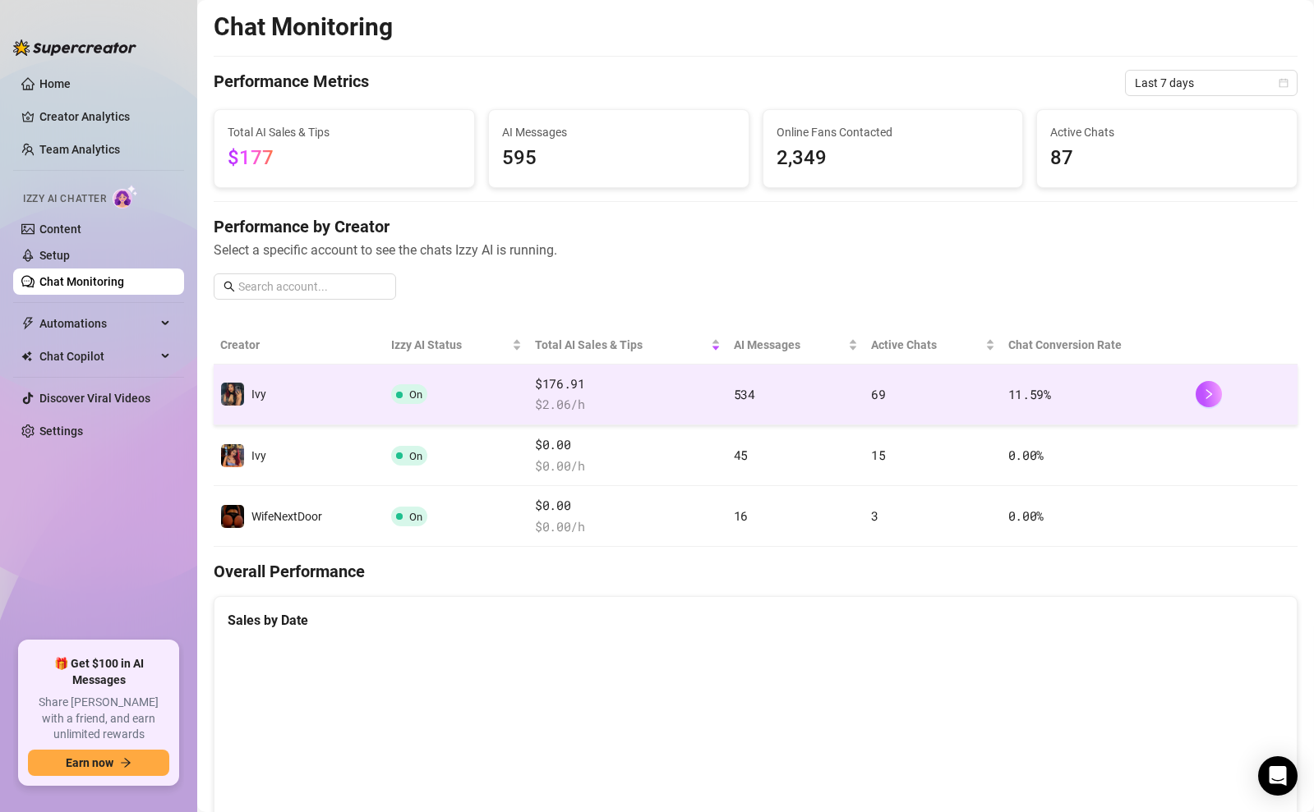
click at [490, 397] on td "On" at bounding box center [456, 395] width 144 height 61
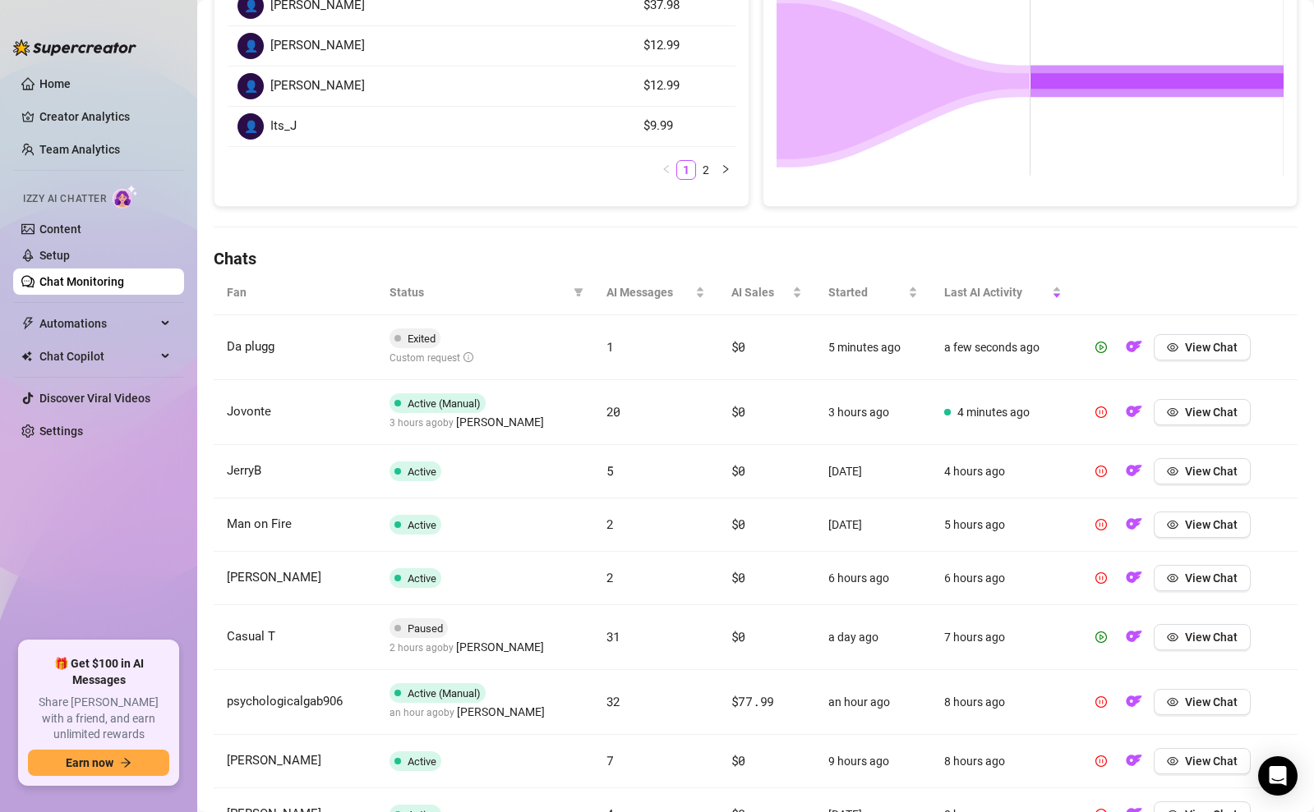
scroll to position [527, 0]
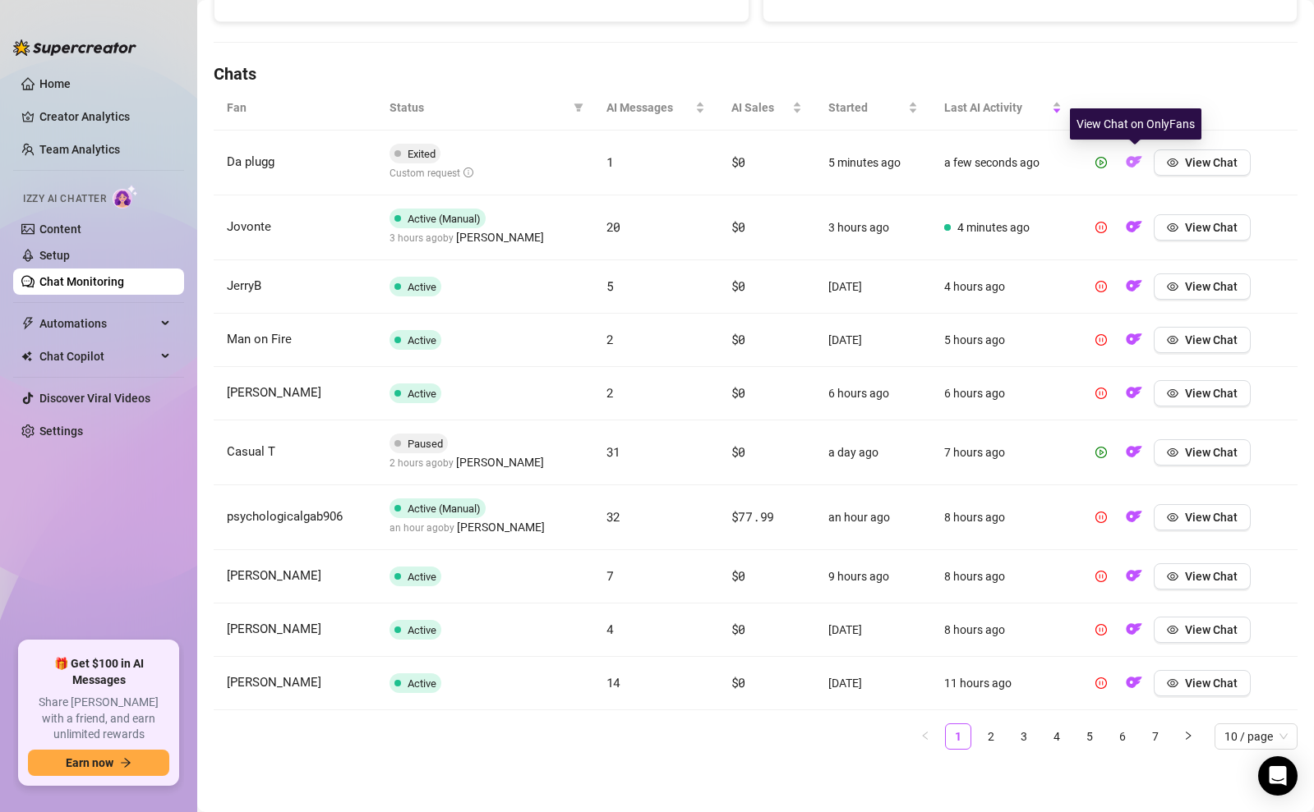
click at [1132, 163] on img "button" at bounding box center [1133, 162] width 16 height 16
click at [1101, 163] on icon "play-circle" at bounding box center [1101, 163] width 12 height 12
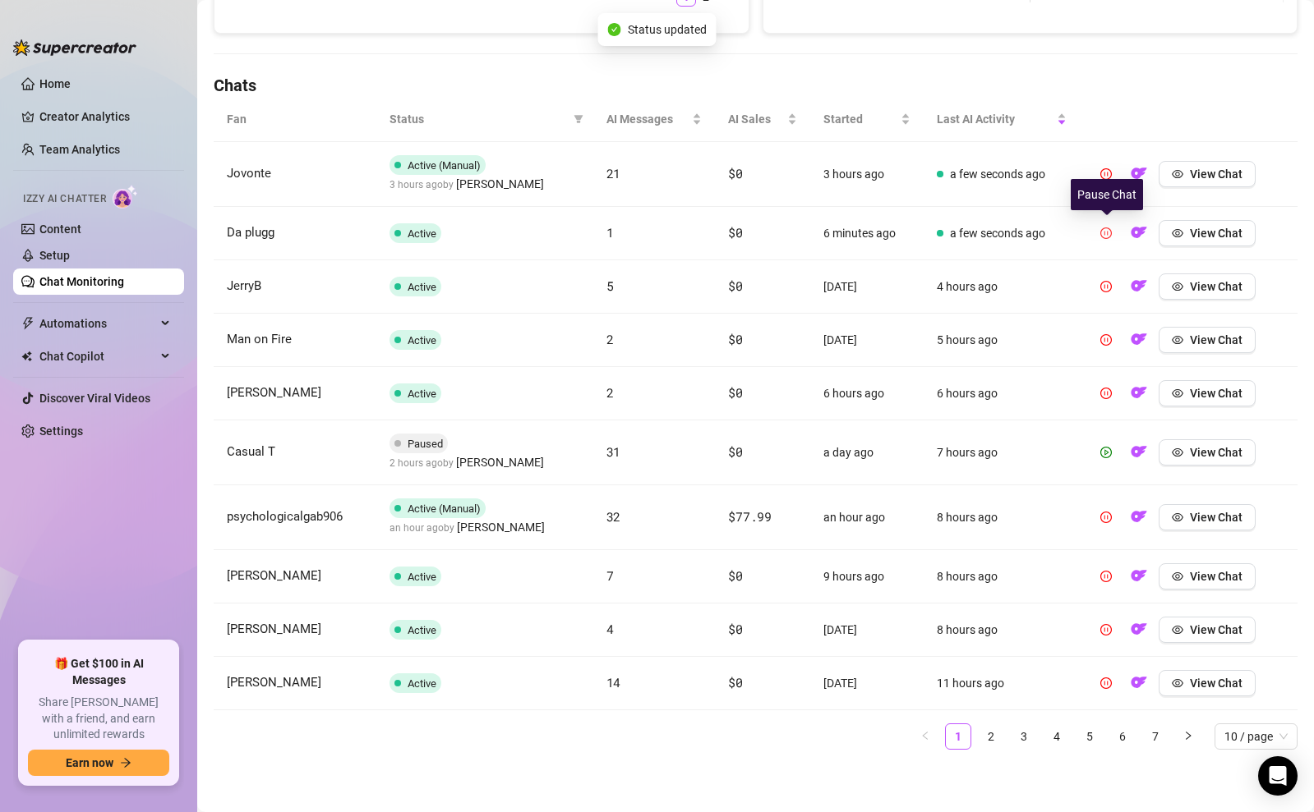
scroll to position [515, 0]
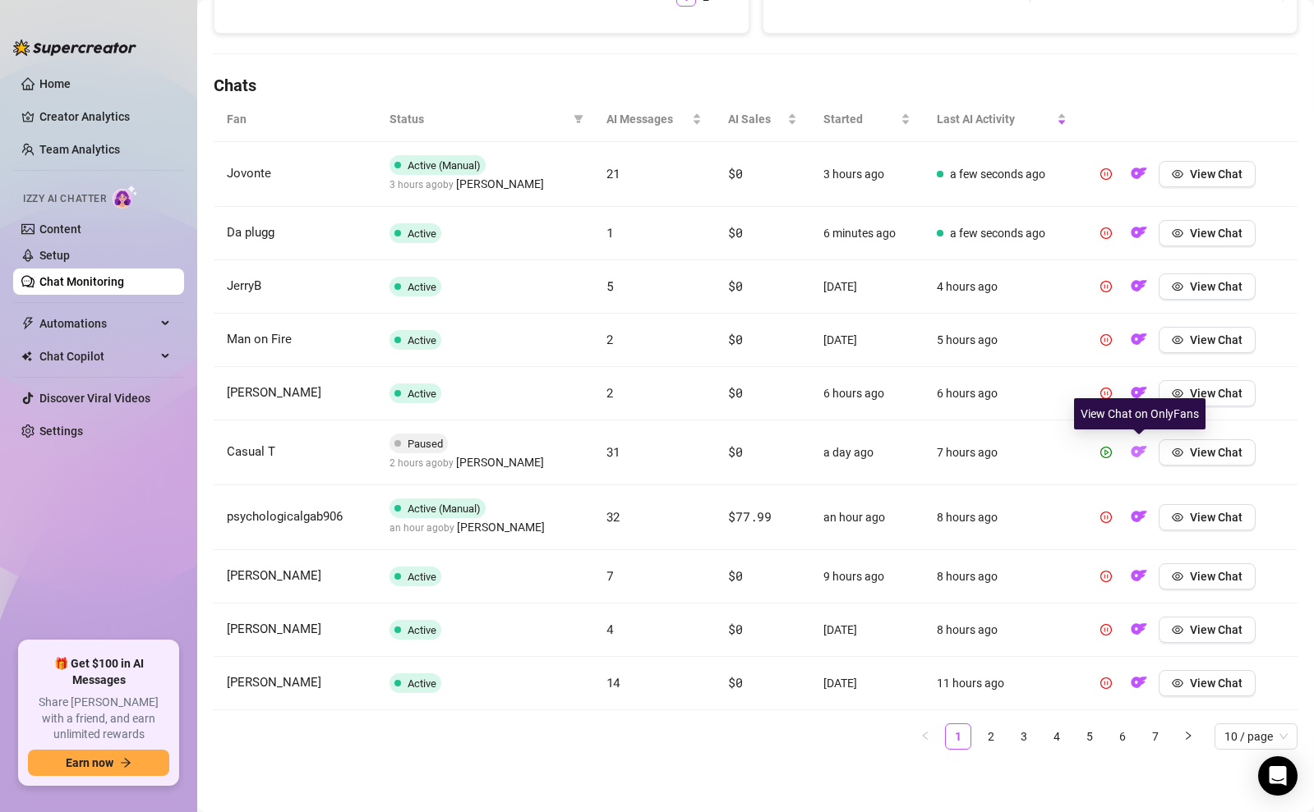
click at [1143, 456] on img "button" at bounding box center [1138, 452] width 16 height 16
